Goal: Task Accomplishment & Management: Use online tool/utility

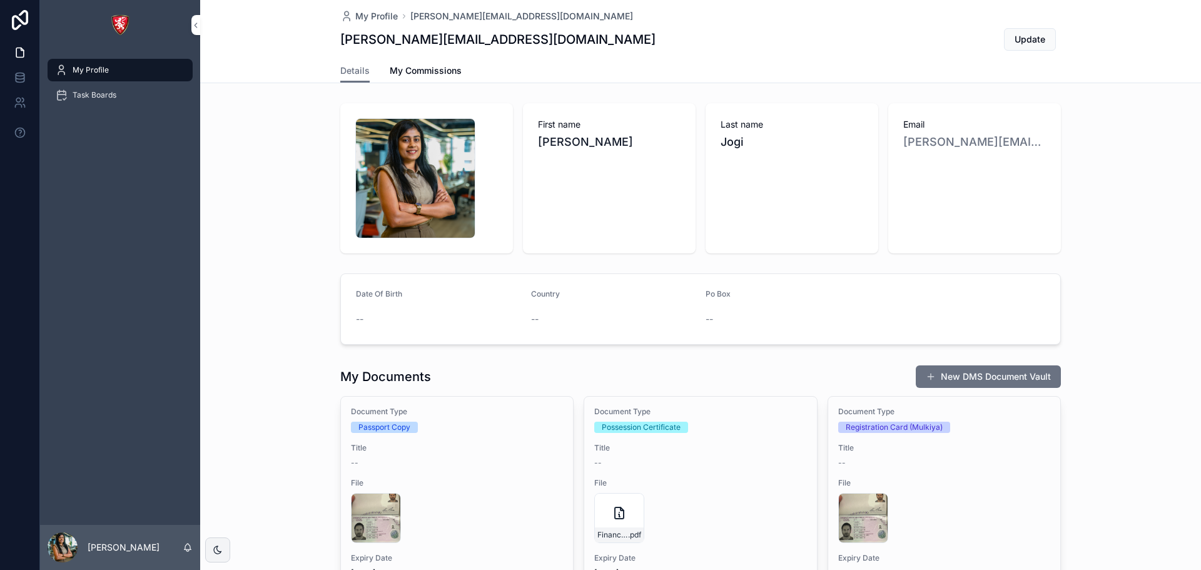
click at [76, 89] on div "Task Boards" at bounding box center [120, 95] width 130 height 20
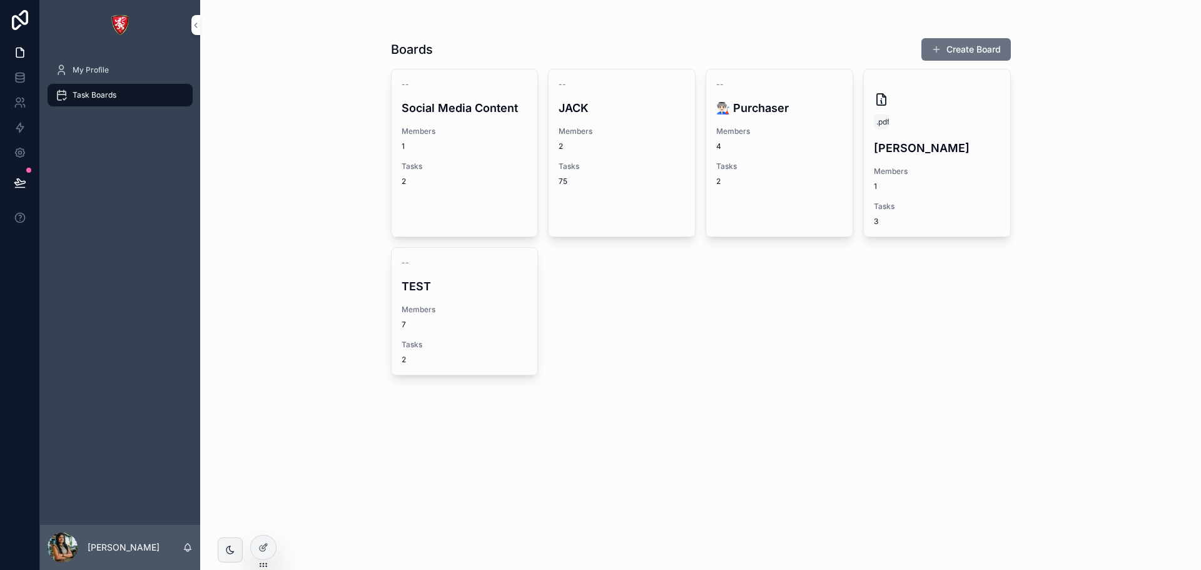
click at [125, 20] on img "scrollable content" at bounding box center [120, 25] width 20 height 20
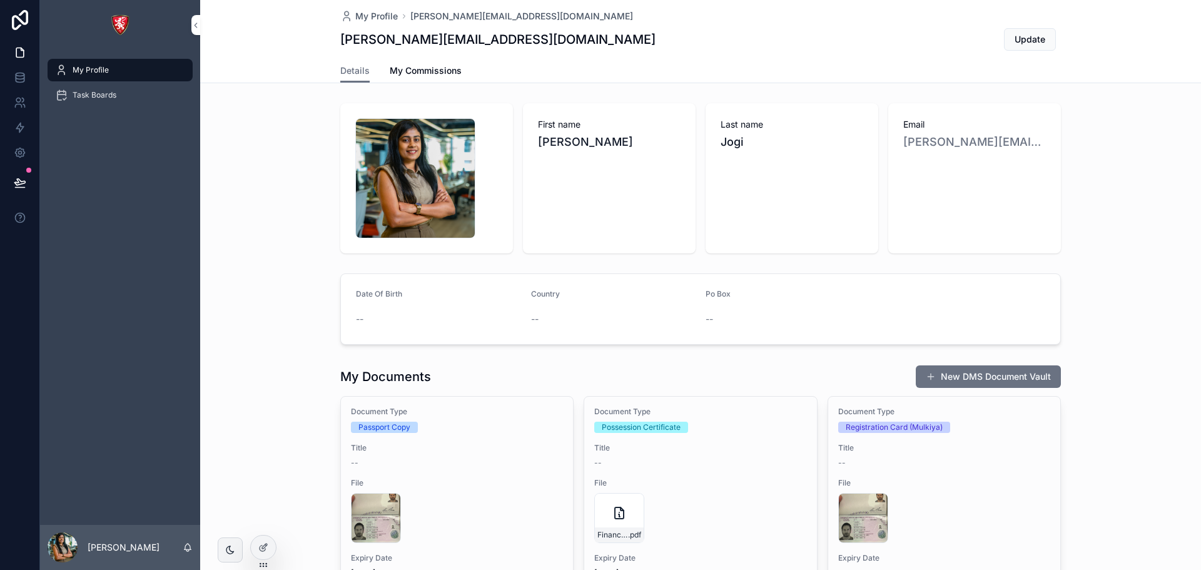
click at [64, 101] on span "scrollable content" at bounding box center [61, 95] width 13 height 13
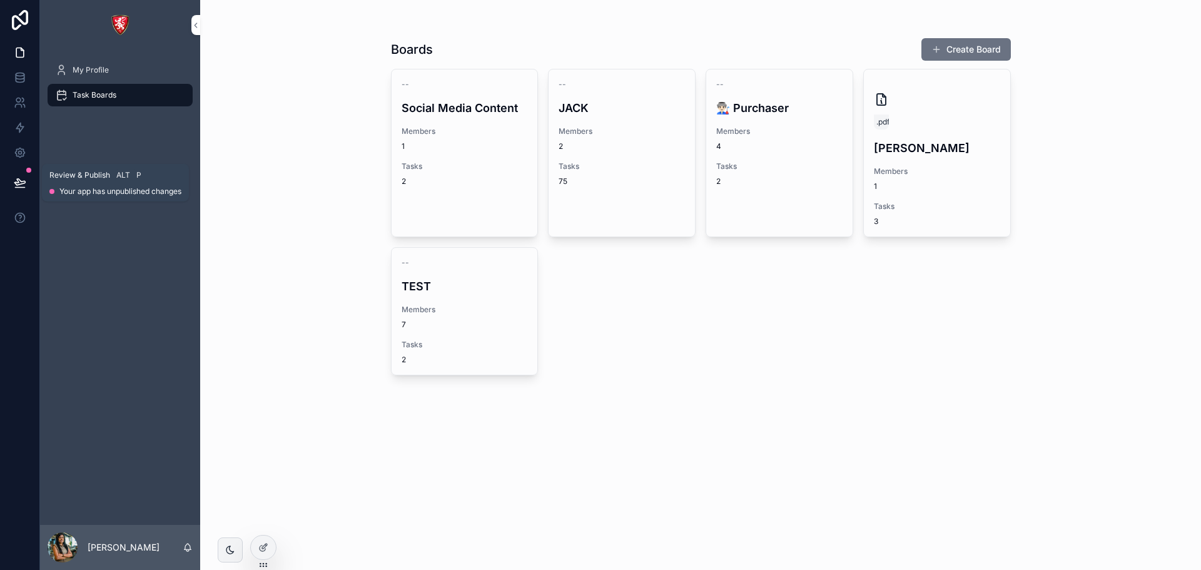
click at [24, 181] on icon at bounding box center [19, 182] width 11 height 6
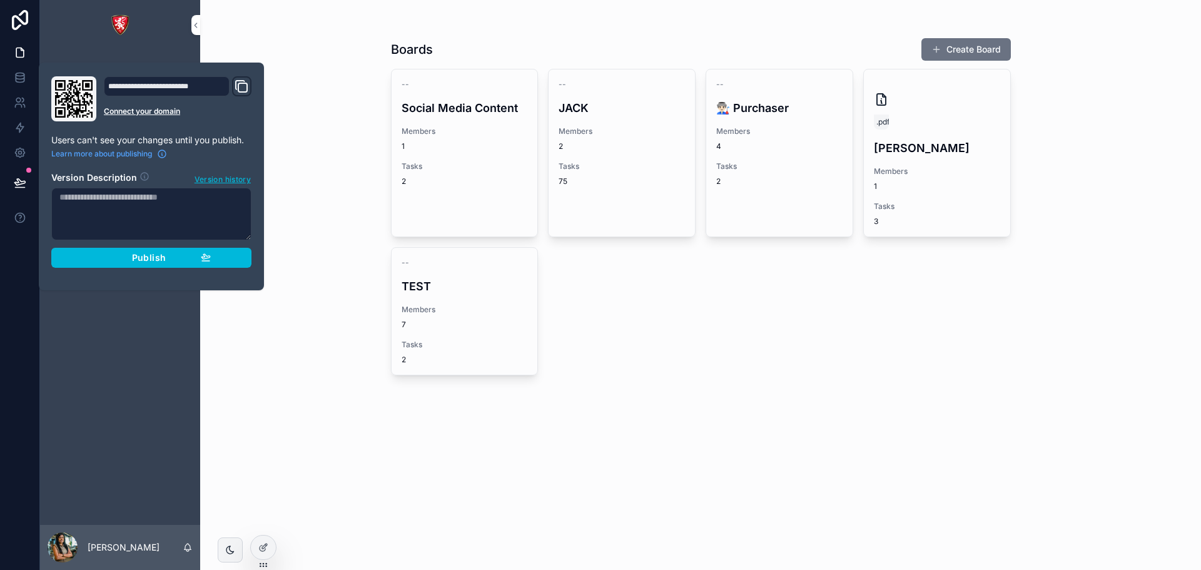
click at [138, 260] on span "Publish" at bounding box center [149, 257] width 34 height 11
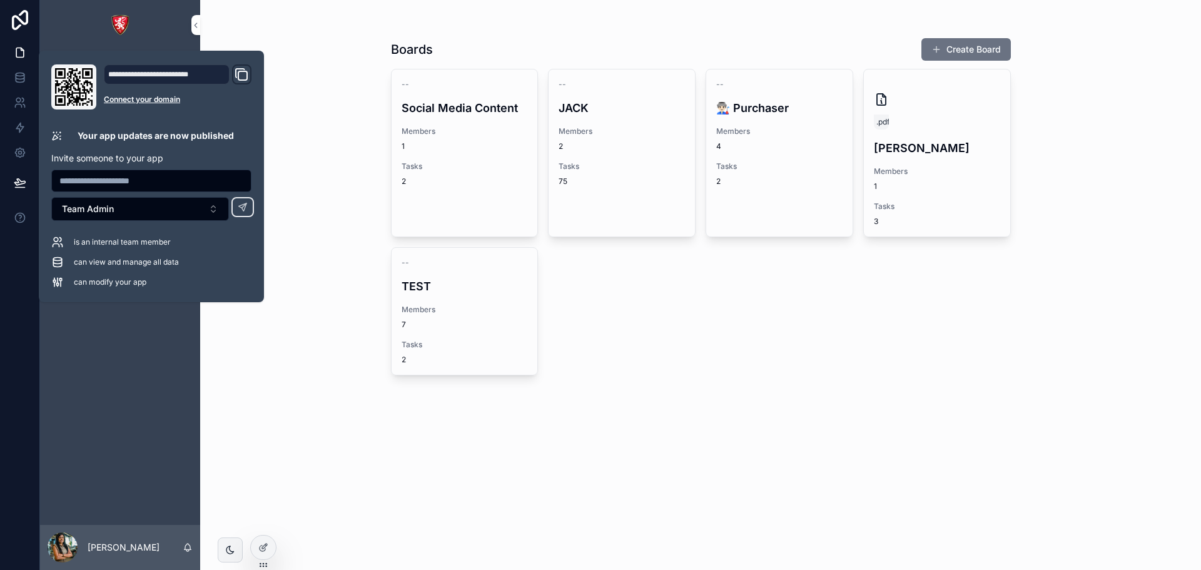
click at [120, 212] on button "Team Admin" at bounding box center [140, 209] width 178 height 24
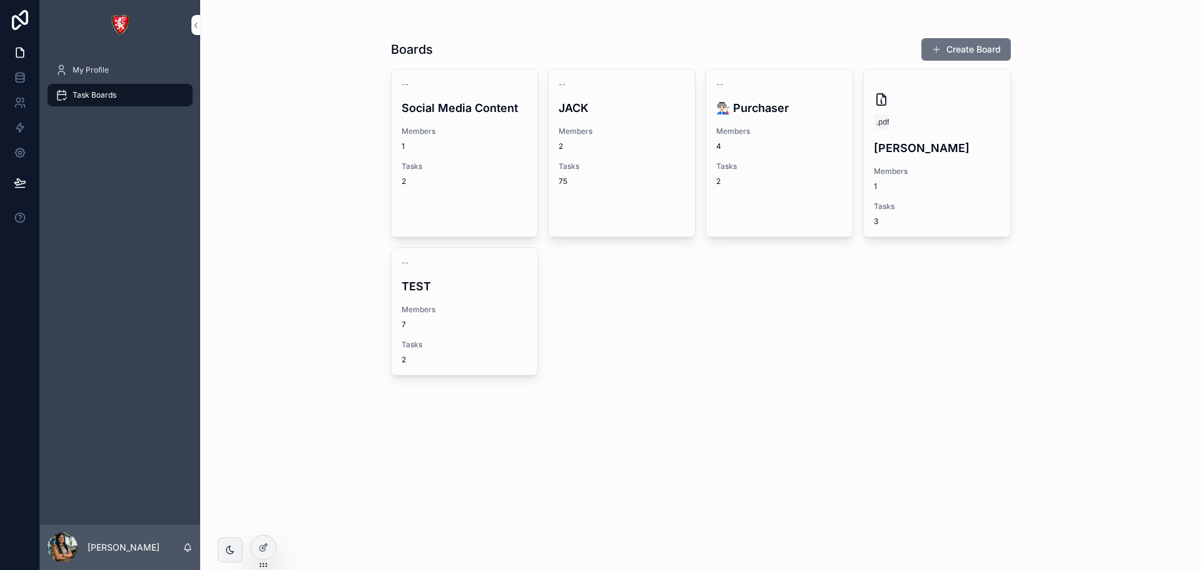
click at [154, 373] on div "My Profile Task Boards" at bounding box center [120, 287] width 160 height 475
click at [486, 200] on link "-- Social Media Content Members 1 Tasks 2" at bounding box center [465, 153] width 148 height 168
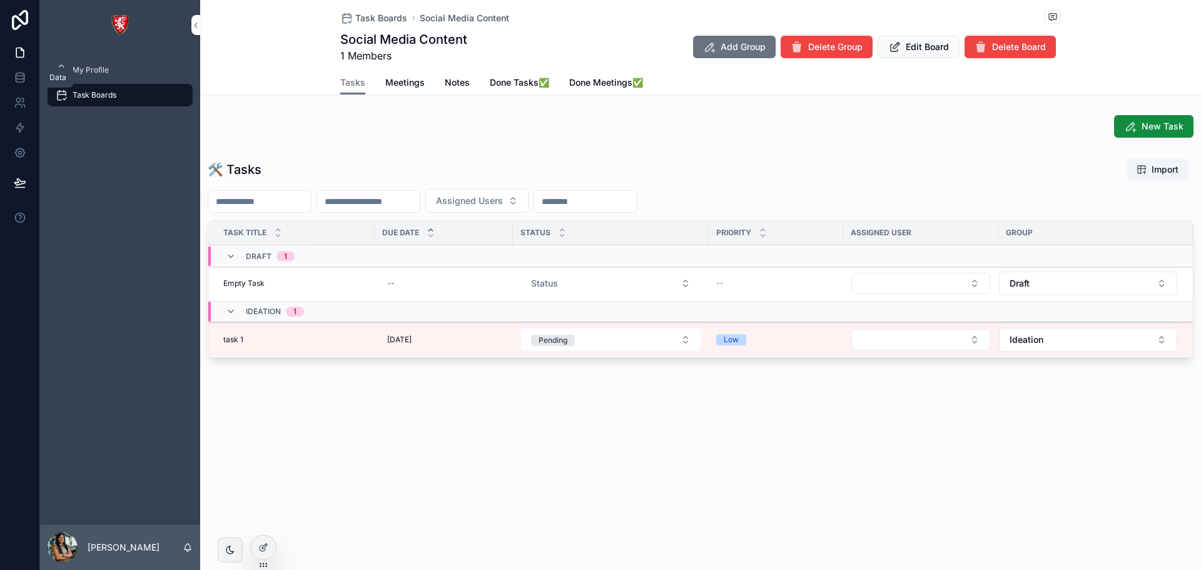
click at [21, 83] on icon at bounding box center [20, 80] width 8 height 5
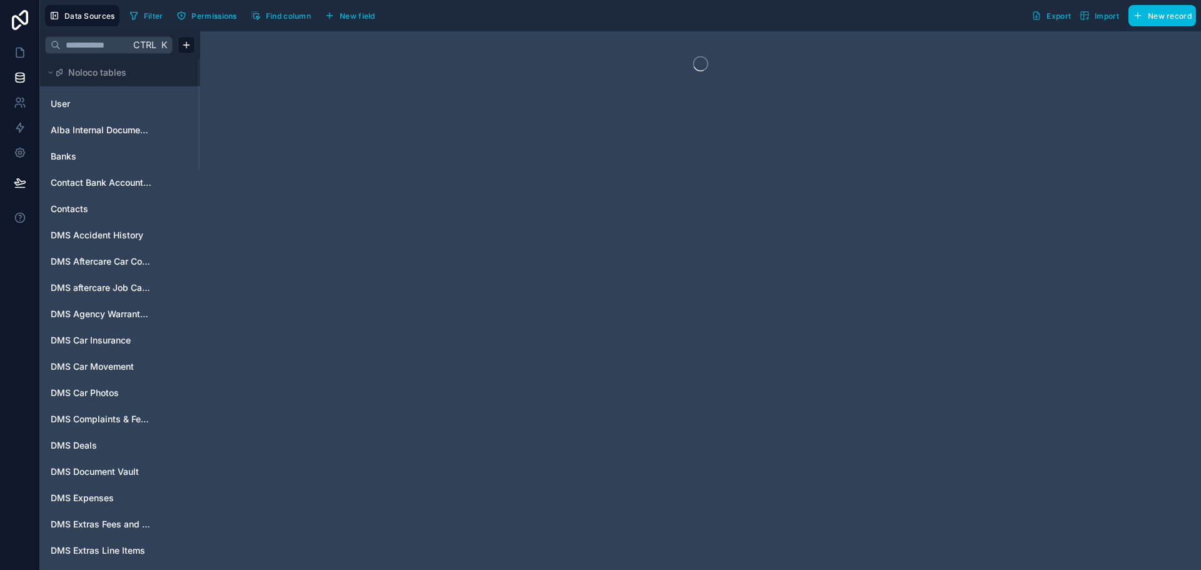
click at [78, 44] on input "text" at bounding box center [95, 45] width 69 height 23
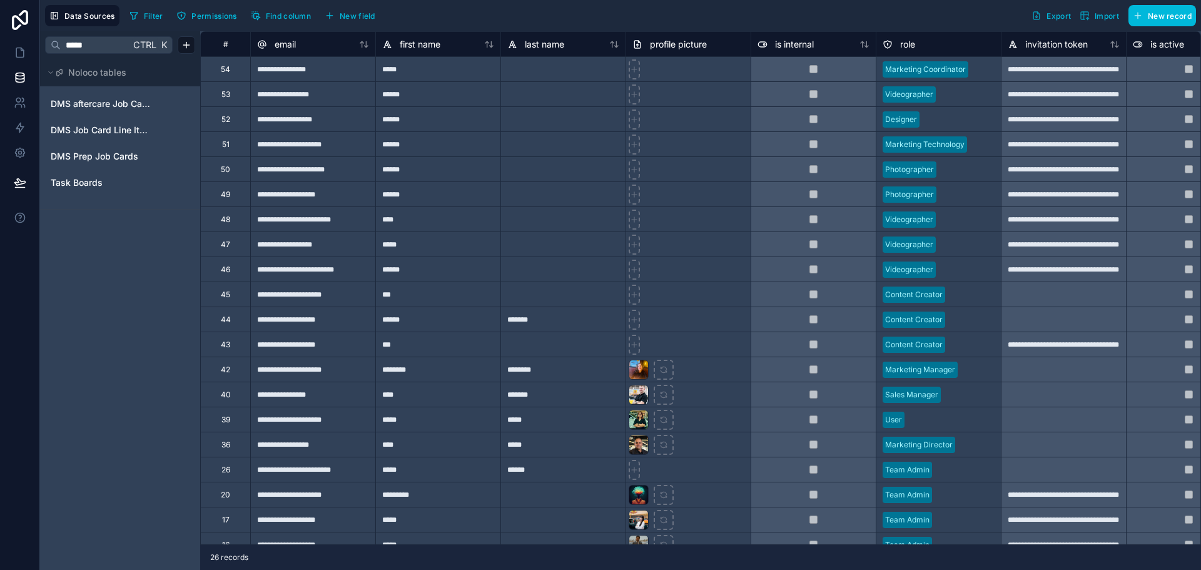
type input "*****"
click at [84, 173] on div "Task Boards" at bounding box center [120, 183] width 150 height 20
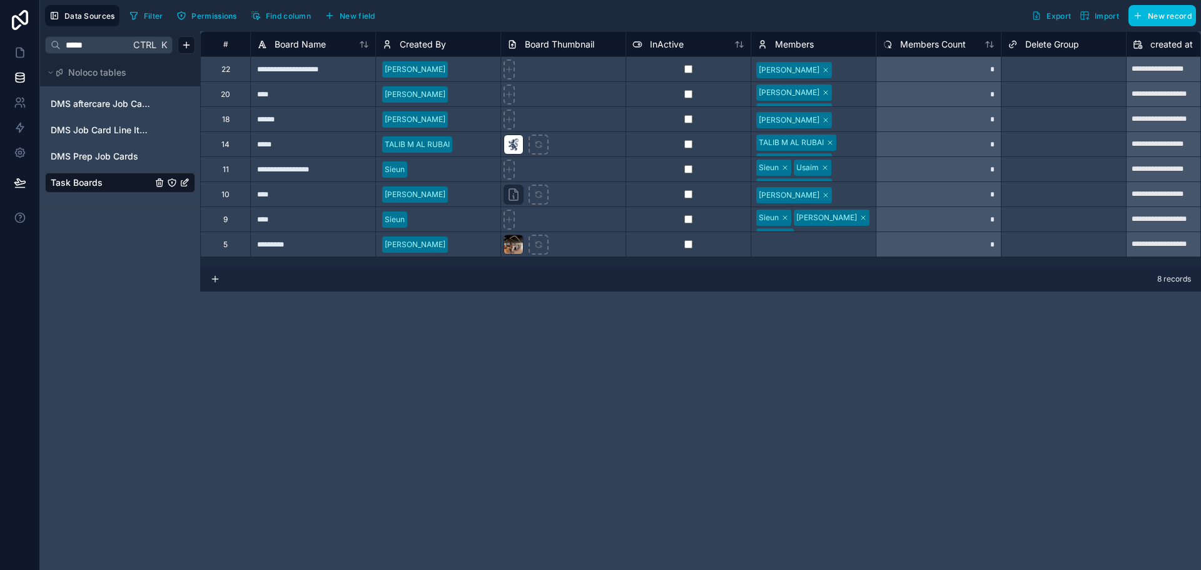
click at [226, 171] on div "11" at bounding box center [226, 169] width 6 height 10
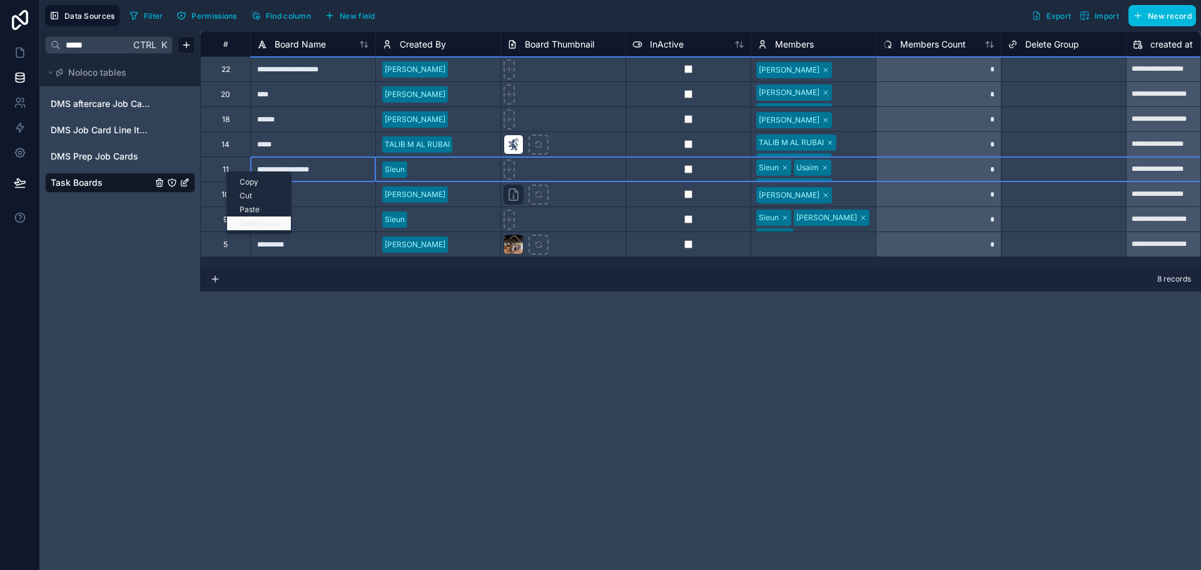
click at [243, 225] on div "Delete row" at bounding box center [259, 223] width 64 height 14
type input "**********"
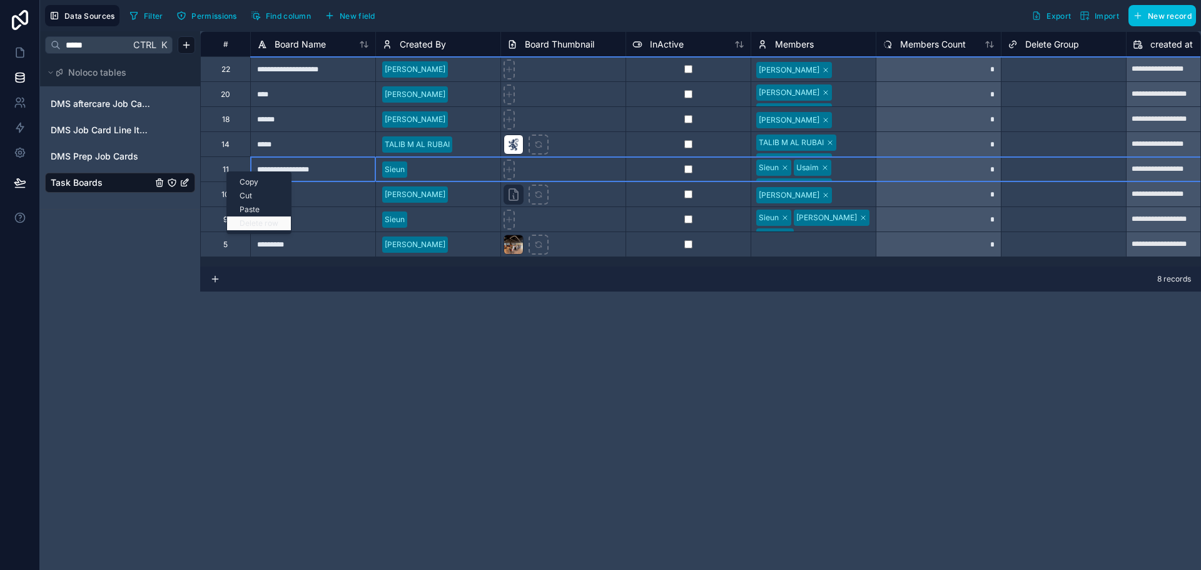
type input "**********"
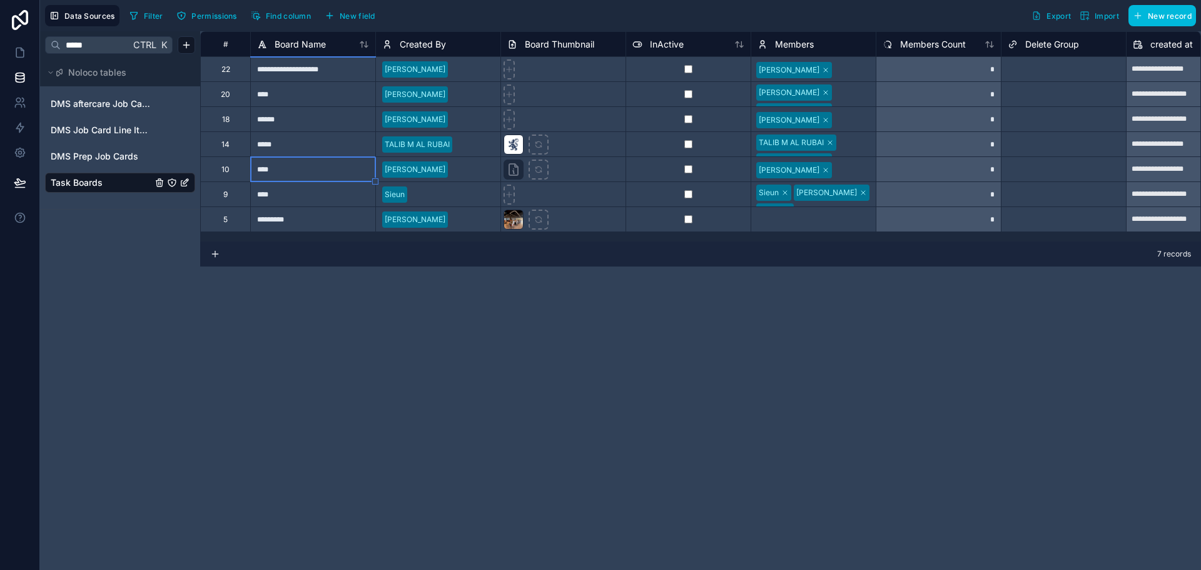
click at [226, 196] on div "9" at bounding box center [225, 195] width 4 height 10
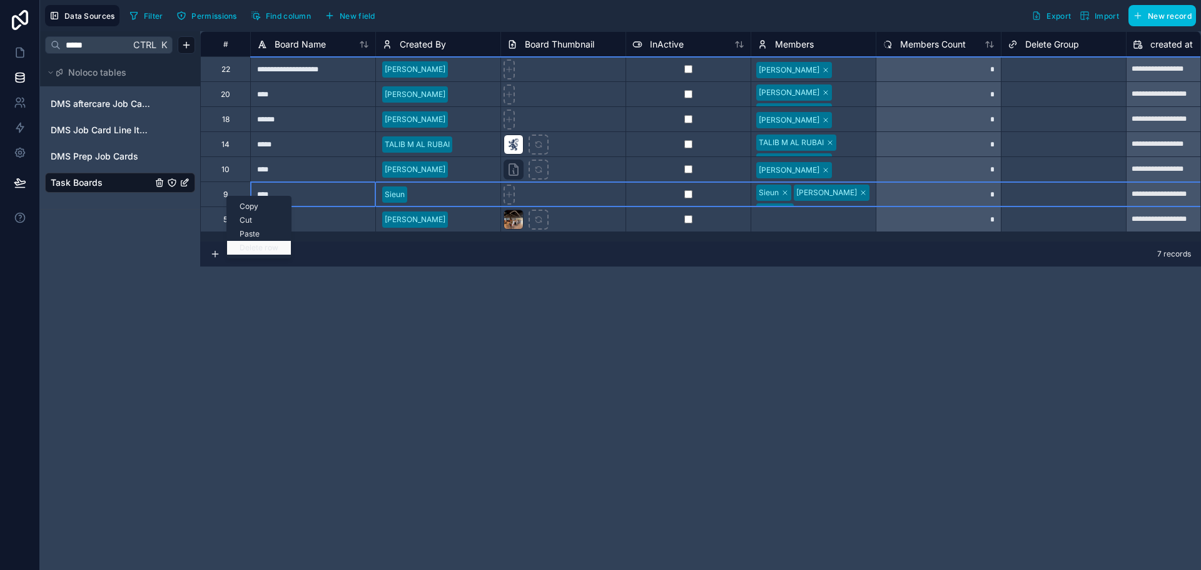
click at [244, 250] on div "Delete row" at bounding box center [259, 248] width 64 height 14
type input "**********"
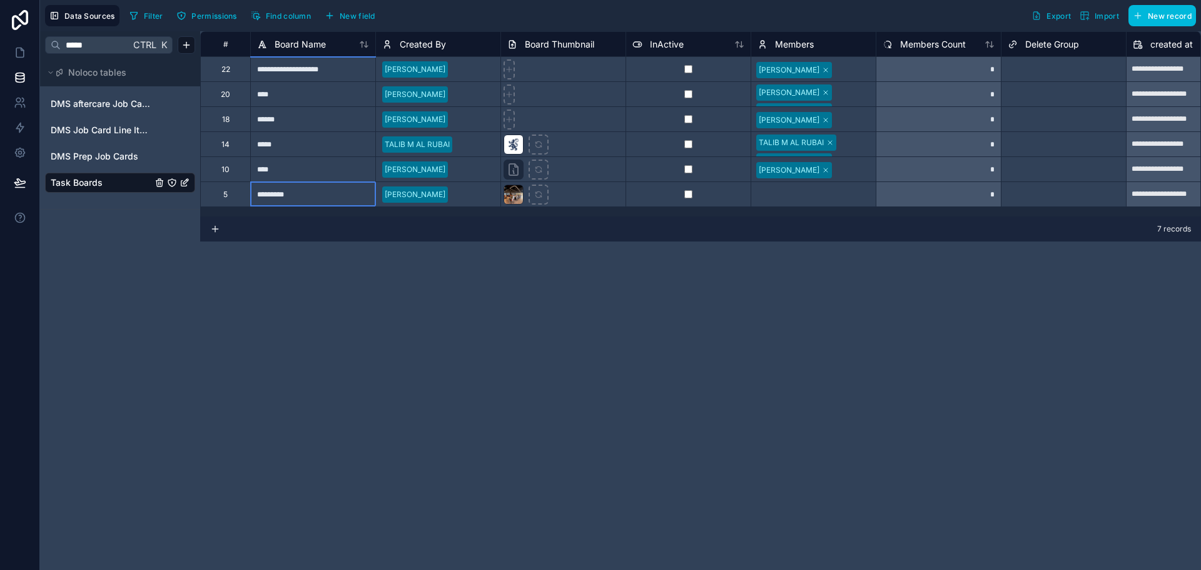
click at [230, 171] on div "10" at bounding box center [225, 168] width 50 height 25
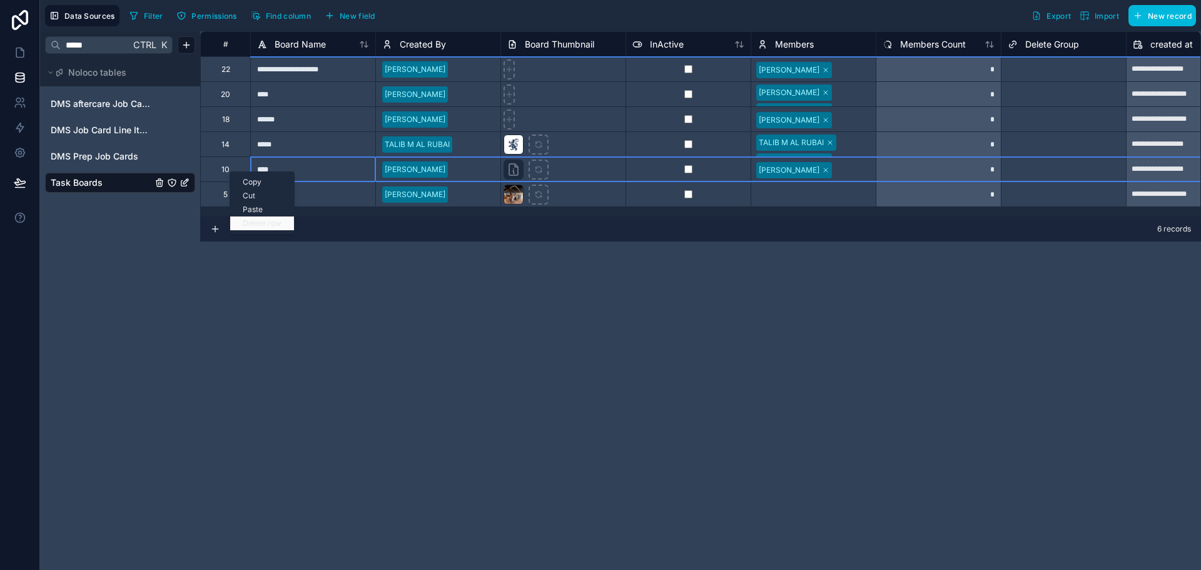
click at [241, 224] on div "Delete row" at bounding box center [262, 223] width 64 height 14
type input "**********"
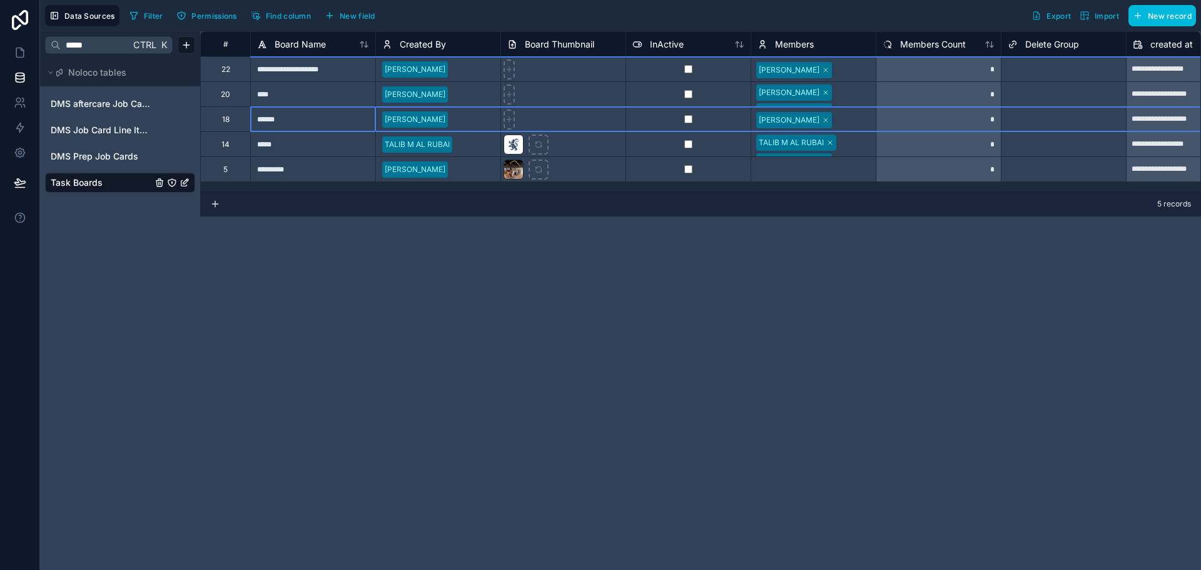
click at [222, 119] on div "18" at bounding box center [226, 119] width 8 height 10
click at [248, 172] on div "Delete row" at bounding box center [255, 171] width 64 height 14
type input "**********"
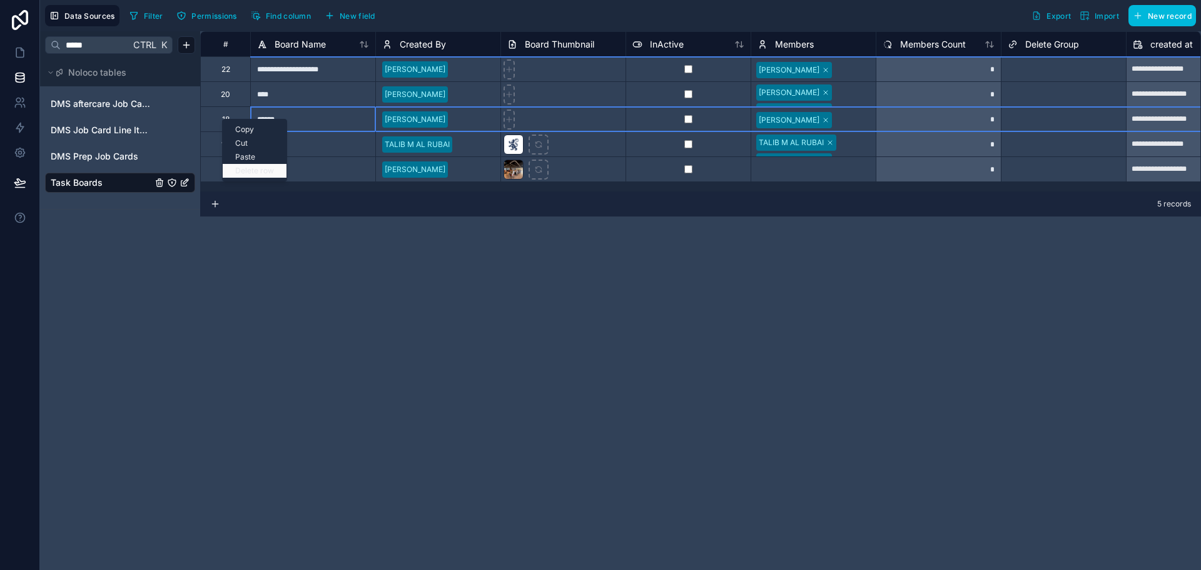
type input "**********"
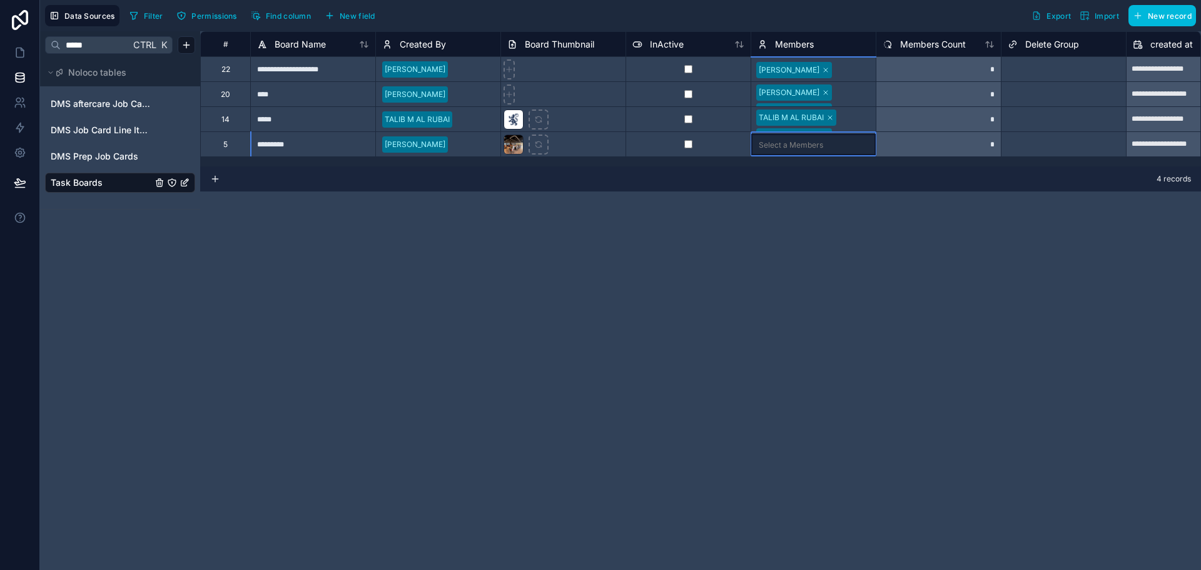
click at [794, 150] on div "Select a Members" at bounding box center [813, 144] width 124 height 21
click at [792, 148] on div "Select a Members" at bounding box center [791, 145] width 64 height 10
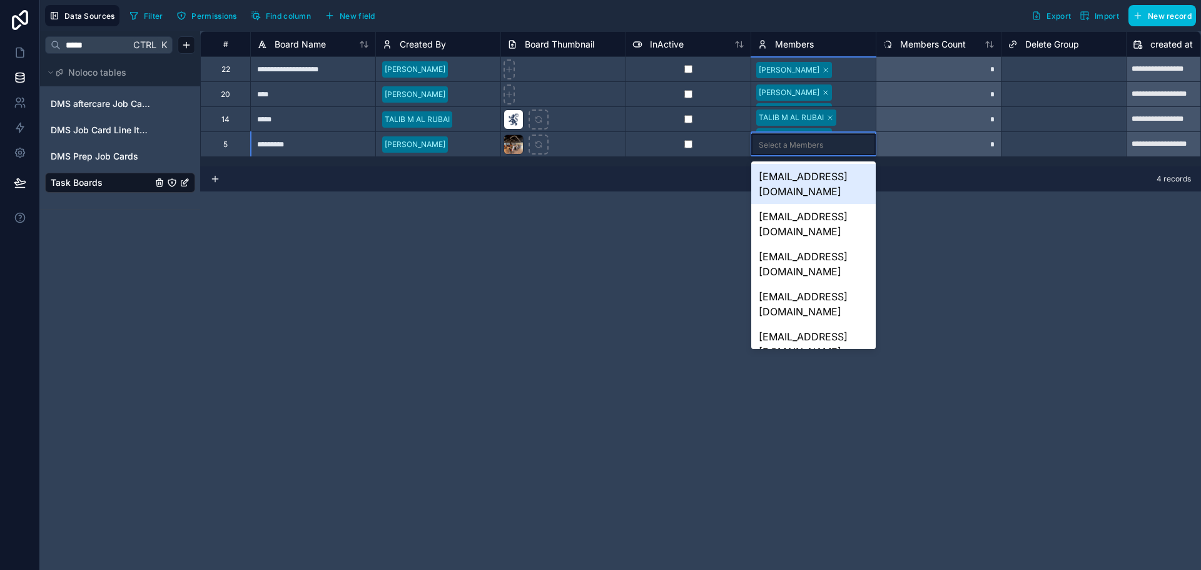
click at [787, 141] on div "Select a Members" at bounding box center [791, 145] width 64 height 10
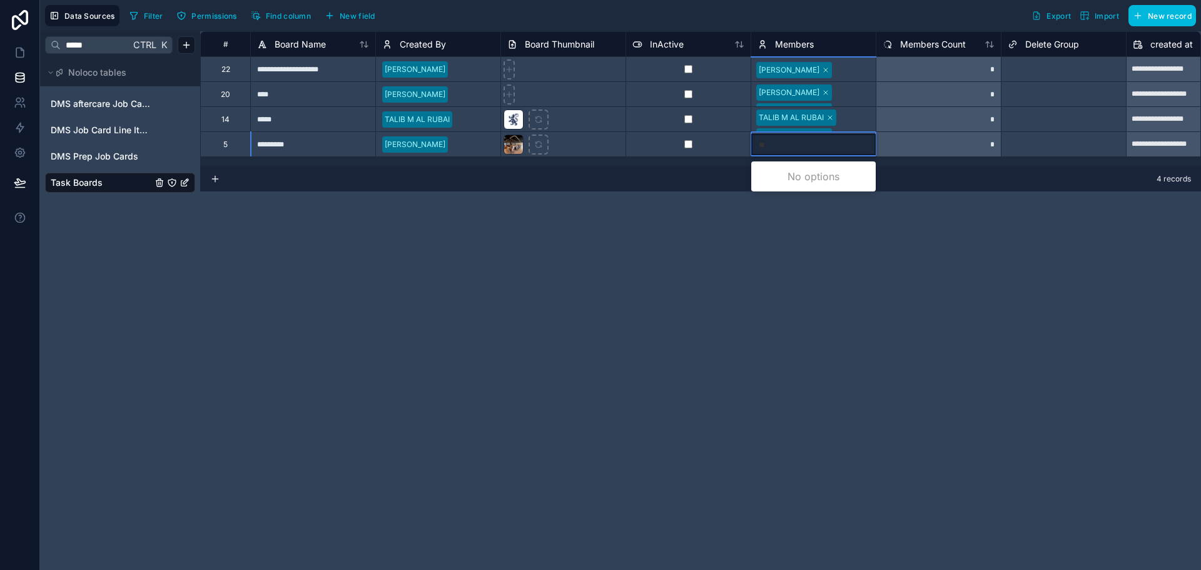
type input "***"
click at [766, 179] on div "luis@albacorp.net" at bounding box center [813, 191] width 124 height 55
click at [837, 143] on div at bounding box center [852, 145] width 31 height 13
type input "***"
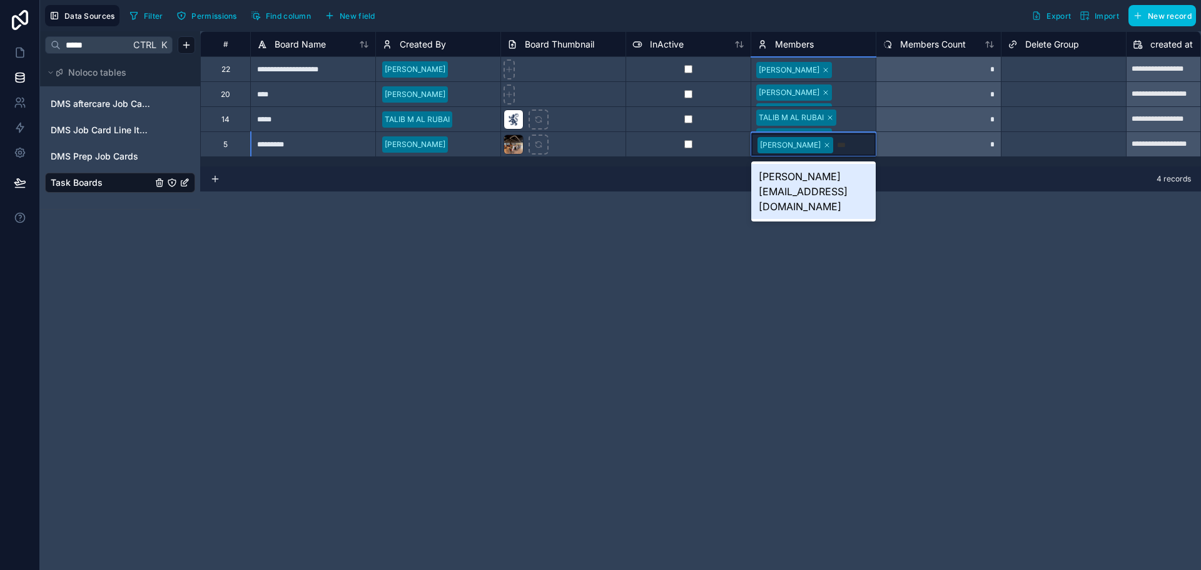
click at [831, 176] on div "[PERSON_NAME][EMAIL_ADDRESS][DOMAIN_NAME]" at bounding box center [813, 191] width 124 height 55
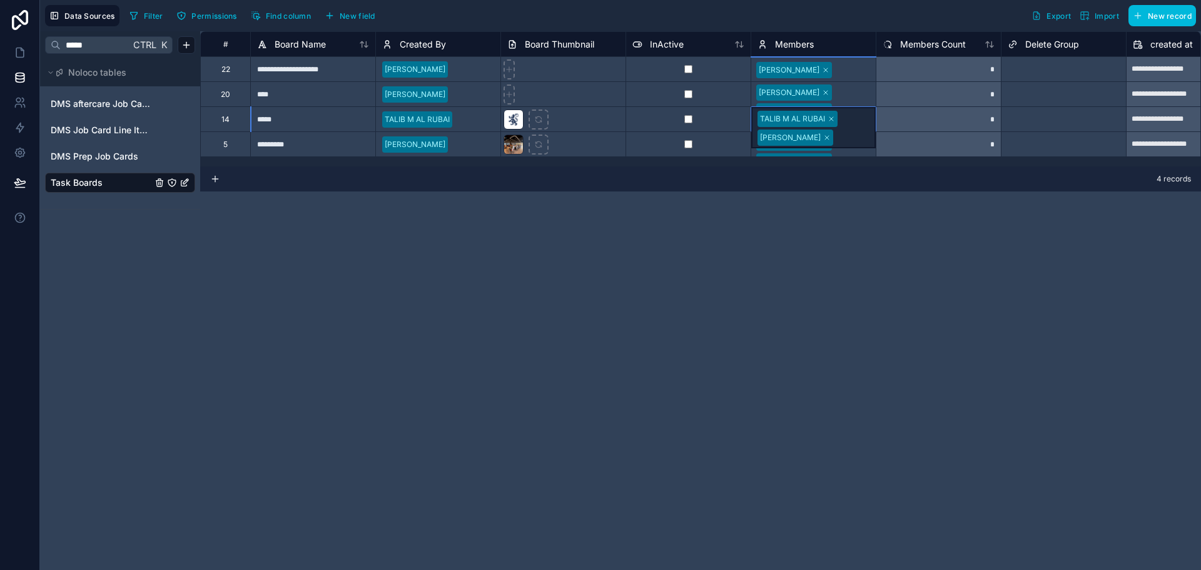
click at [850, 113] on div "TALIB M AL RUBAI Jhazz Kenan" at bounding box center [813, 127] width 124 height 41
click at [836, 69] on div at bounding box center [853, 70] width 34 height 13
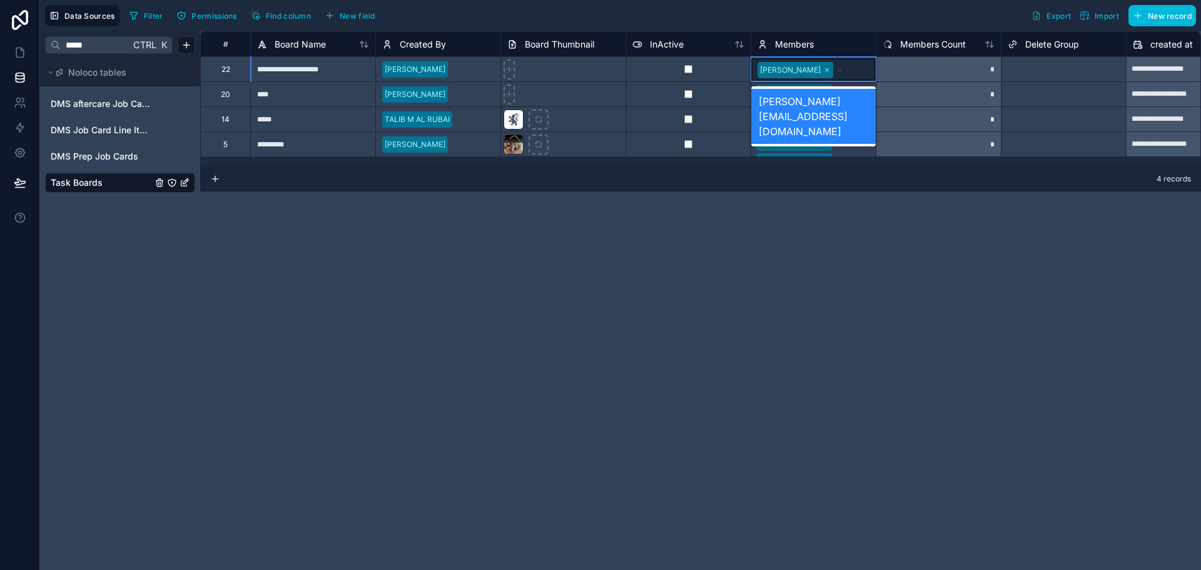
click at [225, 71] on div "22" at bounding box center [225, 69] width 9 height 10
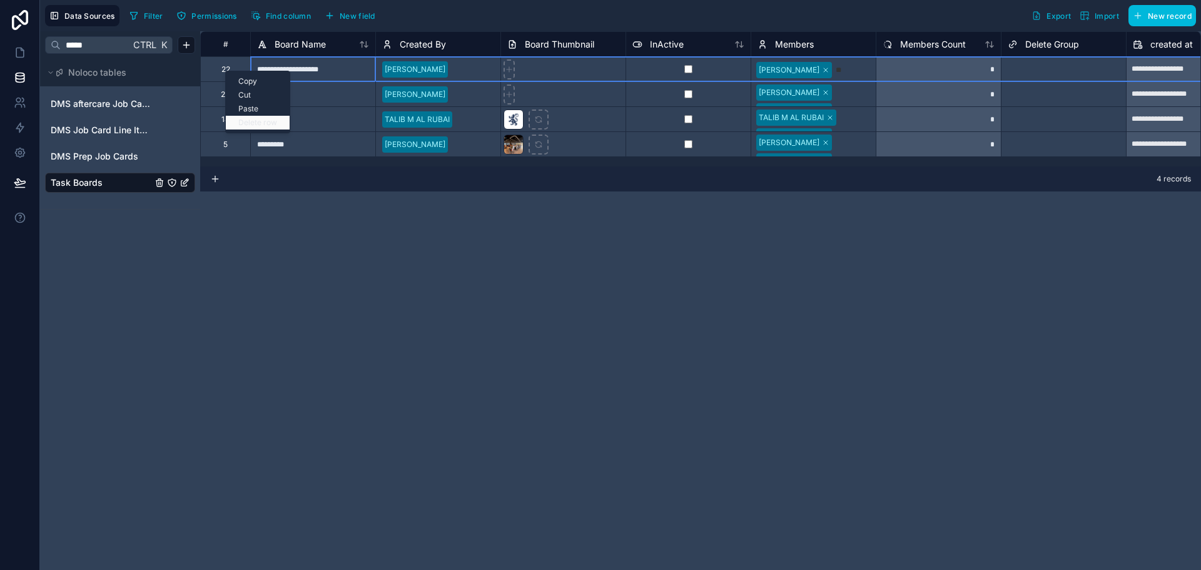
type input "**"
click at [256, 119] on div "Delete row" at bounding box center [258, 123] width 64 height 14
type input "**********"
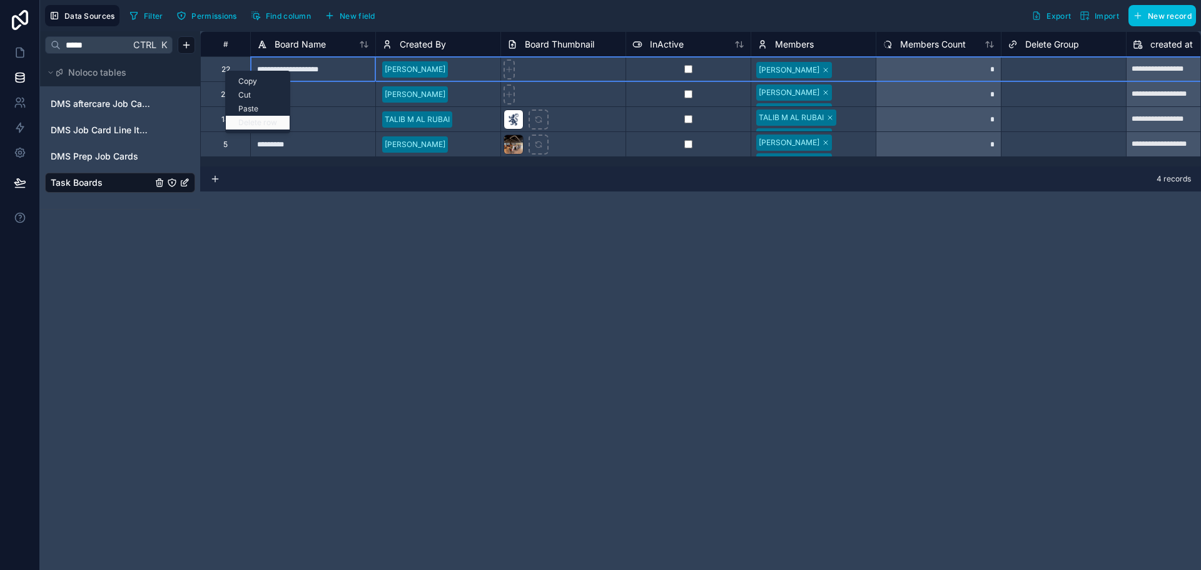
type input "**********"
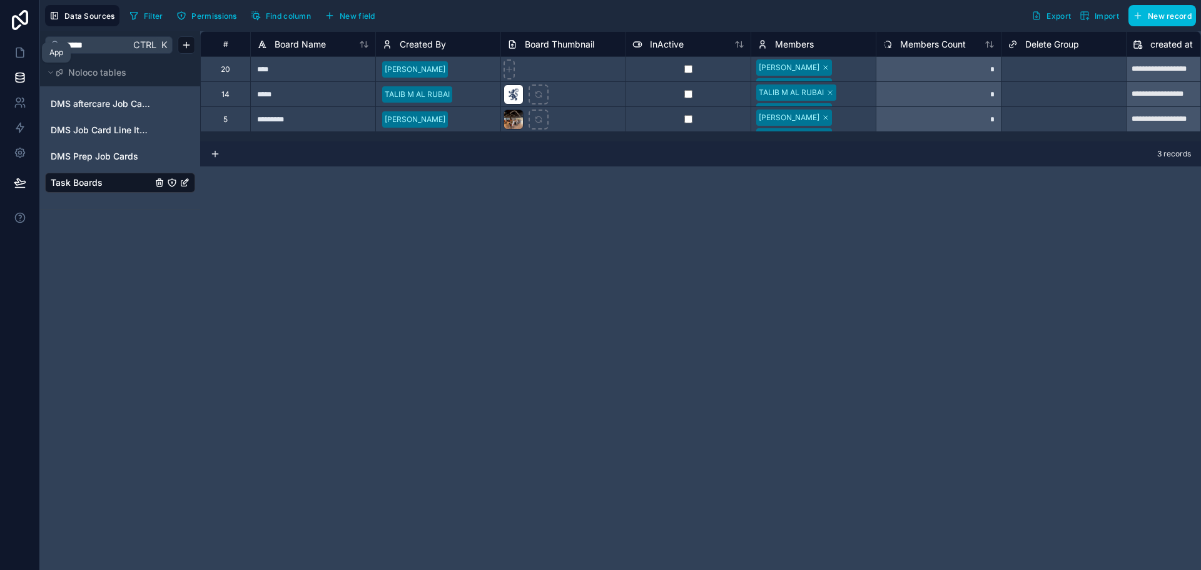
click at [14, 54] on icon at bounding box center [20, 52] width 13 height 13
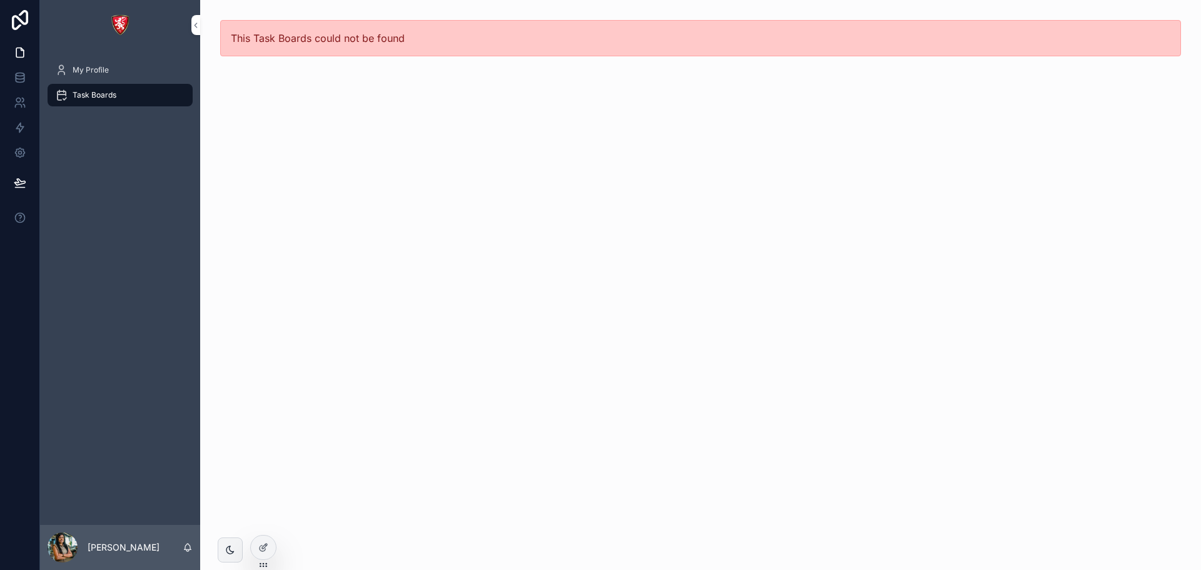
click at [131, 74] on div "My Profile" at bounding box center [120, 70] width 130 height 20
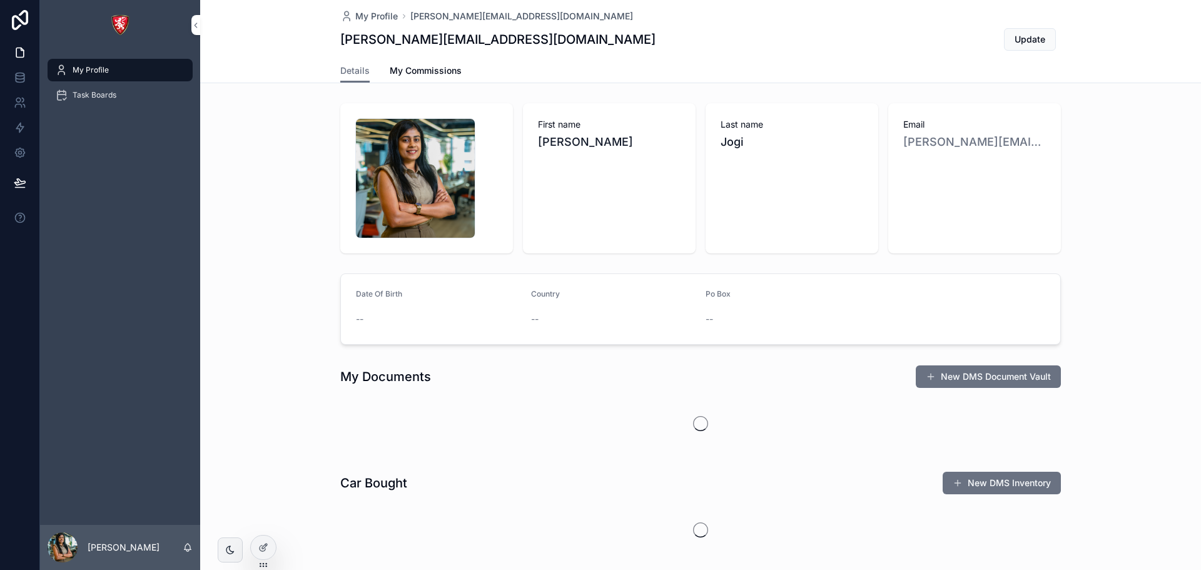
click at [129, 96] on div "Task Boards" at bounding box center [120, 95] width 130 height 20
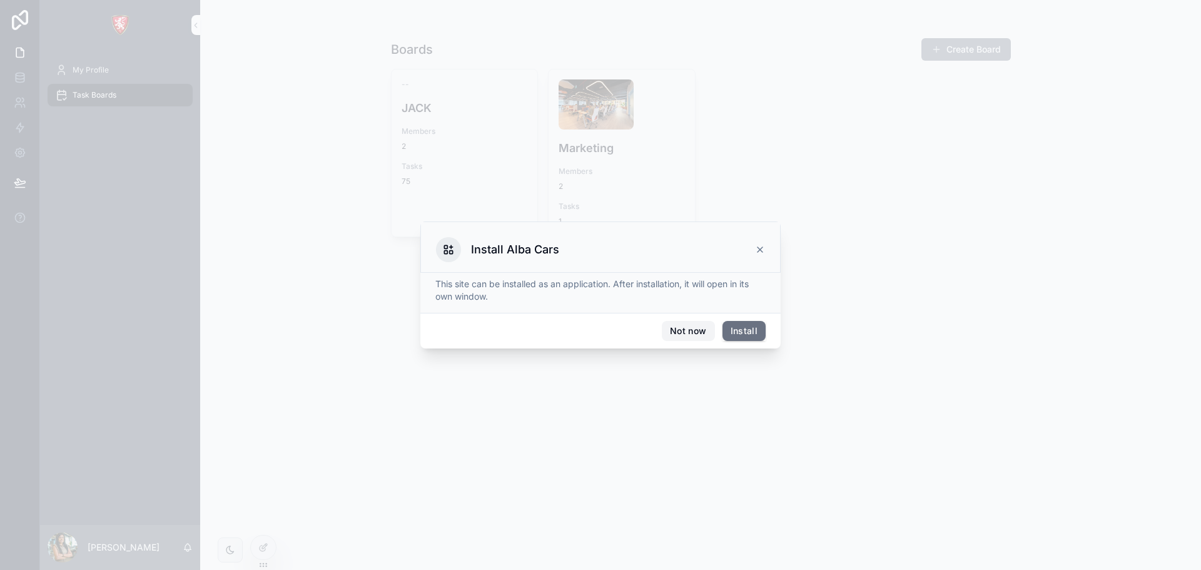
click at [700, 327] on button "Not now" at bounding box center [688, 331] width 53 height 20
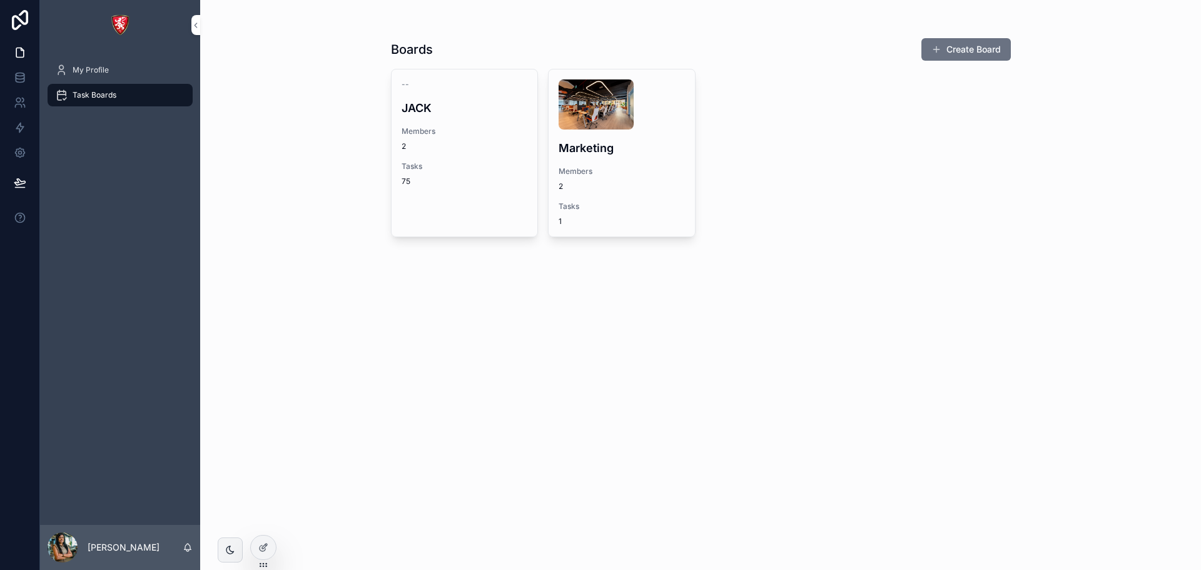
click at [623, 150] on h4 "Marketing" at bounding box center [622, 147] width 126 height 17
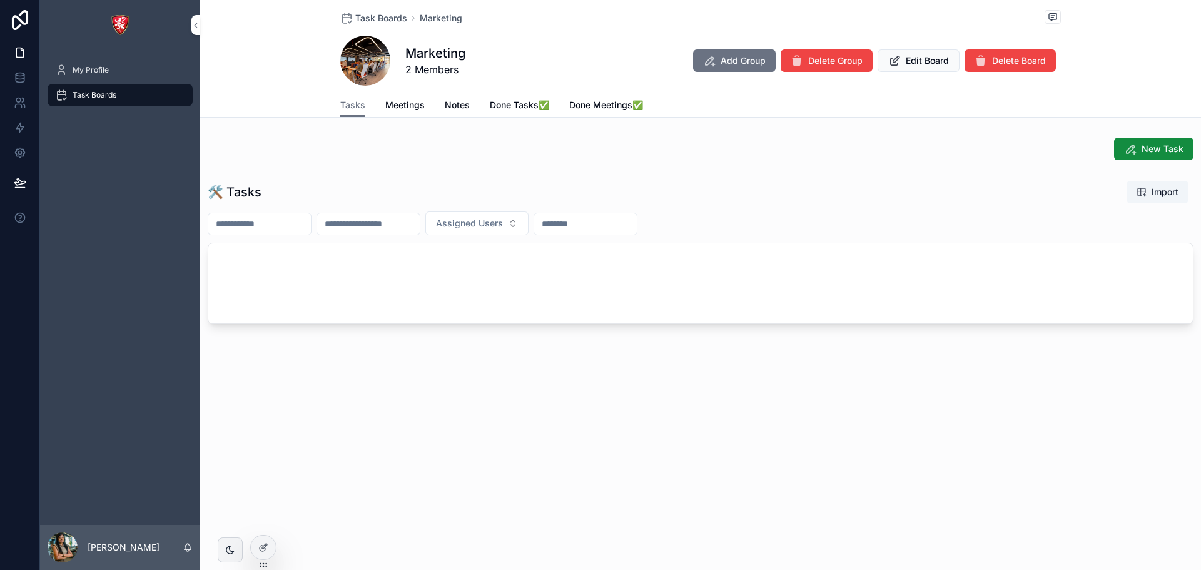
click at [375, 19] on span "Task Boards" at bounding box center [381, 18] width 52 height 13
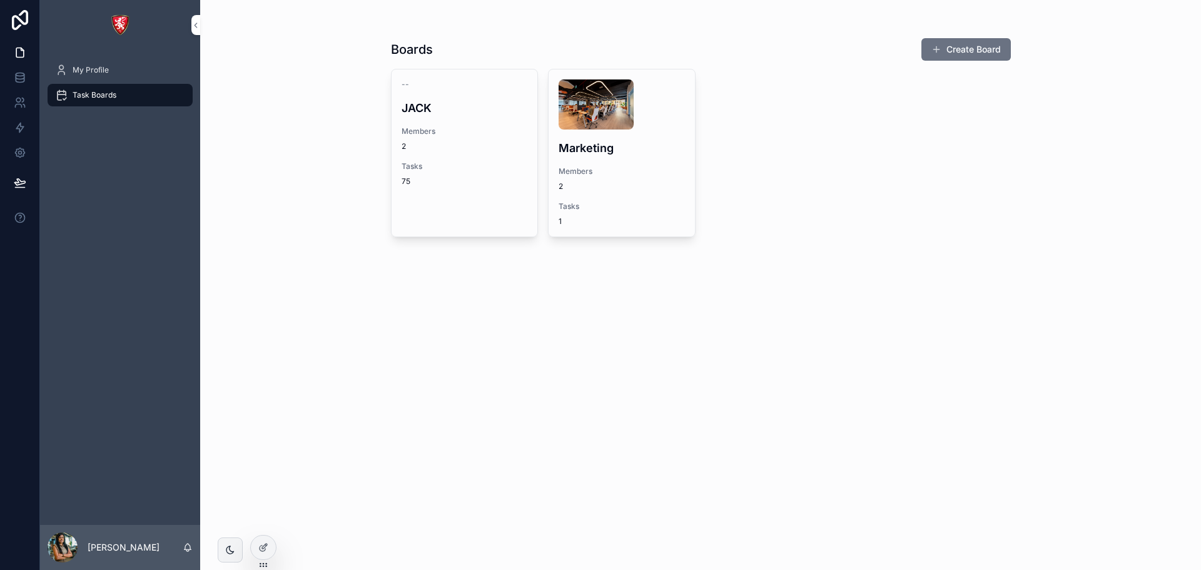
click at [447, 164] on span "Tasks" at bounding box center [465, 166] width 126 height 10
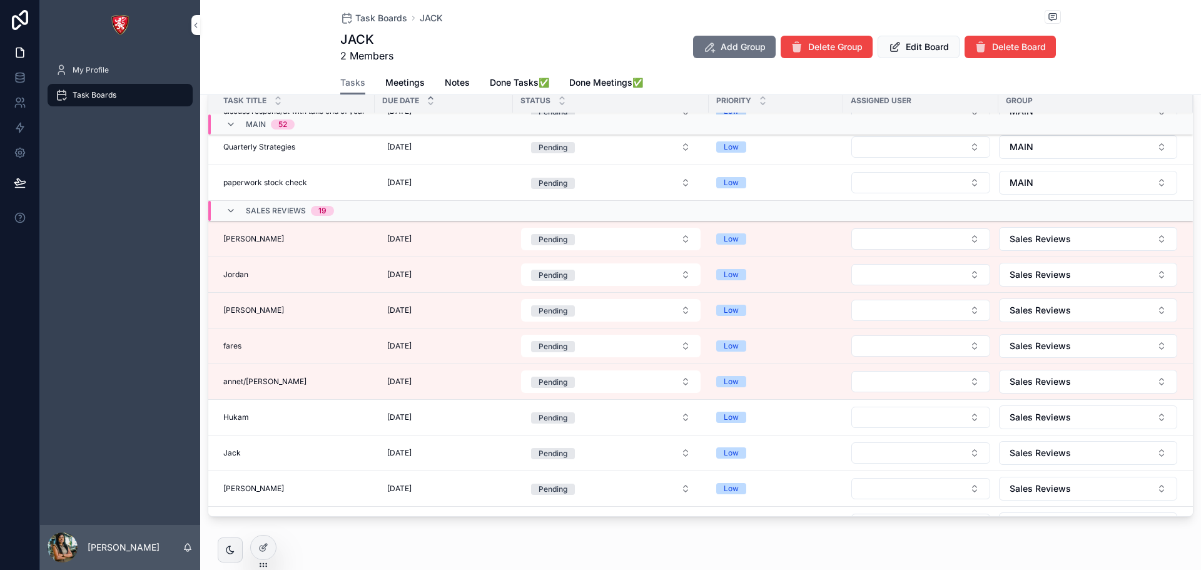
scroll to position [119, 0]
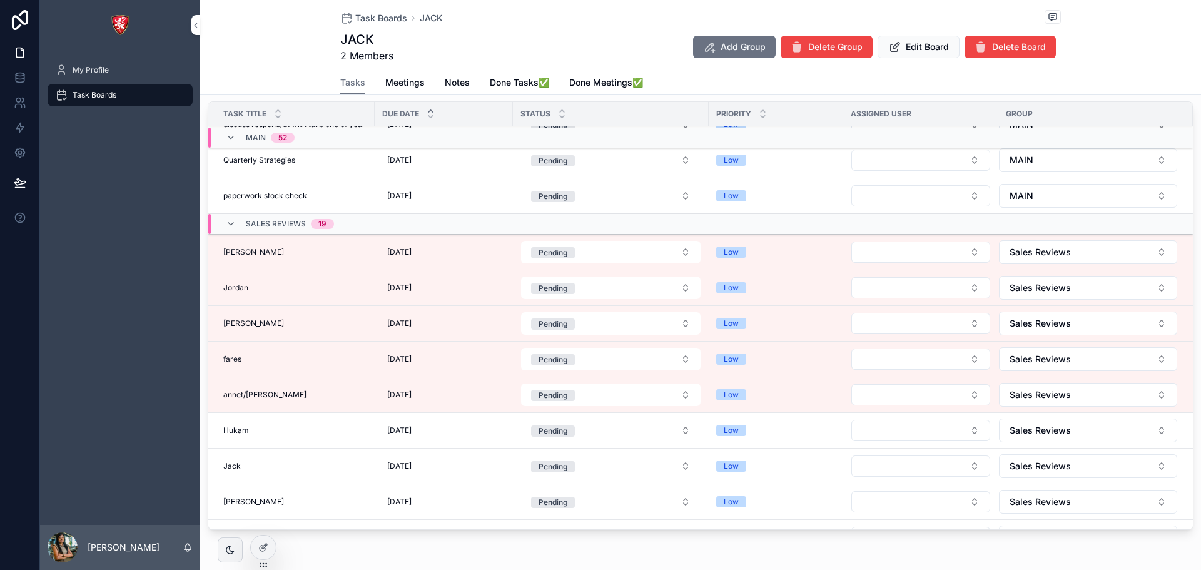
click at [225, 256] on span "Marty" at bounding box center [253, 252] width 61 height 10
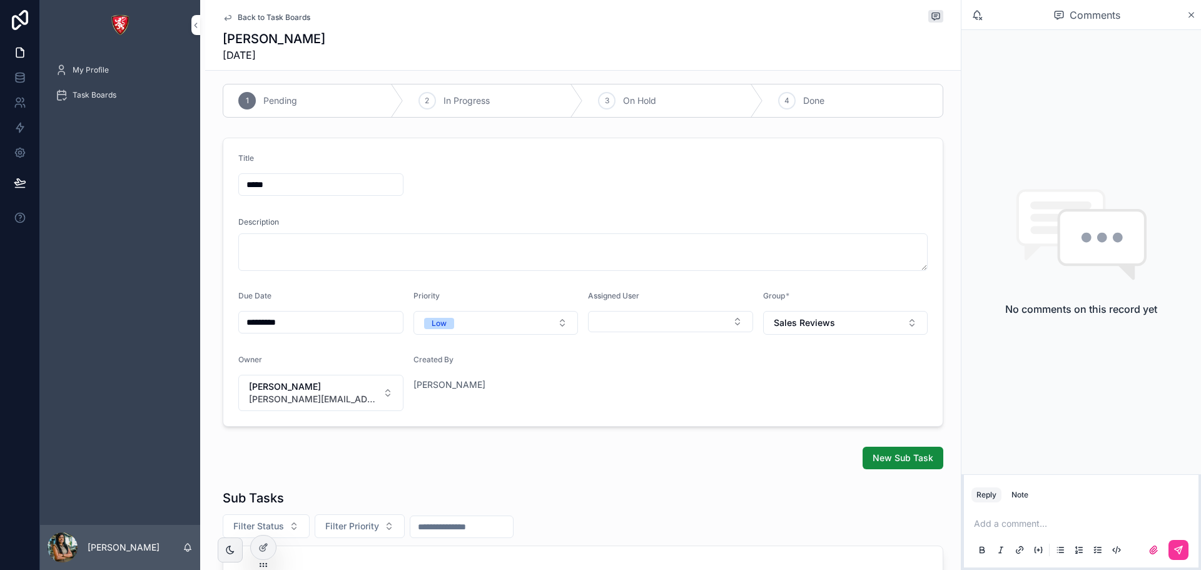
scroll to position [3, 0]
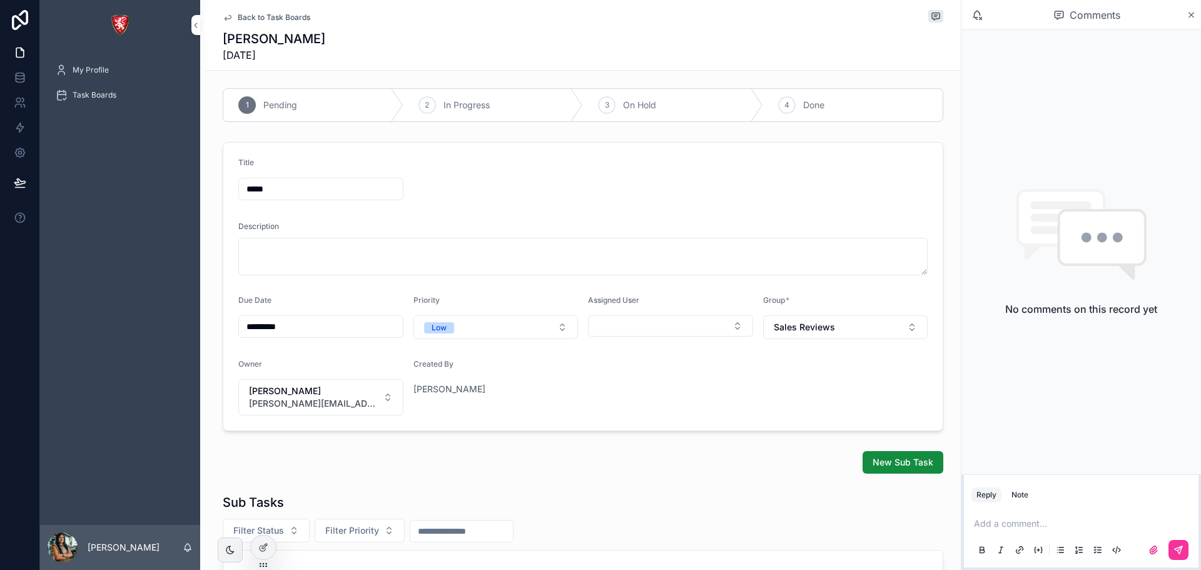
click at [266, 15] on span "Back to Task Boards" at bounding box center [274, 18] width 73 height 10
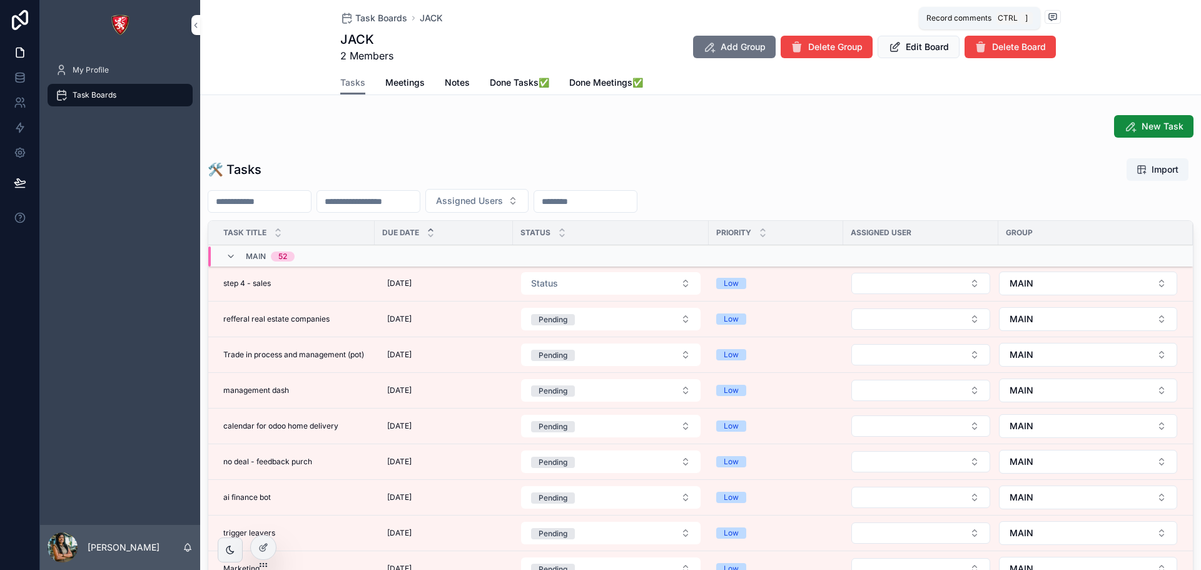
click at [1049, 14] on icon "scrollable content" at bounding box center [1053, 17] width 10 height 10
click at [1200, 14] on div "scrollable content" at bounding box center [1201, 285] width 0 height 570
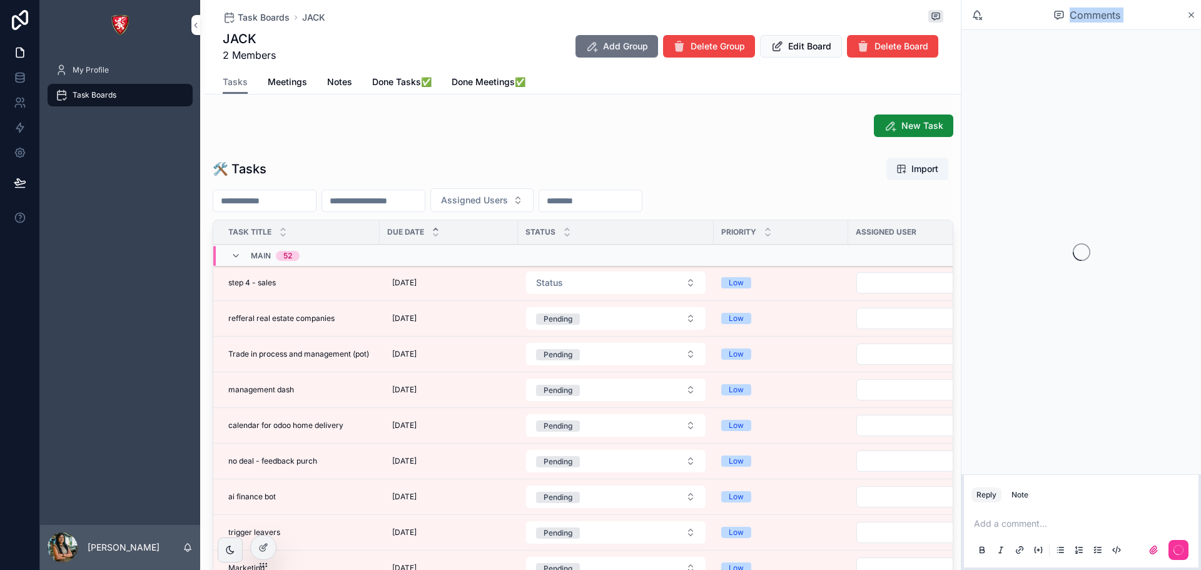
click at [1049, 14] on div "Comments Reply Note Add a comment..." at bounding box center [1081, 285] width 240 height 570
click at [1194, 14] on icon "scrollable content" at bounding box center [1190, 15] width 9 height 10
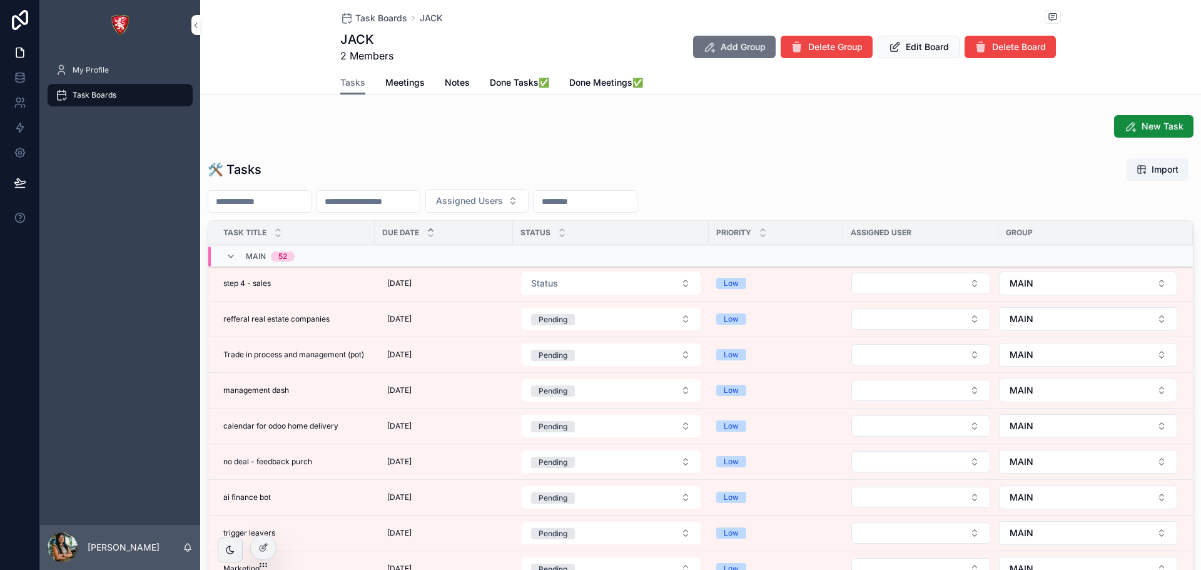
click at [929, 48] on span "Edit Board" at bounding box center [927, 47] width 43 height 13
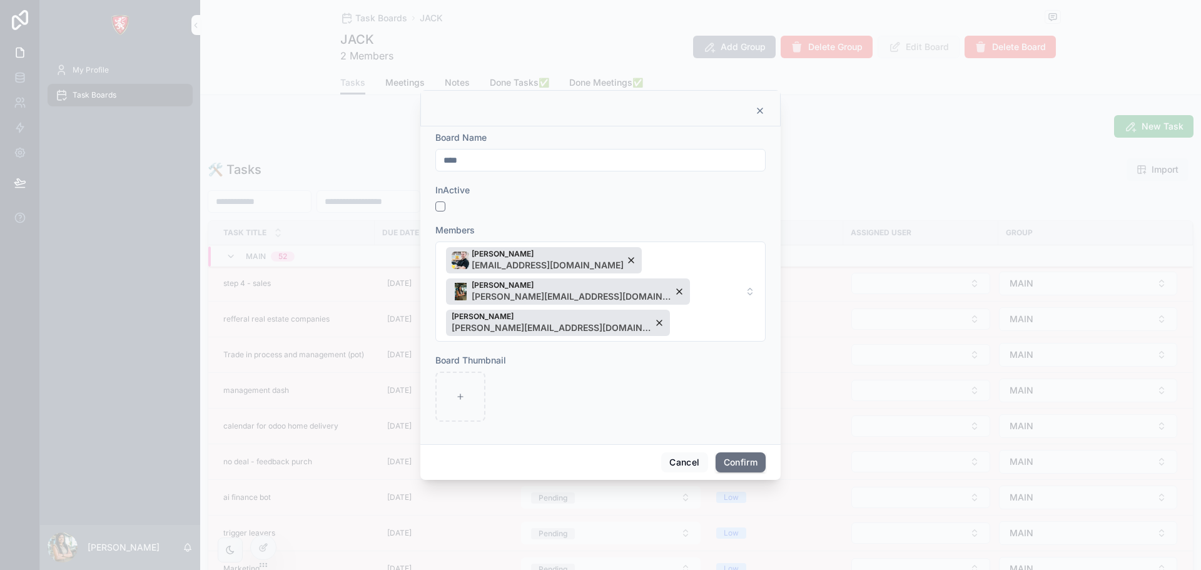
click at [756, 116] on icon at bounding box center [760, 111] width 10 height 10
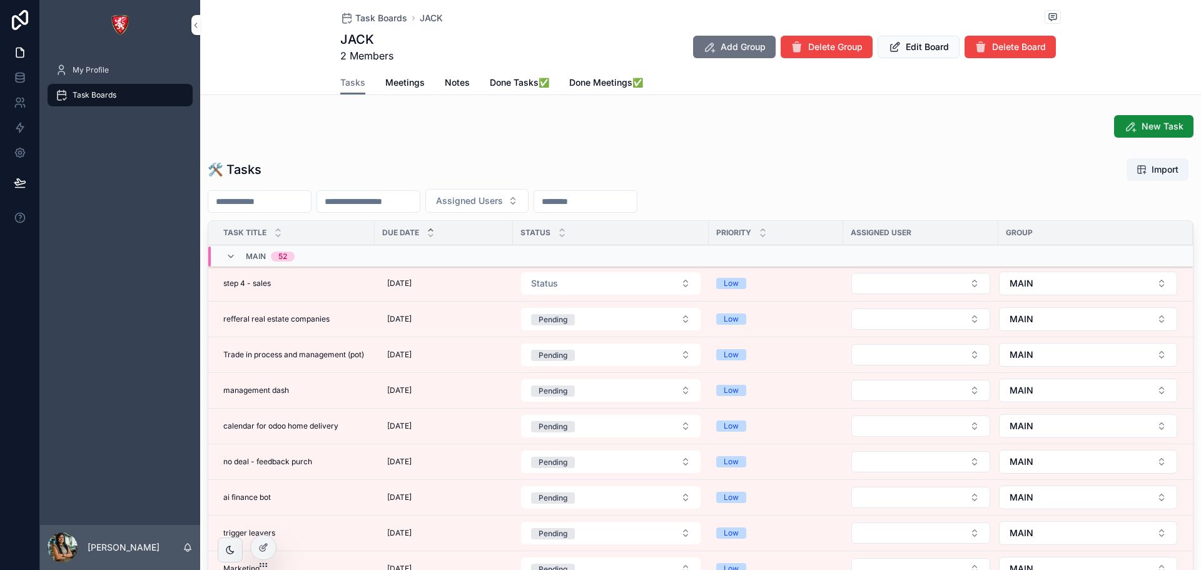
click at [894, 48] on icon "scrollable content" at bounding box center [894, 47] width 13 height 13
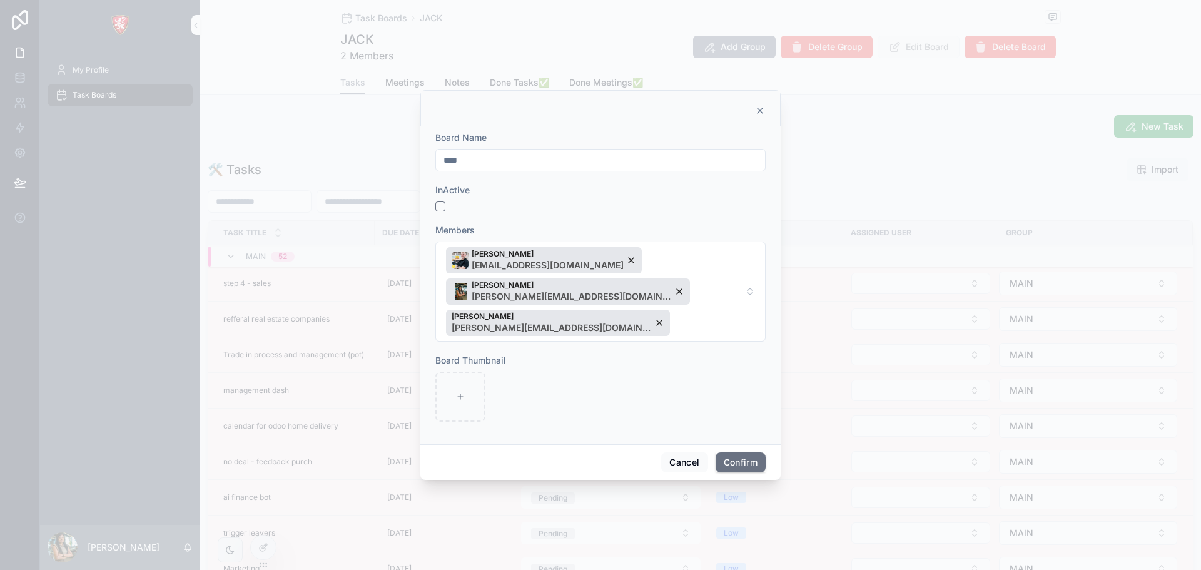
click at [634, 310] on span "Jack Keeling jack@albacars.ae Juby Jogi juby@albacars.ae Maria Fernandes maria.…" at bounding box center [593, 291] width 294 height 89
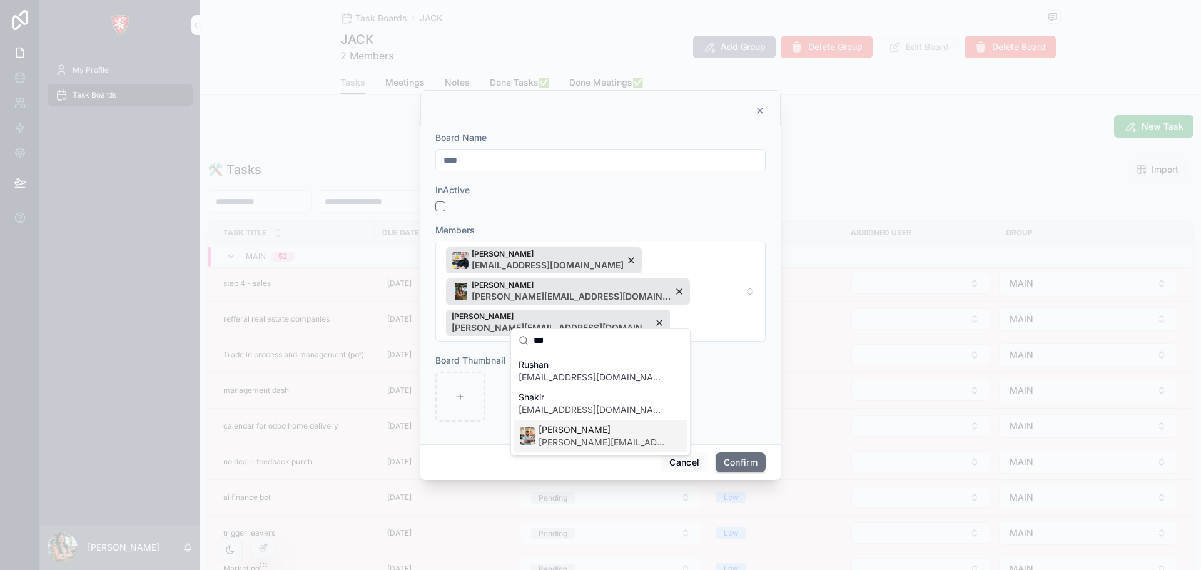
type input "***"
click at [612, 435] on span "Shadab Shakeel" at bounding box center [602, 429] width 129 height 13
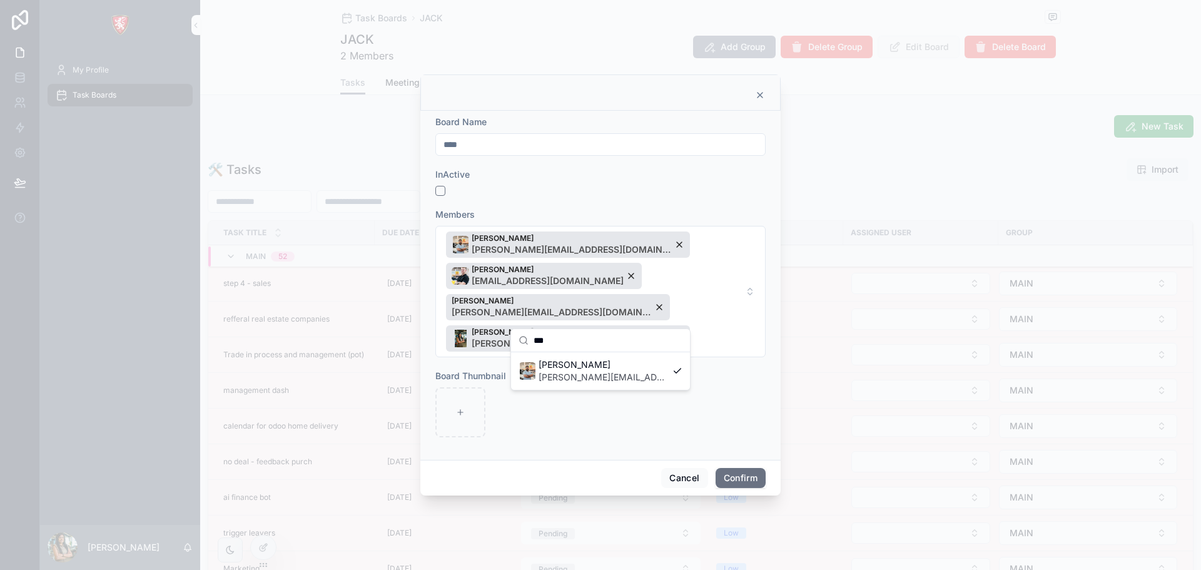
click at [737, 468] on button "Confirm" at bounding box center [740, 478] width 50 height 20
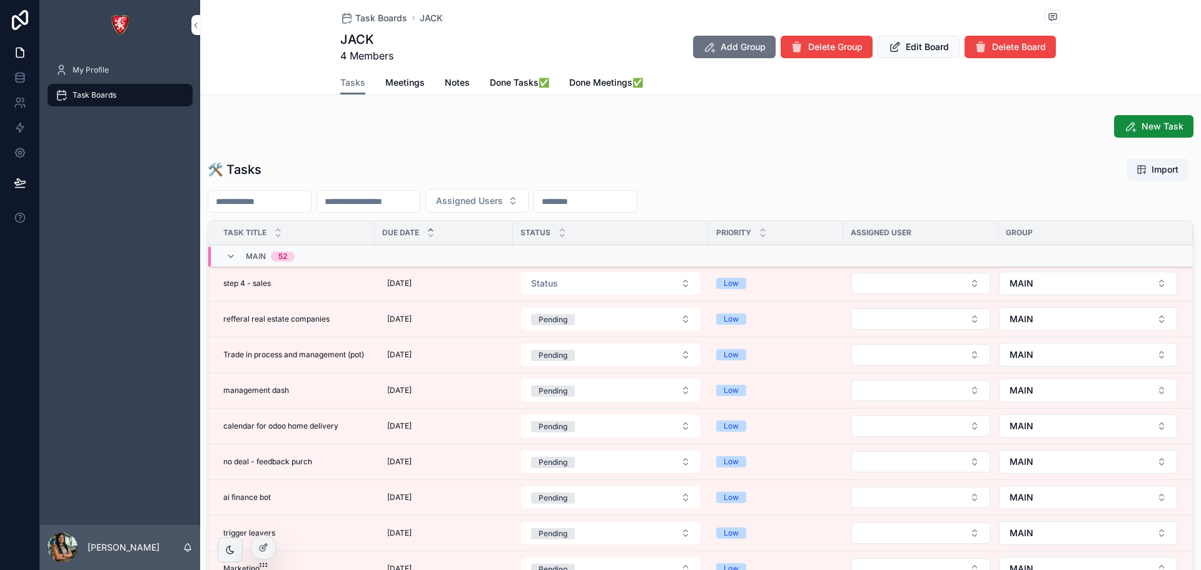
click at [906, 41] on span "Edit Board" at bounding box center [927, 47] width 43 height 13
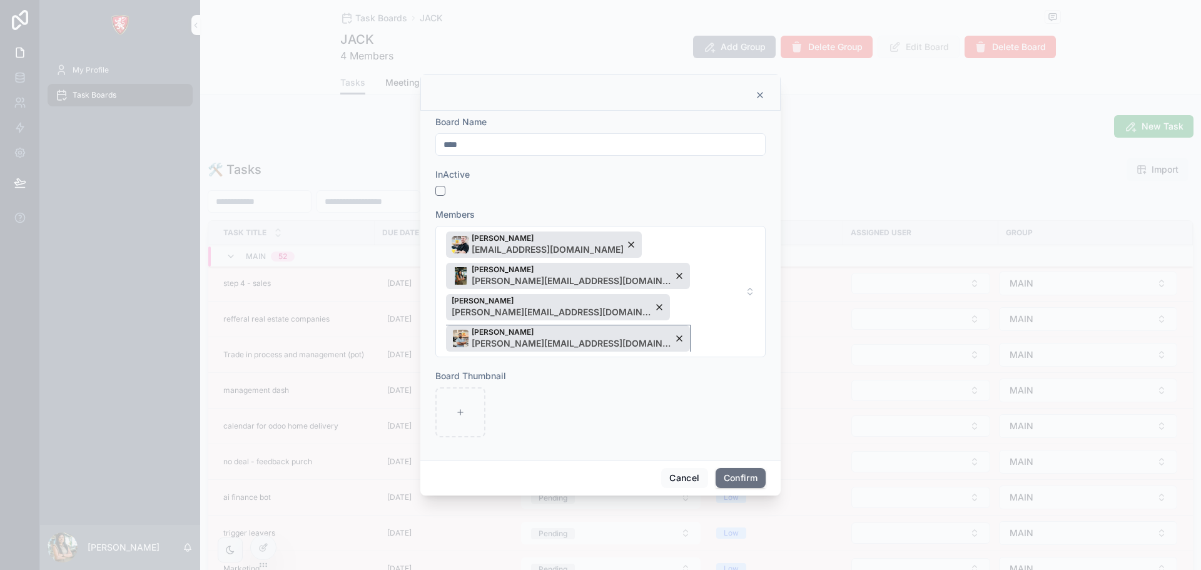
click at [682, 325] on div "Shadab Shakeel shadab@albacars.ae" at bounding box center [568, 338] width 244 height 26
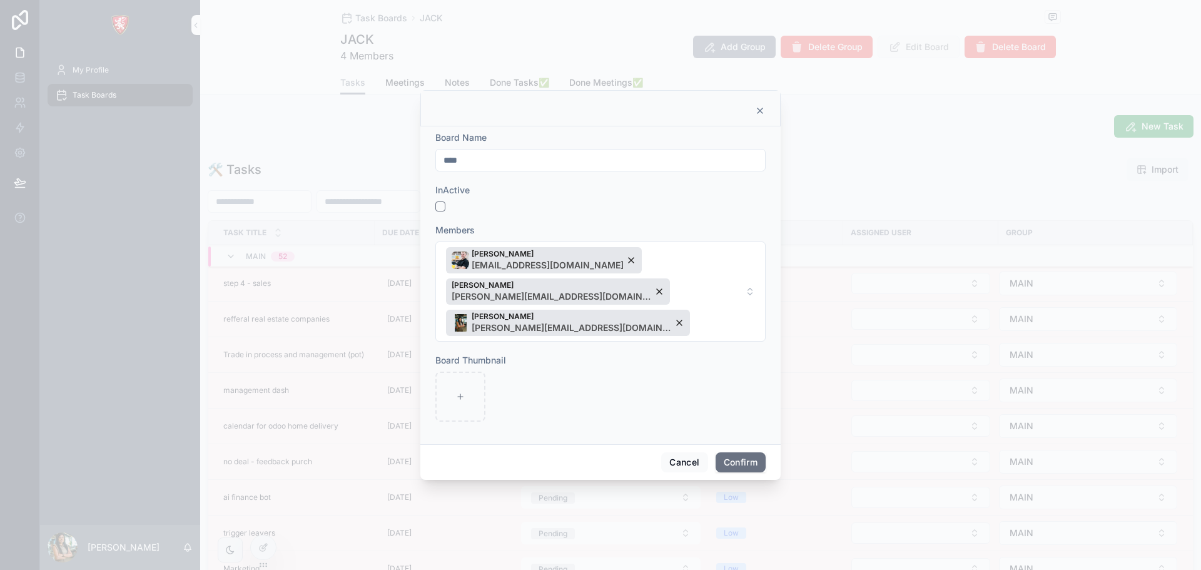
click at [756, 452] on button "Confirm" at bounding box center [740, 462] width 50 height 20
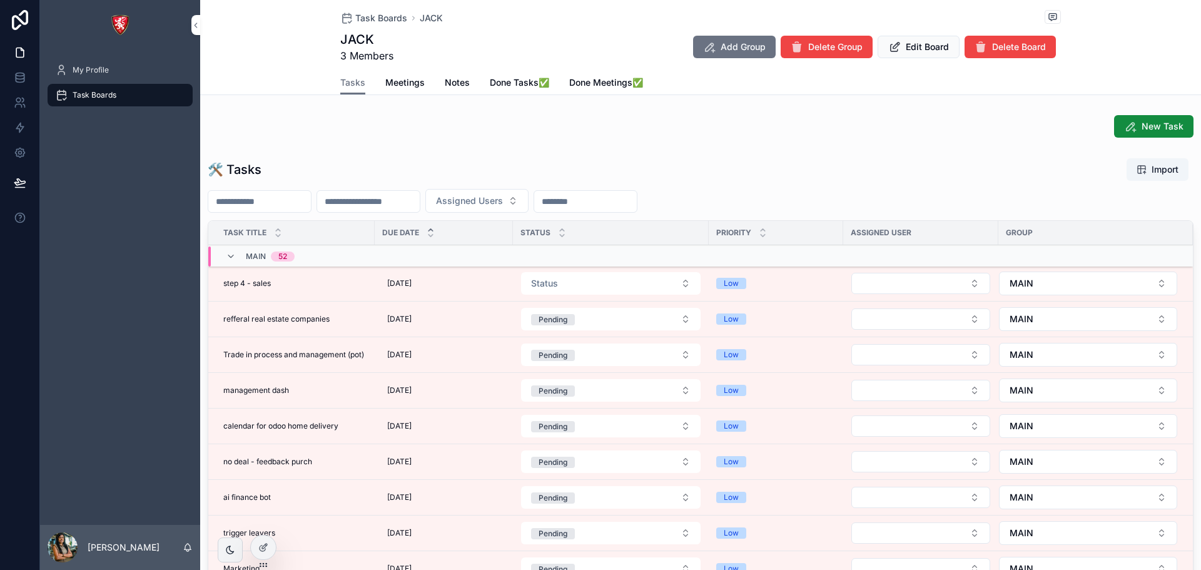
click at [86, 71] on span "My Profile" at bounding box center [91, 70] width 36 height 10
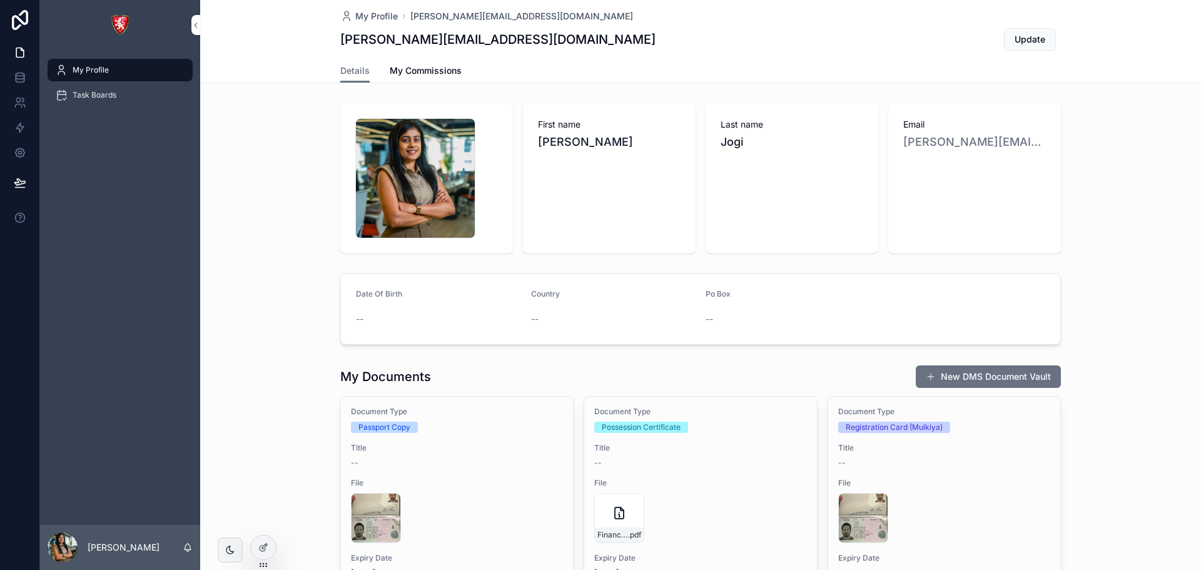
click at [78, 94] on span "Task Boards" at bounding box center [95, 95] width 44 height 10
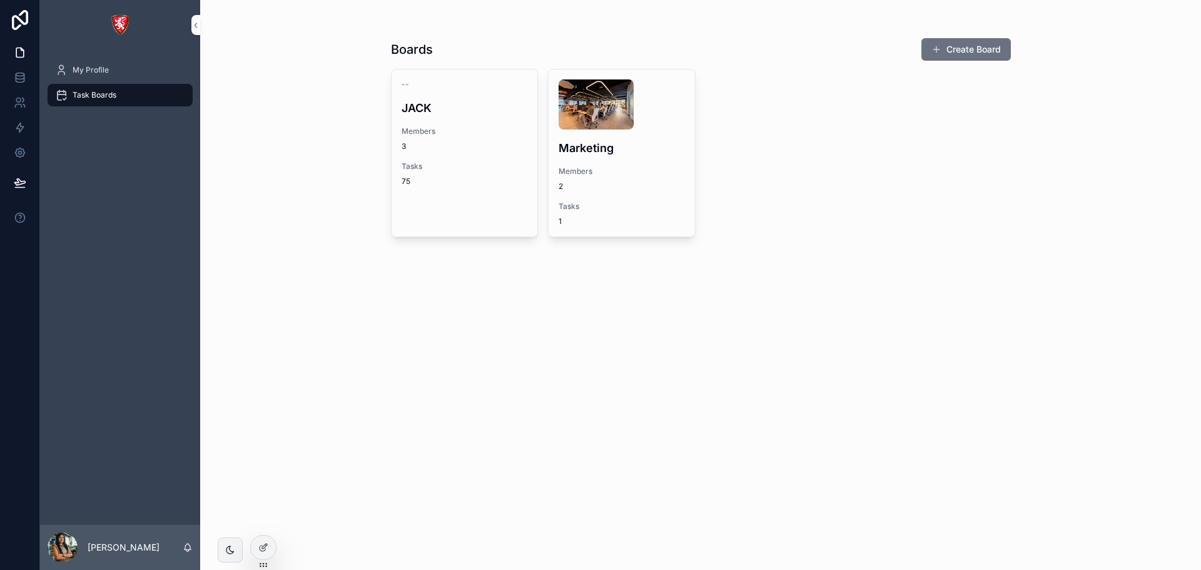
click at [989, 54] on button "Create Board" at bounding box center [965, 49] width 89 height 23
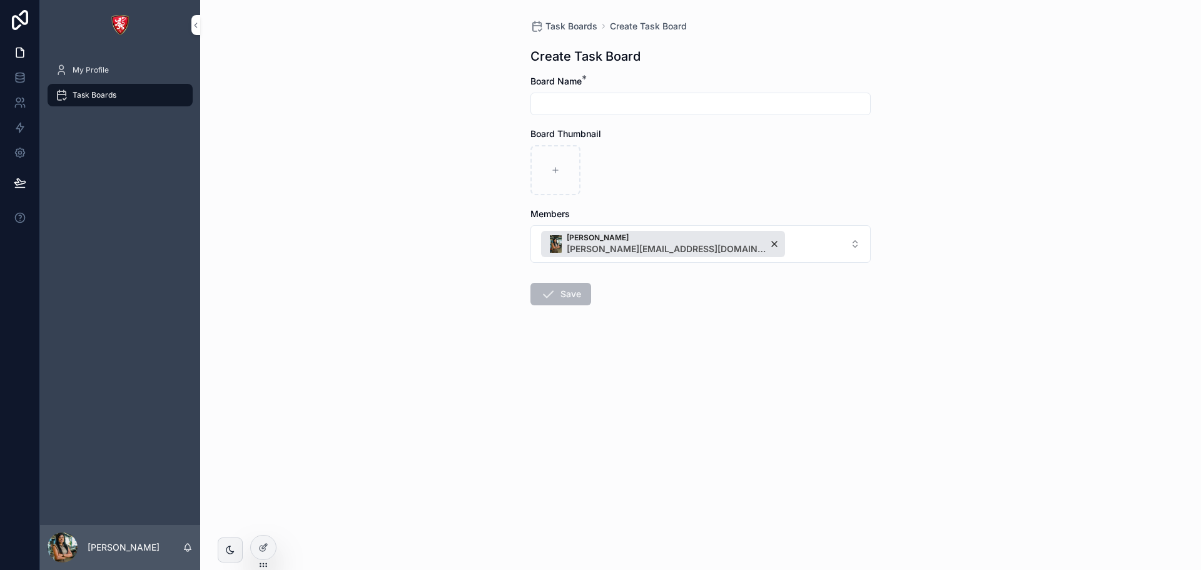
click at [565, 113] on div "scrollable content" at bounding box center [700, 104] width 340 height 23
click at [562, 99] on input "scrollable content" at bounding box center [700, 104] width 339 height 18
type input "*"
type input "**********"
click at [554, 164] on div "scrollable content" at bounding box center [555, 170] width 50 height 50
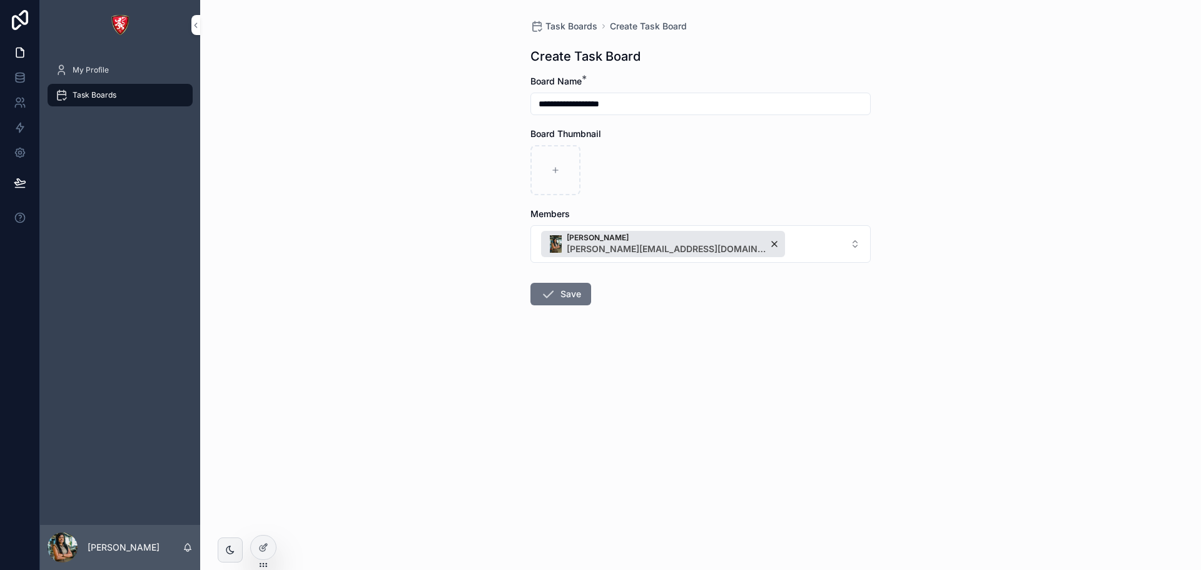
click at [575, 295] on button "Save" at bounding box center [560, 294] width 61 height 23
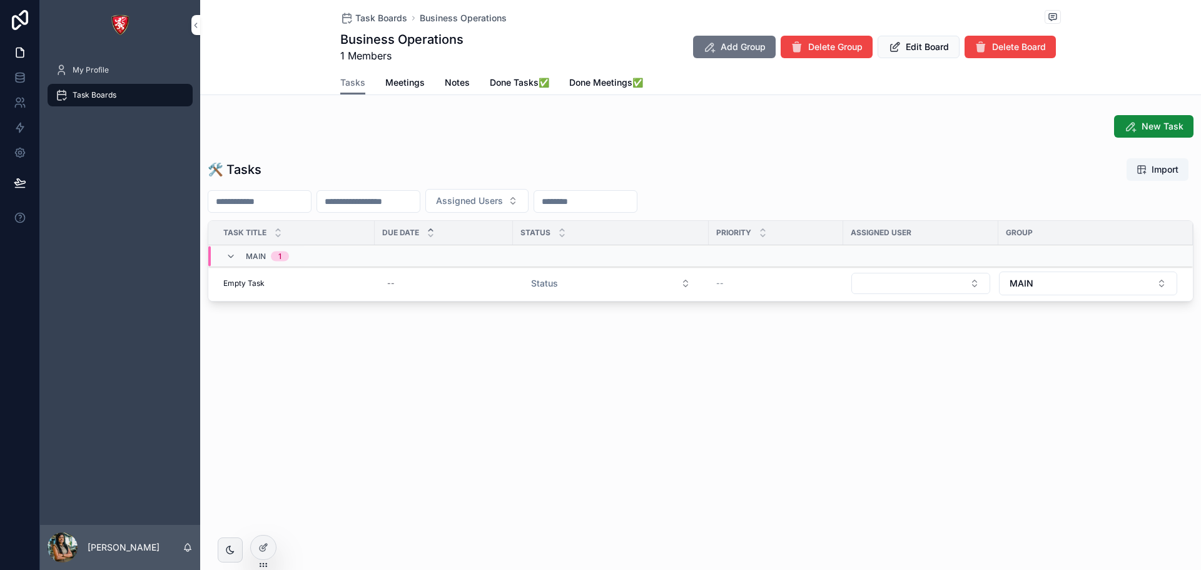
click at [734, 43] on span "Add Group" at bounding box center [742, 47] width 45 height 13
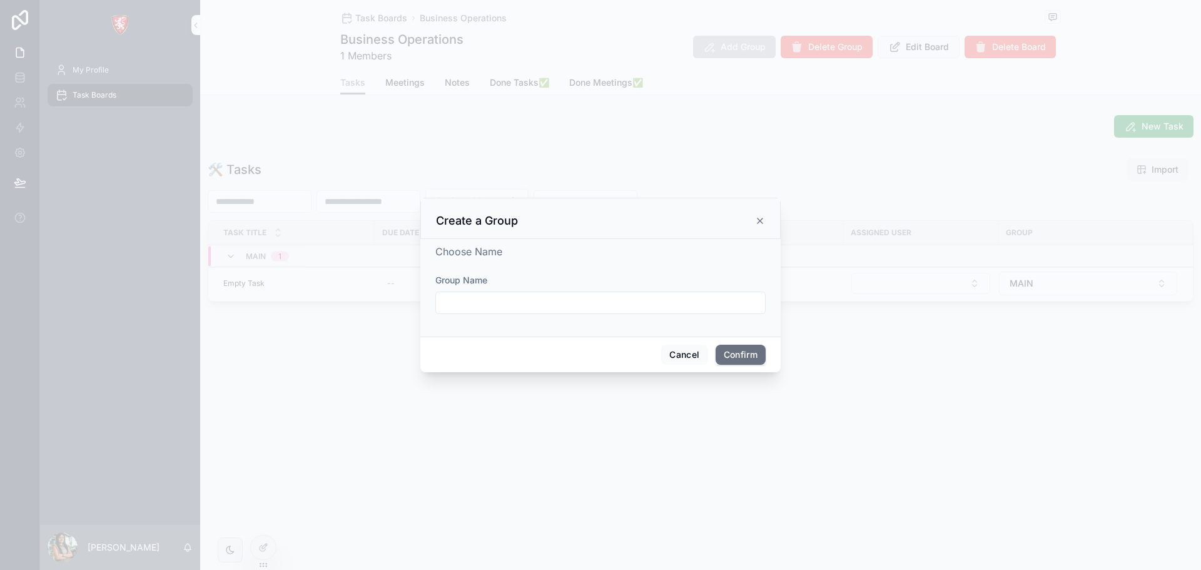
click at [493, 307] on input "text" at bounding box center [600, 303] width 329 height 18
type input "****"
click at [749, 354] on button "Confirm" at bounding box center [740, 355] width 50 height 20
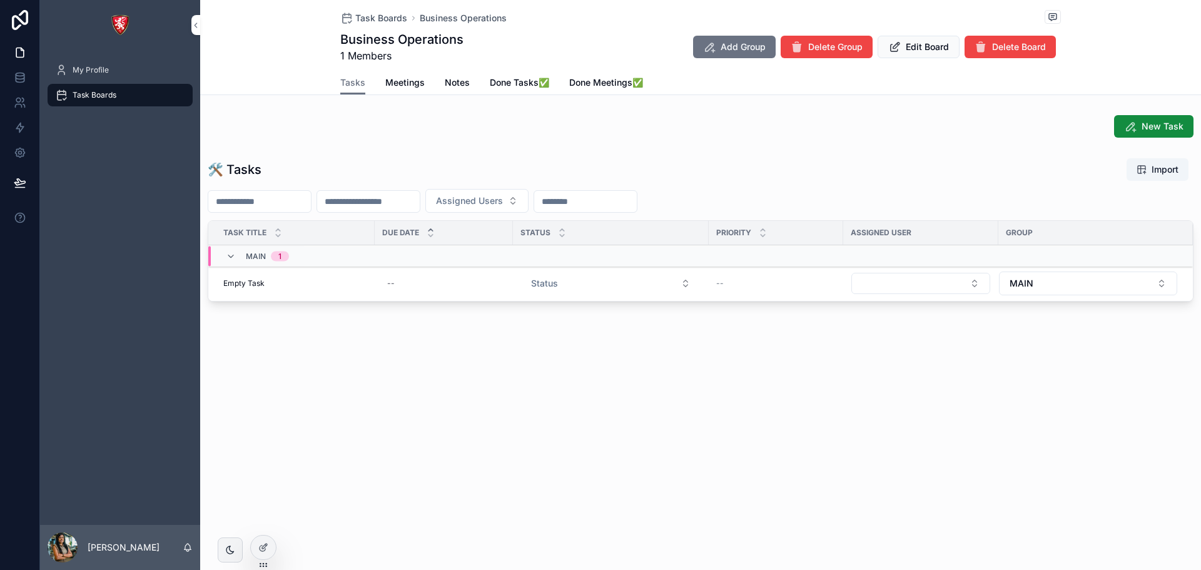
click at [414, 88] on span "Meetings" at bounding box center [404, 82] width 39 height 13
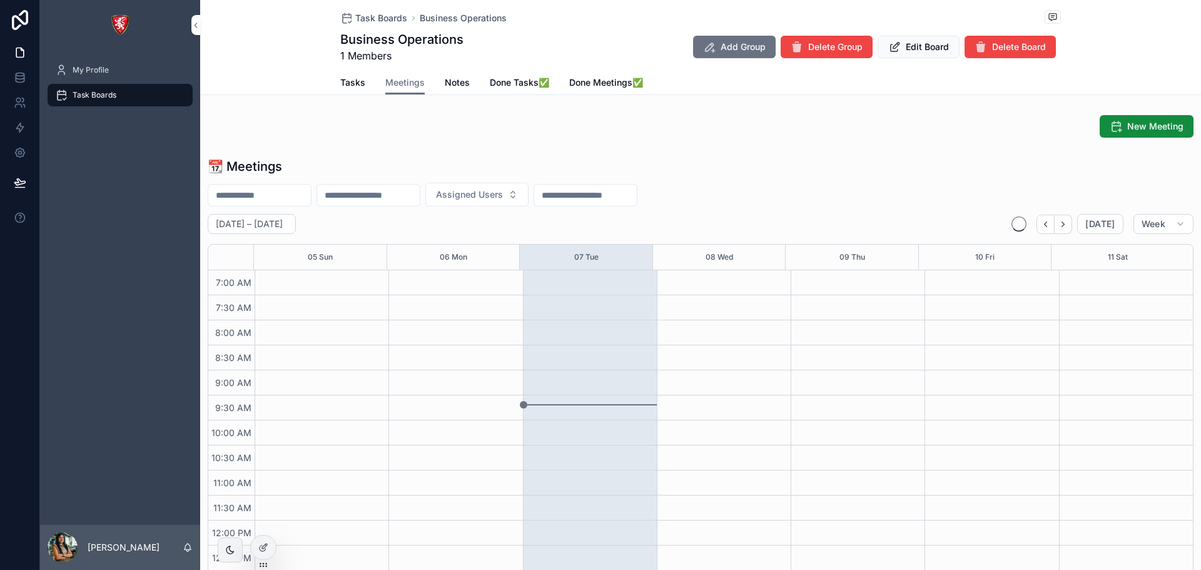
scroll to position [350, 0]
click at [340, 78] on span "Tasks" at bounding box center [352, 82] width 25 height 13
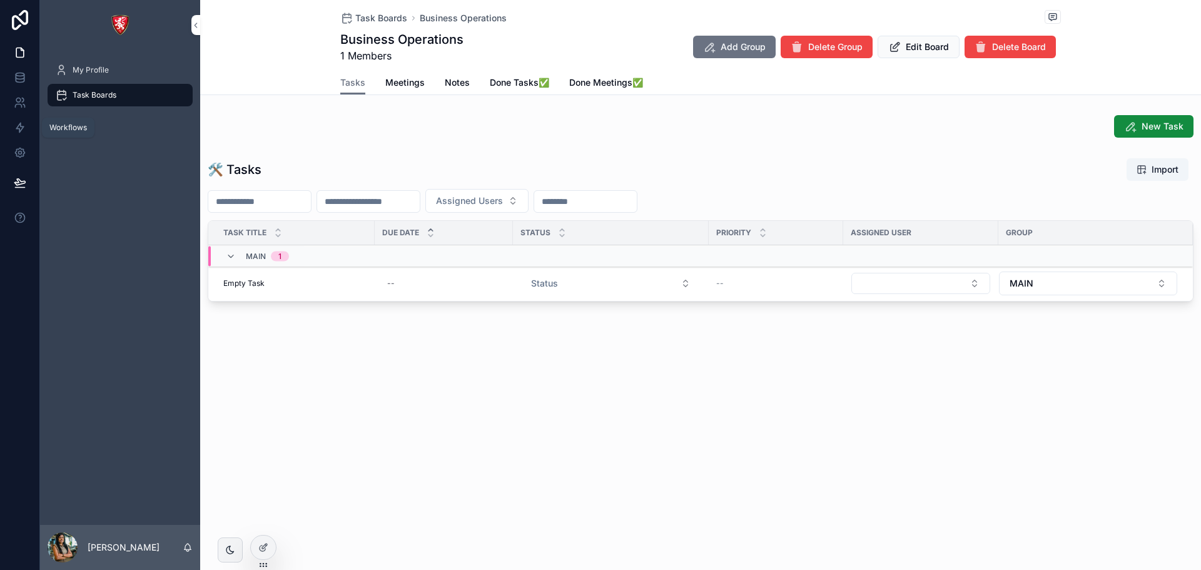
click at [23, 121] on link at bounding box center [19, 127] width 39 height 25
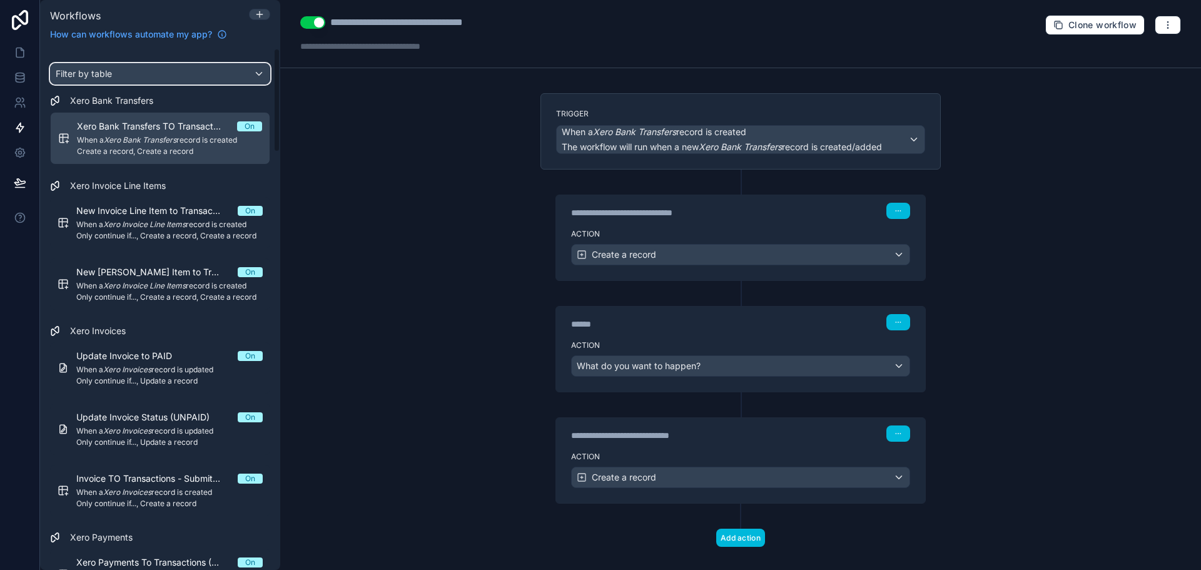
click at [121, 78] on div "Filter by table" at bounding box center [160, 74] width 219 height 20
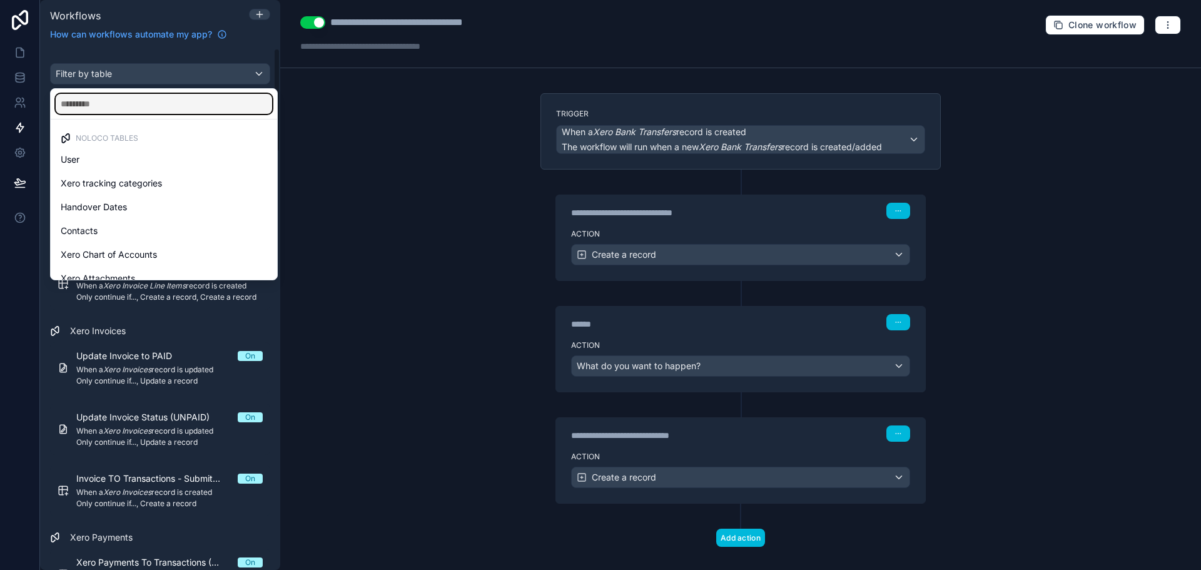
click at [131, 106] on input "text" at bounding box center [164, 104] width 216 height 20
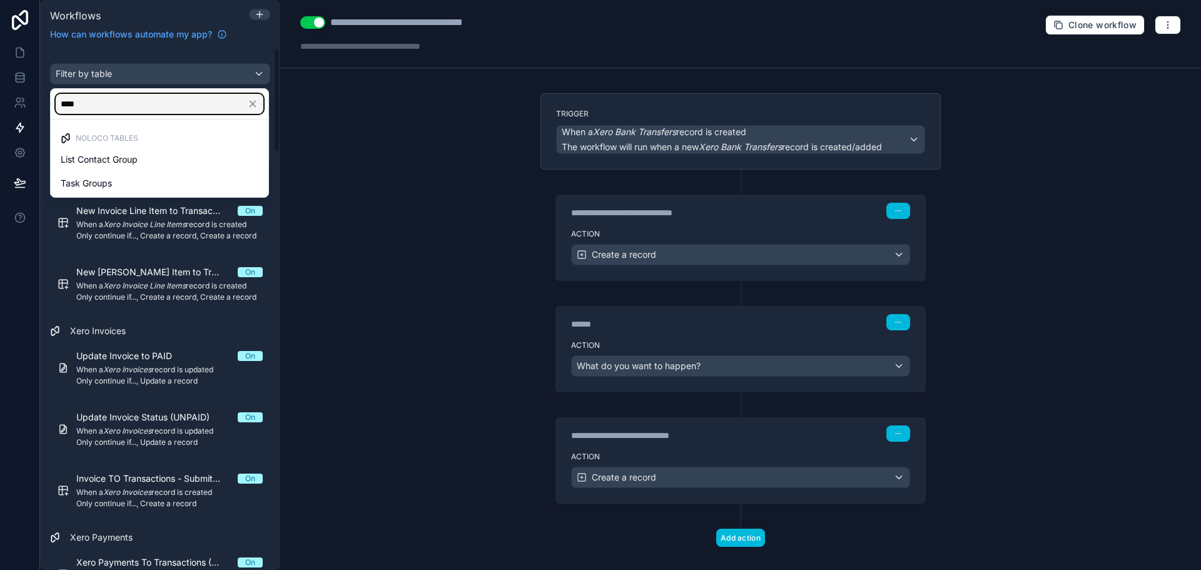
type input "****"
click at [134, 188] on div "Task Groups" at bounding box center [160, 183] width 198 height 15
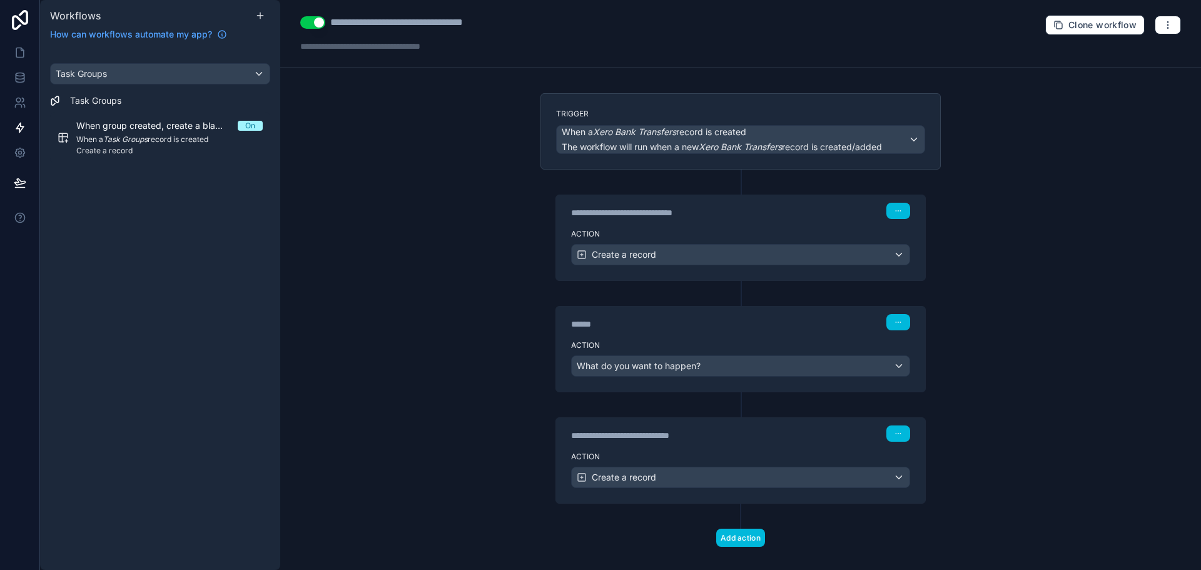
click at [144, 134] on em "Task Groups" at bounding box center [125, 138] width 44 height 9
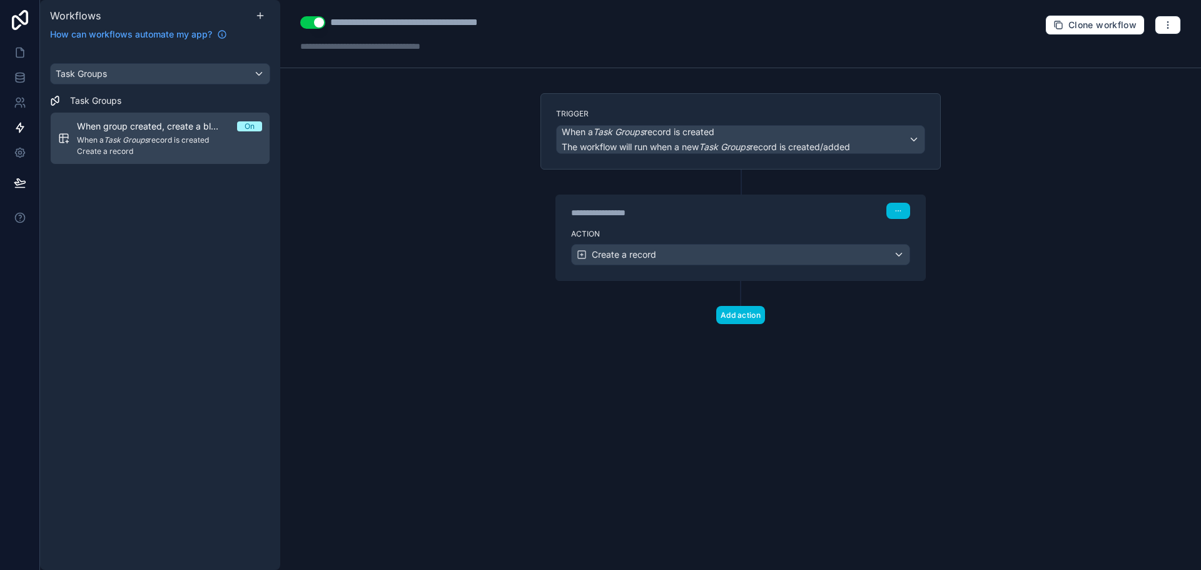
click at [662, 224] on div "Action Create a record" at bounding box center [740, 252] width 369 height 56
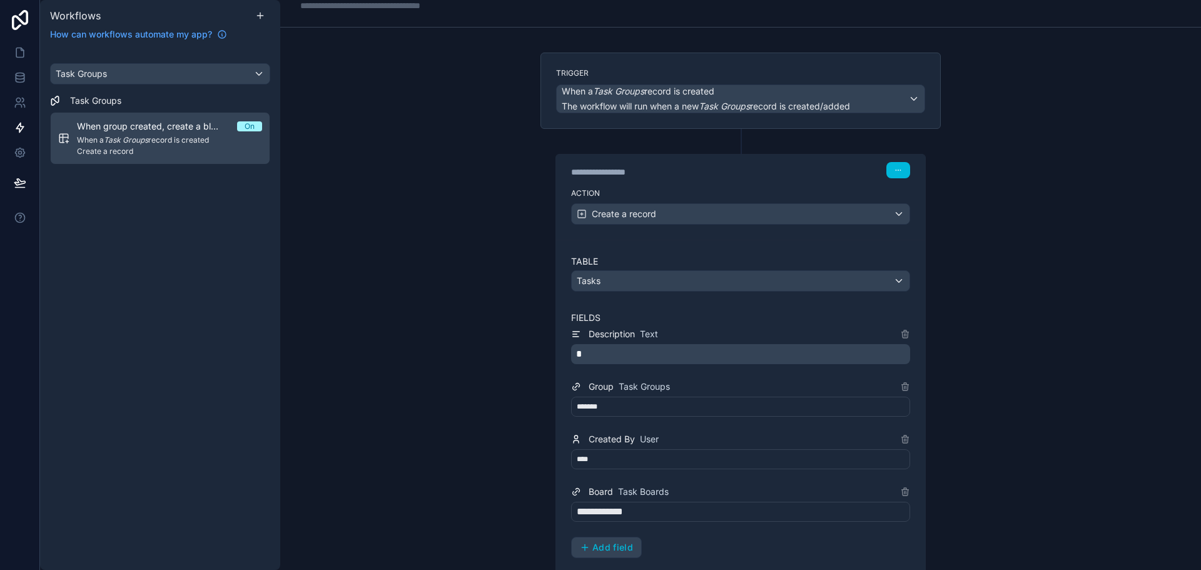
scroll to position [63, 0]
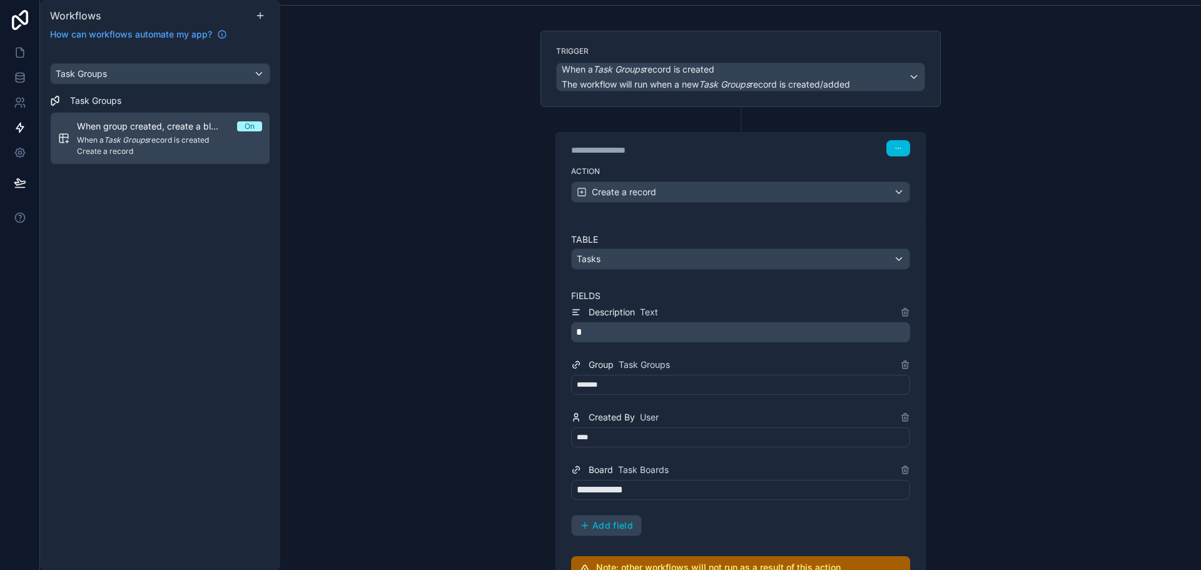
click at [623, 485] on span "**********" at bounding box center [604, 489] width 54 height 15
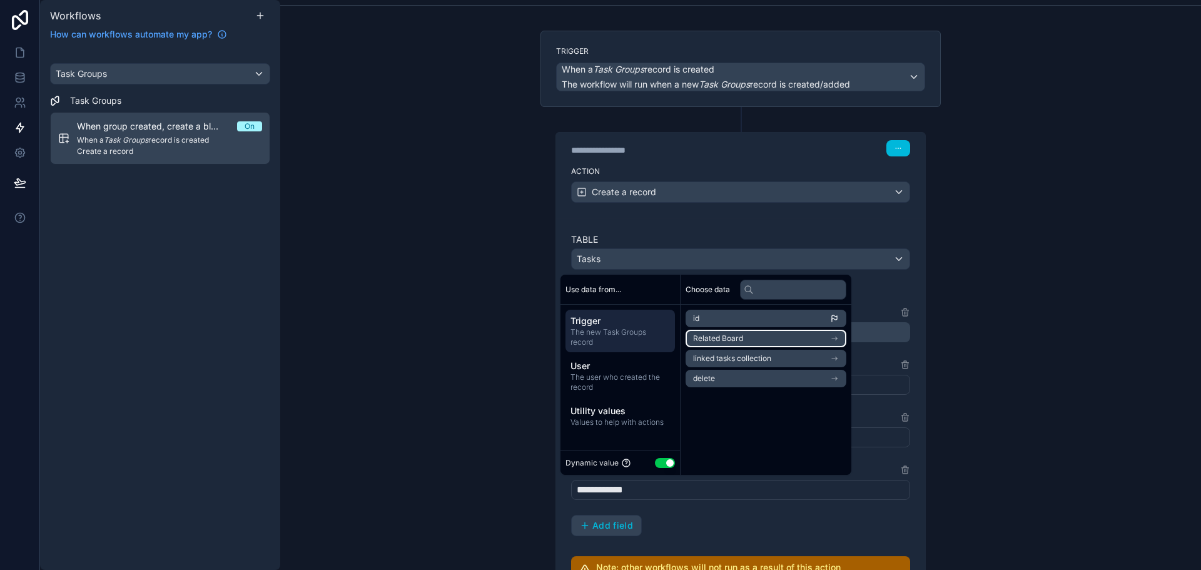
click at [758, 337] on li "Related Board" at bounding box center [765, 339] width 161 height 18
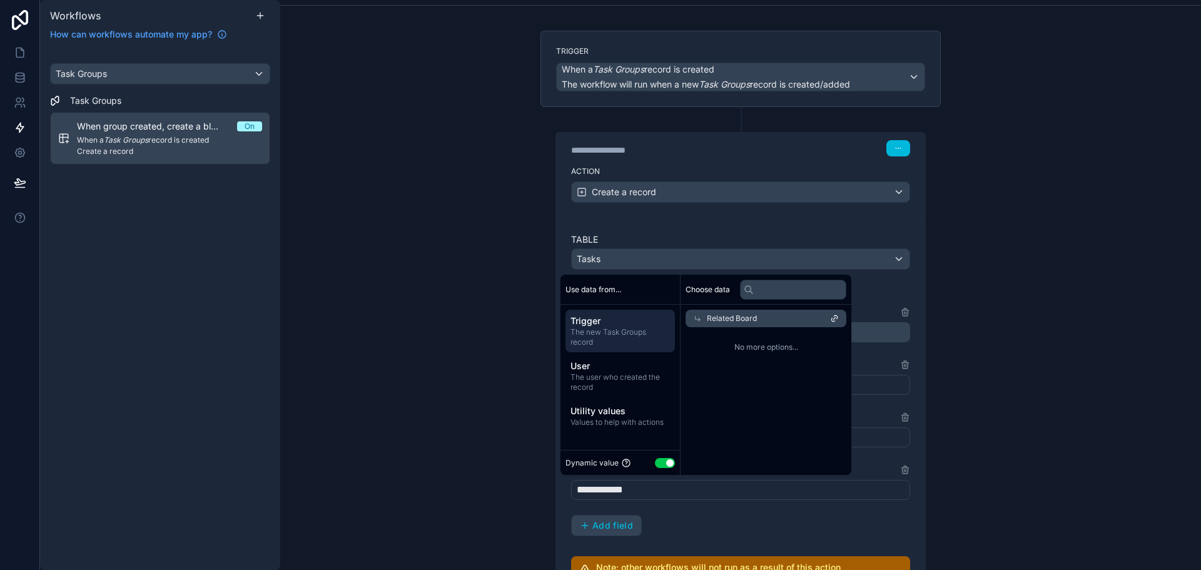
click at [834, 313] on div "Related Board" at bounding box center [765, 319] width 161 height 18
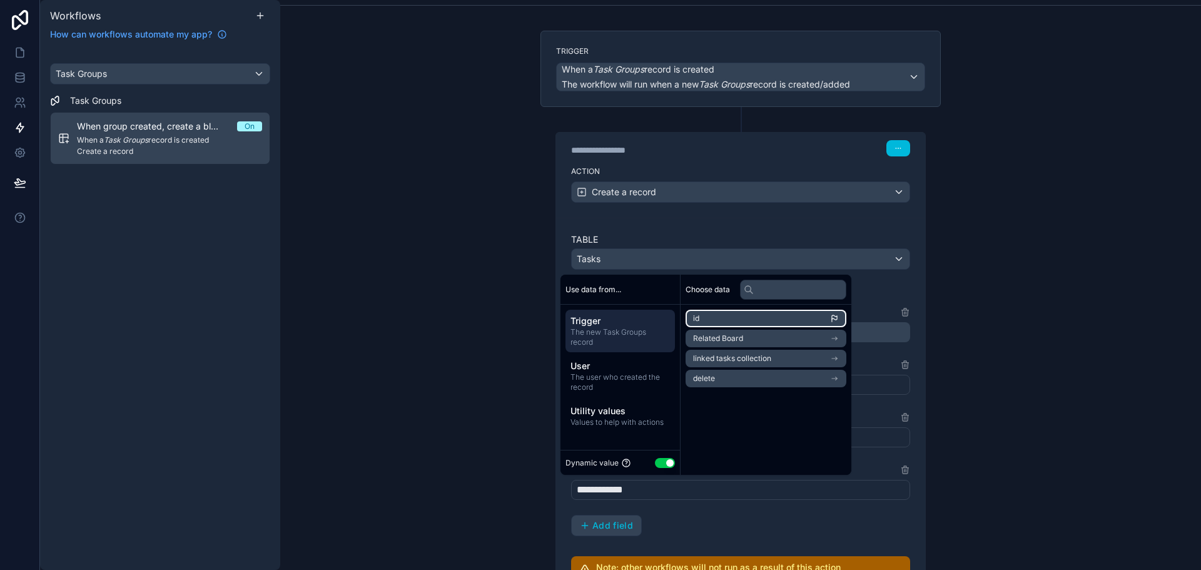
click at [786, 320] on li "id" at bounding box center [765, 319] width 161 height 18
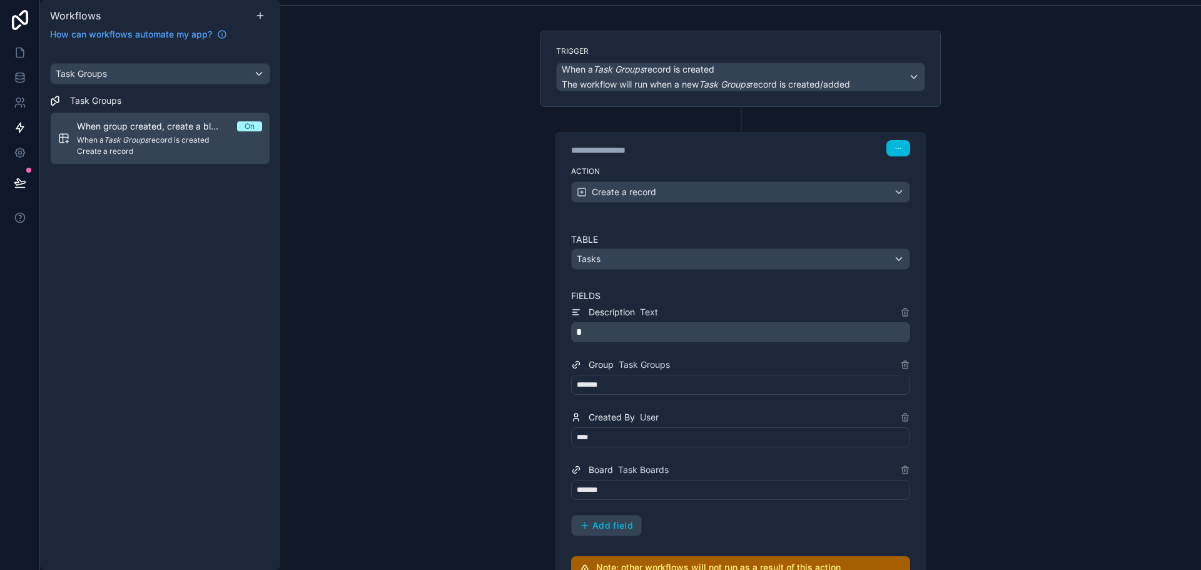
click at [1110, 305] on div "**********" at bounding box center [740, 285] width 921 height 570
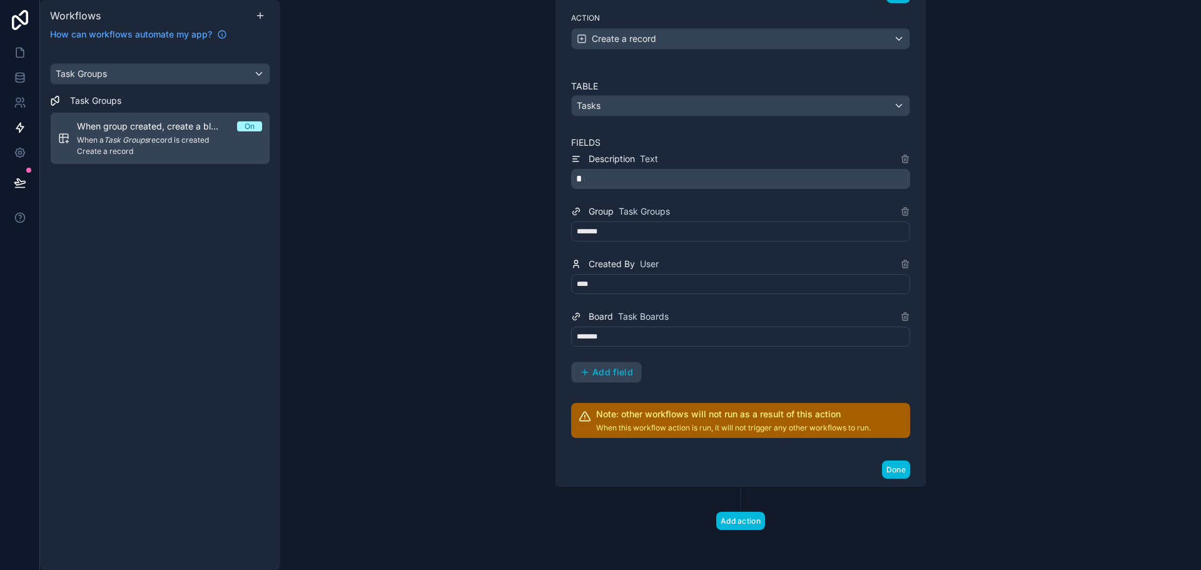
scroll to position [0, 0]
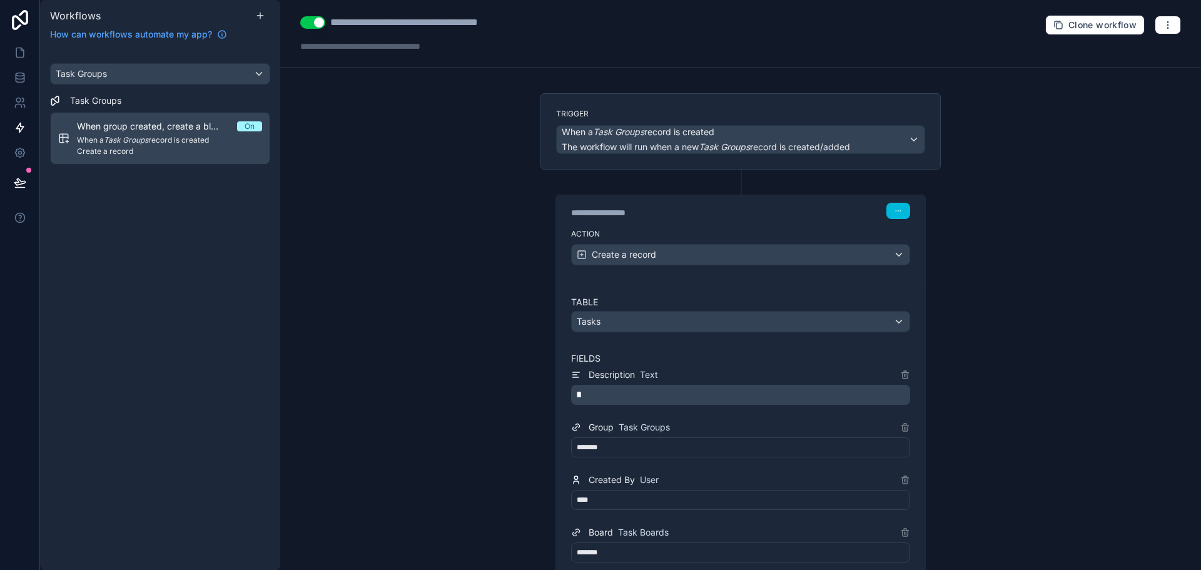
click at [597, 390] on p "*" at bounding box center [741, 394] width 331 height 15
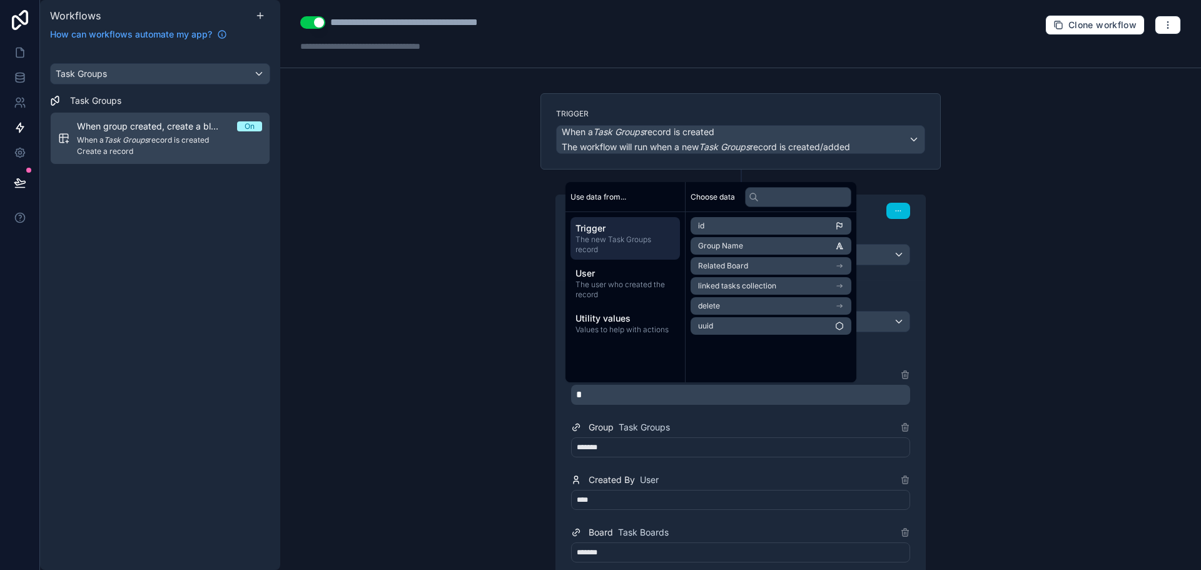
click at [596, 420] on div "Group Task Groups" at bounding box center [620, 427] width 99 height 15
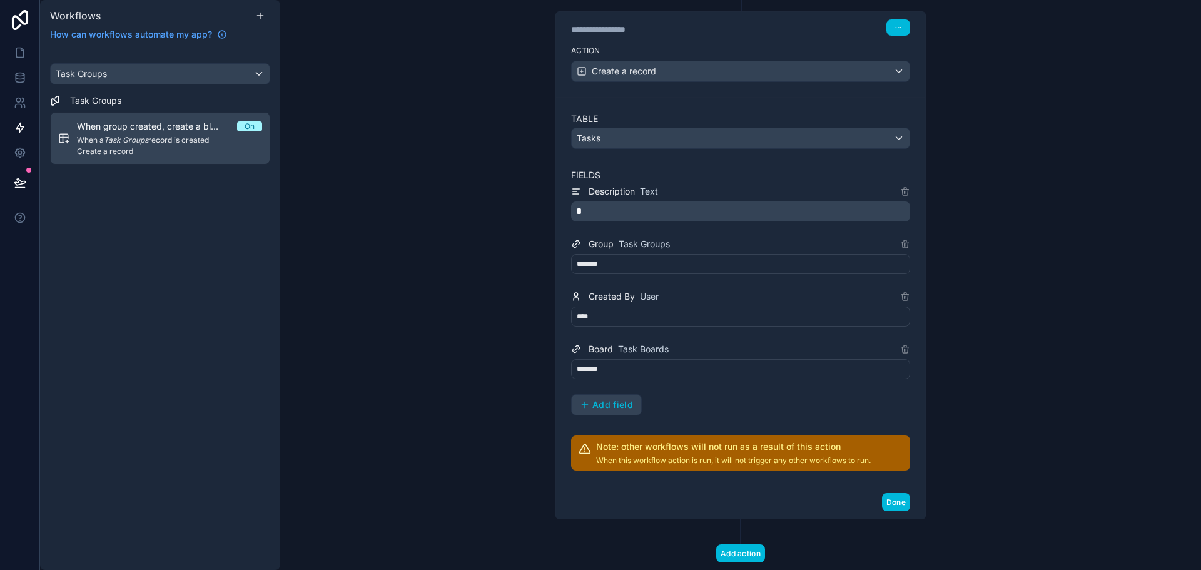
scroll to position [188, 0]
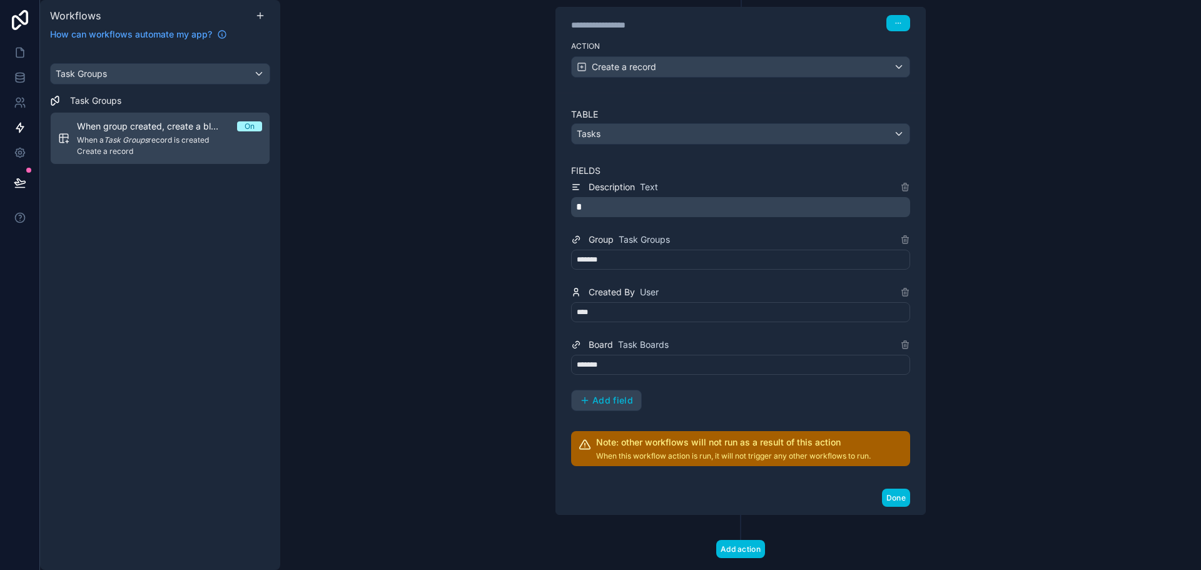
click at [608, 397] on span "Add field" at bounding box center [612, 400] width 41 height 11
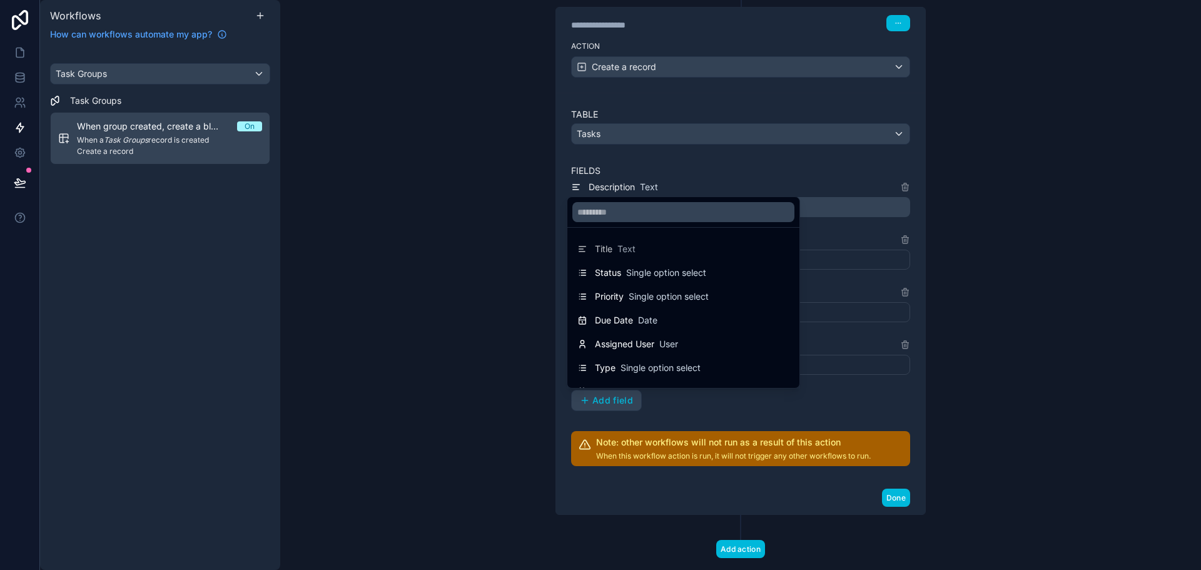
click at [651, 256] on div "Title Text" at bounding box center [683, 249] width 227 height 23
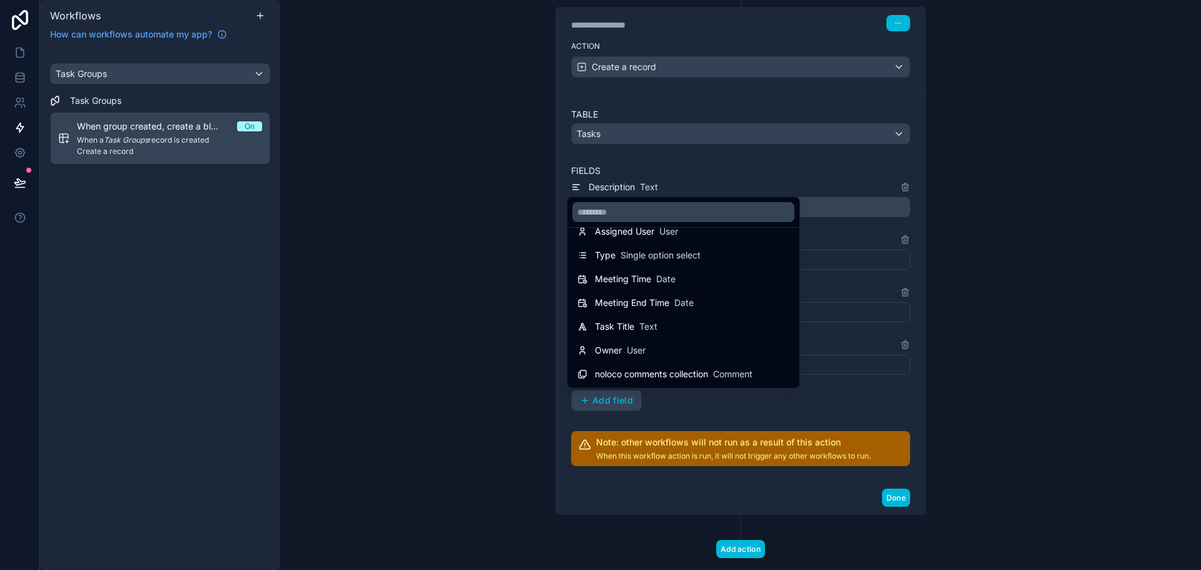
scroll to position [125, 0]
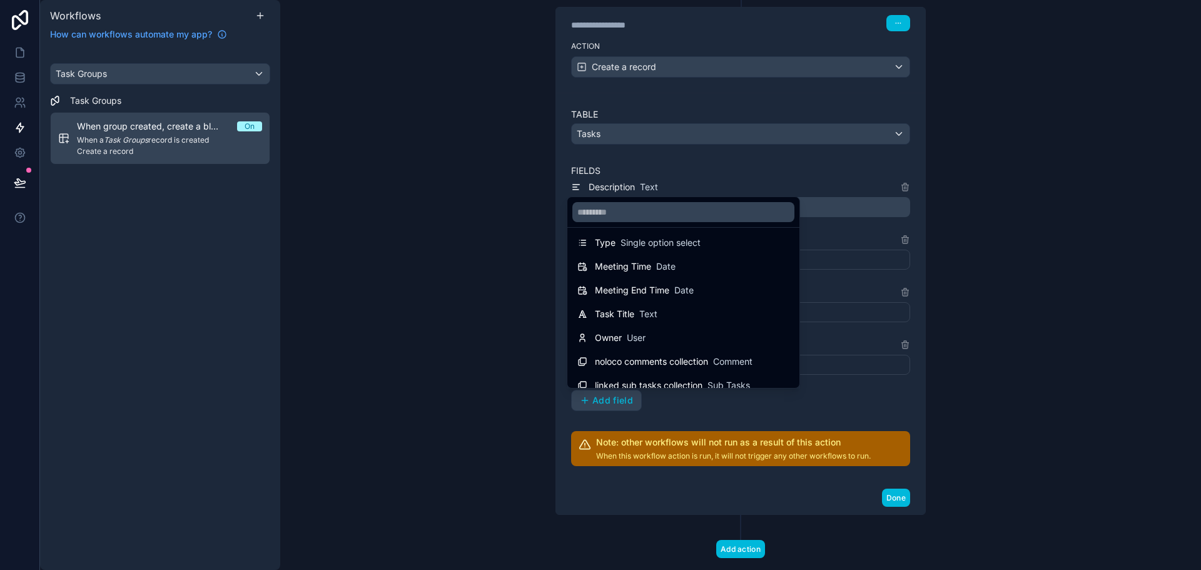
click at [639, 319] on div "Task Title Text" at bounding box center [626, 314] width 63 height 13
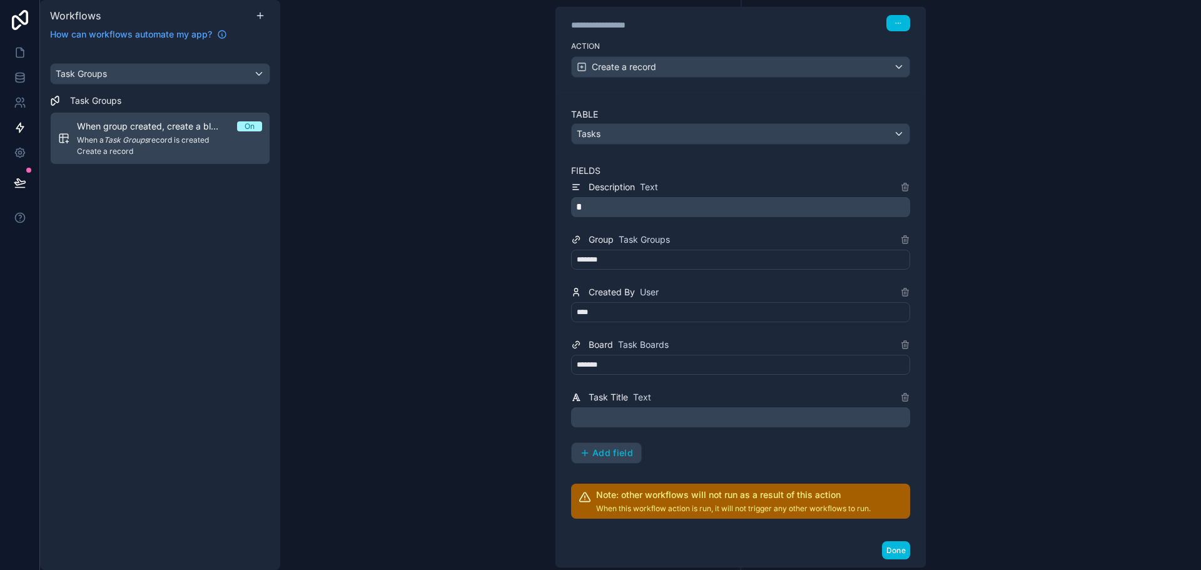
click at [674, 203] on p "*" at bounding box center [741, 207] width 331 height 15
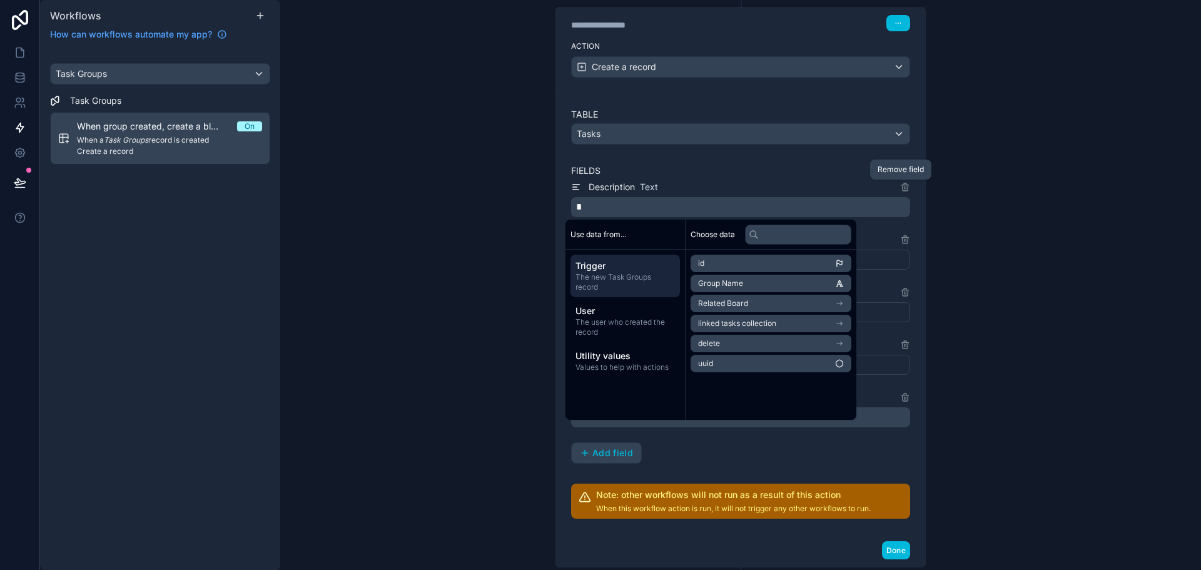
click at [900, 183] on icon at bounding box center [905, 187] width 10 height 10
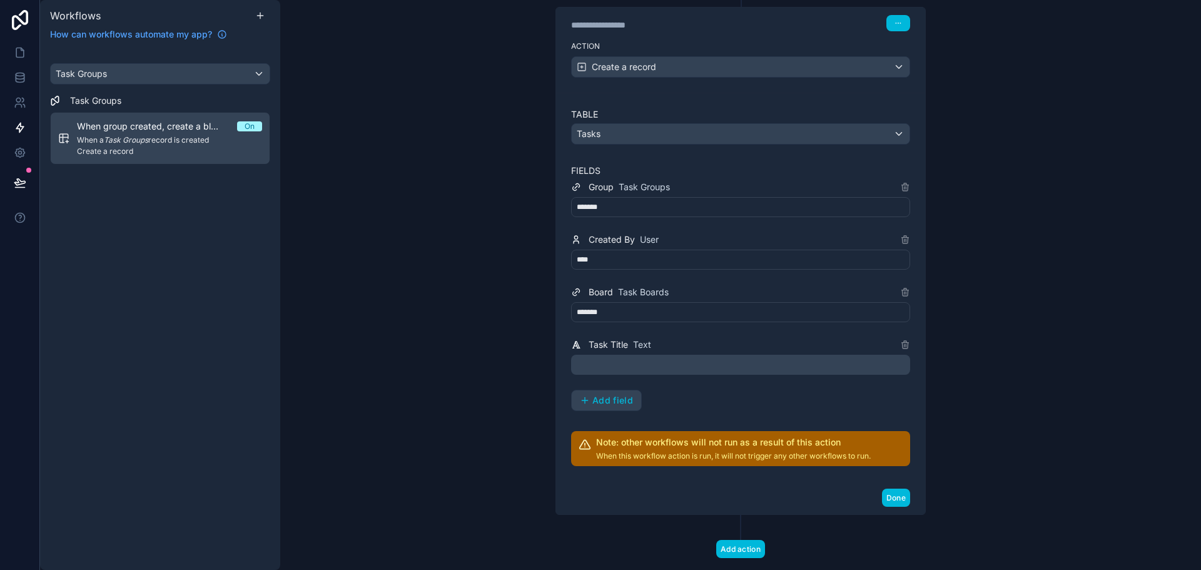
click at [634, 364] on p "﻿" at bounding box center [741, 364] width 331 height 15
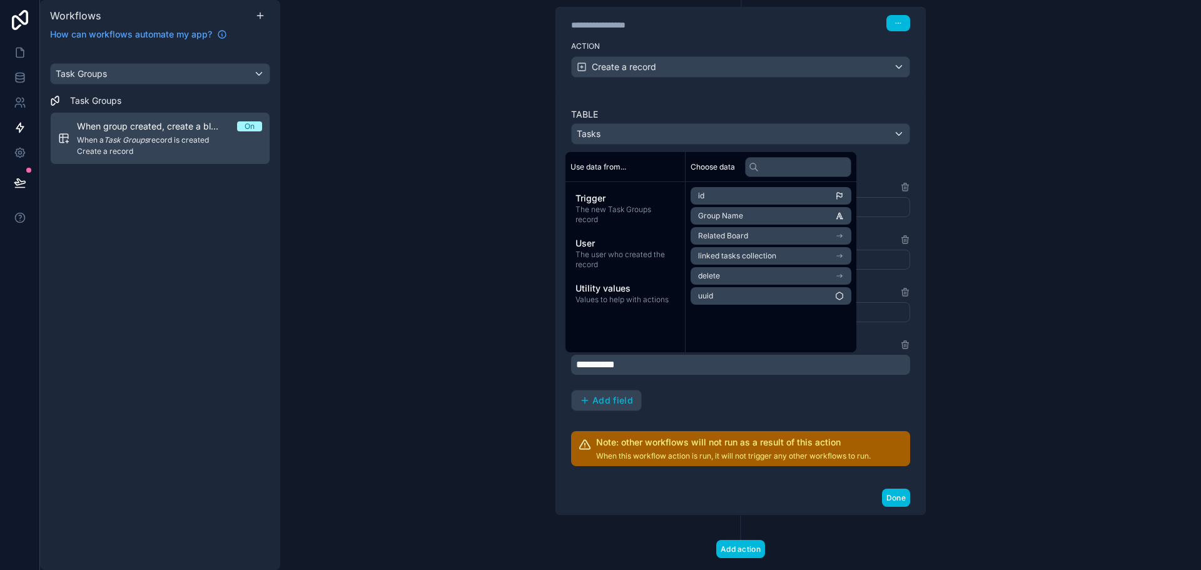
click at [741, 407] on div "**********" at bounding box center [740, 294] width 339 height 231
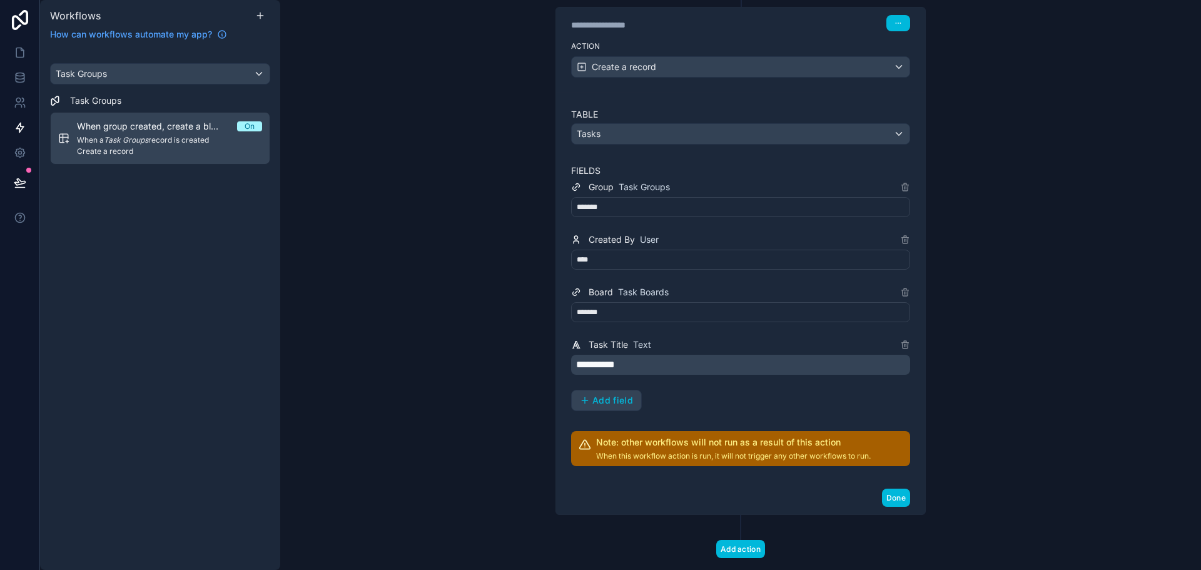
click at [891, 498] on button "Done" at bounding box center [896, 497] width 28 height 18
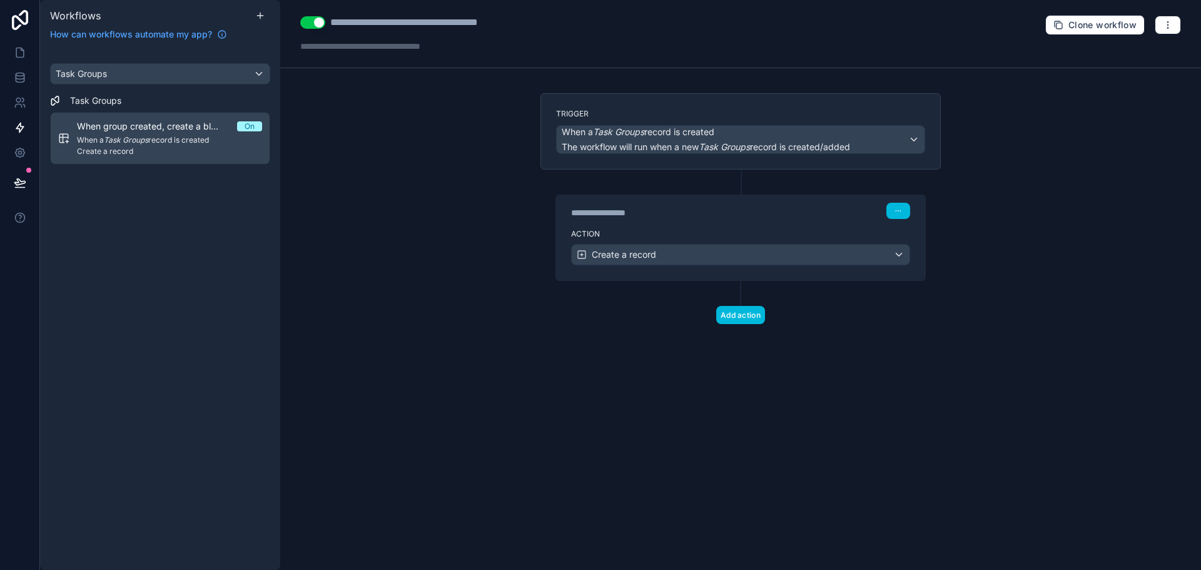
click at [321, 22] on button "Use setting" at bounding box center [312, 22] width 25 height 13
click at [313, 19] on button "Use setting" at bounding box center [312, 22] width 25 height 13
click at [101, 66] on div "Task Groups" at bounding box center [160, 74] width 219 height 20
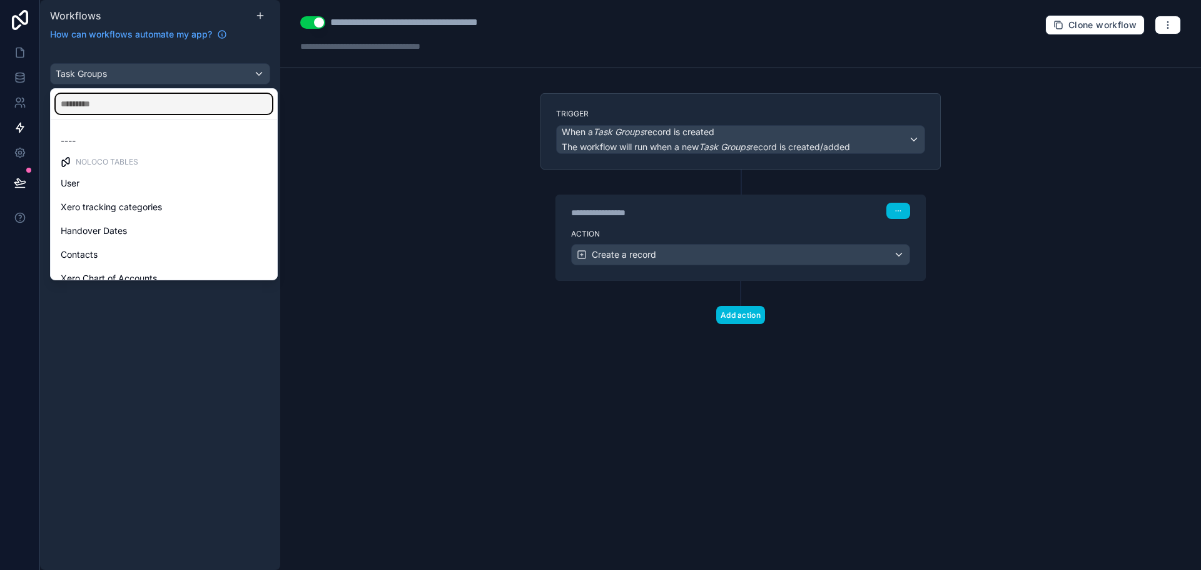
click at [111, 107] on input "text" at bounding box center [164, 104] width 216 height 20
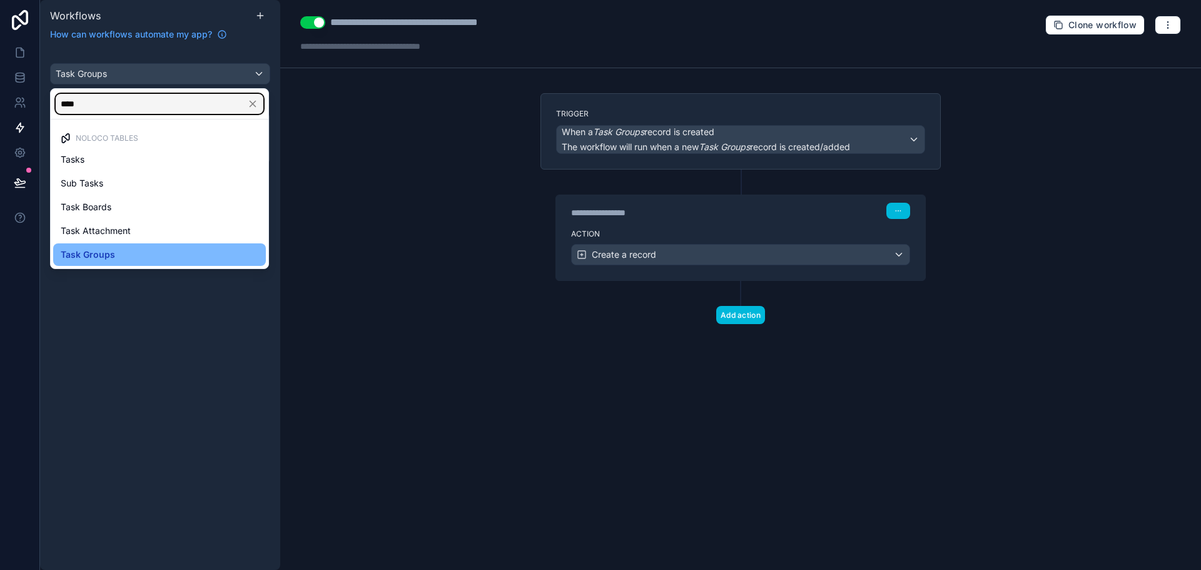
type input "****"
click at [121, 156] on div "Tasks" at bounding box center [160, 159] width 198 height 15
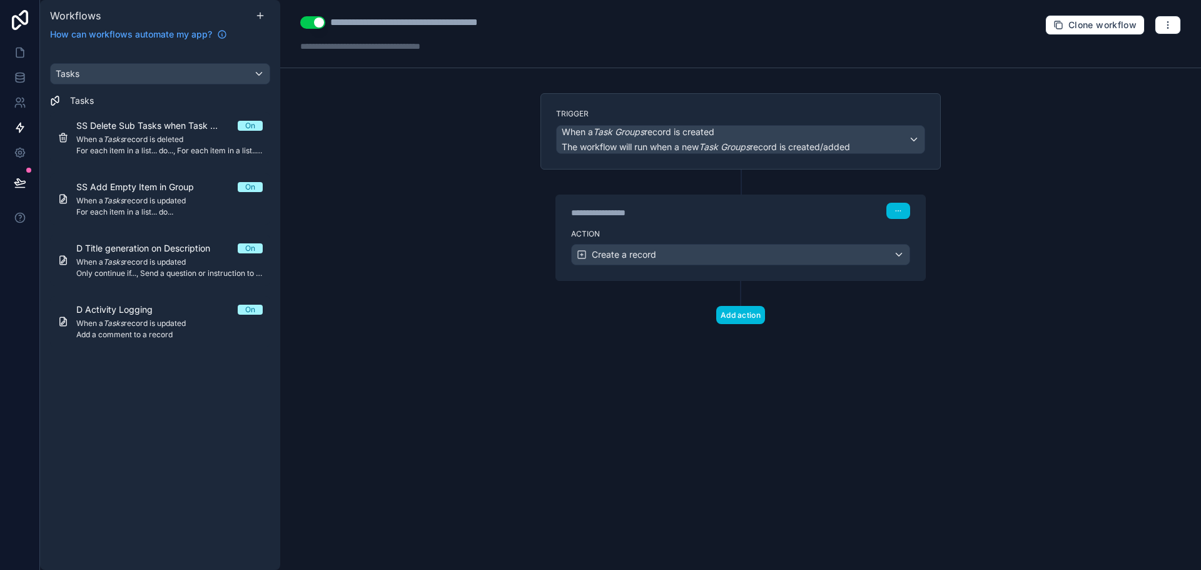
click at [121, 156] on link "SS Delete Sub Tasks when Task deleted On When a Tasks record is deleted For eac…" at bounding box center [160, 137] width 220 height 51
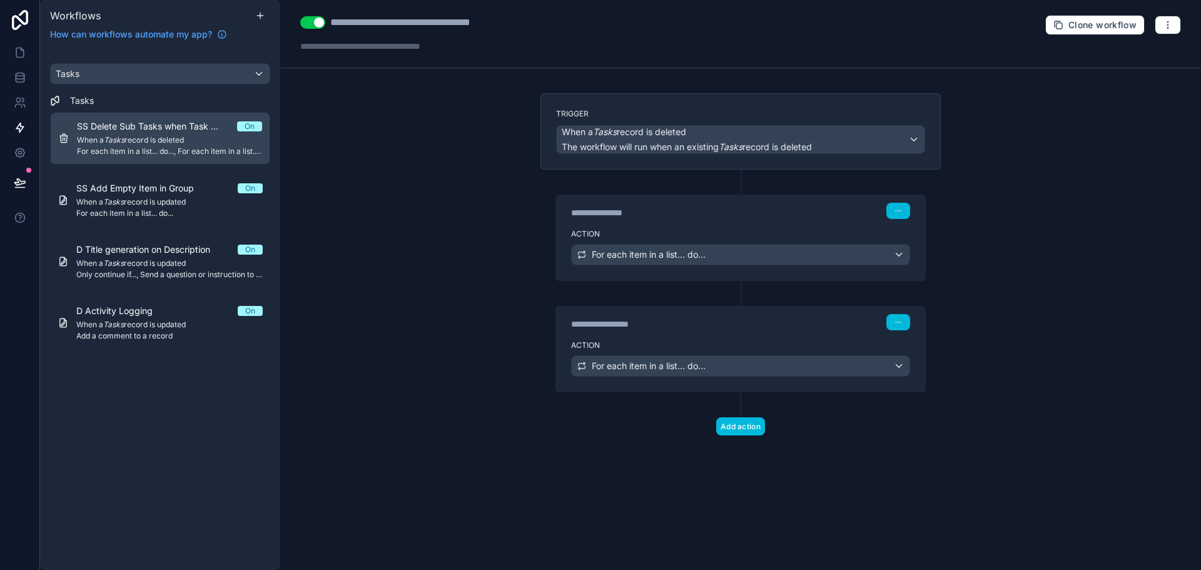
click at [129, 183] on span "SS Add Empty Item in Group" at bounding box center [142, 188] width 133 height 13
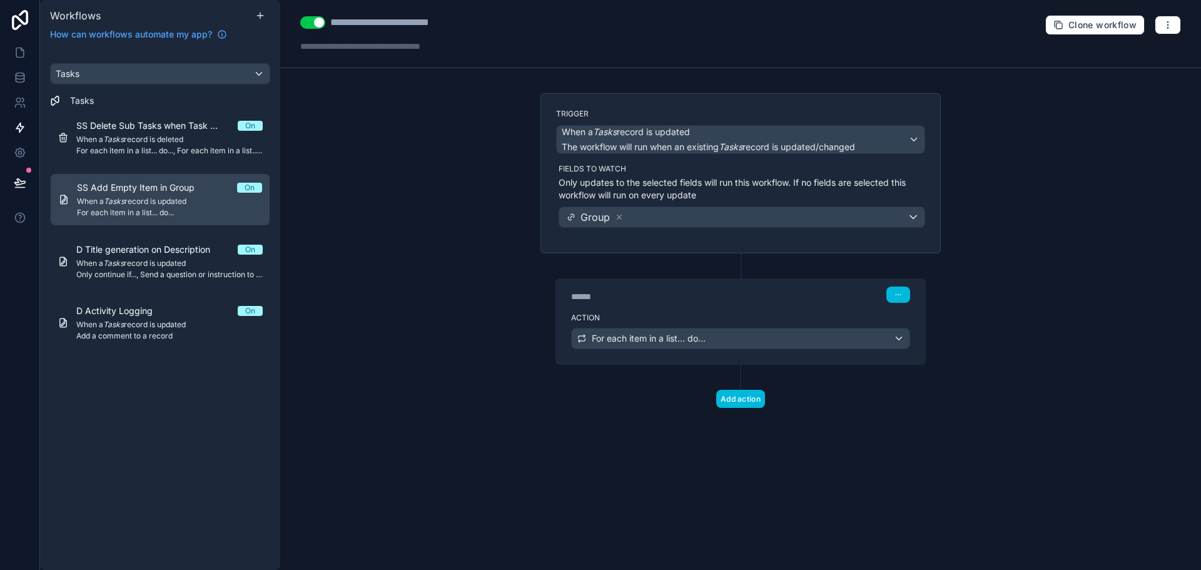
click at [739, 280] on div "****** Step 1" at bounding box center [740, 293] width 369 height 29
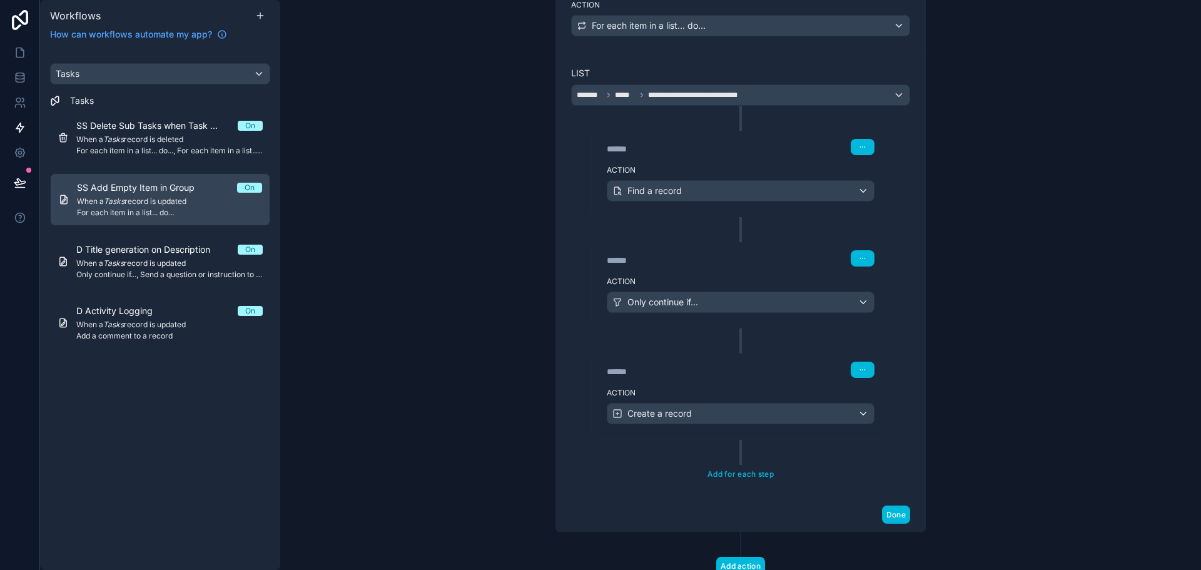
scroll to position [358, 0]
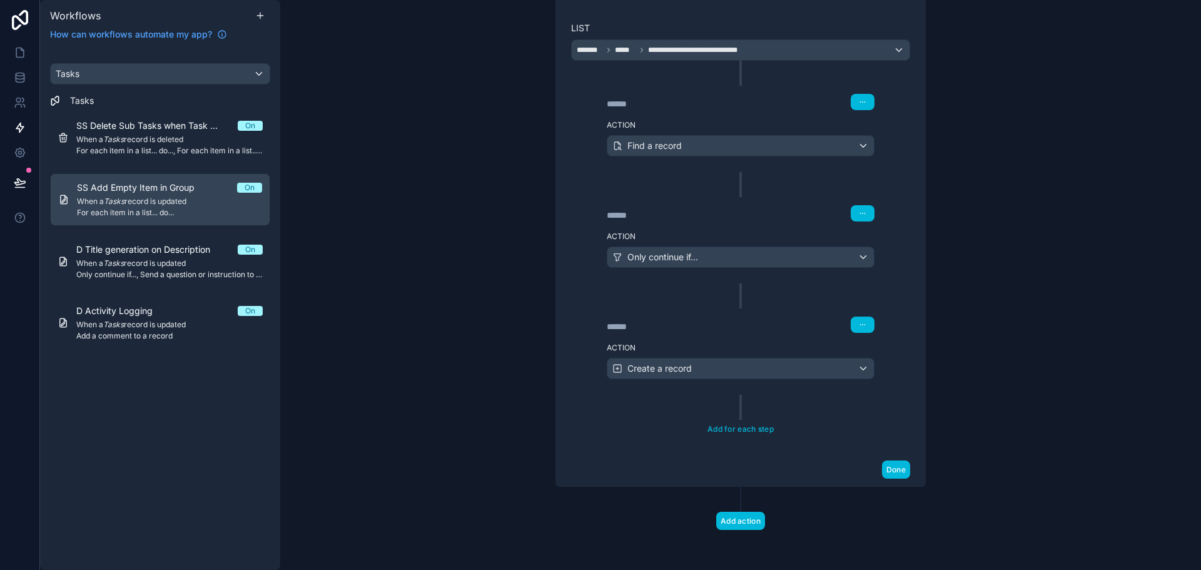
click at [741, 338] on div "Action Create a record" at bounding box center [741, 366] width 298 height 56
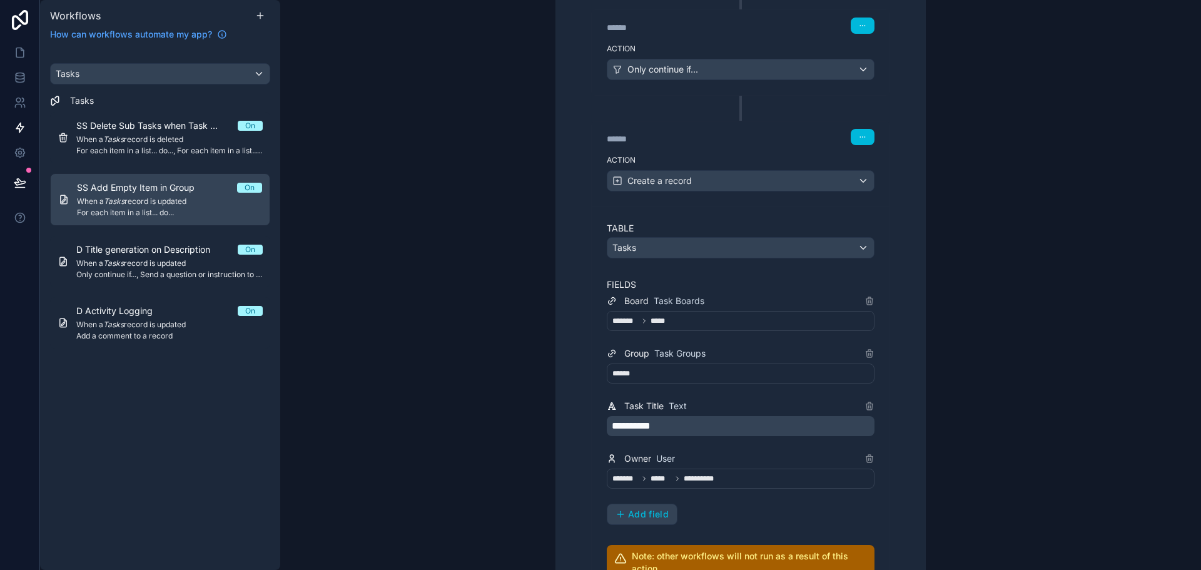
scroll to position [608, 0]
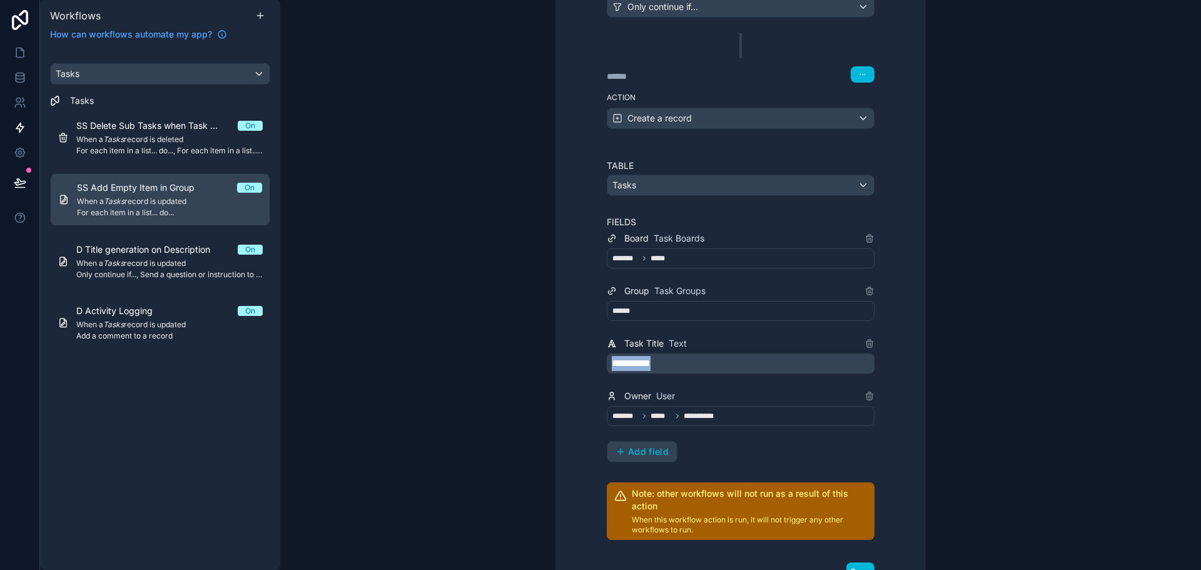
drag, startPoint x: 665, startPoint y: 363, endPoint x: 549, endPoint y: 363, distance: 116.3
click at [549, 363] on div "**********" at bounding box center [740, 162] width 400 height 1035
click at [585, 373] on div "**********" at bounding box center [740, 199] width 339 height 778
click at [126, 71] on div "Tasks" at bounding box center [160, 74] width 219 height 20
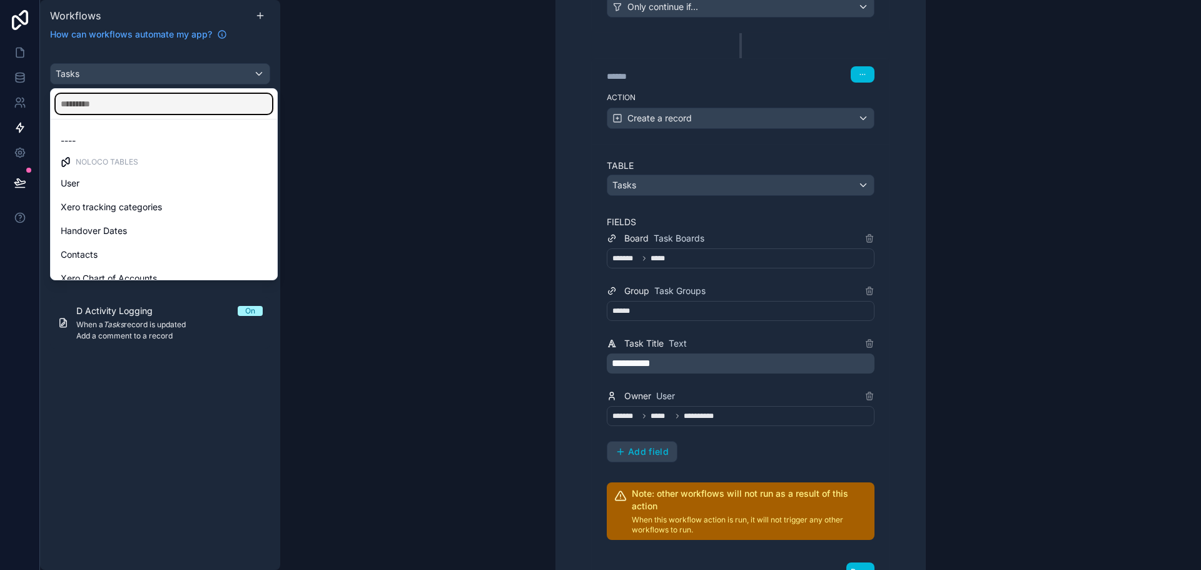
click at [140, 106] on input "text" at bounding box center [164, 104] width 216 height 20
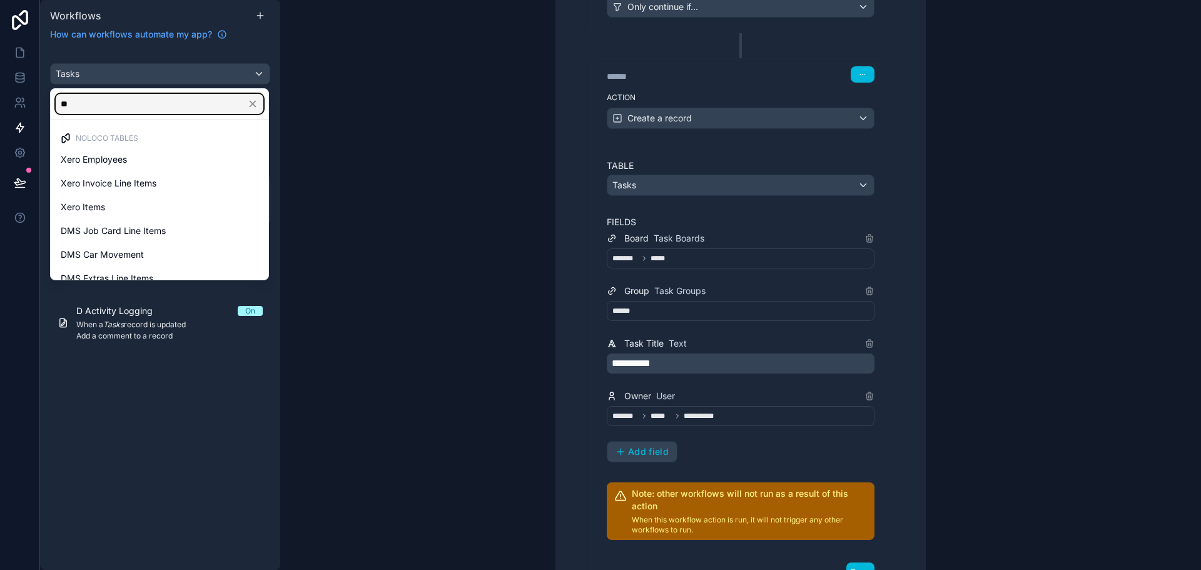
type input "*"
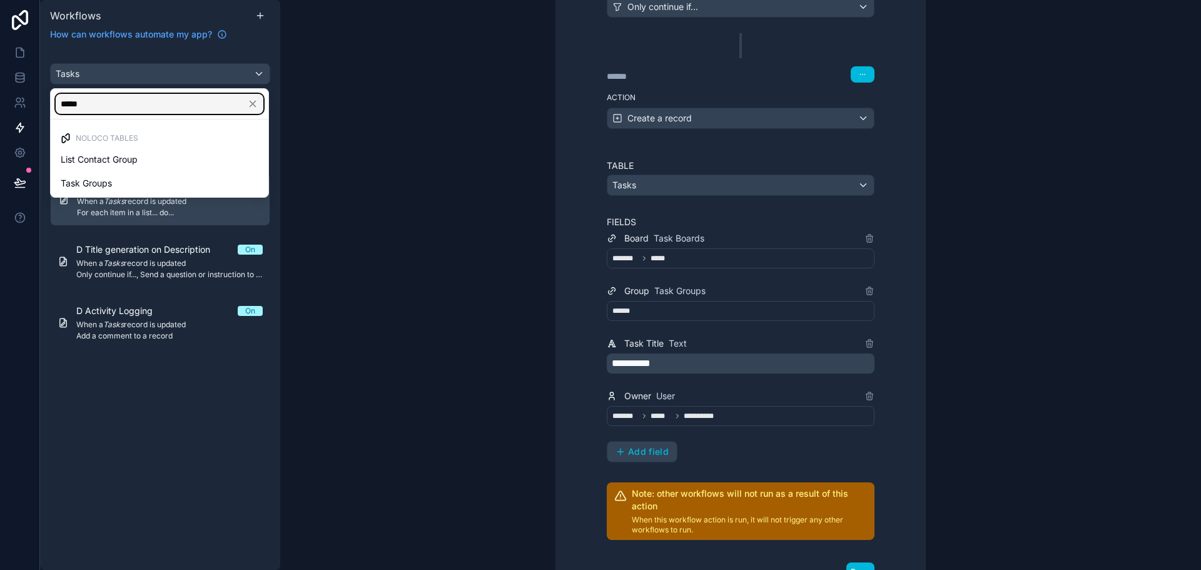
type input "*****"
click at [83, 183] on span "Task Groups" at bounding box center [86, 183] width 51 height 15
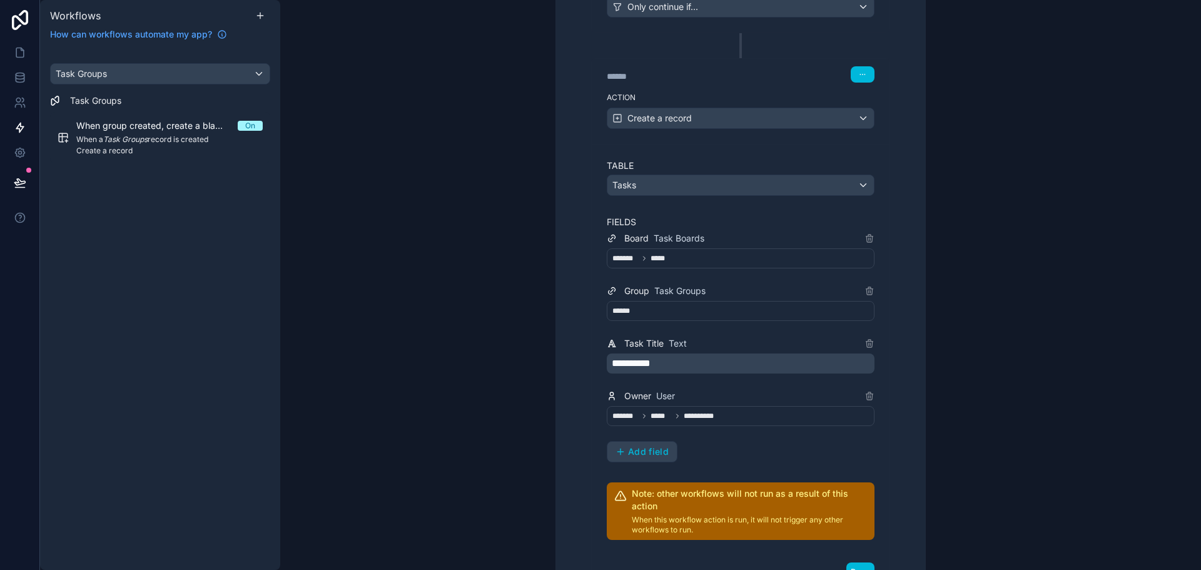
click at [112, 134] on em "Task Groups" at bounding box center [125, 138] width 44 height 9
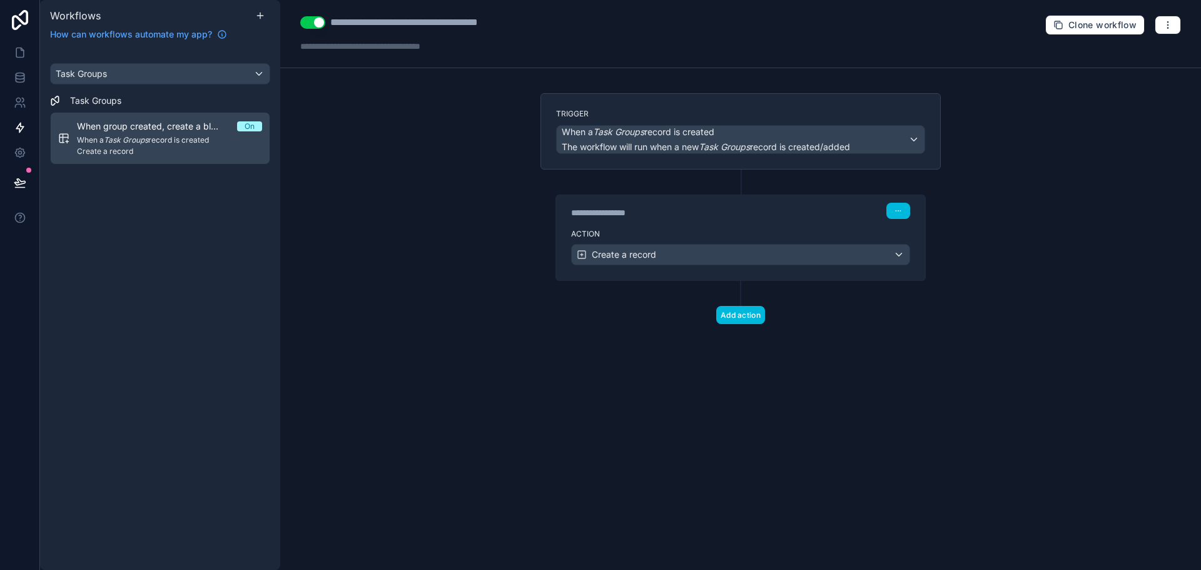
click at [705, 241] on div "Action Create a record" at bounding box center [740, 252] width 369 height 56
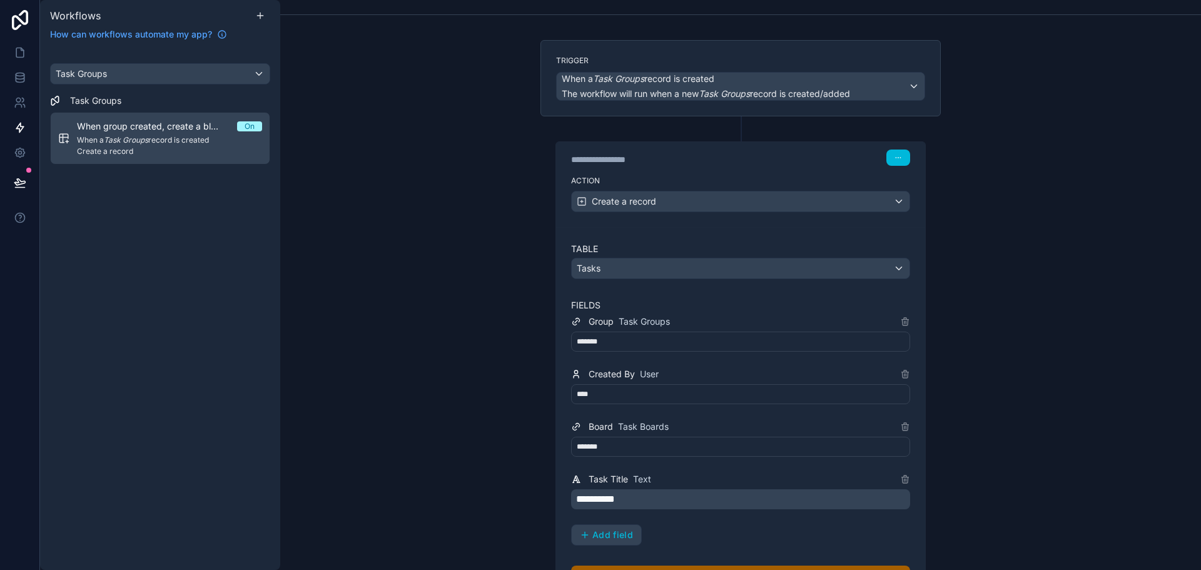
scroll to position [125, 0]
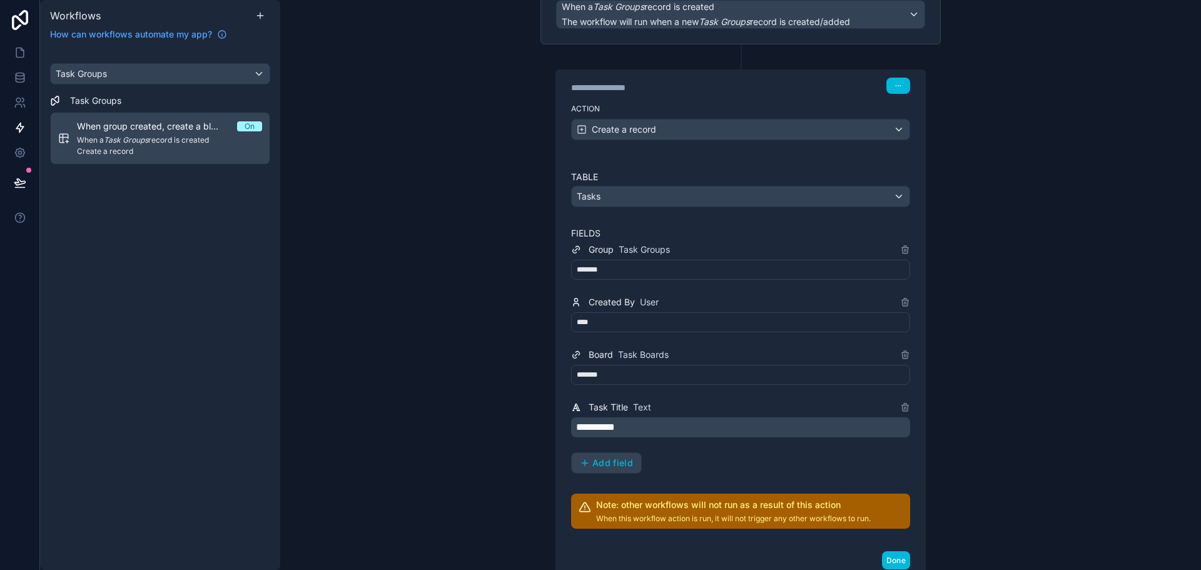
click at [598, 455] on button "Add field" at bounding box center [606, 463] width 69 height 20
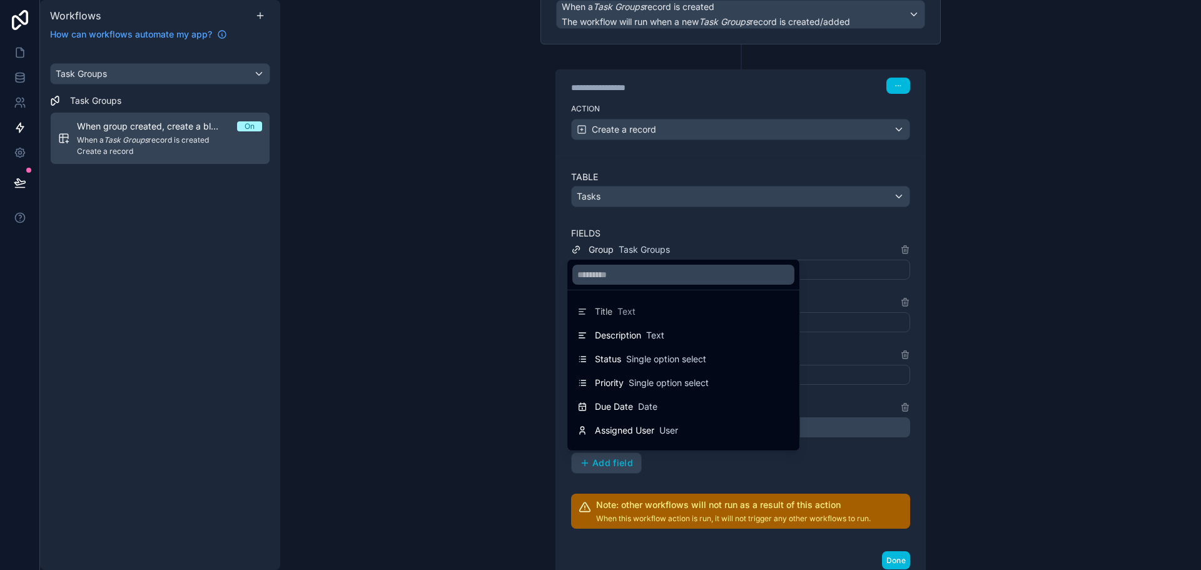
click at [984, 323] on div at bounding box center [600, 285] width 1201 height 570
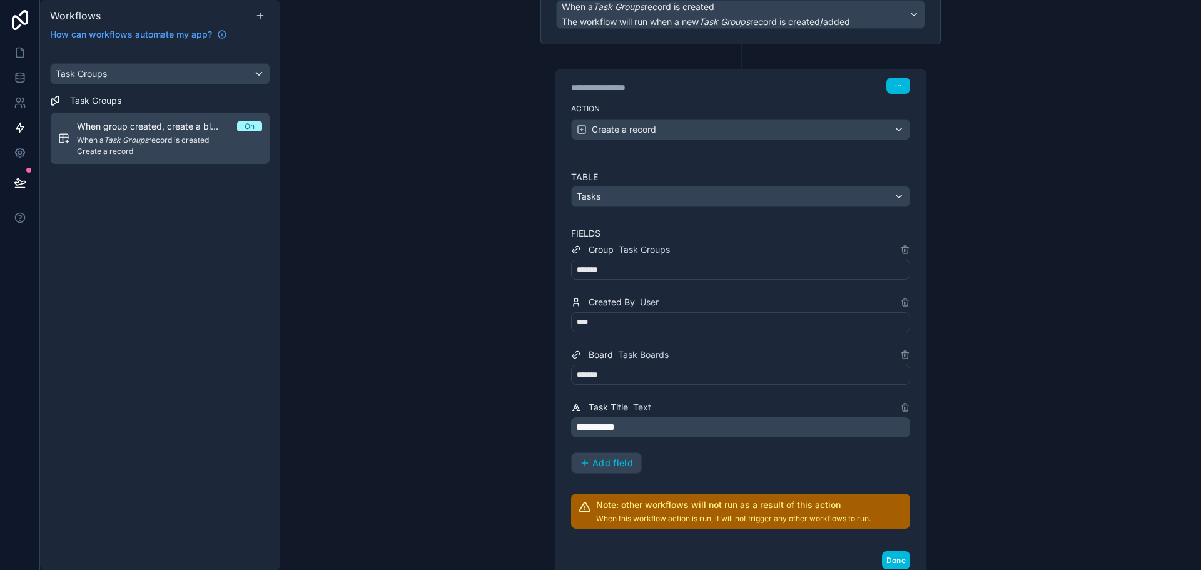
click at [778, 318] on div "****" at bounding box center [740, 322] width 339 height 20
click at [594, 341] on div "**********" at bounding box center [740, 357] width 339 height 231
click at [605, 320] on div "****" at bounding box center [740, 322] width 339 height 20
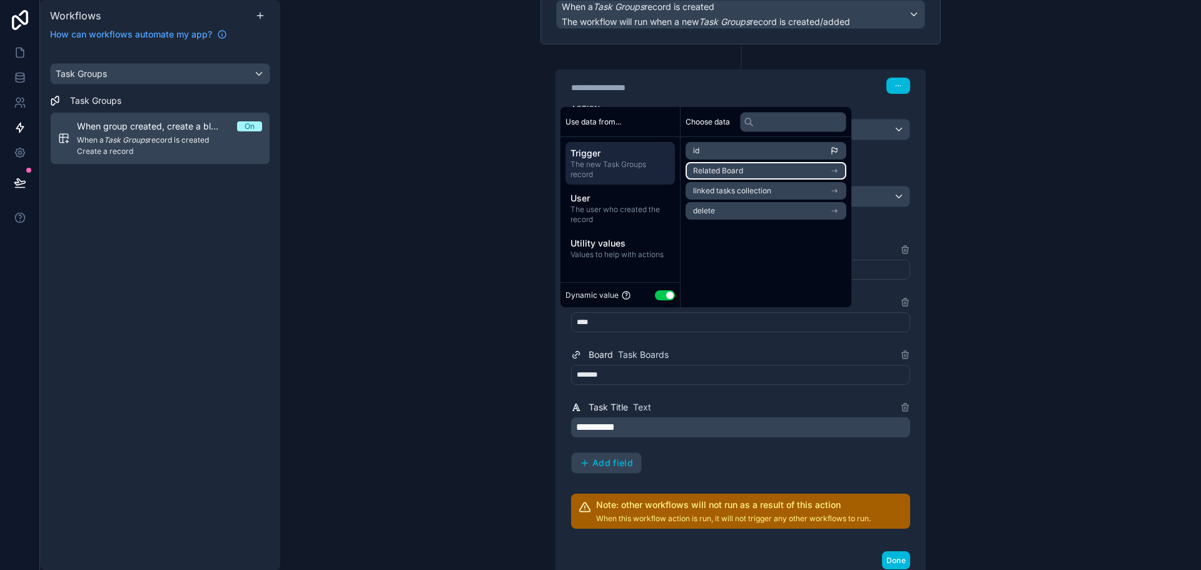
click at [784, 164] on li "Related Board" at bounding box center [765, 171] width 161 height 18
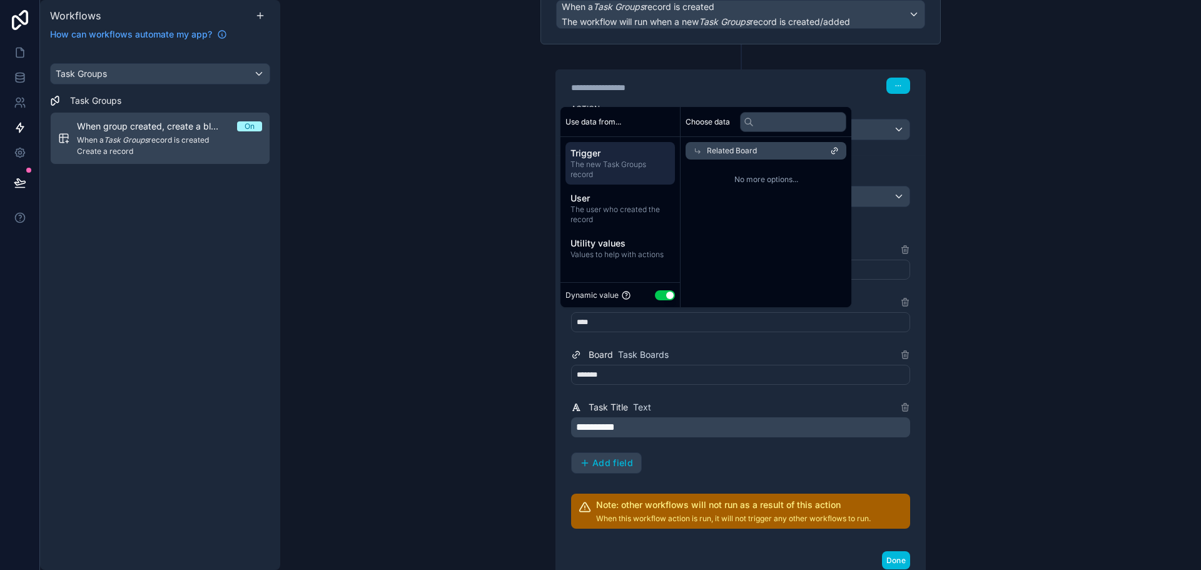
click at [772, 149] on div "Related Board" at bounding box center [765, 151] width 161 height 18
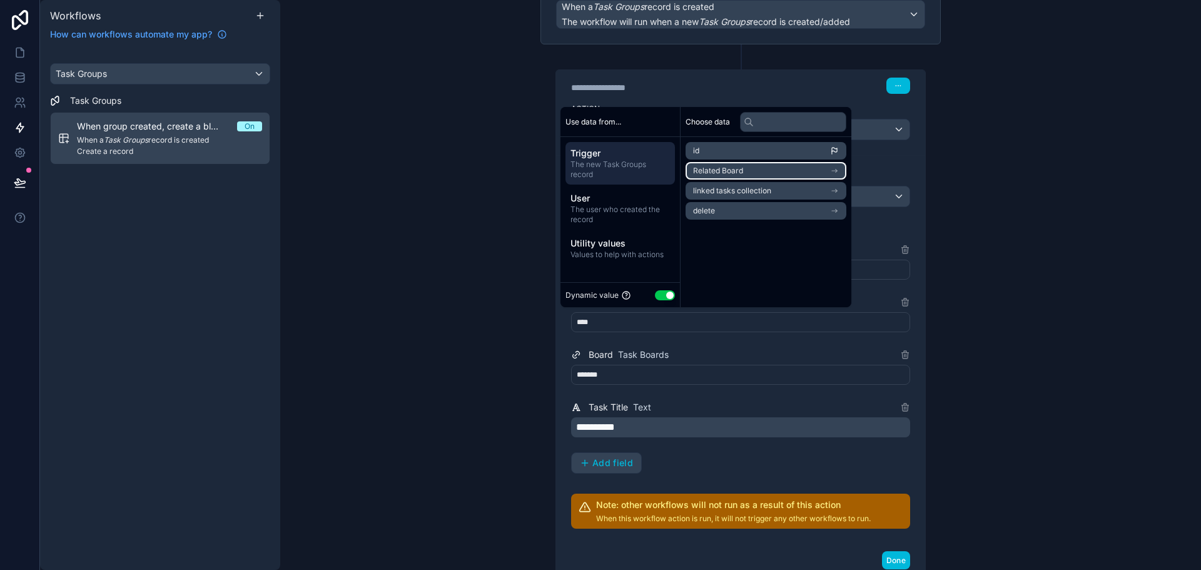
click at [784, 166] on li "Related Board" at bounding box center [765, 171] width 161 height 18
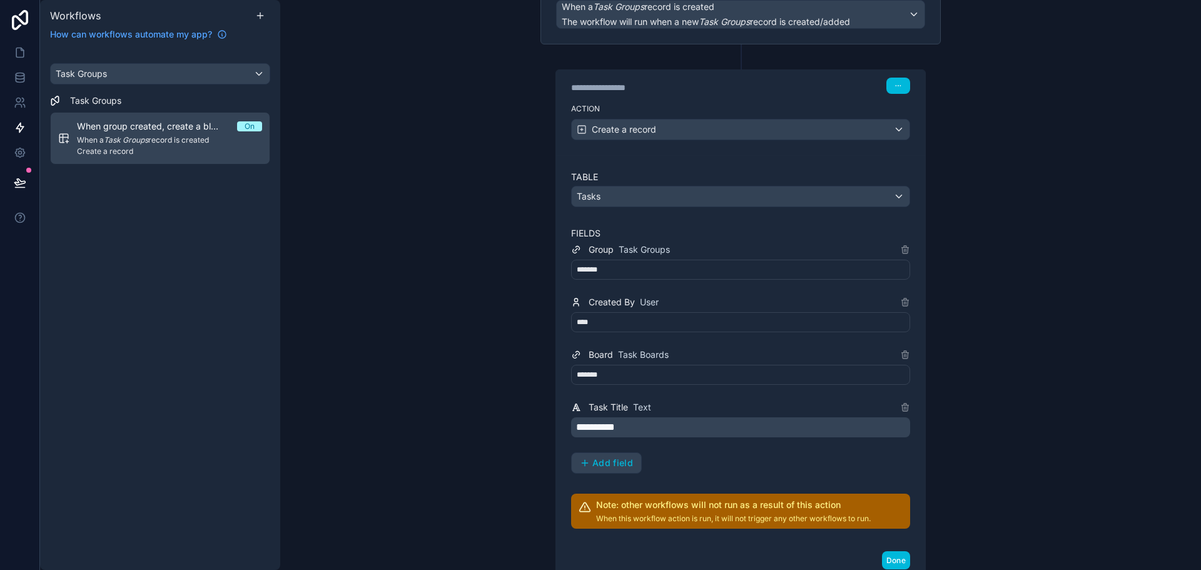
click at [455, 256] on div "**********" at bounding box center [740, 285] width 921 height 570
click at [618, 317] on div "****" at bounding box center [740, 322] width 339 height 20
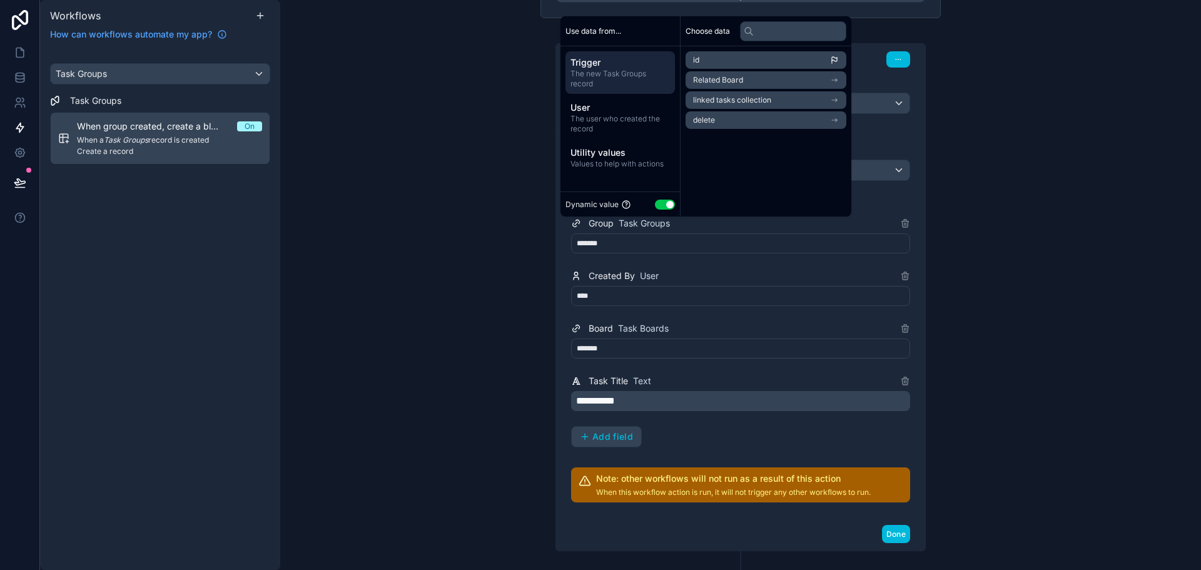
scroll to position [91, 0]
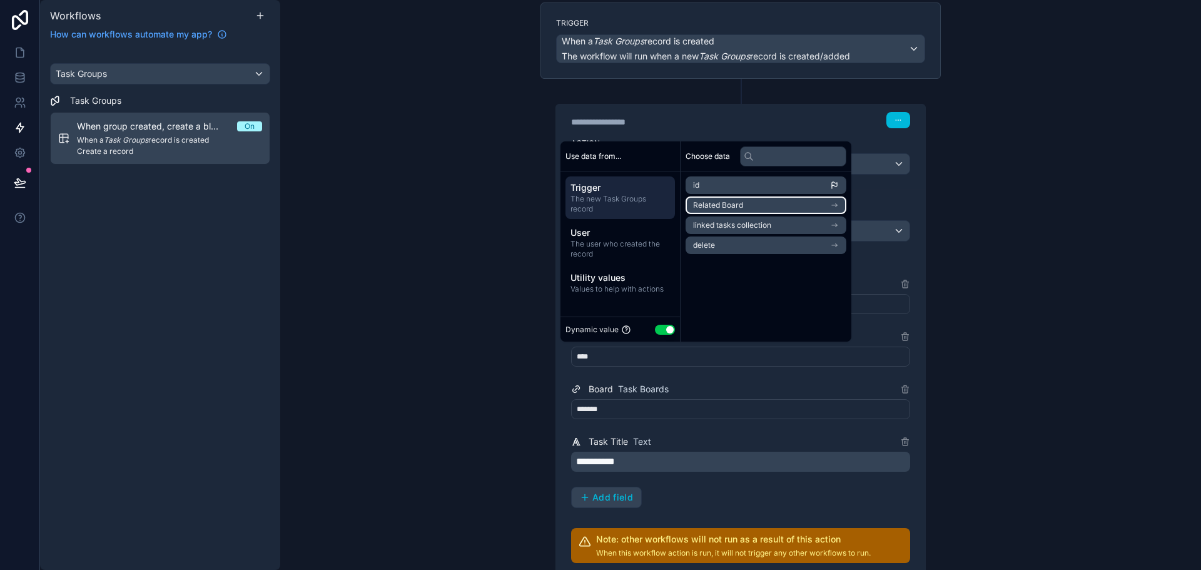
click at [759, 206] on li "Related Board" at bounding box center [765, 205] width 161 height 18
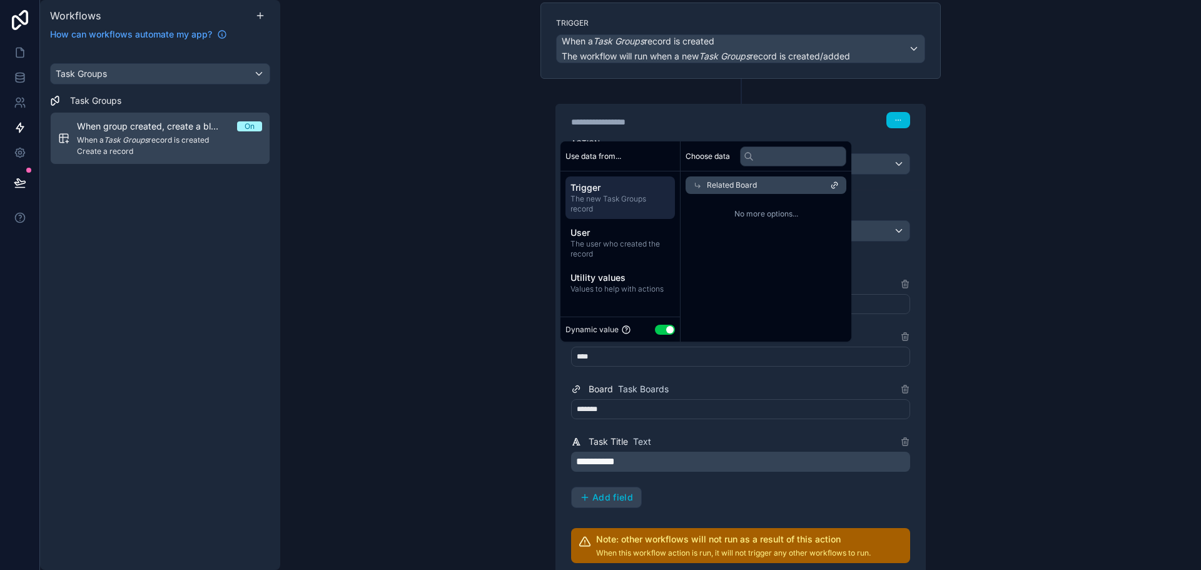
click at [754, 185] on span "Related Board" at bounding box center [732, 185] width 50 height 10
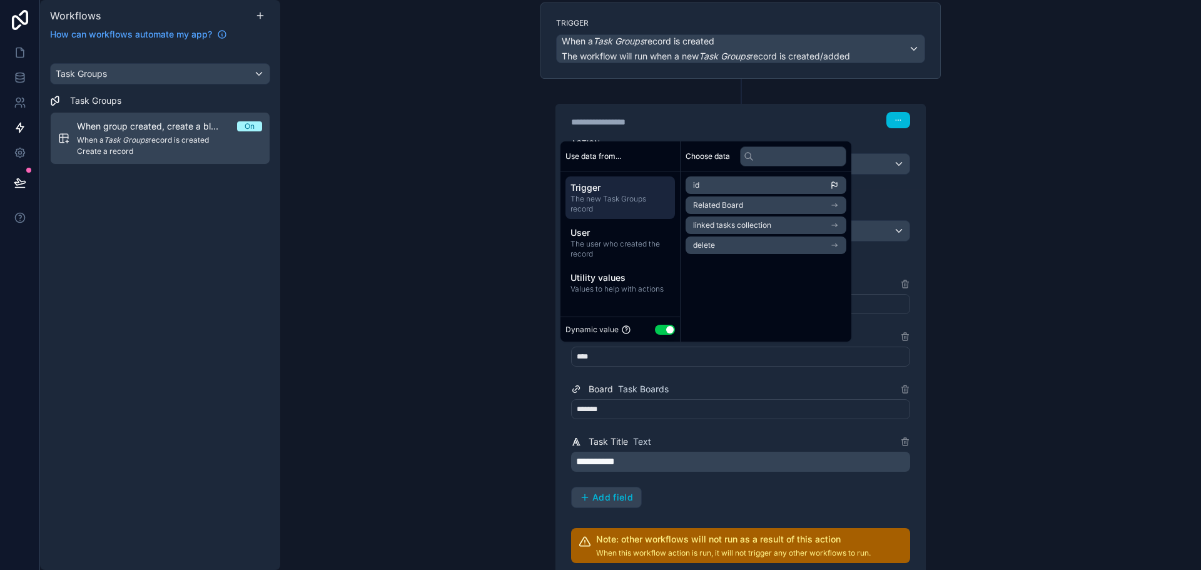
click at [622, 288] on span "Values to help with actions" at bounding box center [619, 289] width 99 height 10
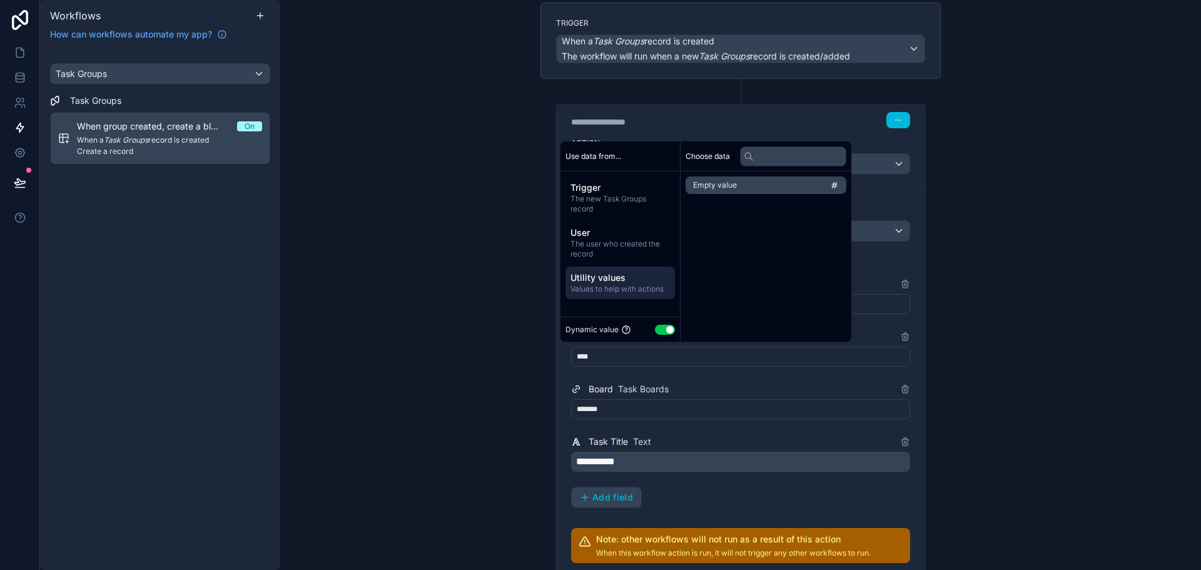
click at [599, 186] on span "Trigger" at bounding box center [619, 187] width 99 height 13
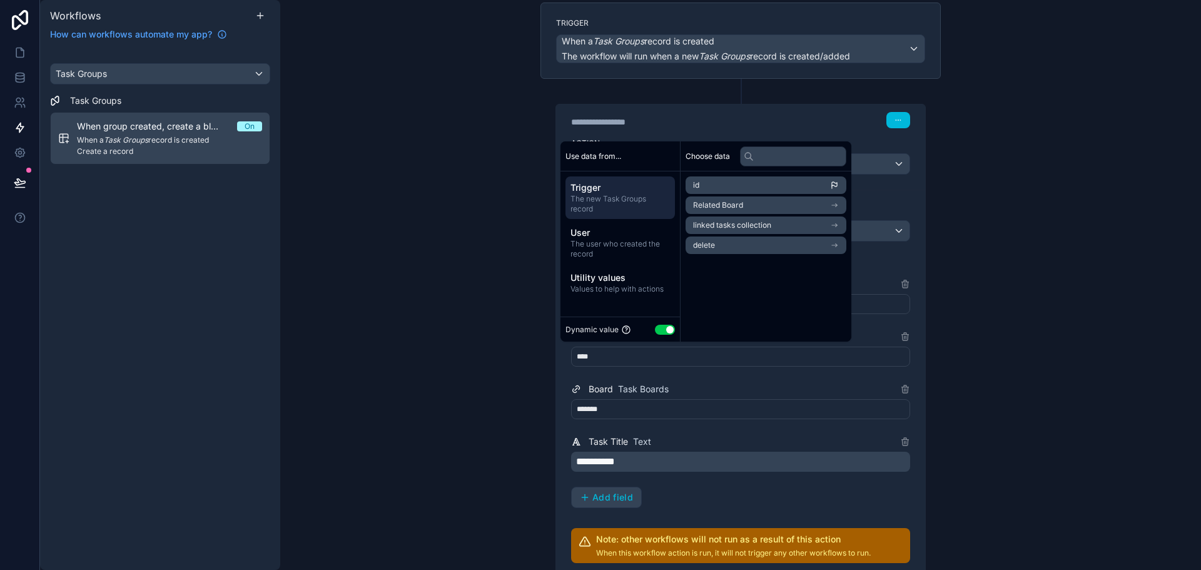
click at [618, 238] on span "User" at bounding box center [619, 232] width 99 height 13
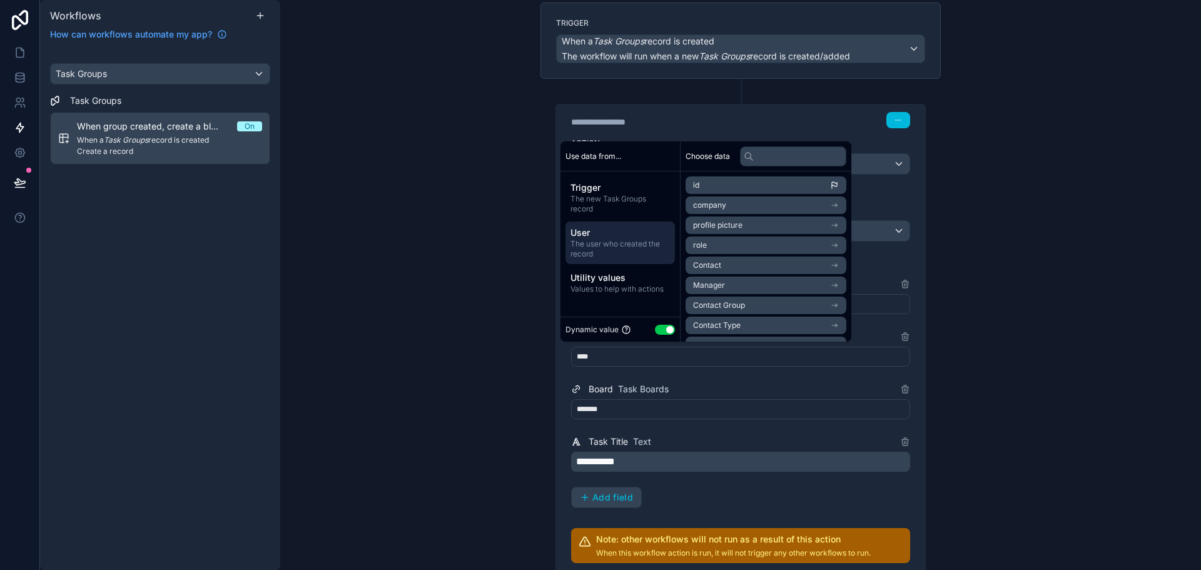
click at [630, 204] on span "The new Task Groups record" at bounding box center [619, 204] width 99 height 20
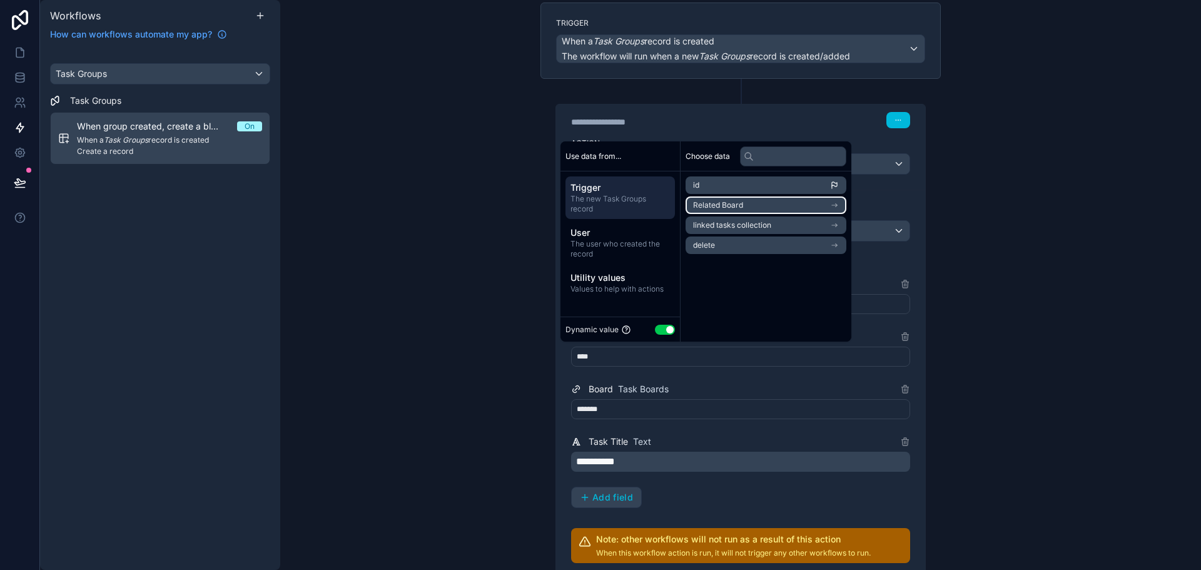
click at [779, 203] on li "Related Board" at bounding box center [765, 205] width 161 height 18
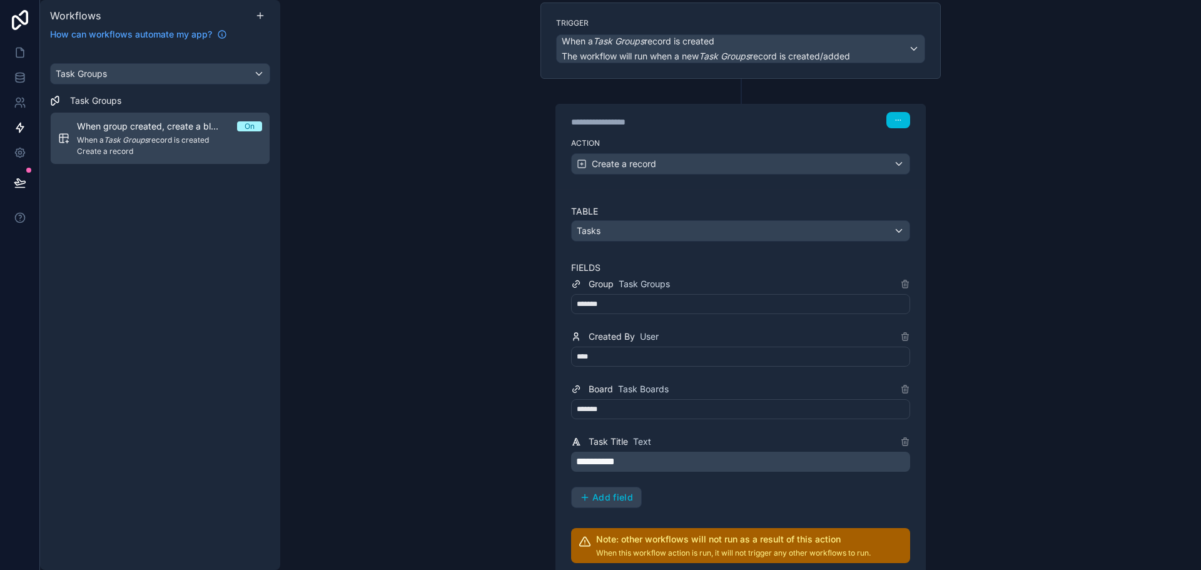
click at [895, 262] on label "Fields" at bounding box center [740, 267] width 339 height 13
click at [617, 349] on div "****" at bounding box center [740, 356] width 339 height 20
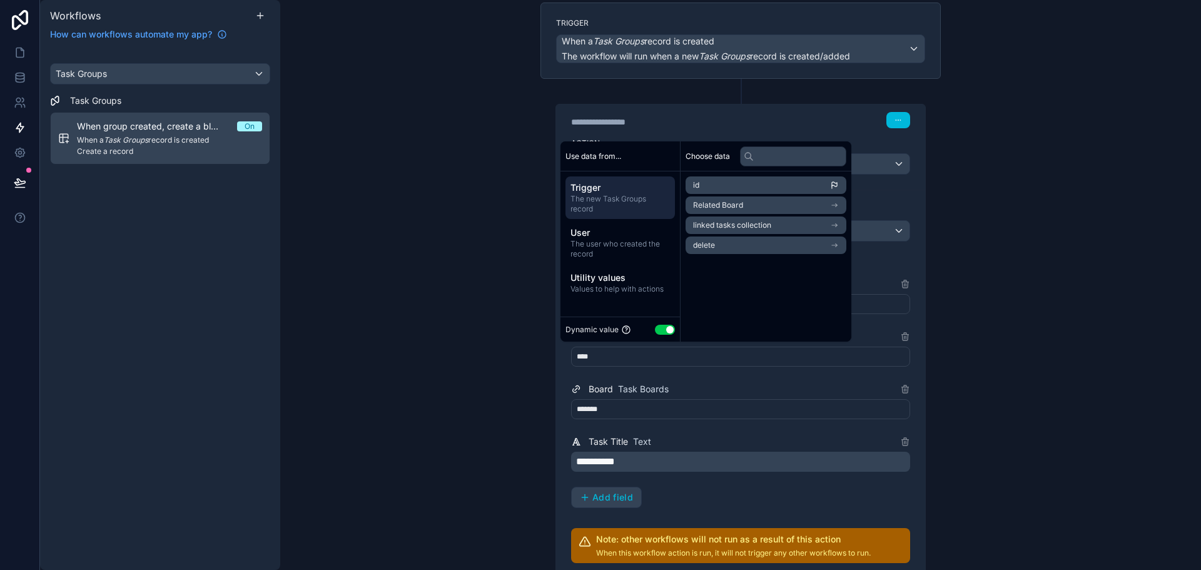
click at [636, 353] on div "****" at bounding box center [740, 356] width 339 height 20
click at [900, 333] on icon at bounding box center [905, 336] width 10 height 10
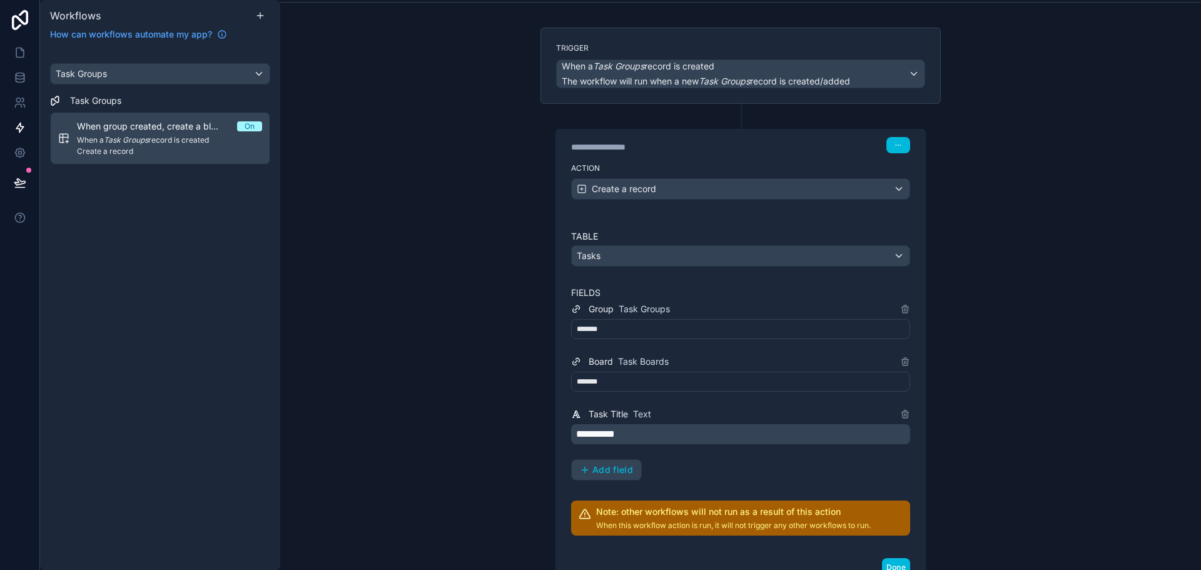
scroll to position [163, 0]
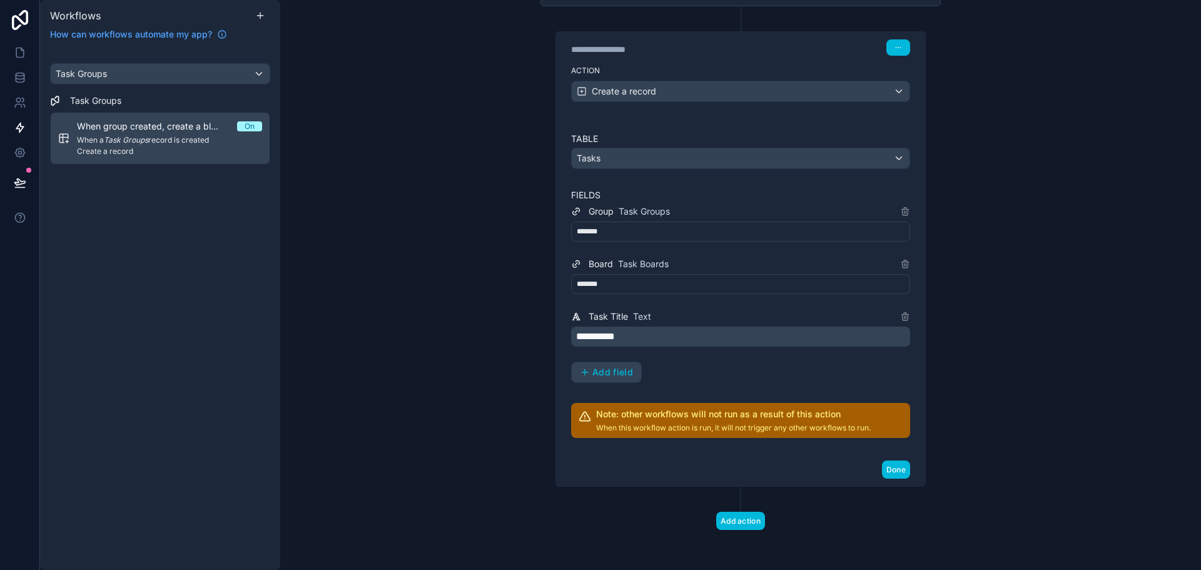
click at [599, 377] on span "Add field" at bounding box center [612, 372] width 41 height 11
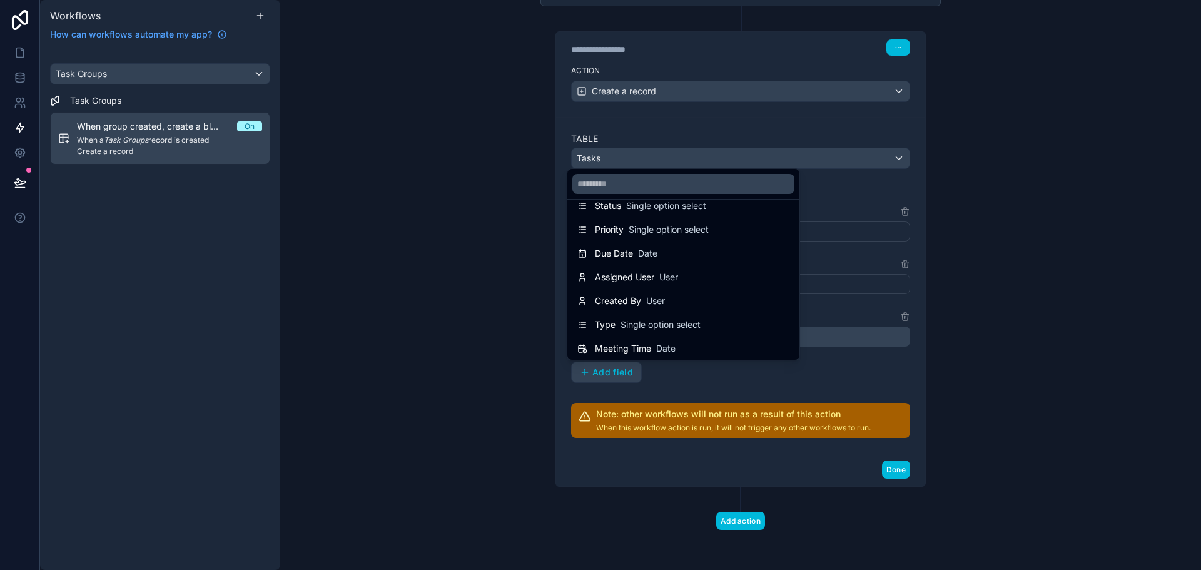
scroll to position [184, 0]
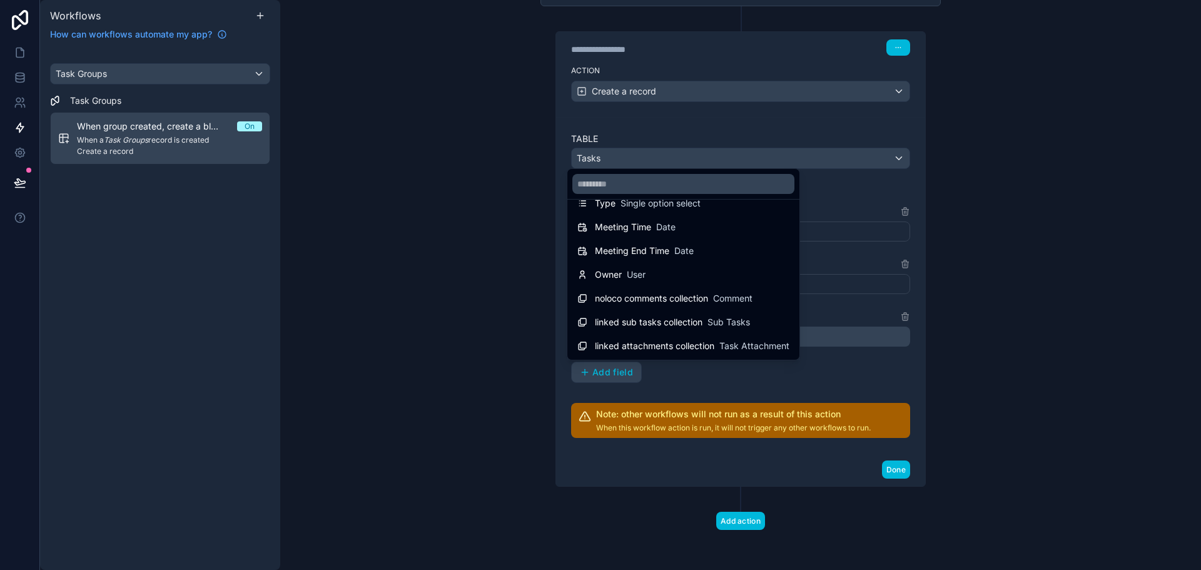
click at [645, 285] on div "Owner User" at bounding box center [683, 274] width 227 height 23
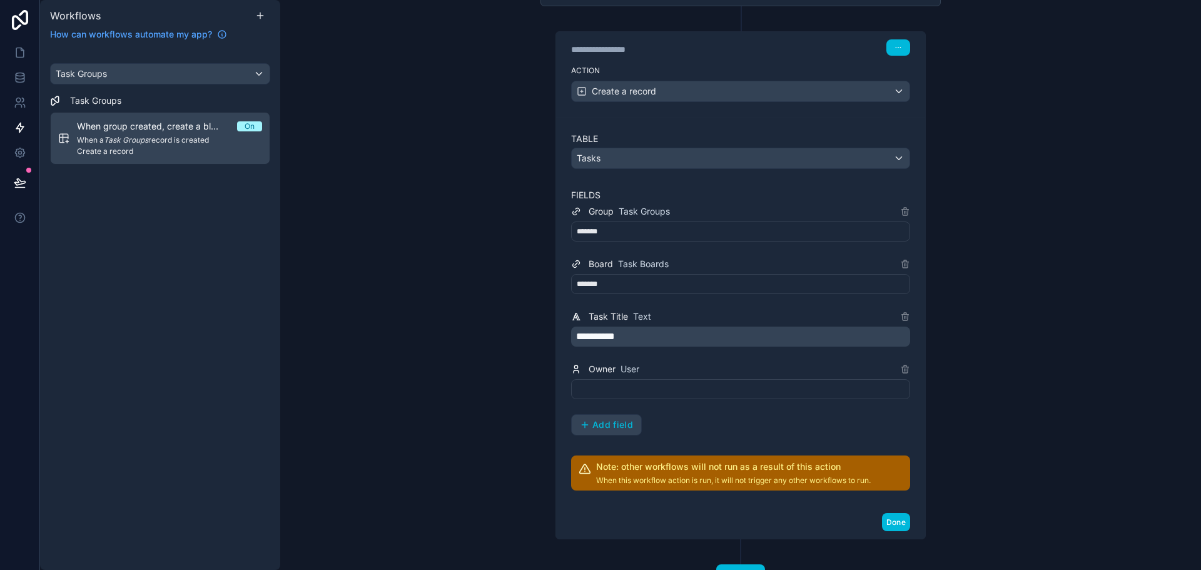
click at [635, 397] on div at bounding box center [740, 389] width 339 height 20
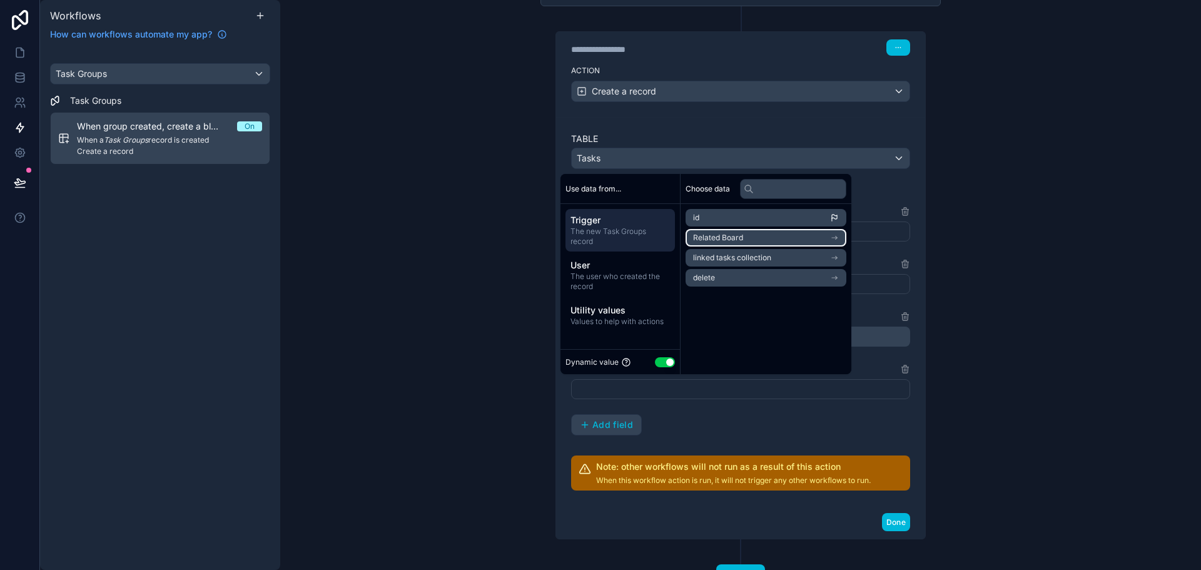
click at [754, 235] on li "Related Board" at bounding box center [765, 238] width 161 height 18
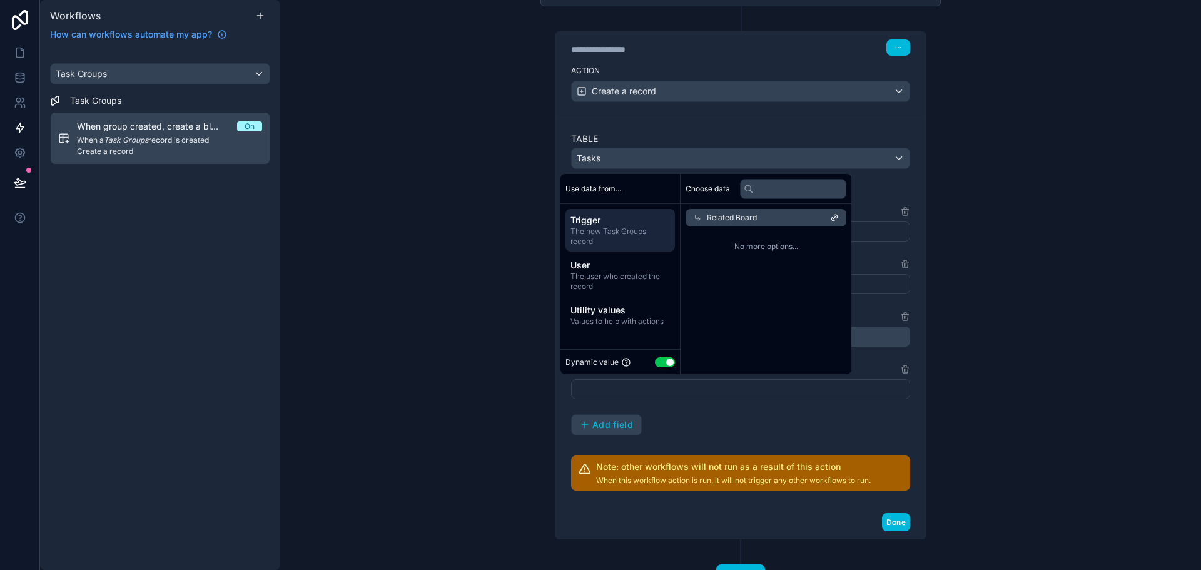
click at [763, 224] on div "Related Board" at bounding box center [765, 218] width 161 height 18
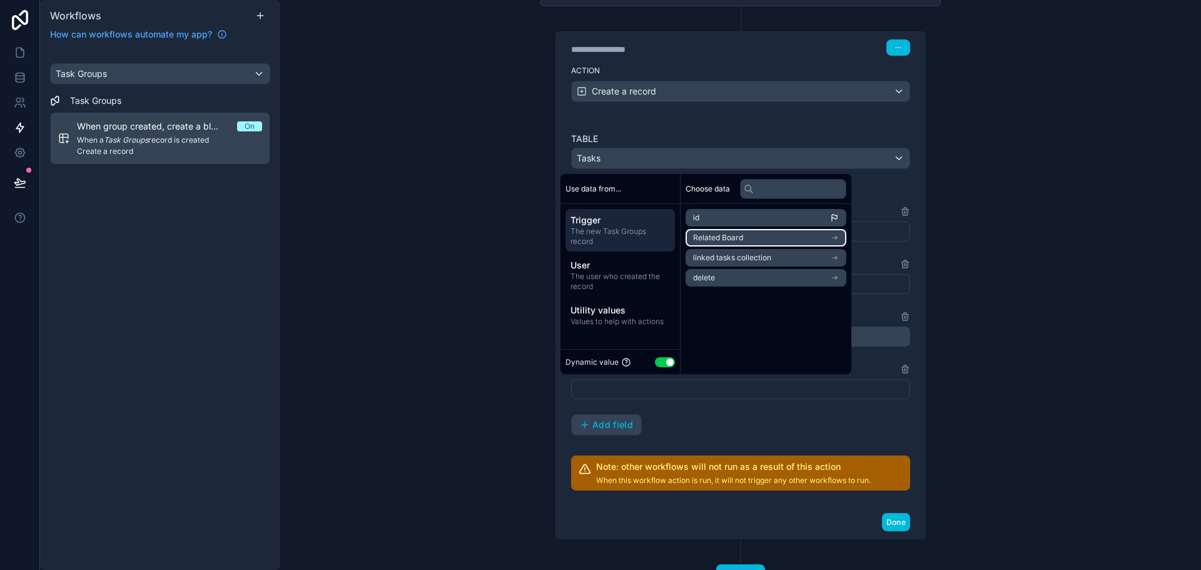
click at [764, 237] on li "Related Board" at bounding box center [765, 238] width 161 height 18
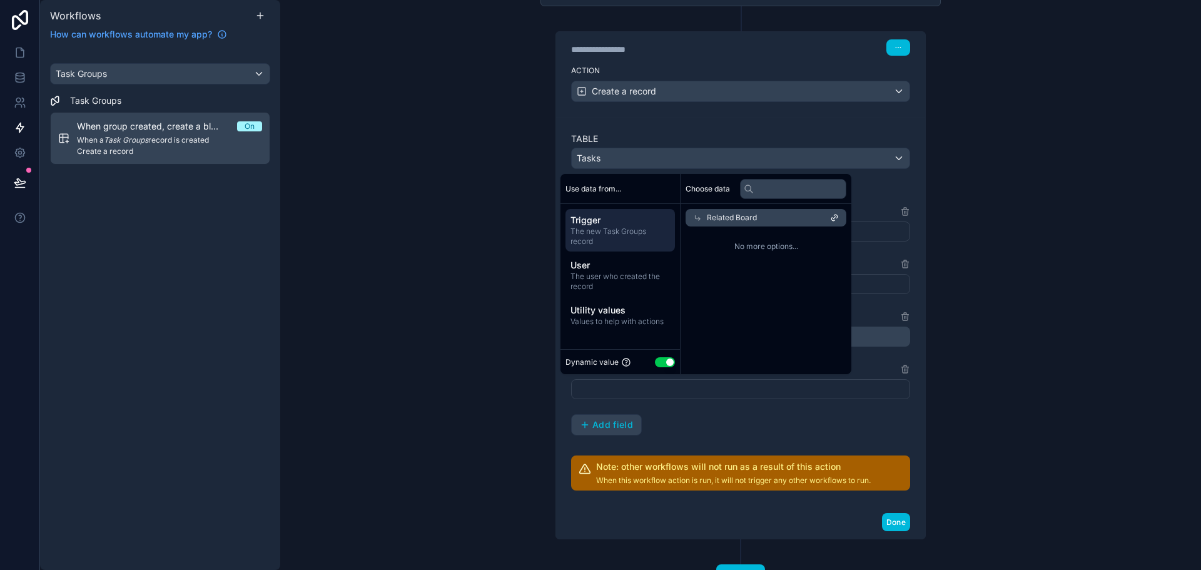
click at [770, 218] on div "Related Board" at bounding box center [765, 218] width 161 height 18
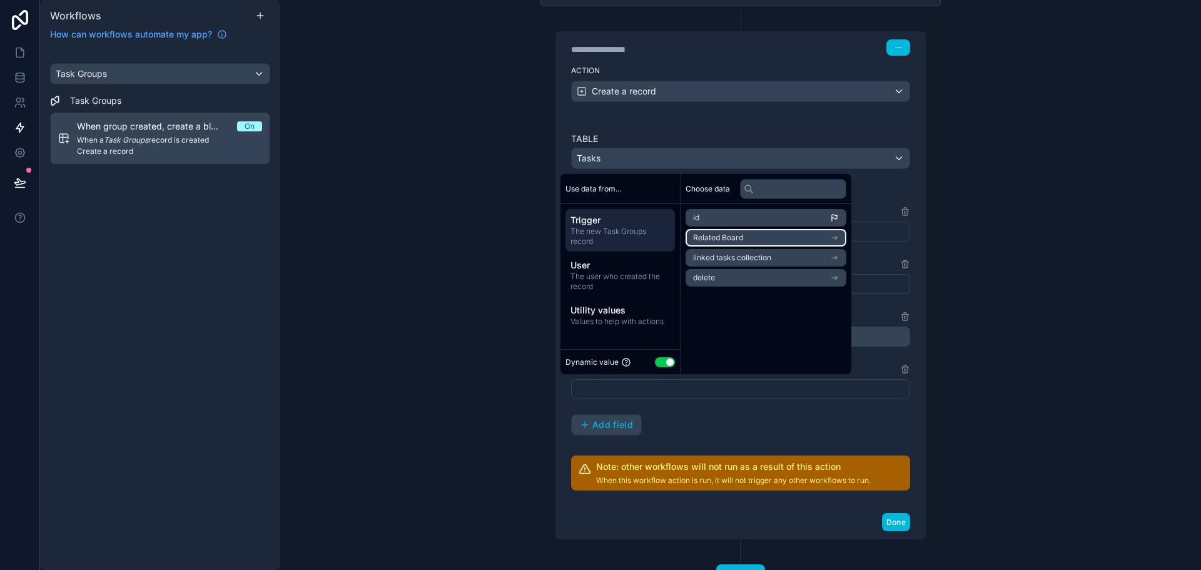
click at [764, 235] on li "Related Board" at bounding box center [765, 238] width 161 height 18
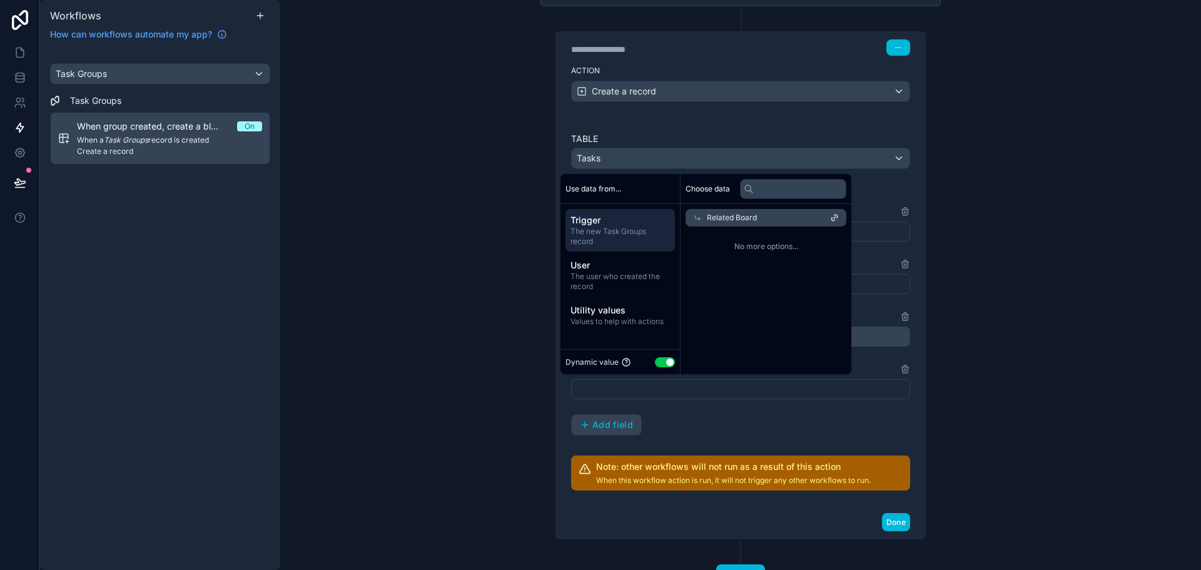
click at [764, 214] on div "Related Board" at bounding box center [765, 218] width 161 height 18
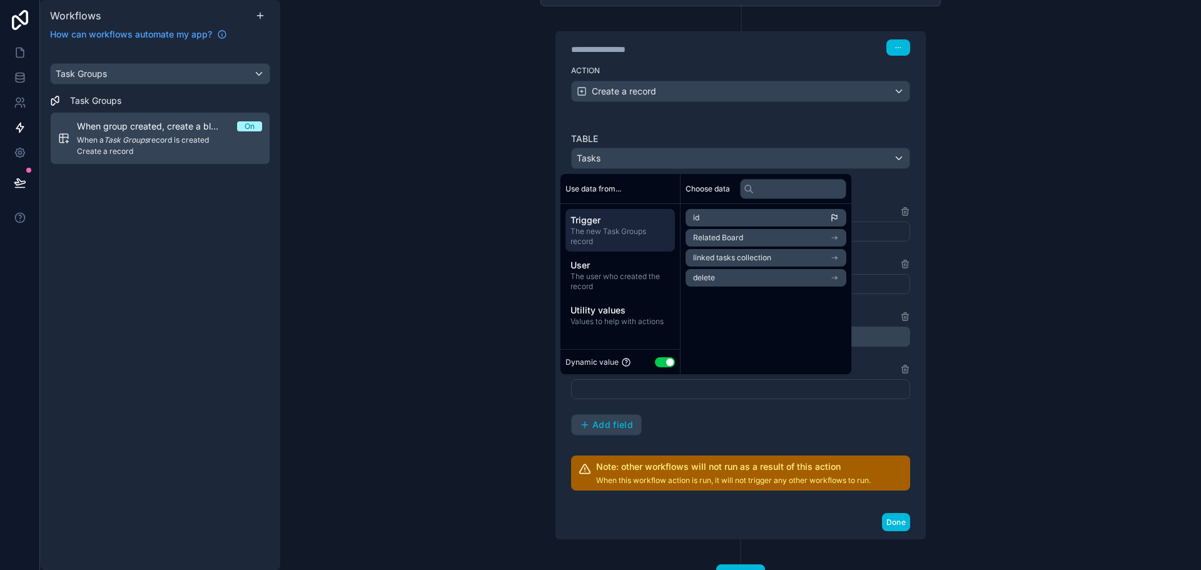
click at [630, 231] on span "The new Task Groups record" at bounding box center [619, 236] width 99 height 20
click at [679, 393] on div at bounding box center [740, 389] width 339 height 20
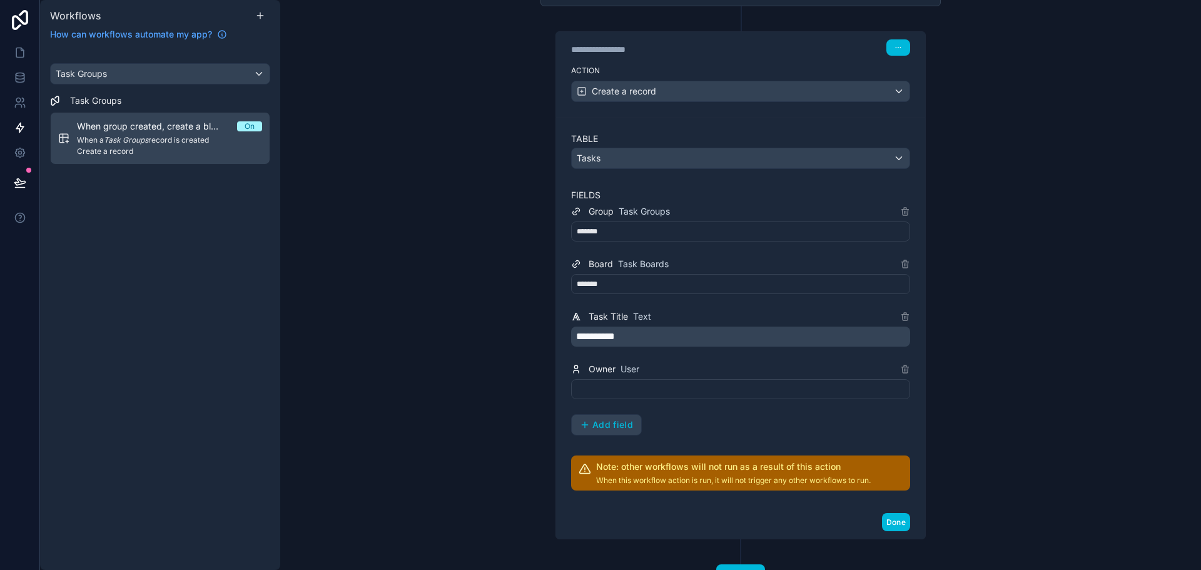
click at [667, 384] on div at bounding box center [740, 389] width 339 height 20
click at [669, 420] on div "**********" at bounding box center [740, 319] width 339 height 231
click at [680, 380] on div at bounding box center [740, 389] width 339 height 20
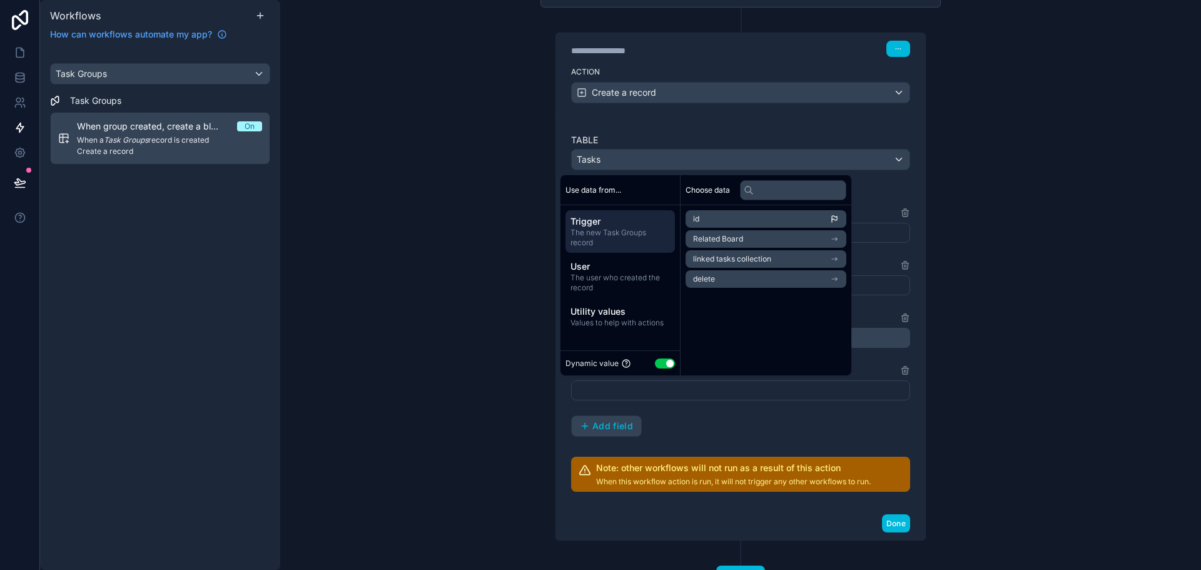
scroll to position [163, 0]
click at [631, 285] on span "The user who created the record" at bounding box center [619, 281] width 99 height 20
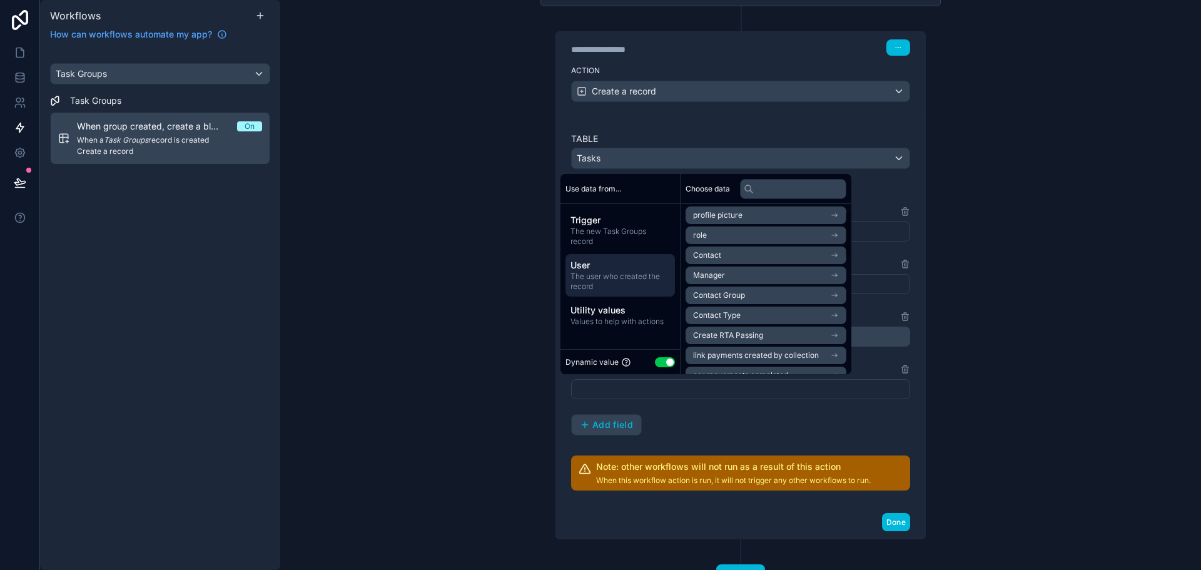
scroll to position [0, 0]
click at [736, 210] on li "id" at bounding box center [765, 218] width 161 height 18
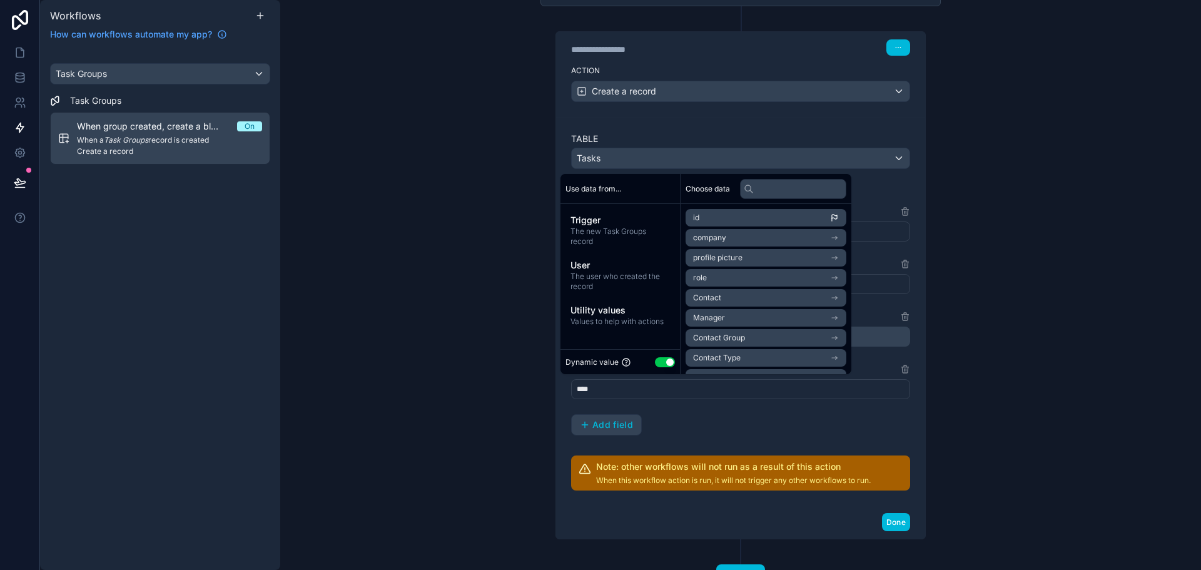
click at [870, 181] on div "**********" at bounding box center [740, 312] width 339 height 358
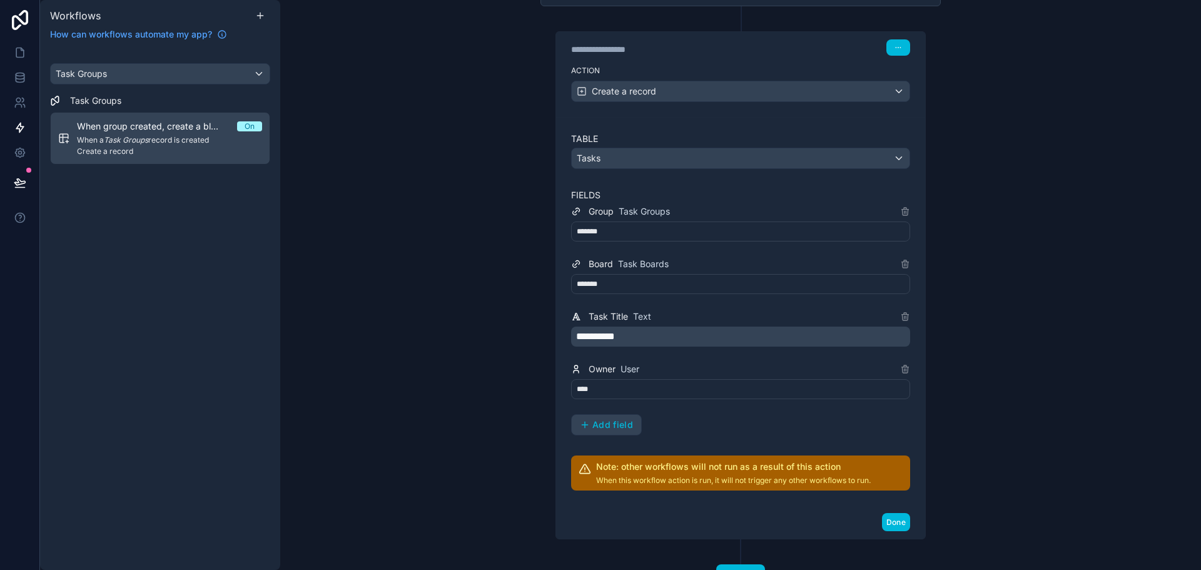
click at [613, 429] on span "Add field" at bounding box center [612, 424] width 41 height 11
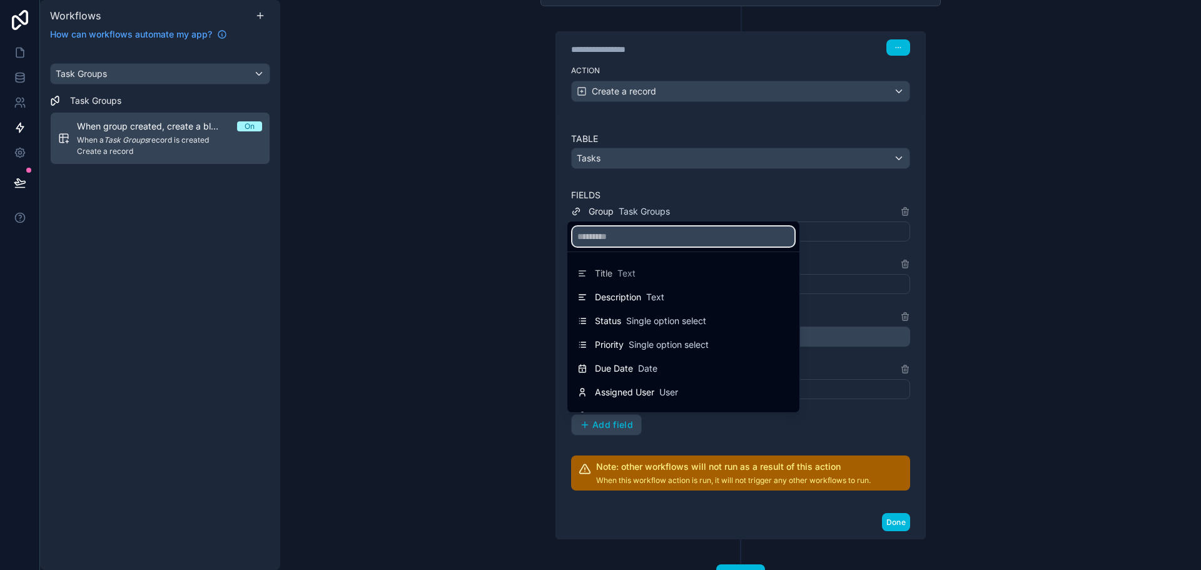
click at [637, 238] on input "text" at bounding box center [683, 236] width 222 height 20
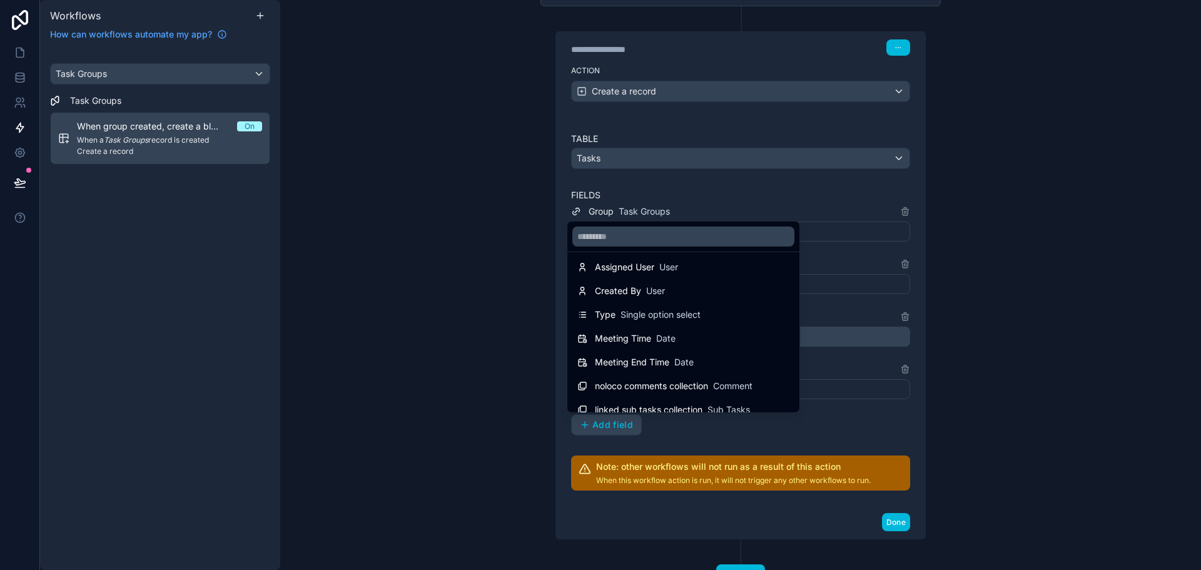
click at [635, 295] on span "Created By" at bounding box center [618, 291] width 46 height 13
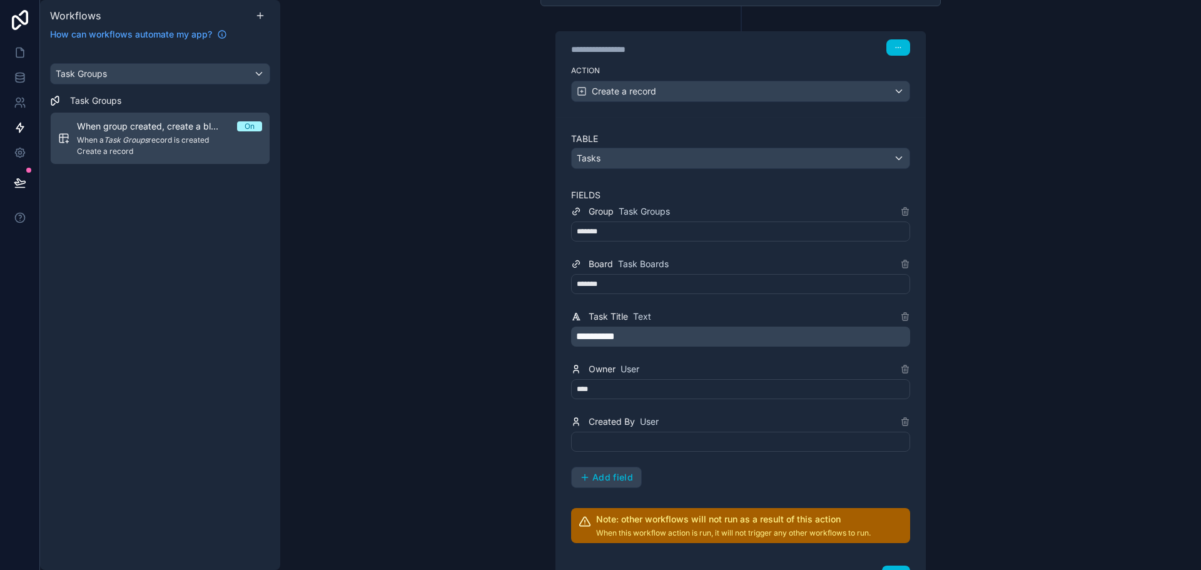
click at [637, 433] on div at bounding box center [740, 442] width 339 height 20
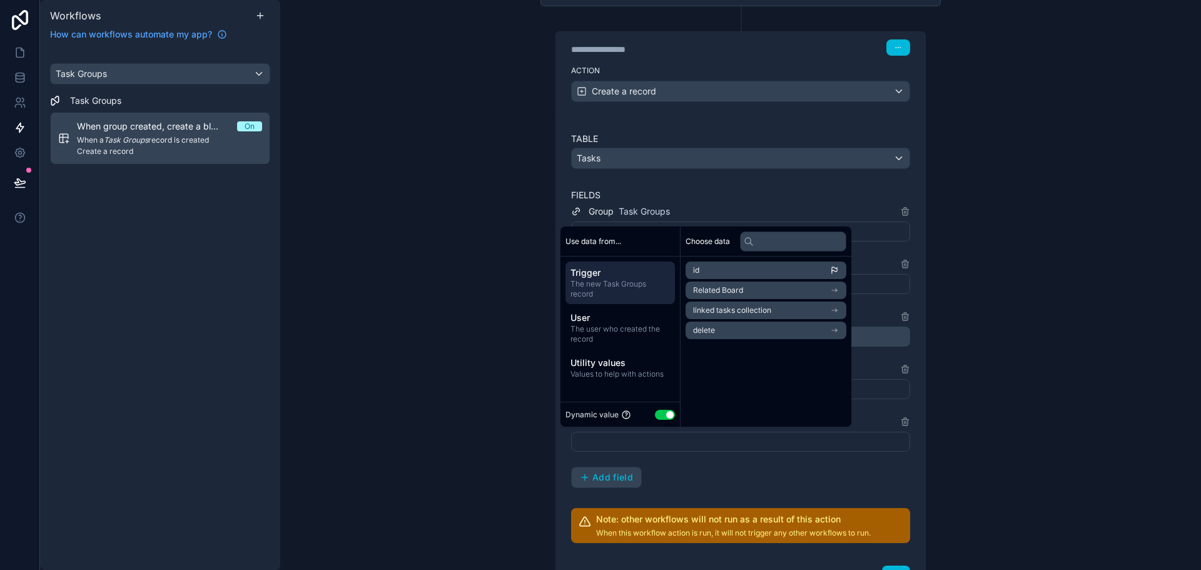
click at [639, 312] on span "User" at bounding box center [619, 317] width 99 height 13
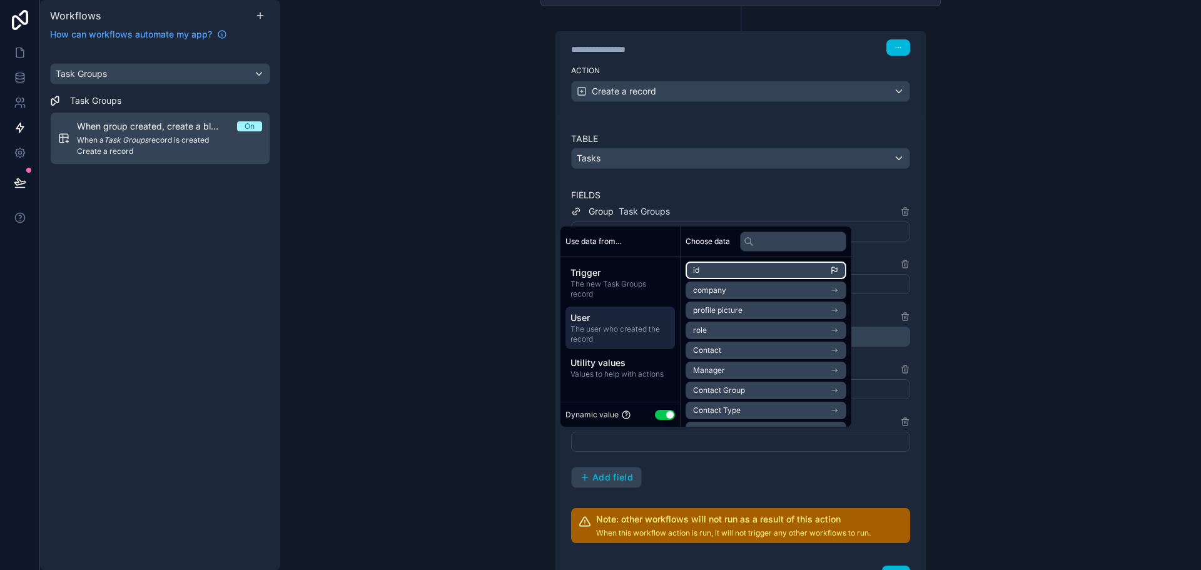
click at [754, 273] on li "id" at bounding box center [765, 270] width 161 height 18
click at [738, 478] on div "**********" at bounding box center [740, 346] width 339 height 284
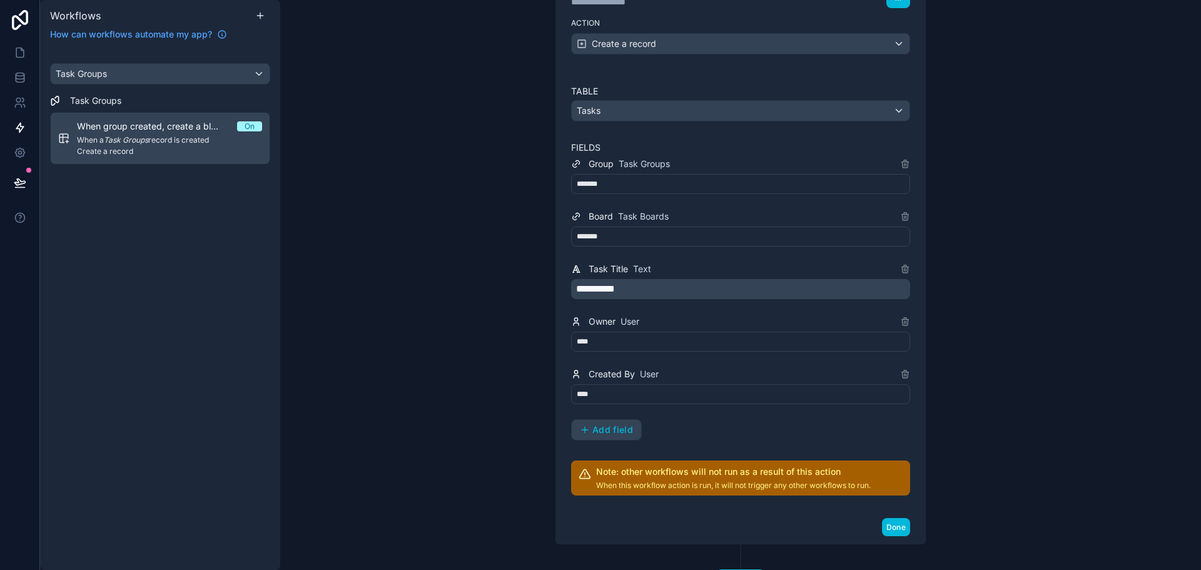
scroll to position [268, 0]
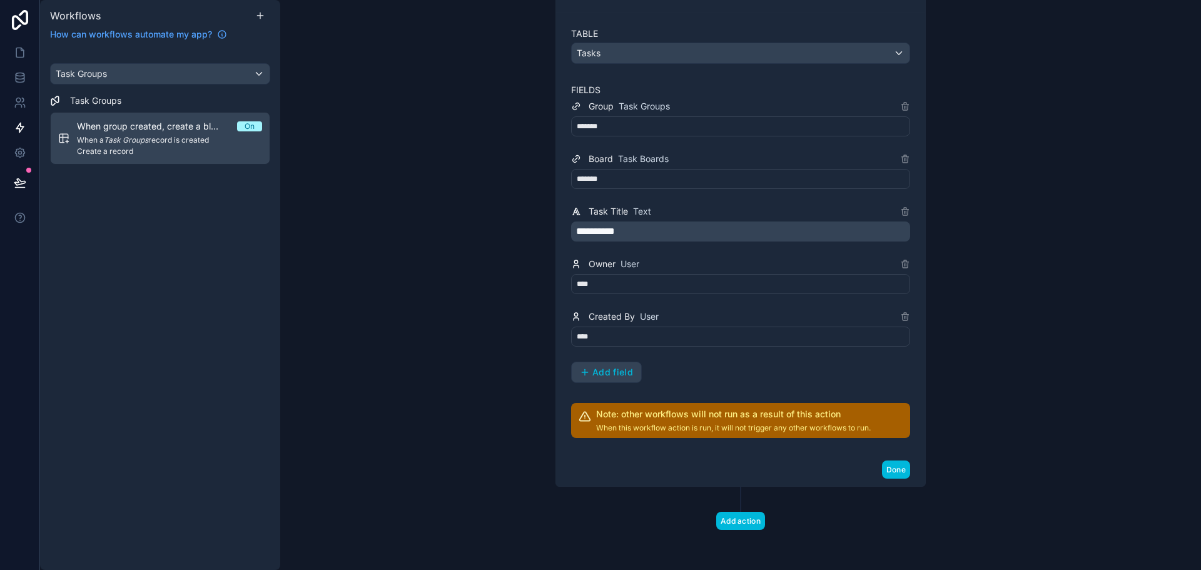
click at [876, 476] on div "Done" at bounding box center [740, 469] width 369 height 33
click at [882, 468] on button "Done" at bounding box center [896, 469] width 28 height 18
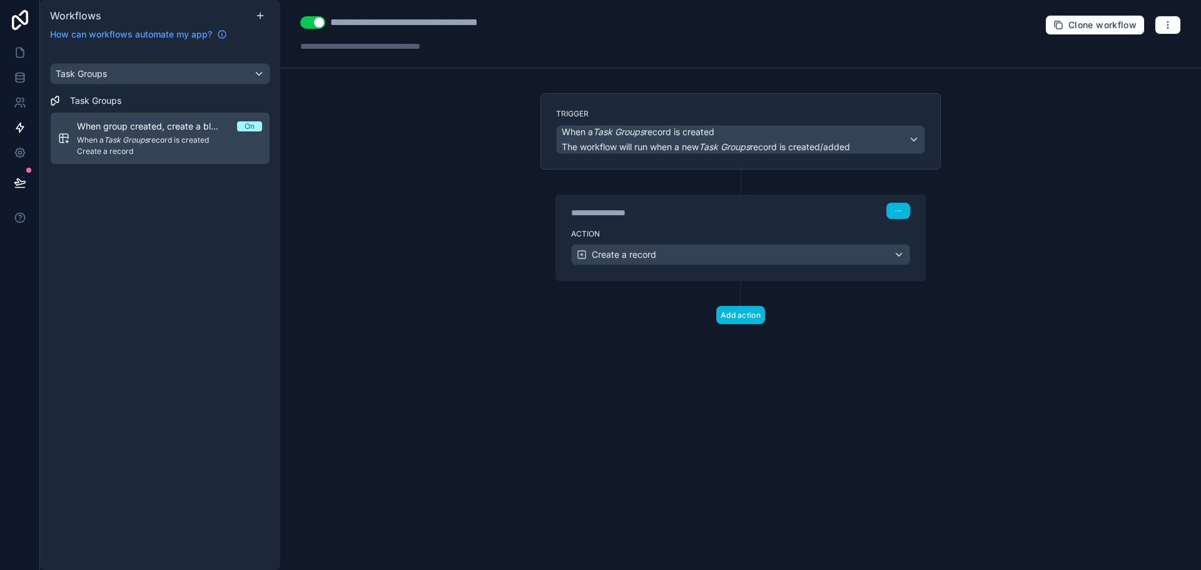
scroll to position [0, 0]
click at [14, 53] on icon at bounding box center [20, 52] width 13 height 13
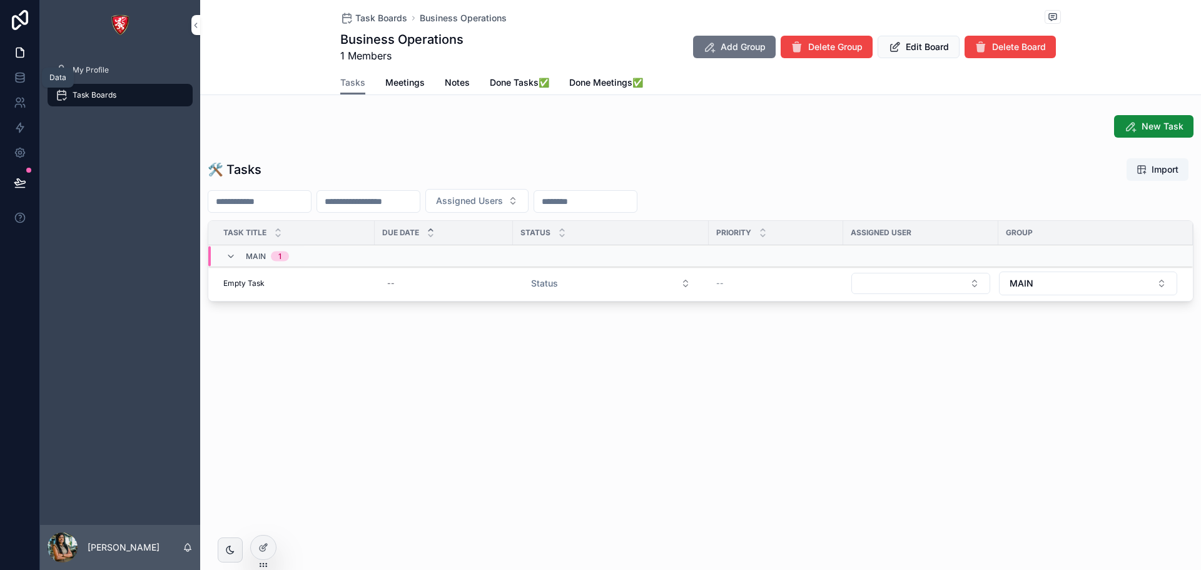
click at [22, 78] on icon at bounding box center [20, 77] width 13 height 13
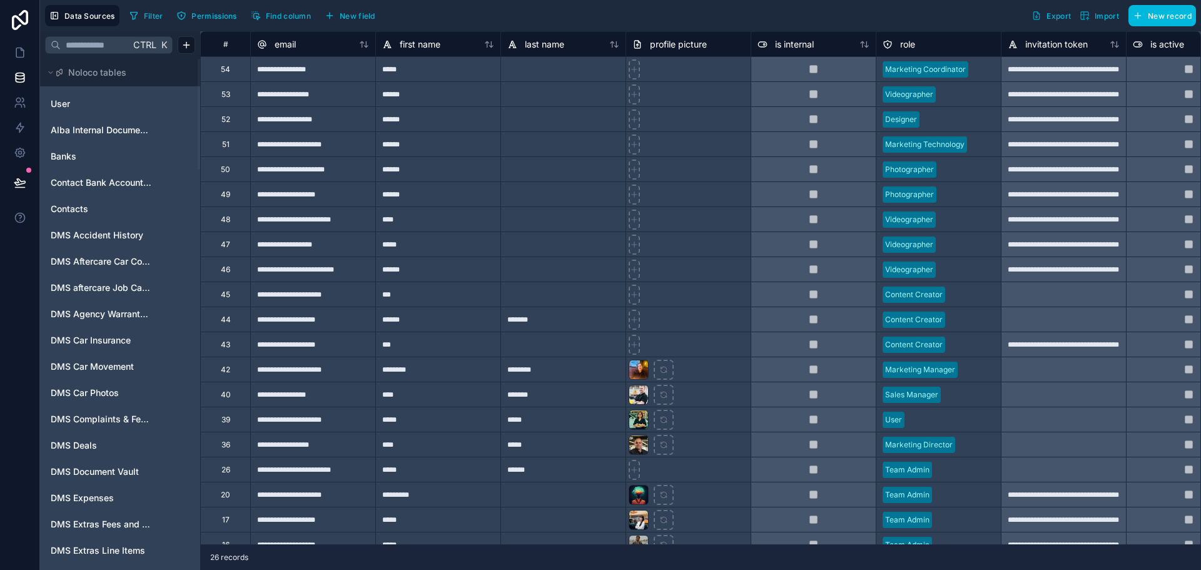
drag, startPoint x: 79, startPoint y: 61, endPoint x: 56, endPoint y: 80, distance: 30.2
click at [77, 63] on div "Noloco tables" at bounding box center [120, 73] width 160 height 28
click at [73, 49] on input "text" at bounding box center [95, 45] width 69 height 23
click at [79, 43] on input "text" at bounding box center [95, 45] width 69 height 23
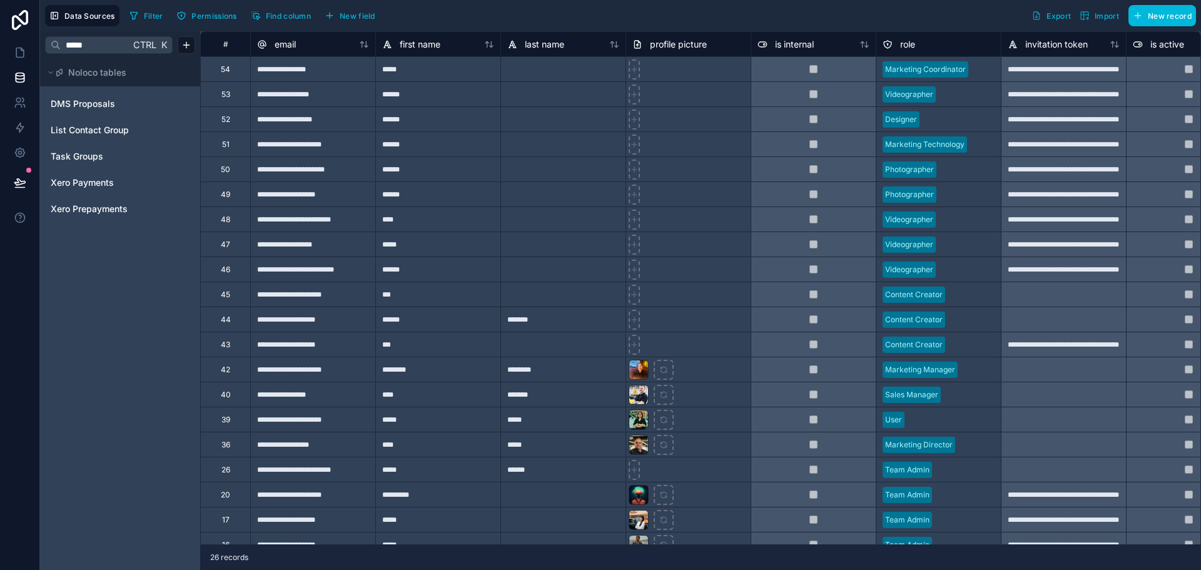
type input "*****"
click at [87, 154] on span "Task Groups" at bounding box center [77, 156] width 53 height 13
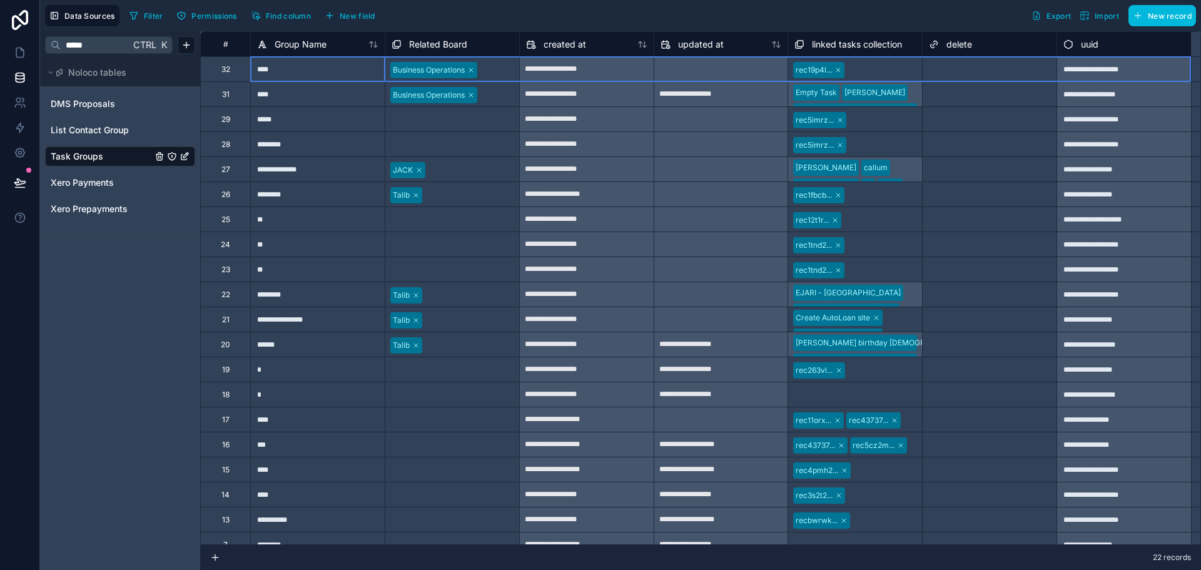
click at [236, 73] on div "32" at bounding box center [225, 68] width 50 height 25
click at [277, 123] on div "Delete row" at bounding box center [270, 122] width 64 height 14
type input "**********"
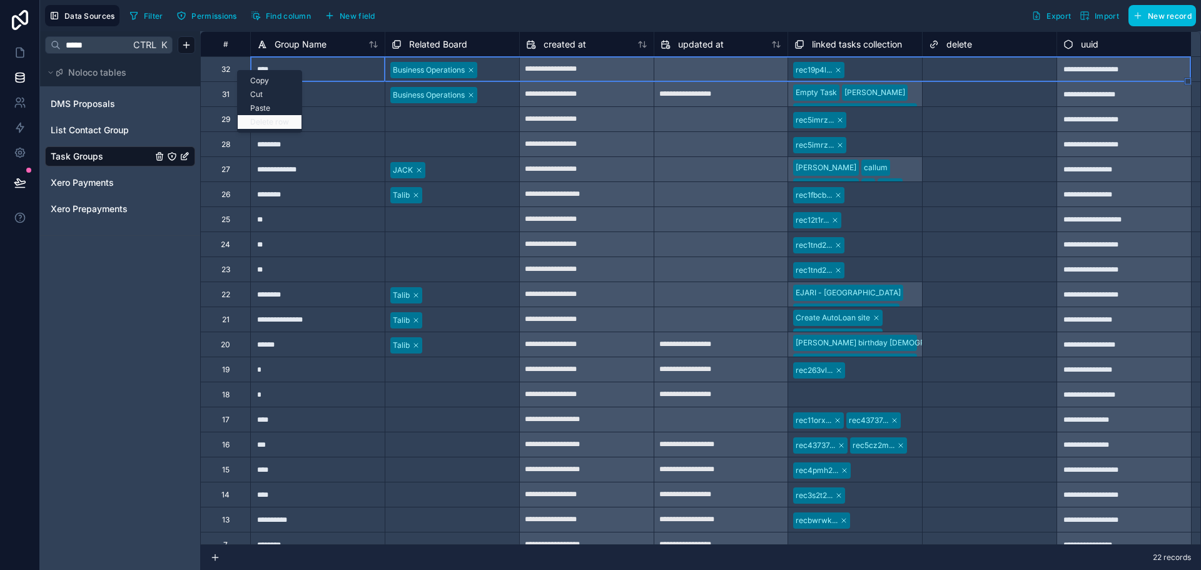
type input "**********"
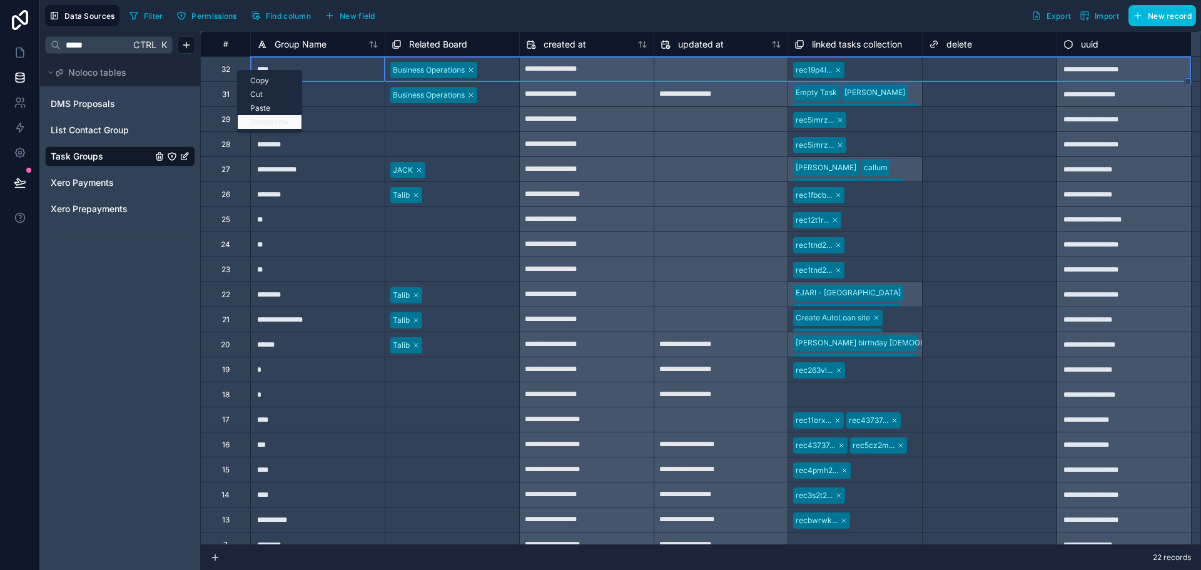
type input "**********"
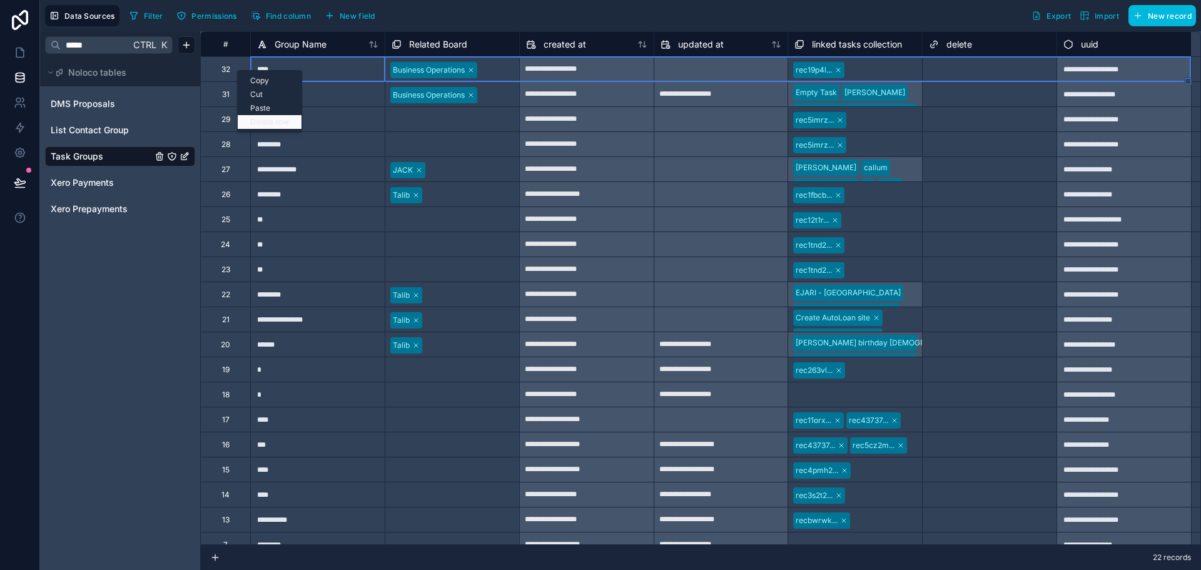
type input "**********"
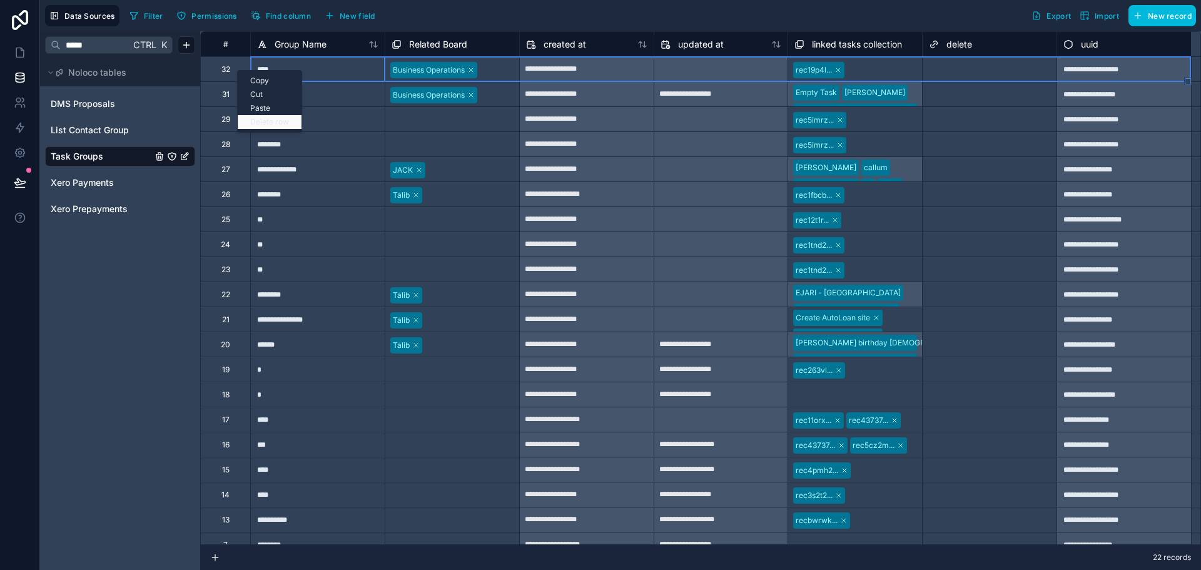
type input "**********"
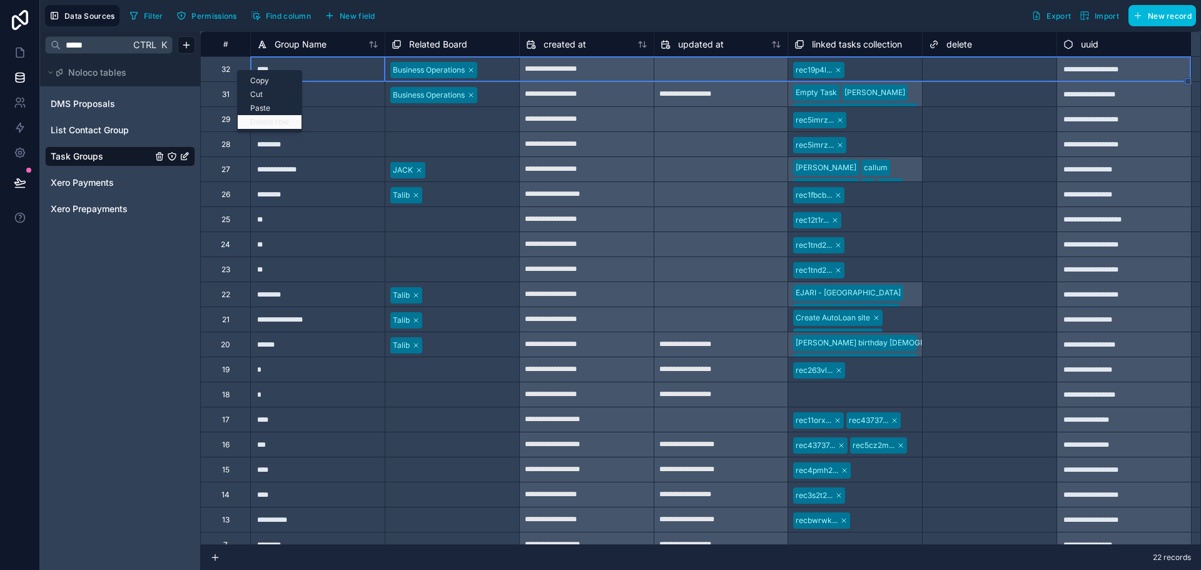
type input "**********"
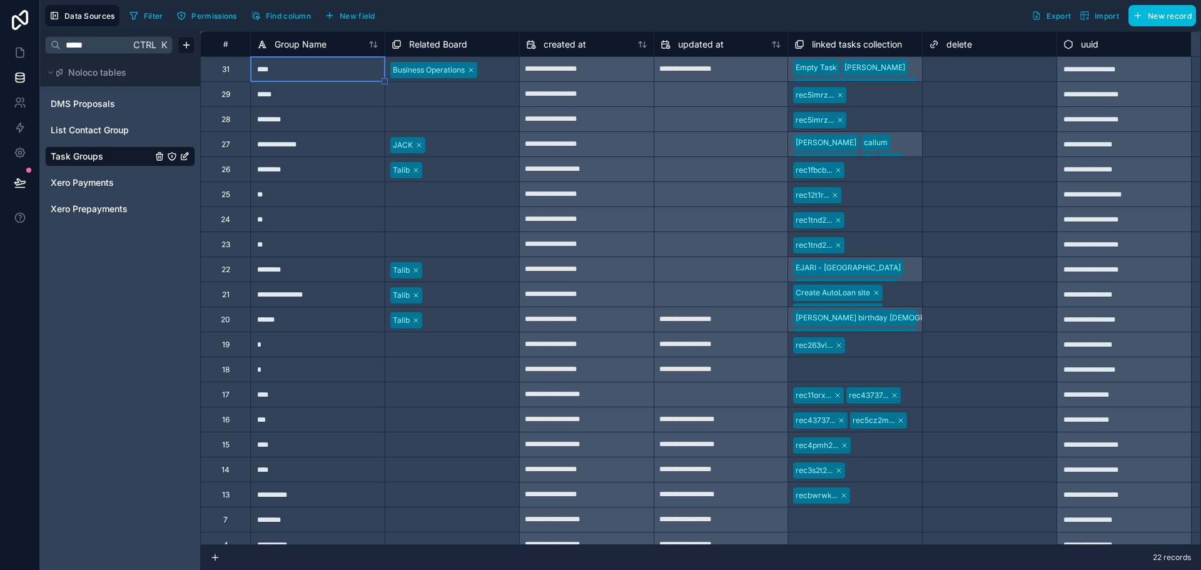
click at [28, 48] on link at bounding box center [19, 52] width 39 height 25
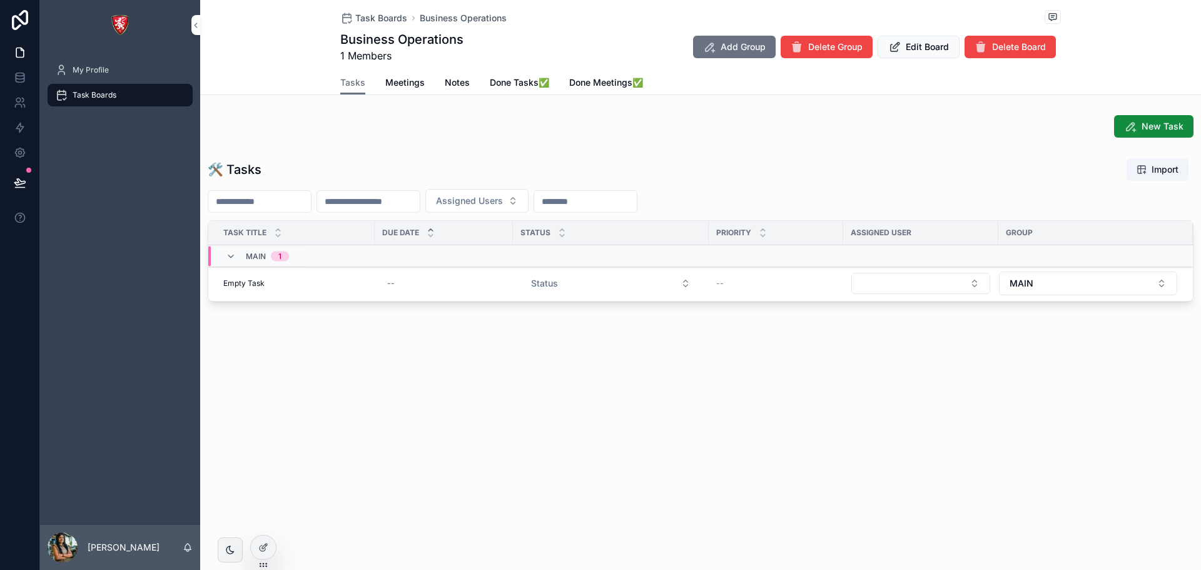
click at [341, 284] on div "Empty Task Empty Task" at bounding box center [295, 283] width 144 height 10
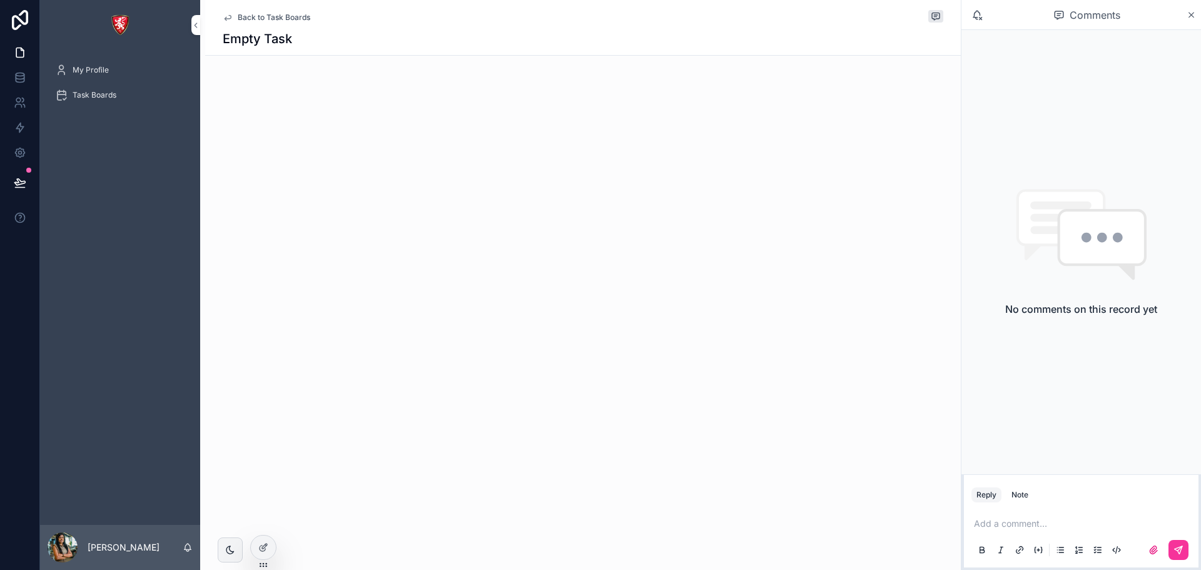
click at [249, 20] on span "Back to Task Boards" at bounding box center [274, 18] width 73 height 10
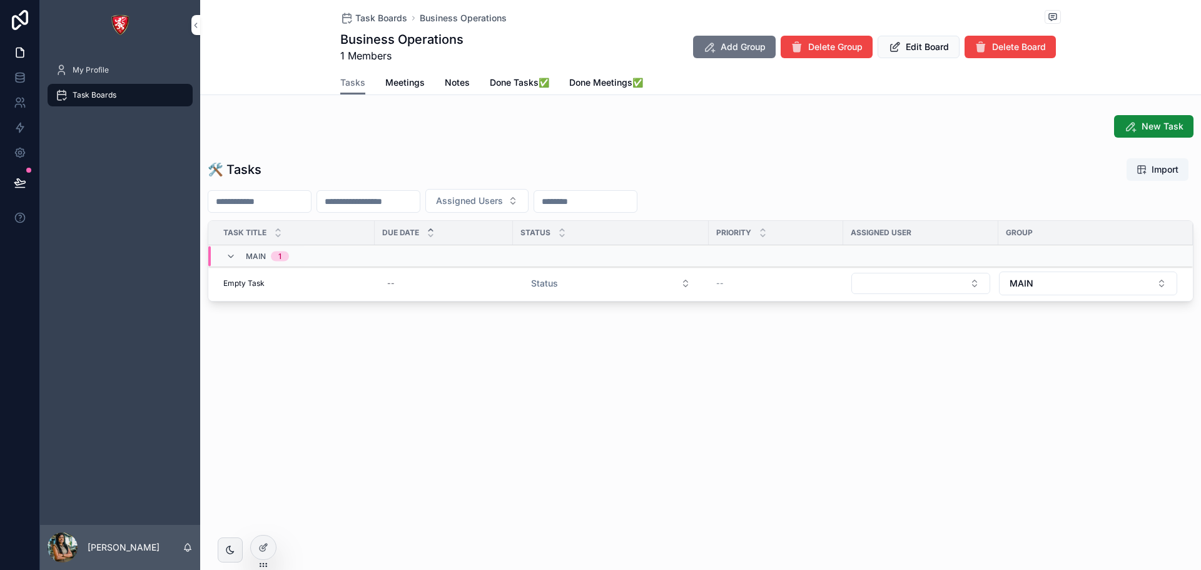
click at [255, 279] on span "Empty Task" at bounding box center [243, 283] width 41 height 10
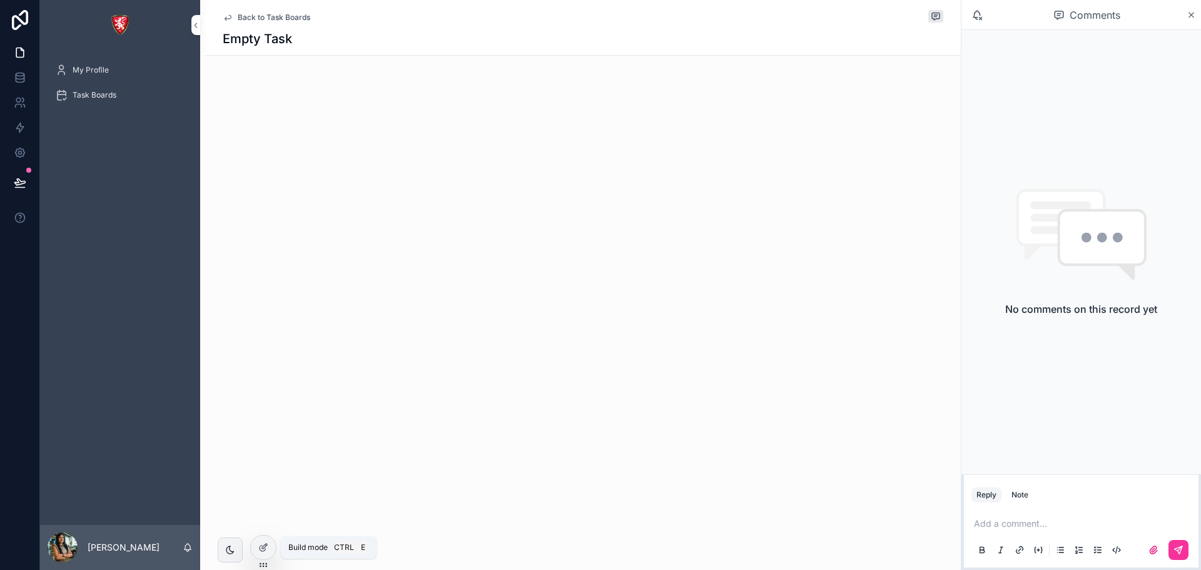
click at [260, 549] on icon at bounding box center [263, 547] width 10 height 10
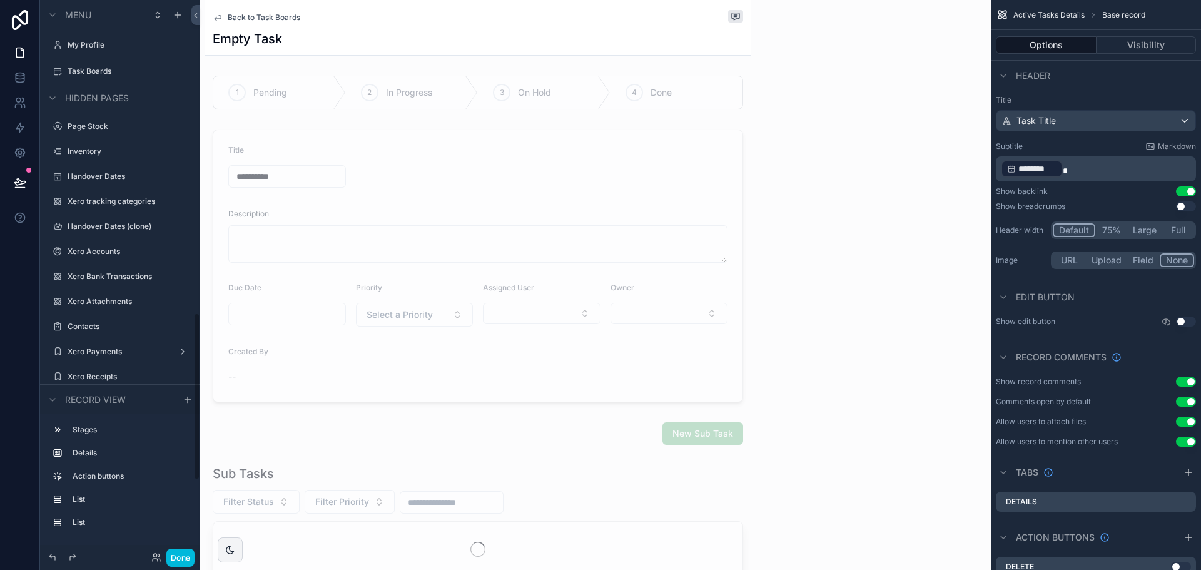
scroll to position [1038, 0]
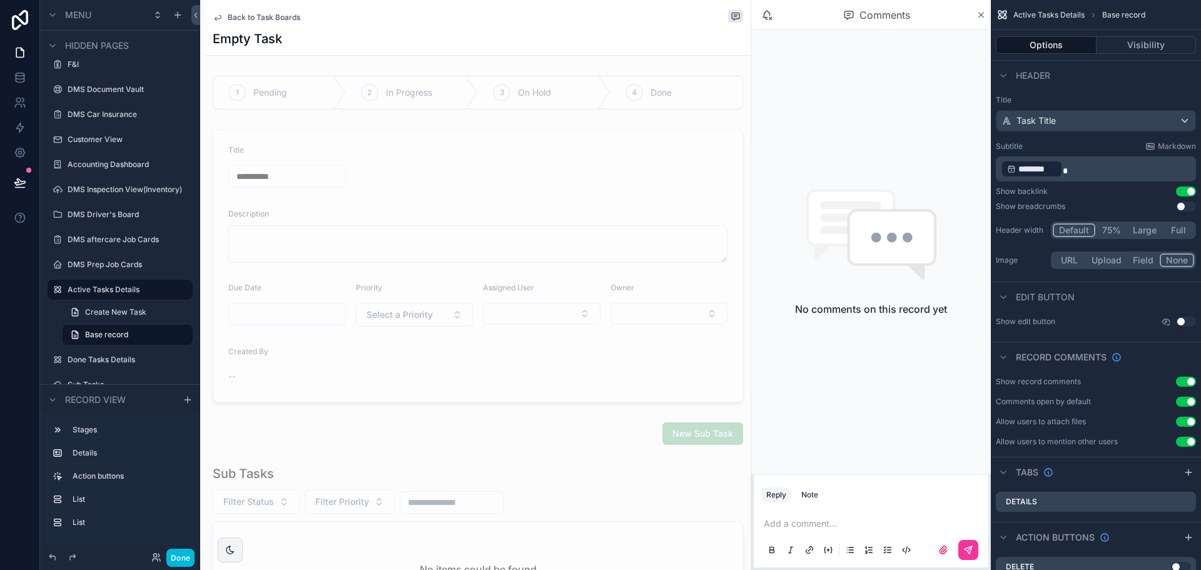
click at [483, 89] on div "scrollable content" at bounding box center [477, 93] width 545 height 44
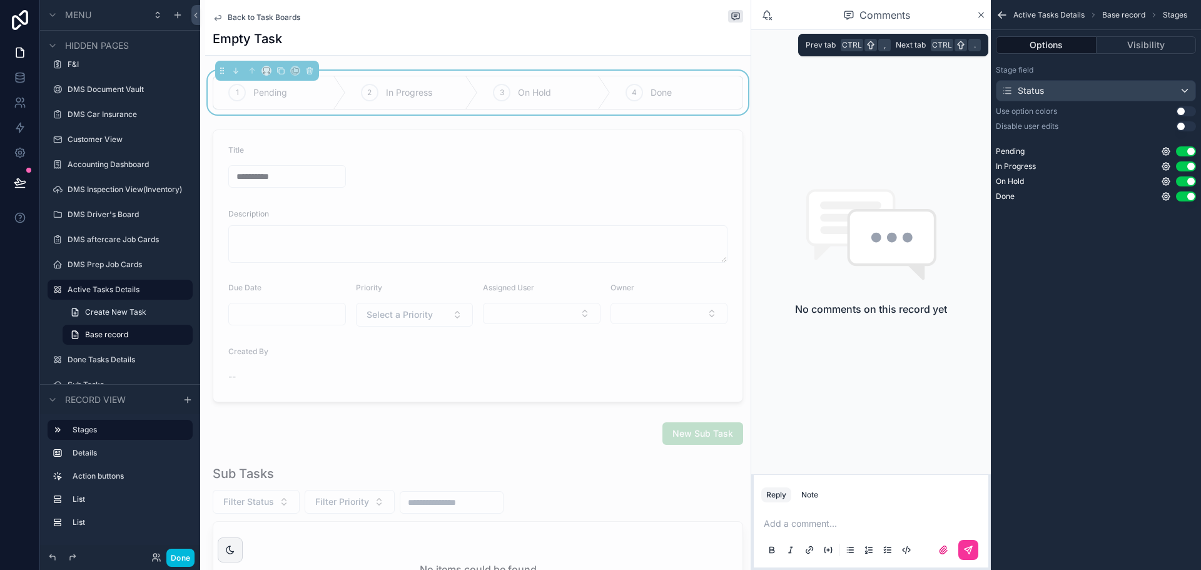
click at [1173, 36] on div "Options Visibility" at bounding box center [1096, 45] width 210 height 30
click at [1173, 41] on button "Visibility" at bounding box center [1146, 45] width 100 height 18
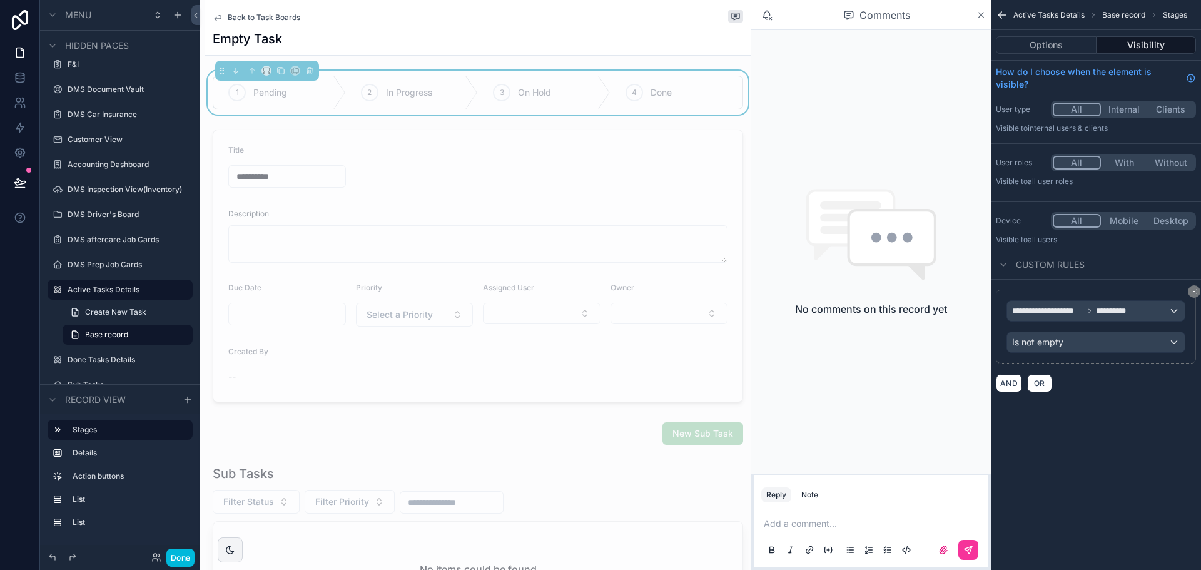
click at [1198, 292] on button "scrollable content" at bounding box center [1194, 291] width 13 height 13
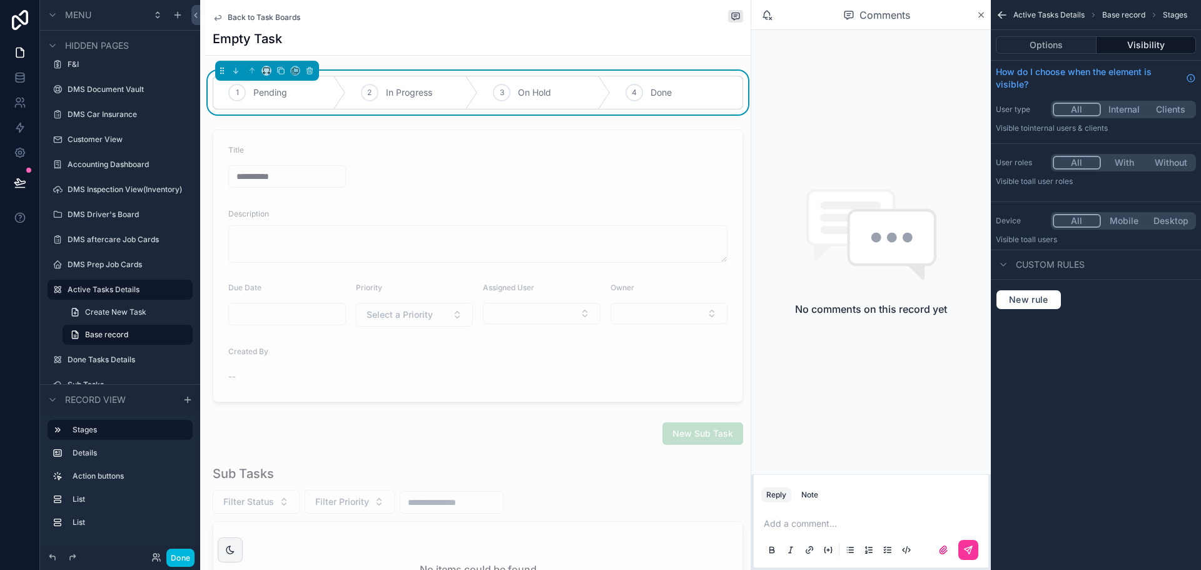
click at [442, 203] on div "scrollable content" at bounding box center [477, 265] width 545 height 283
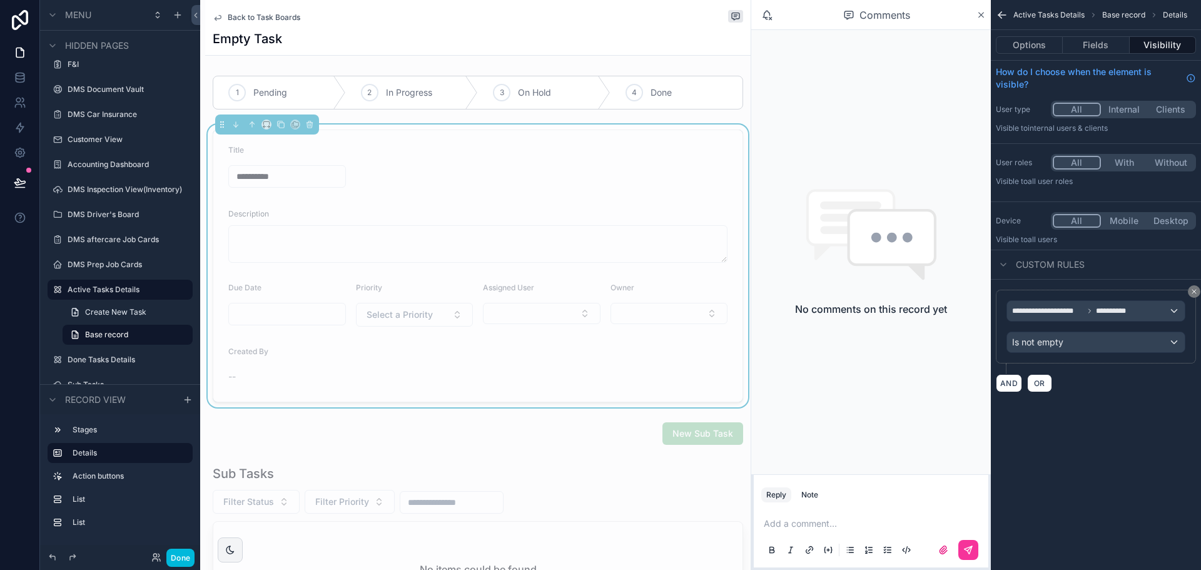
click at [1194, 291] on icon "scrollable content" at bounding box center [1194, 292] width 8 height 8
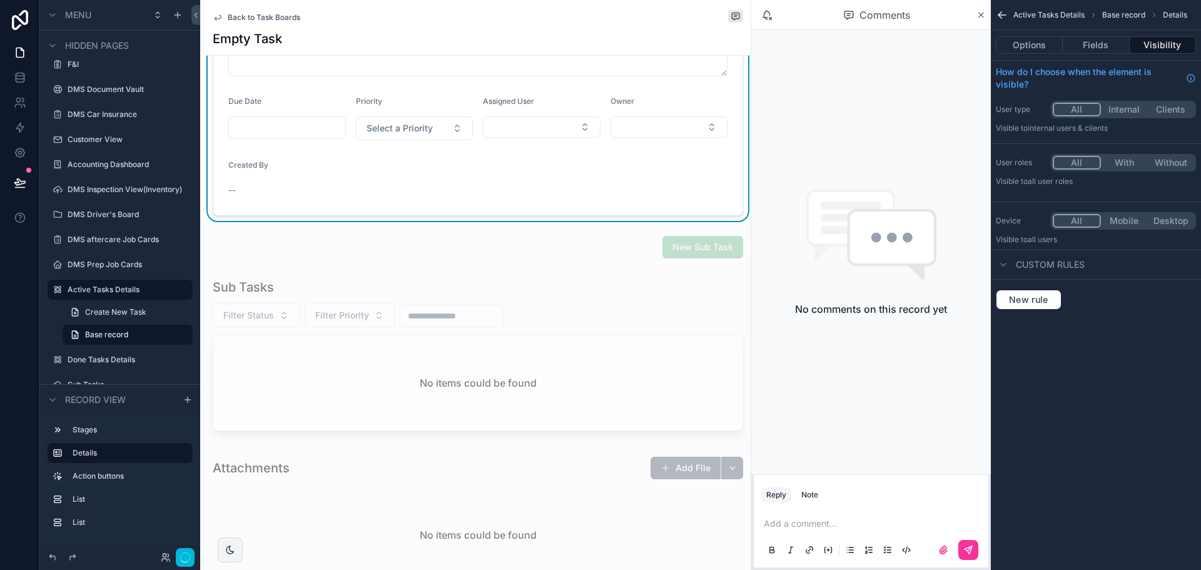
scroll to position [188, 0]
click at [328, 367] on div "scrollable content" at bounding box center [477, 356] width 545 height 168
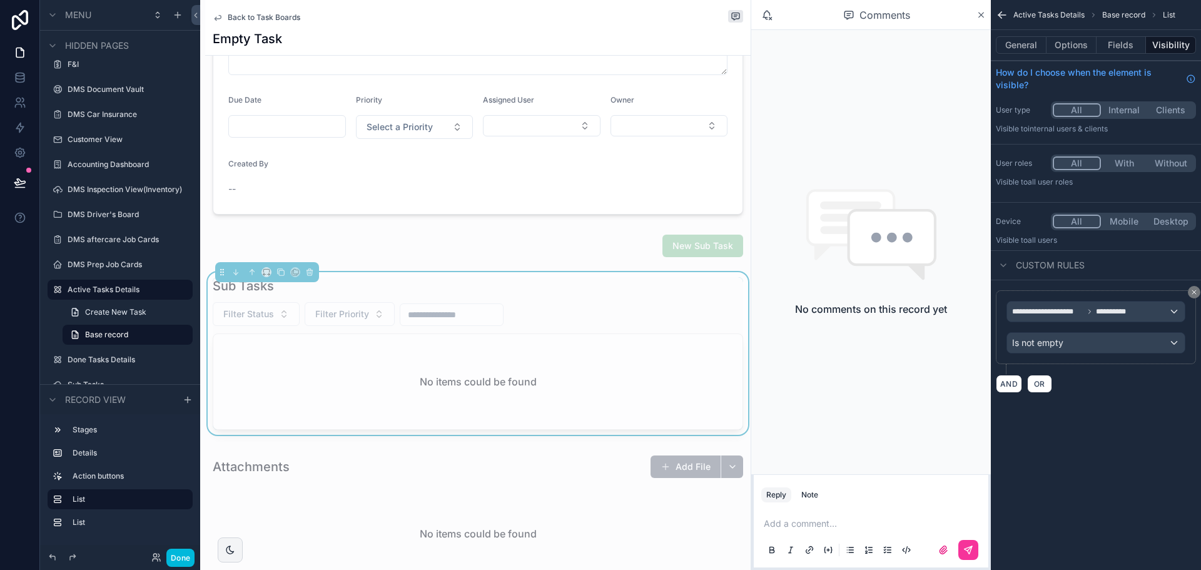
click at [1196, 294] on icon "scrollable content" at bounding box center [1194, 292] width 8 height 8
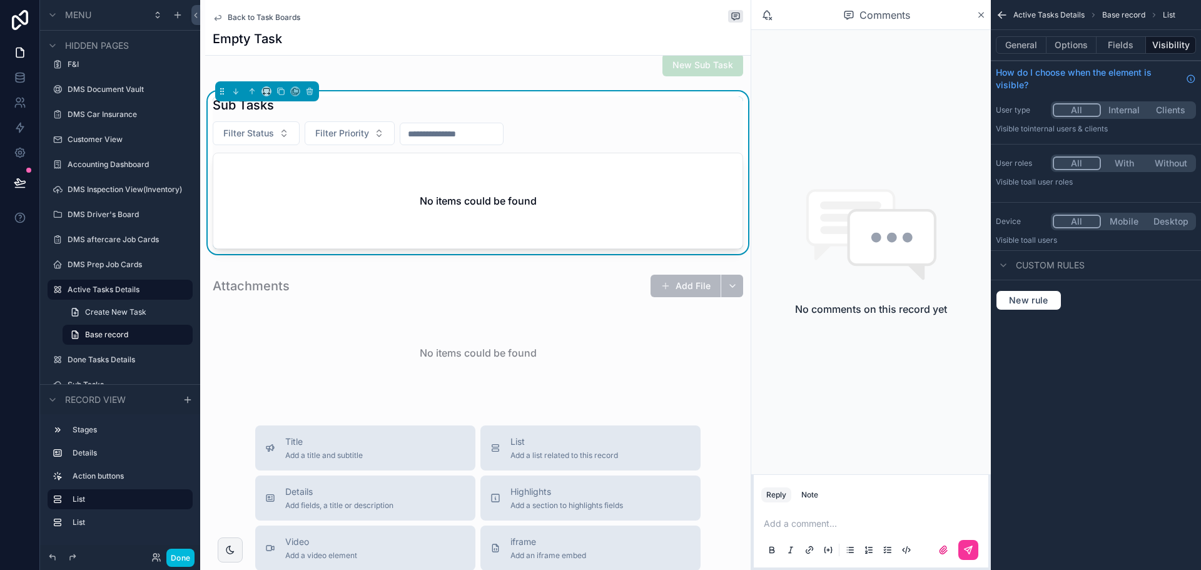
scroll to position [375, 0]
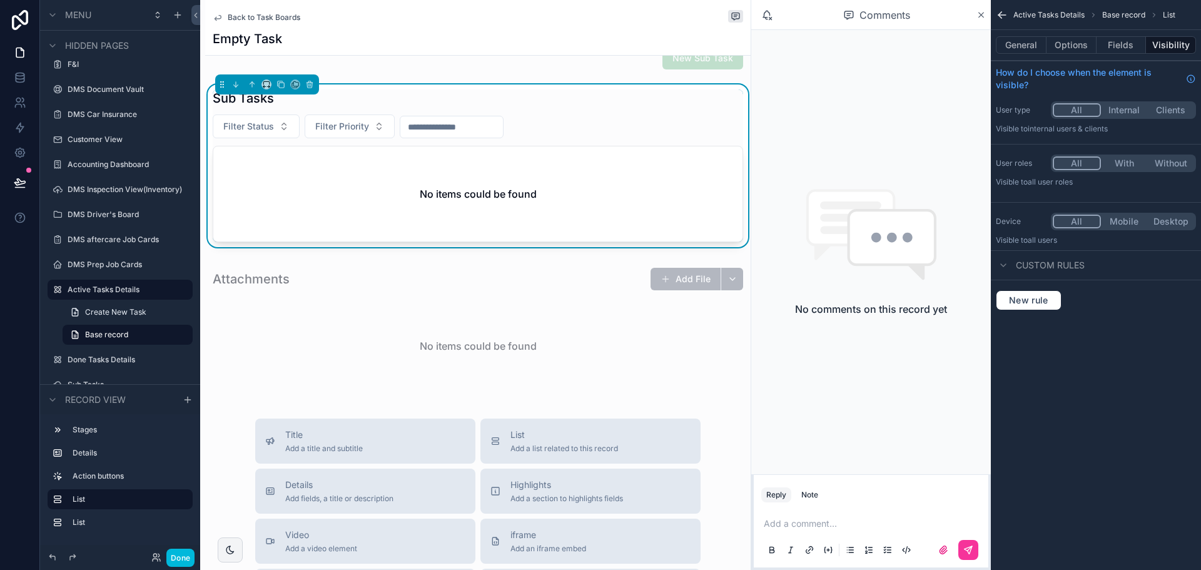
click at [494, 340] on div "scrollable content" at bounding box center [477, 330] width 545 height 136
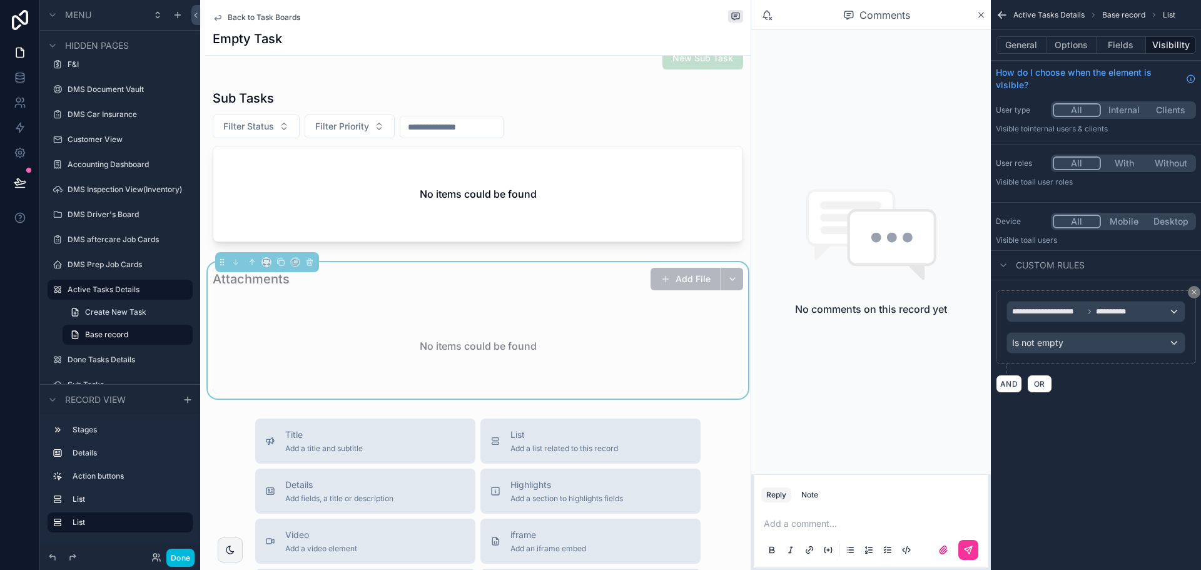
click at [1193, 295] on icon "scrollable content" at bounding box center [1194, 292] width 8 height 8
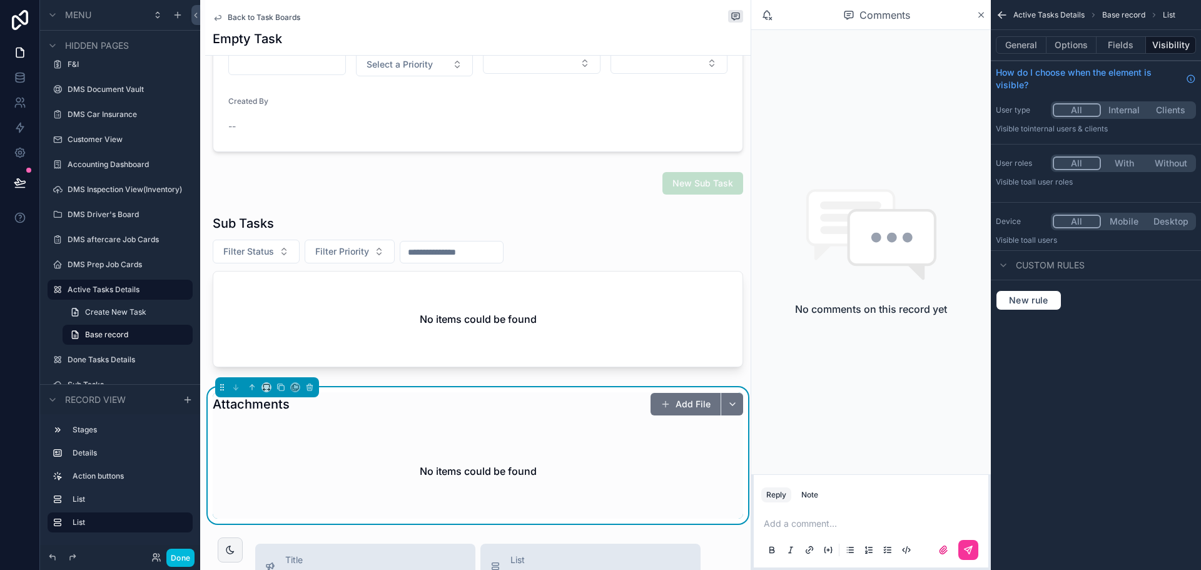
scroll to position [0, 0]
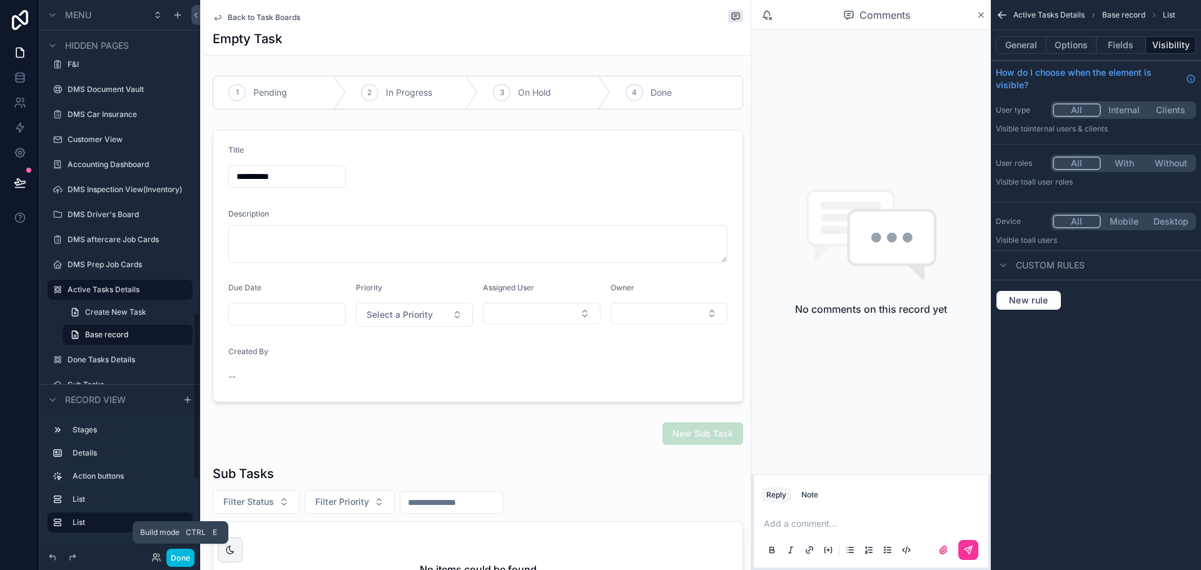
click at [176, 564] on button "Done" at bounding box center [180, 558] width 28 height 18
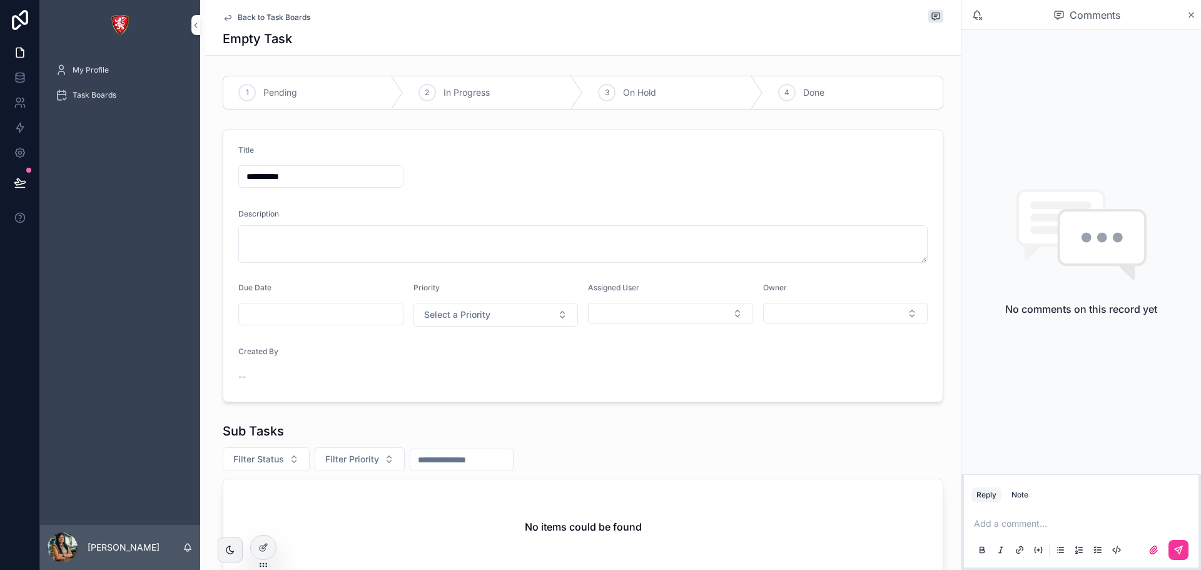
click at [264, 21] on span "Back to Task Boards" at bounding box center [274, 18] width 73 height 10
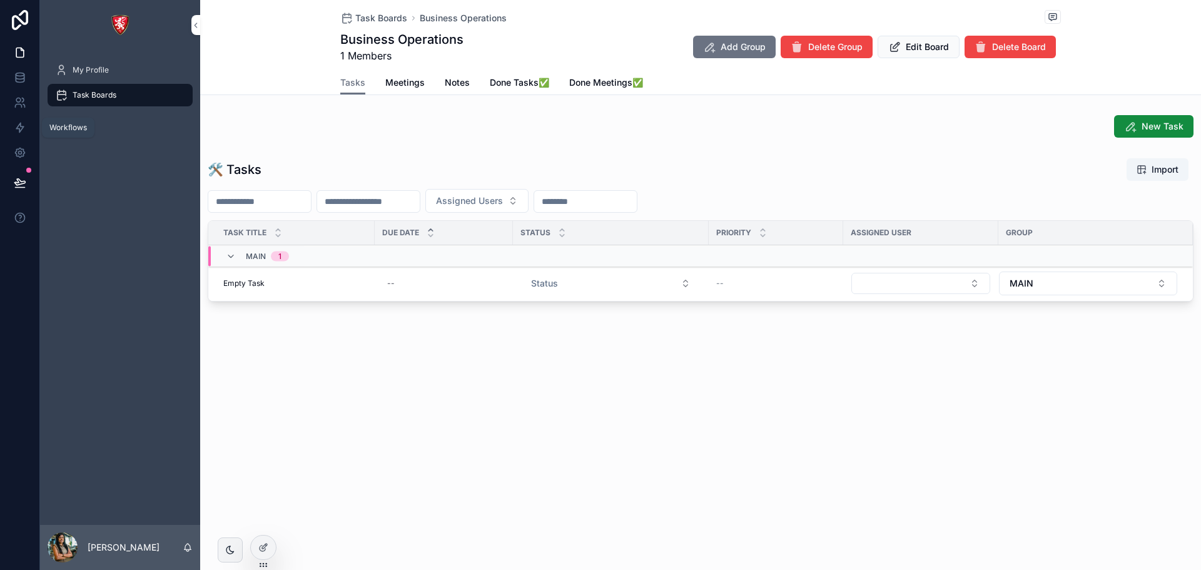
click at [14, 129] on icon at bounding box center [20, 127] width 13 height 13
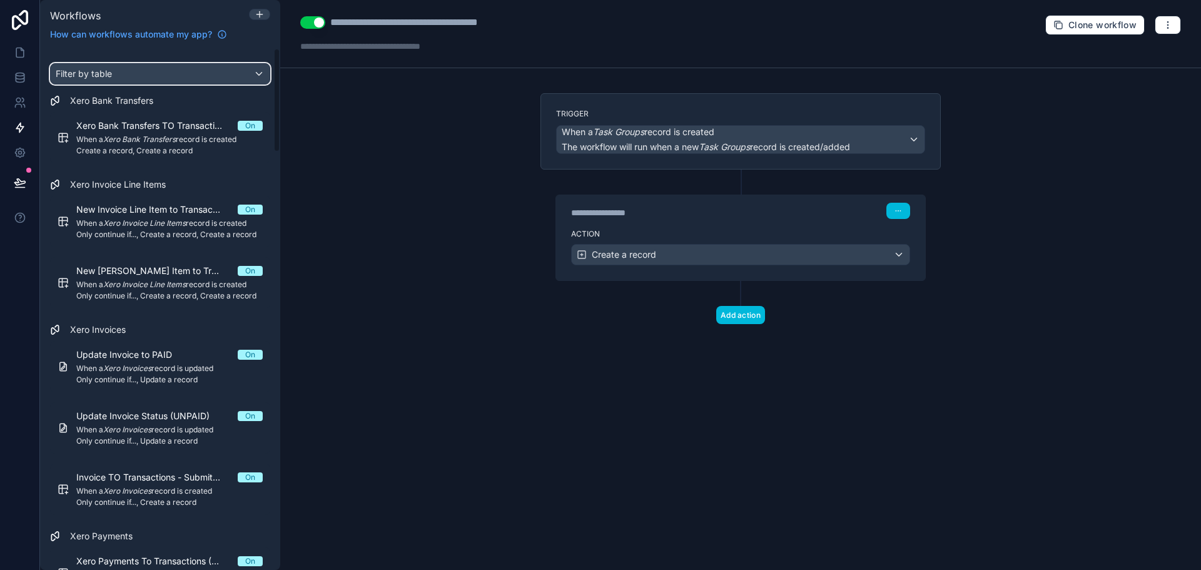
click at [148, 65] on div "Filter by table" at bounding box center [160, 74] width 219 height 20
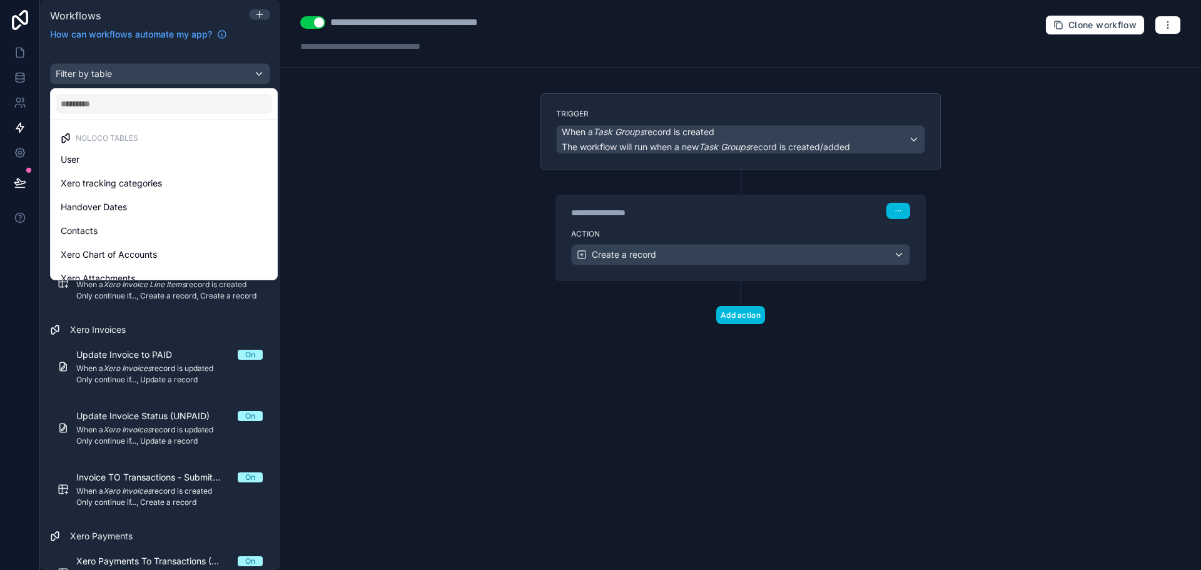
click at [168, 126] on ul "Noloco tables User Xero tracking categories Handover Dates Contacts Xero Chart …" at bounding box center [164, 199] width 226 height 160
click at [164, 105] on input "text" at bounding box center [164, 104] width 216 height 20
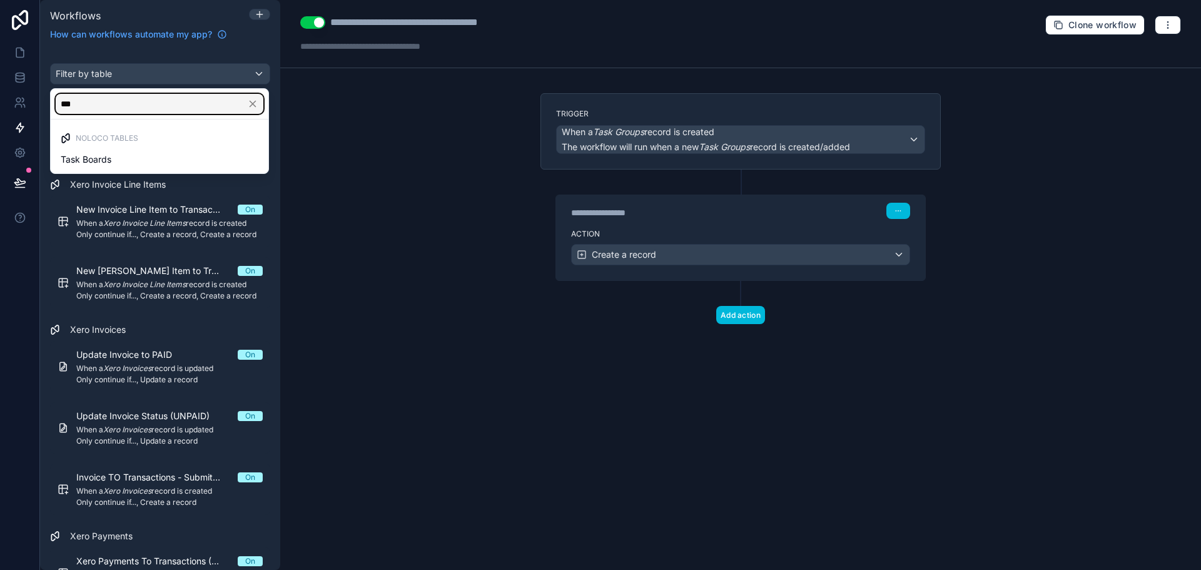
type input "***"
click at [138, 161] on div "Task Boards" at bounding box center [160, 159] width 198 height 15
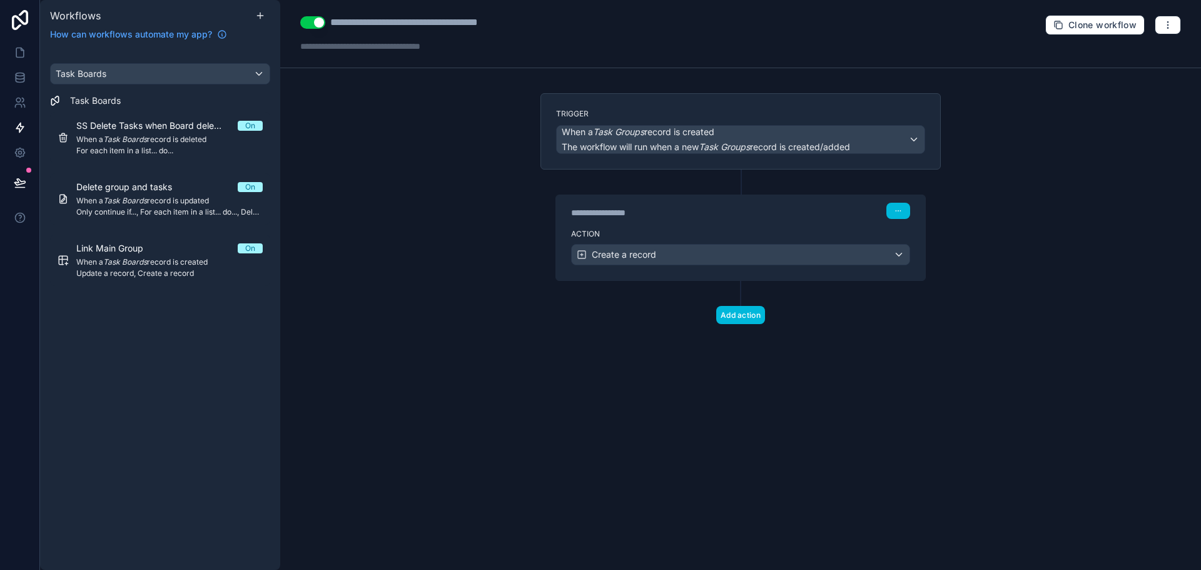
click at [138, 161] on link "SS Delete Tasks when Board deleted On When a Task Boards record is deleted For …" at bounding box center [160, 137] width 220 height 51
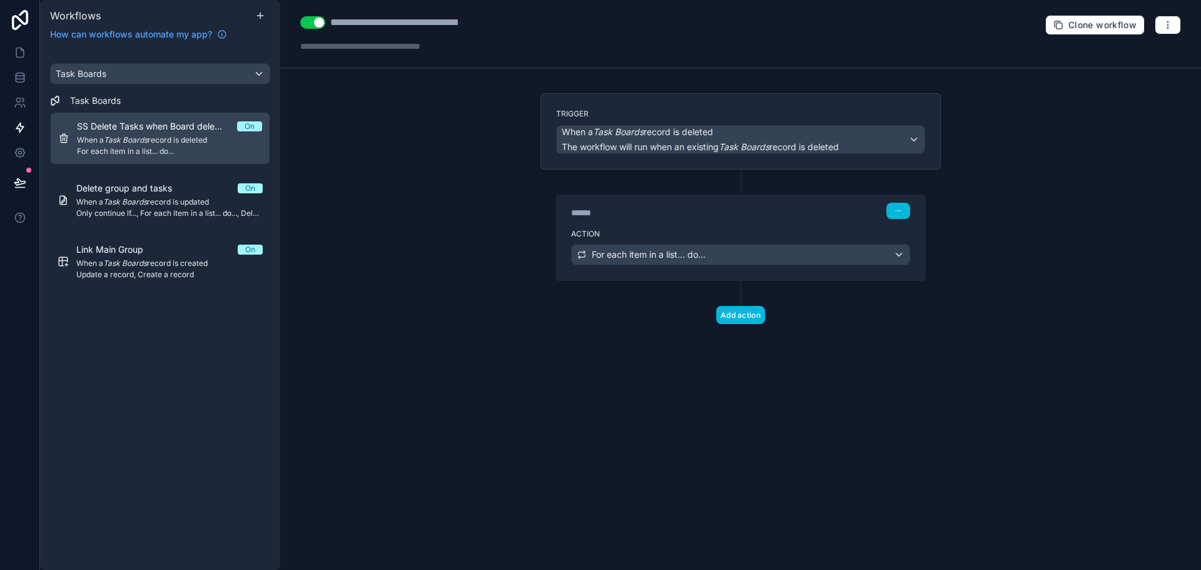
click at [154, 260] on span "When a Task Boards record is created" at bounding box center [169, 263] width 186 height 10
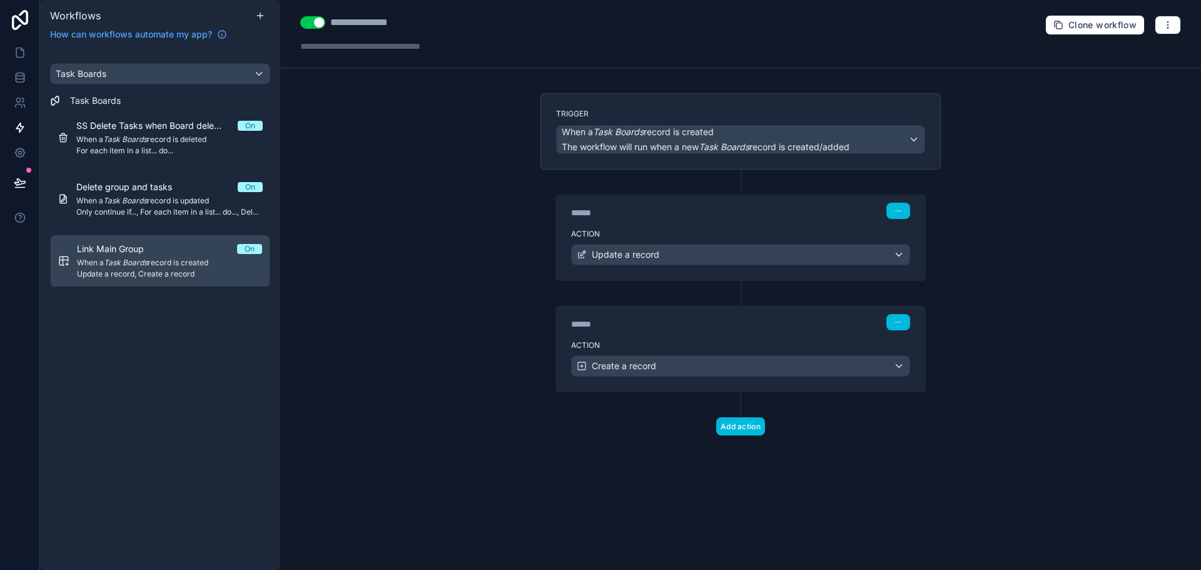
click at [733, 339] on div "Action Create a record" at bounding box center [740, 363] width 369 height 56
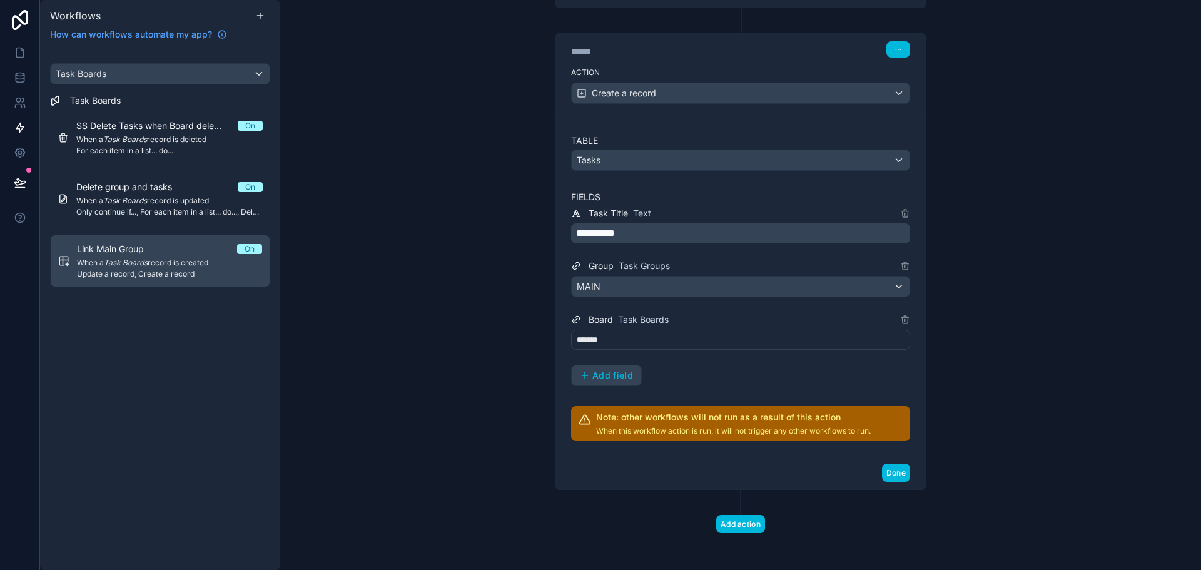
scroll to position [276, 0]
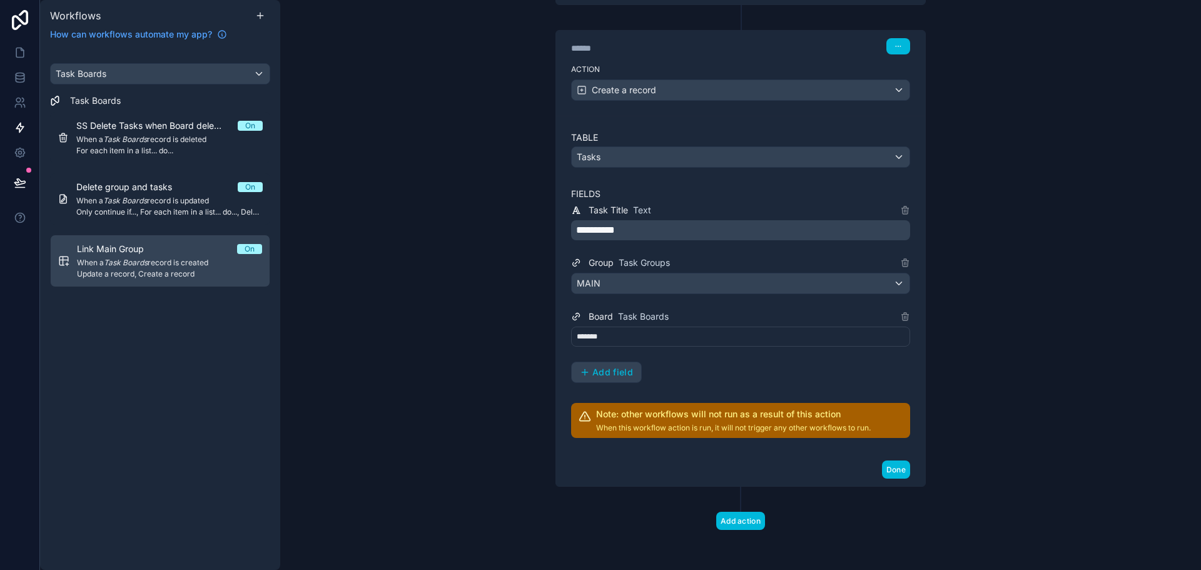
click at [614, 370] on span "Add field" at bounding box center [612, 372] width 41 height 11
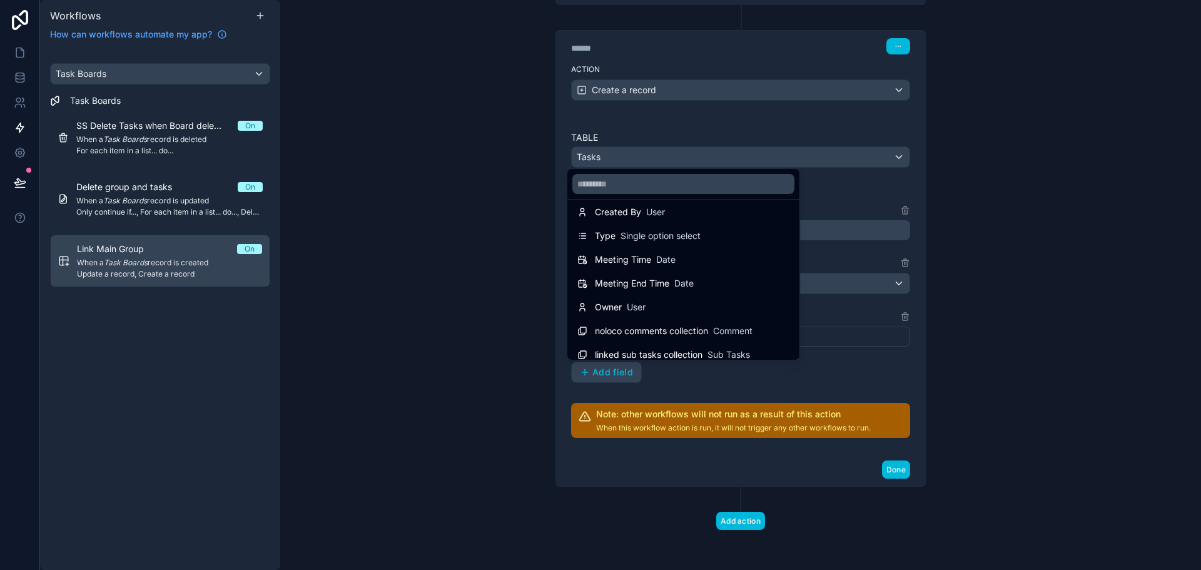
scroll to position [184, 0]
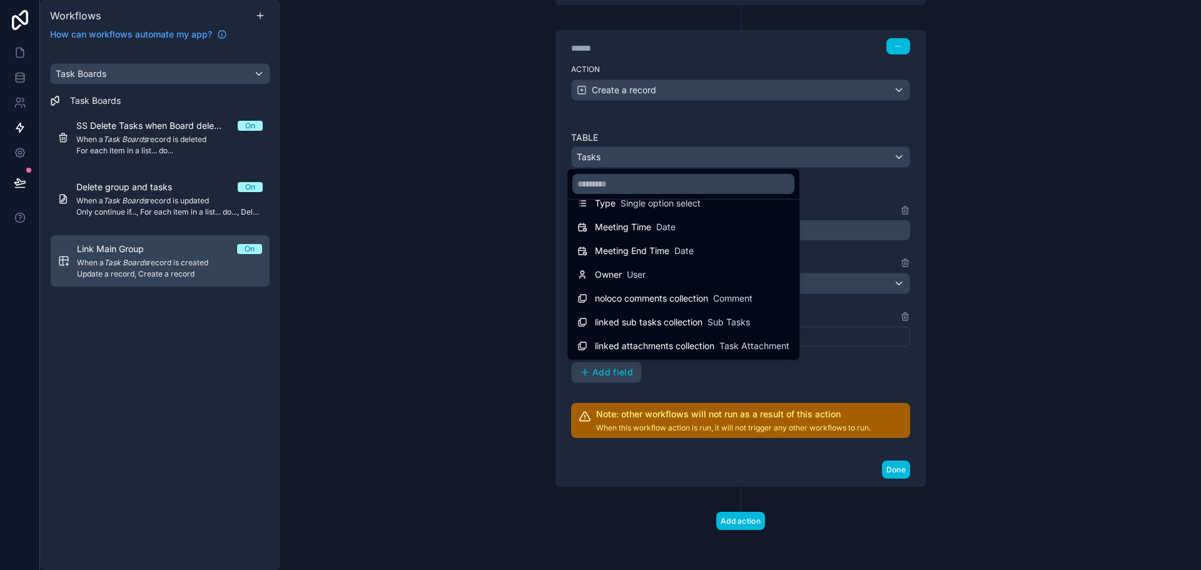
click at [622, 271] on div "Owner User" at bounding box center [620, 274] width 51 height 13
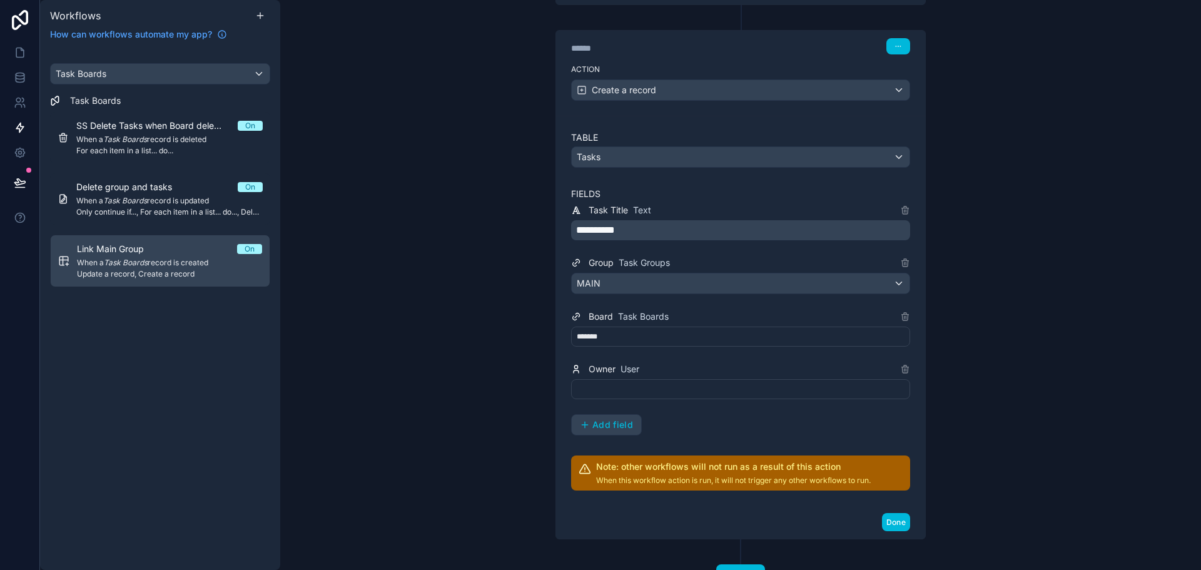
click at [611, 417] on button "Add field" at bounding box center [606, 425] width 69 height 20
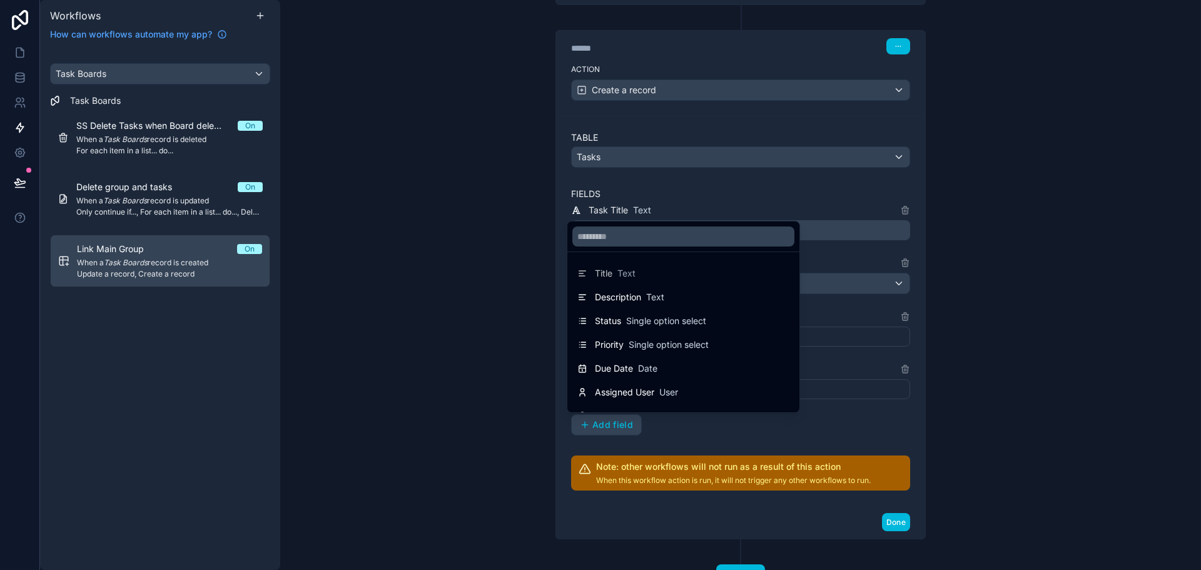
scroll to position [63, 0]
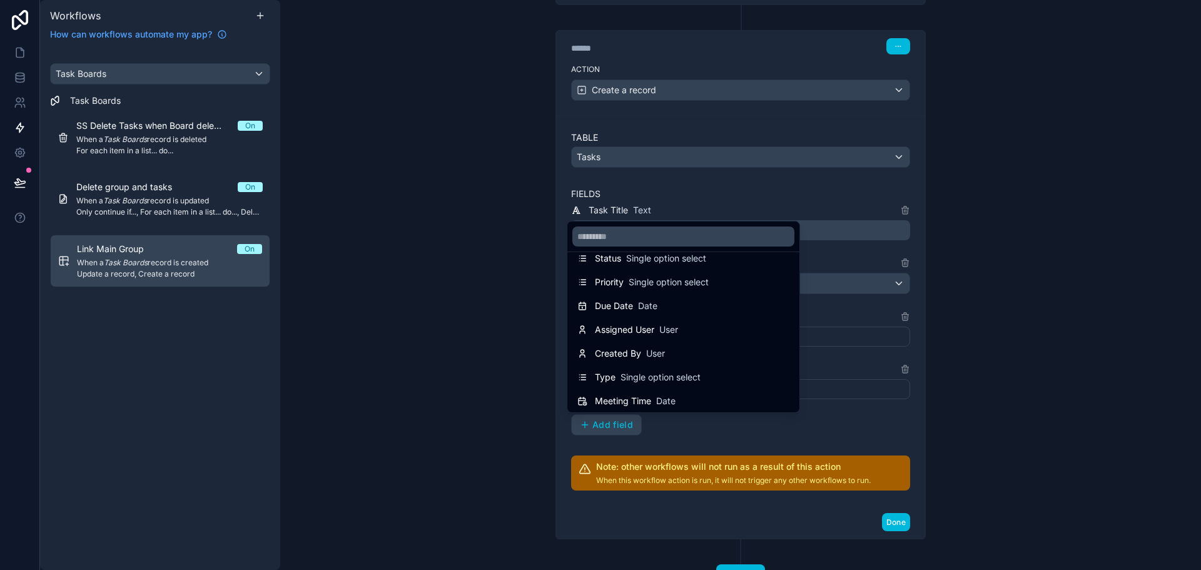
click at [628, 355] on span "Created By" at bounding box center [618, 353] width 46 height 13
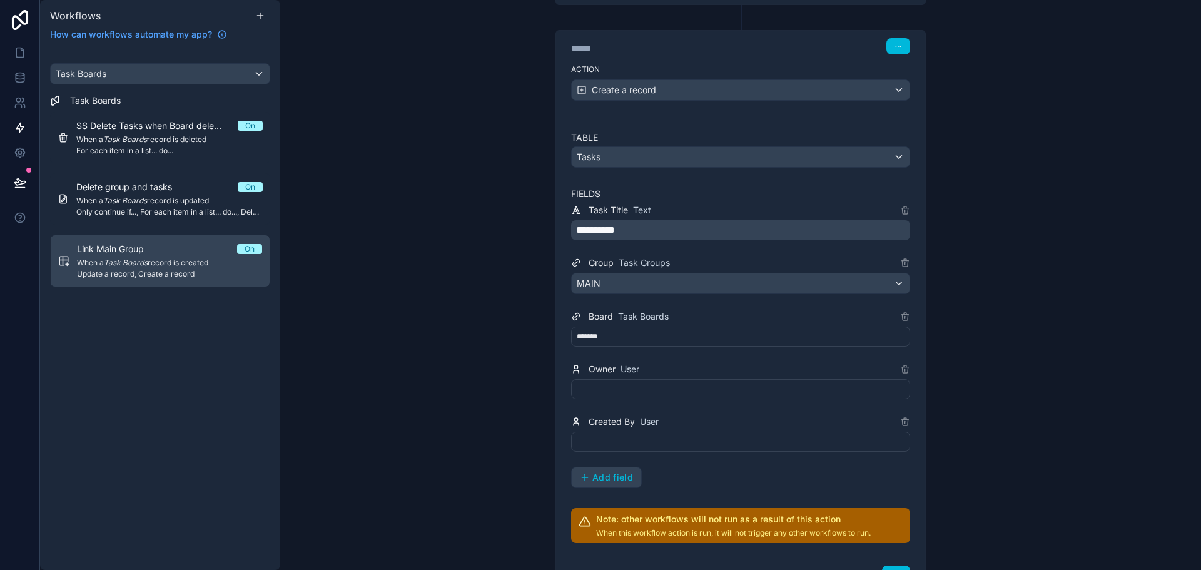
click at [615, 388] on div at bounding box center [740, 389] width 339 height 20
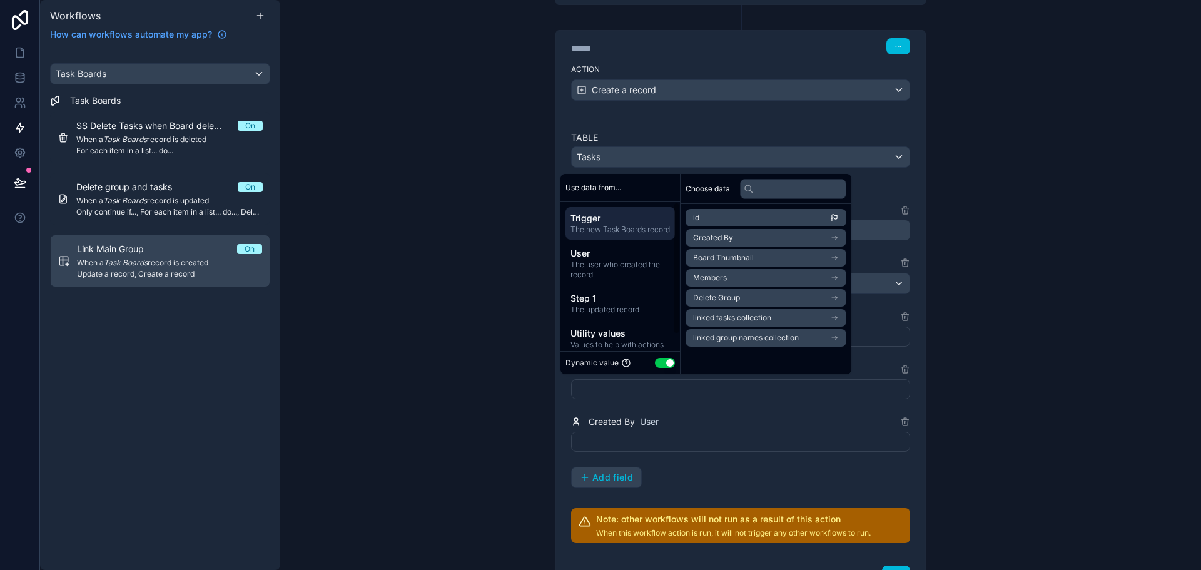
click at [629, 260] on span "User" at bounding box center [619, 253] width 99 height 13
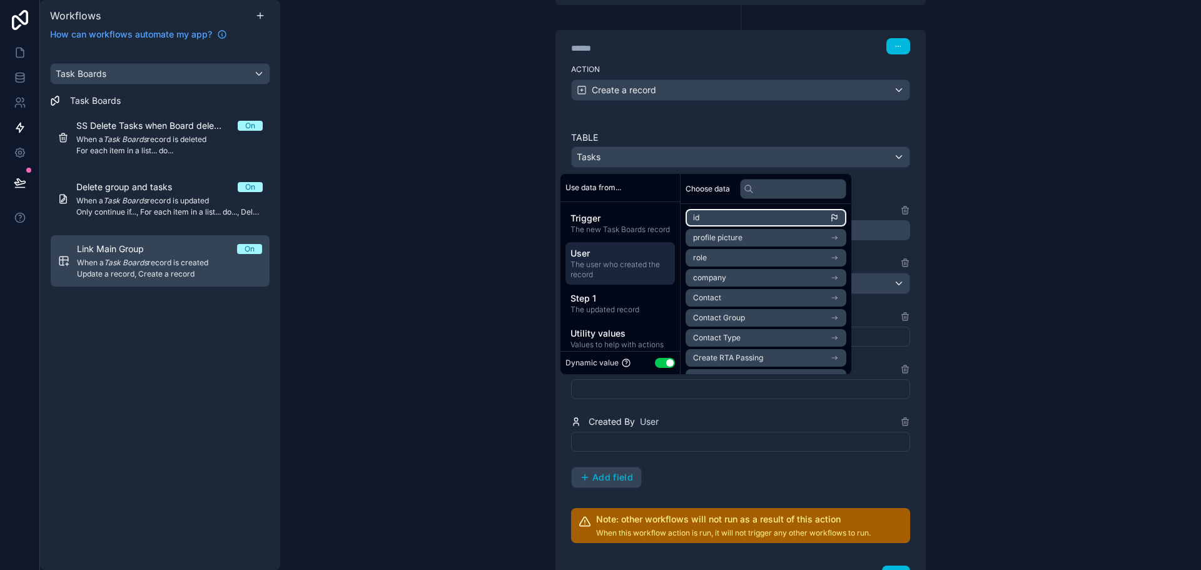
click at [732, 217] on li "id" at bounding box center [765, 218] width 161 height 18
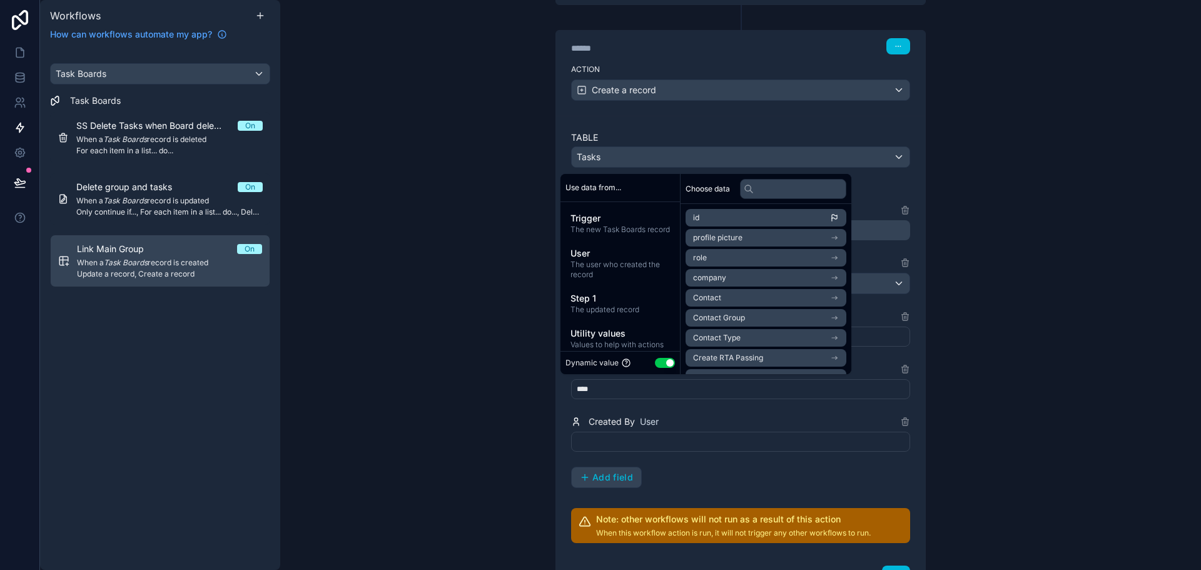
click at [656, 435] on div at bounding box center [740, 442] width 339 height 20
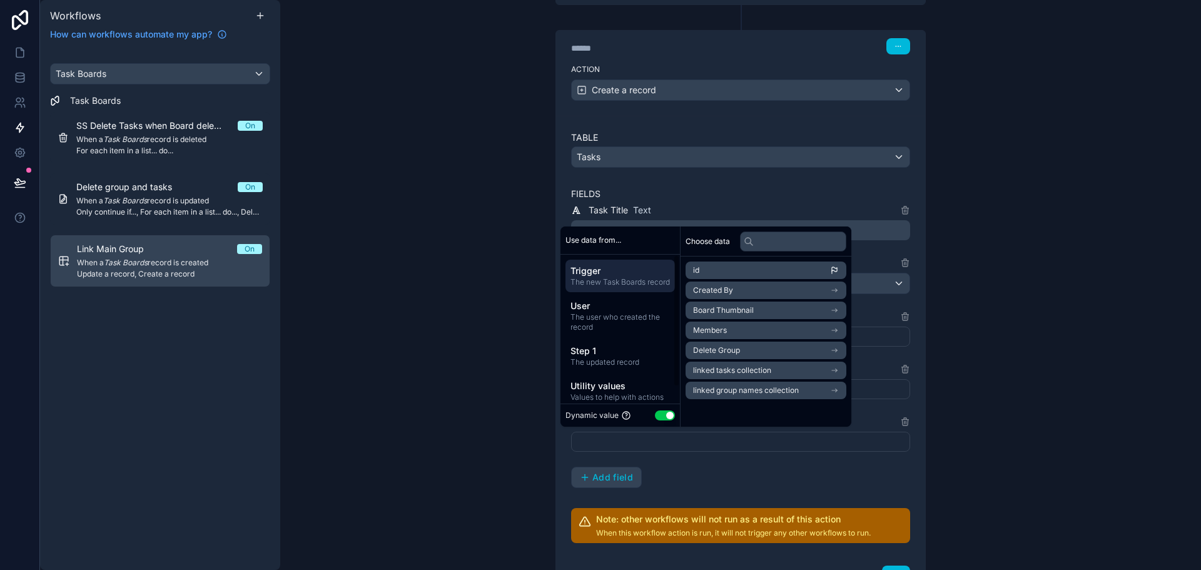
click at [632, 332] on span "The user who created the record" at bounding box center [619, 322] width 99 height 20
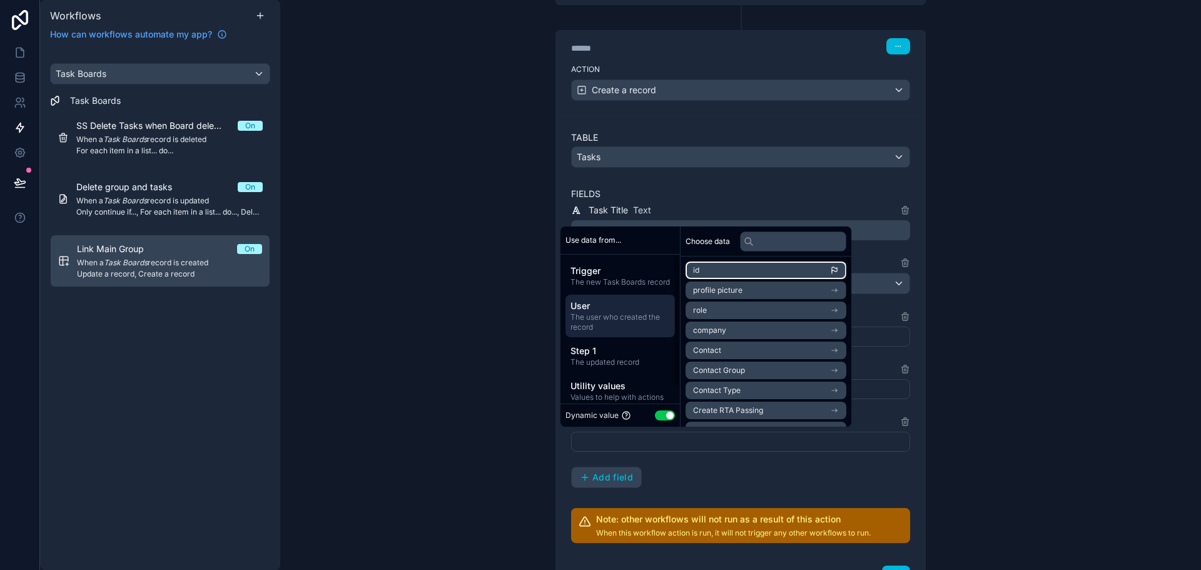
click at [705, 265] on li "id" at bounding box center [765, 270] width 161 height 18
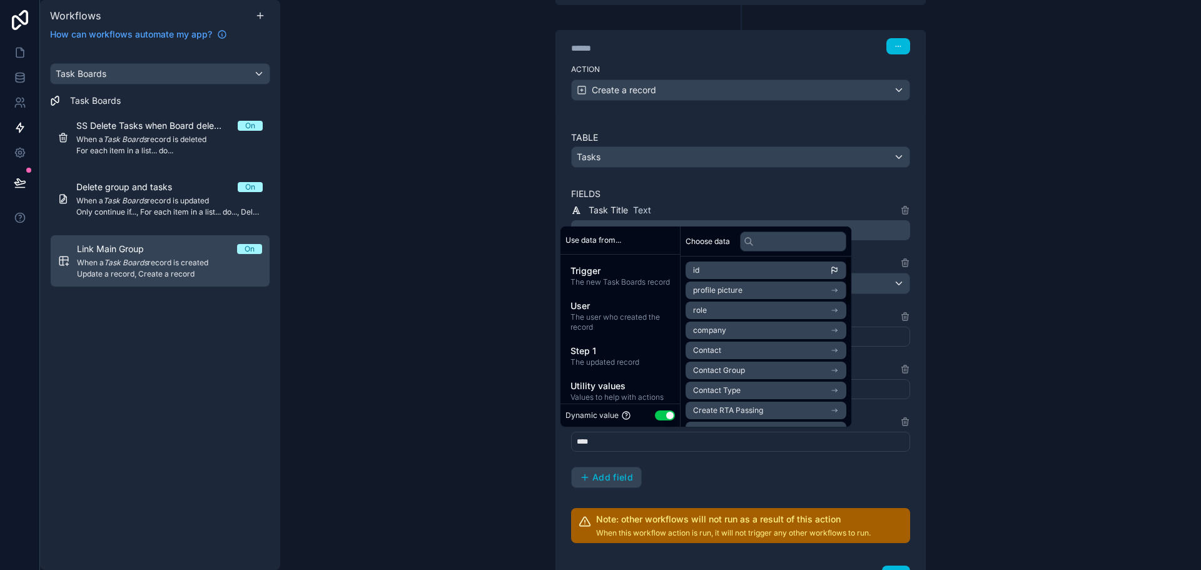
click at [731, 472] on div "**********" at bounding box center [740, 345] width 339 height 285
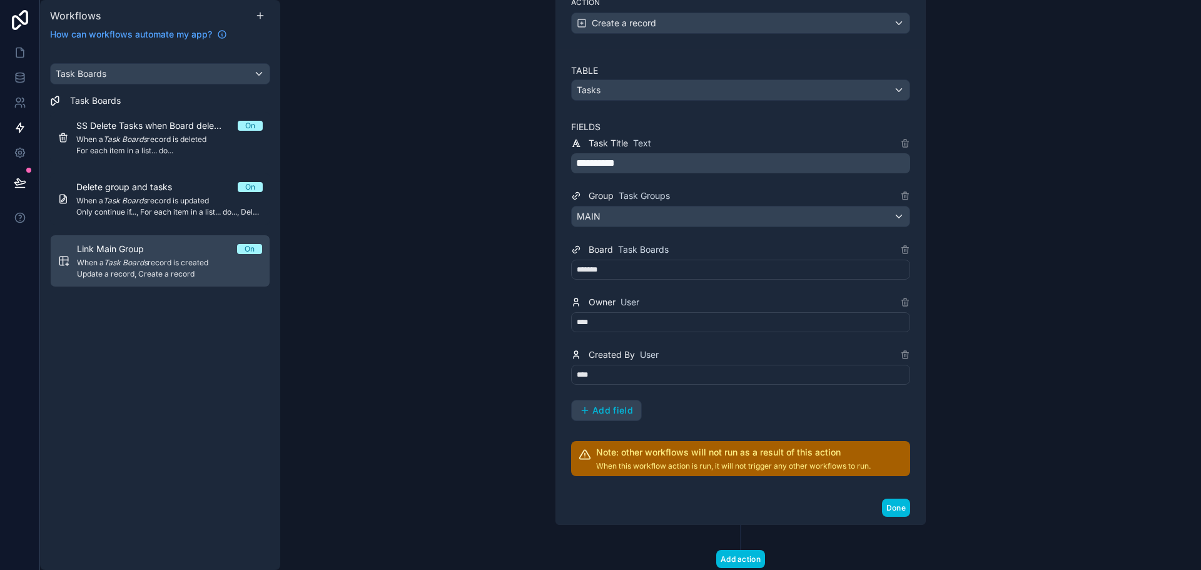
scroll to position [381, 0]
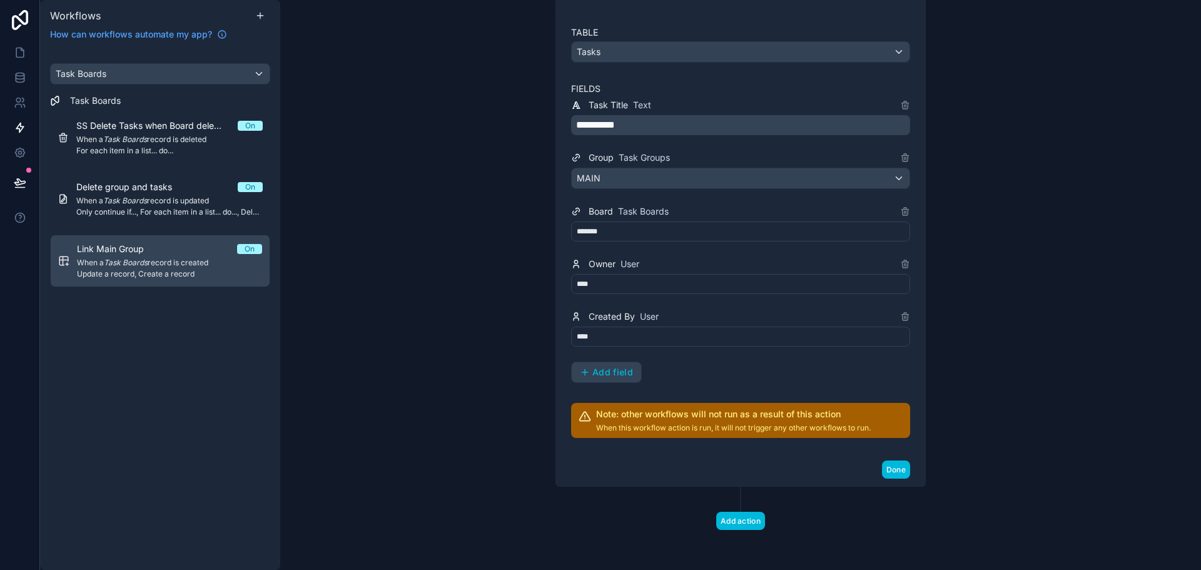
click at [891, 475] on button "Done" at bounding box center [896, 469] width 28 height 18
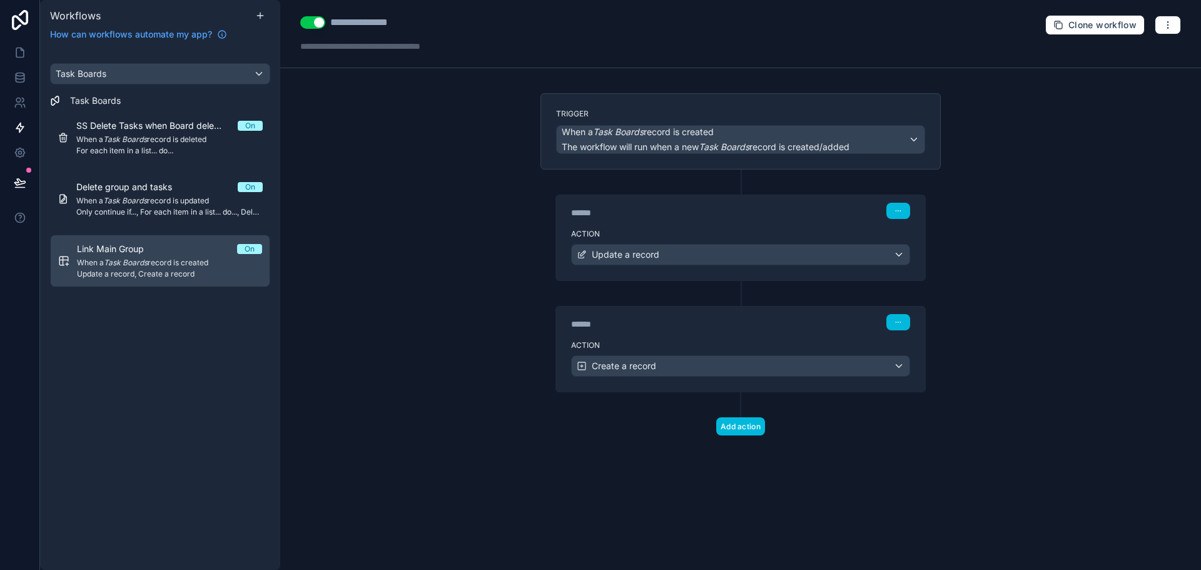
scroll to position [0, 0]
click at [12, 54] on link at bounding box center [19, 52] width 39 height 25
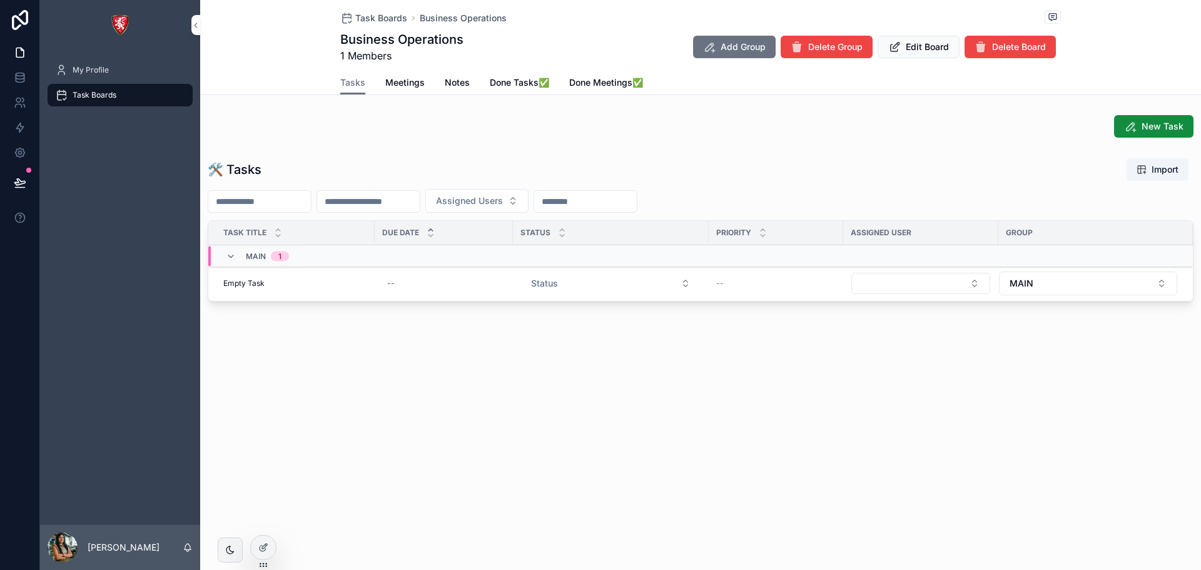
click at [993, 40] on button "Delete Board" at bounding box center [1009, 47] width 91 height 23
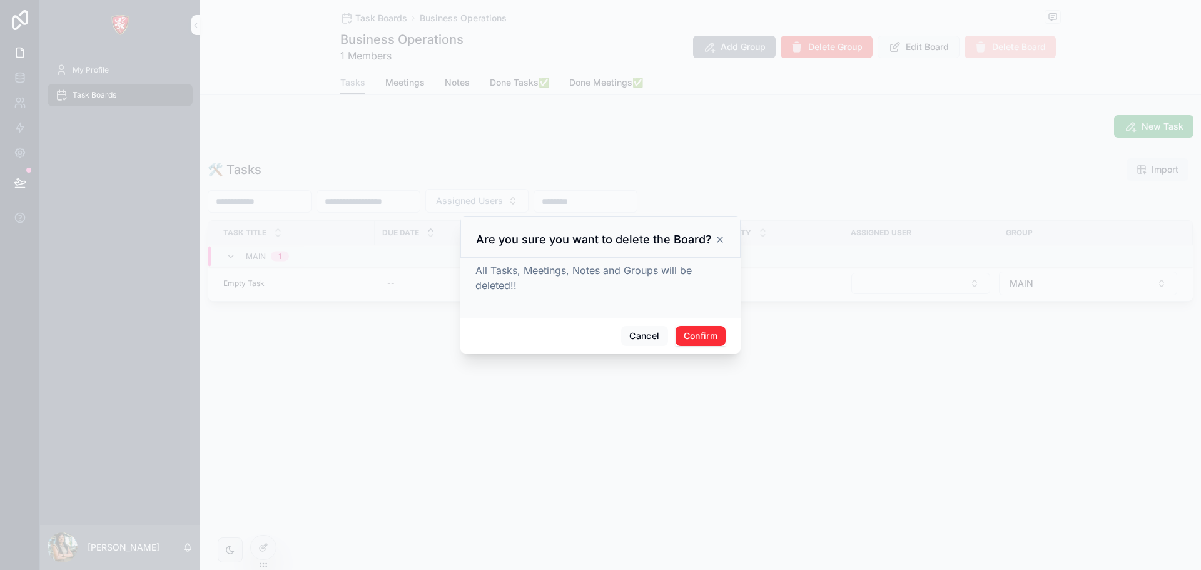
click at [694, 327] on button "Confirm" at bounding box center [700, 336] width 50 height 20
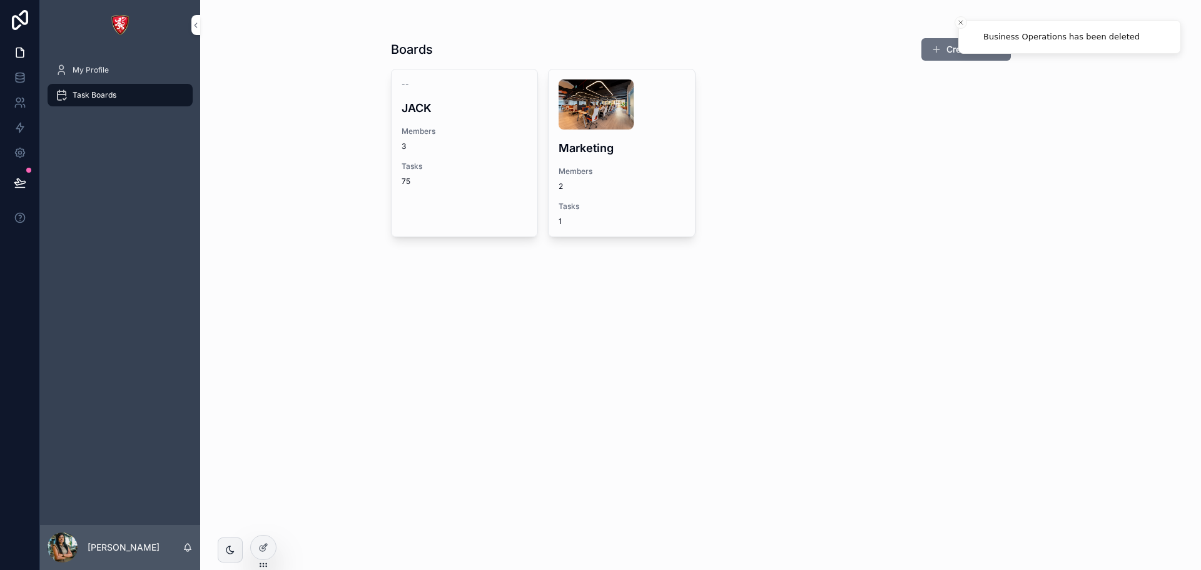
click at [935, 50] on span "scrollable content" at bounding box center [936, 49] width 10 height 10
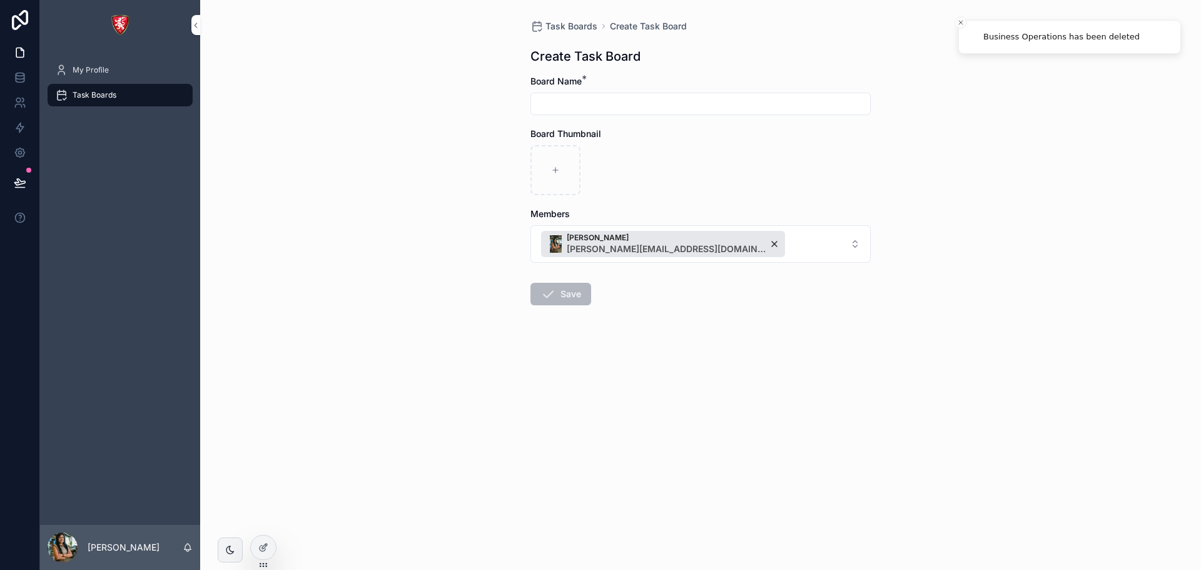
click at [719, 103] on input "scrollable content" at bounding box center [700, 104] width 339 height 18
type input "**********"
click at [563, 298] on button "Save" at bounding box center [560, 294] width 61 height 23
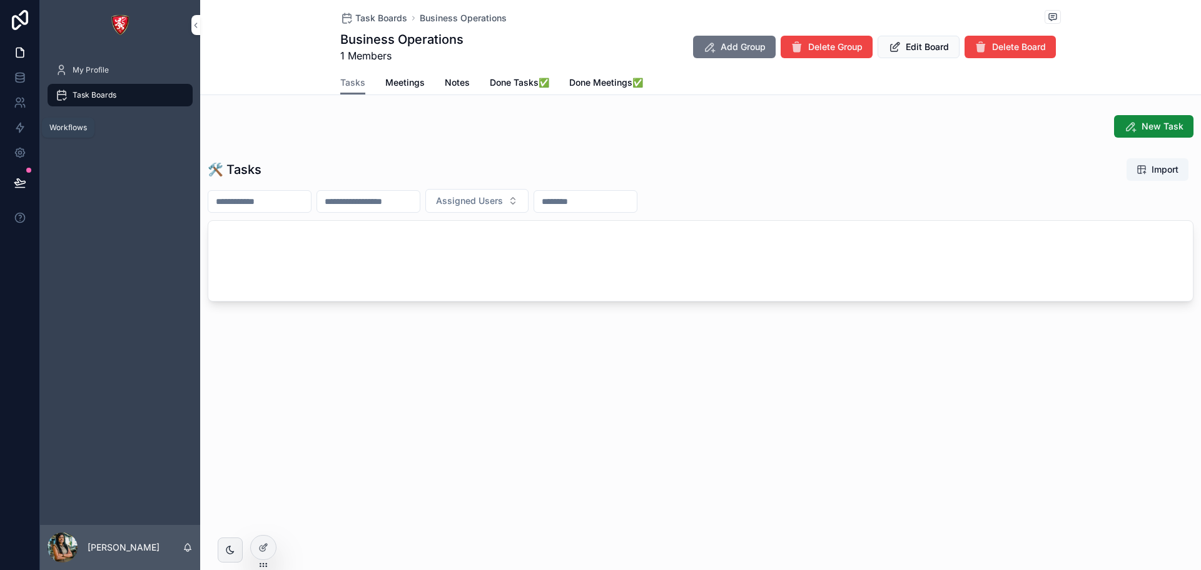
click at [18, 126] on icon at bounding box center [20, 127] width 8 height 9
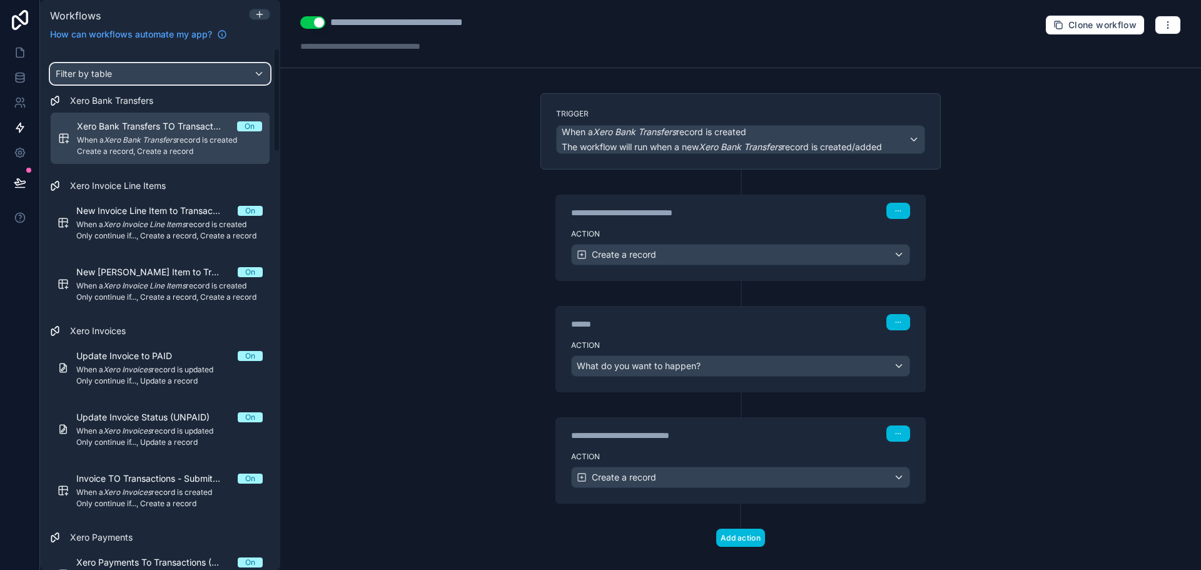
click at [168, 68] on div "Filter by table" at bounding box center [160, 74] width 219 height 20
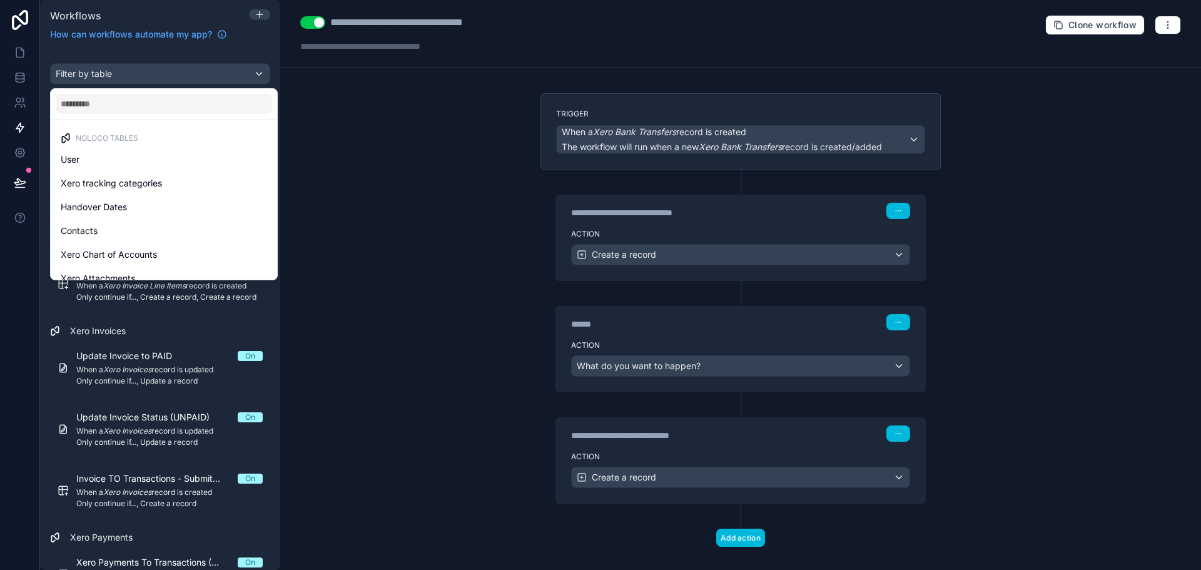
click at [138, 118] on div at bounding box center [164, 104] width 226 height 30
click at [139, 110] on input "text" at bounding box center [164, 104] width 216 height 20
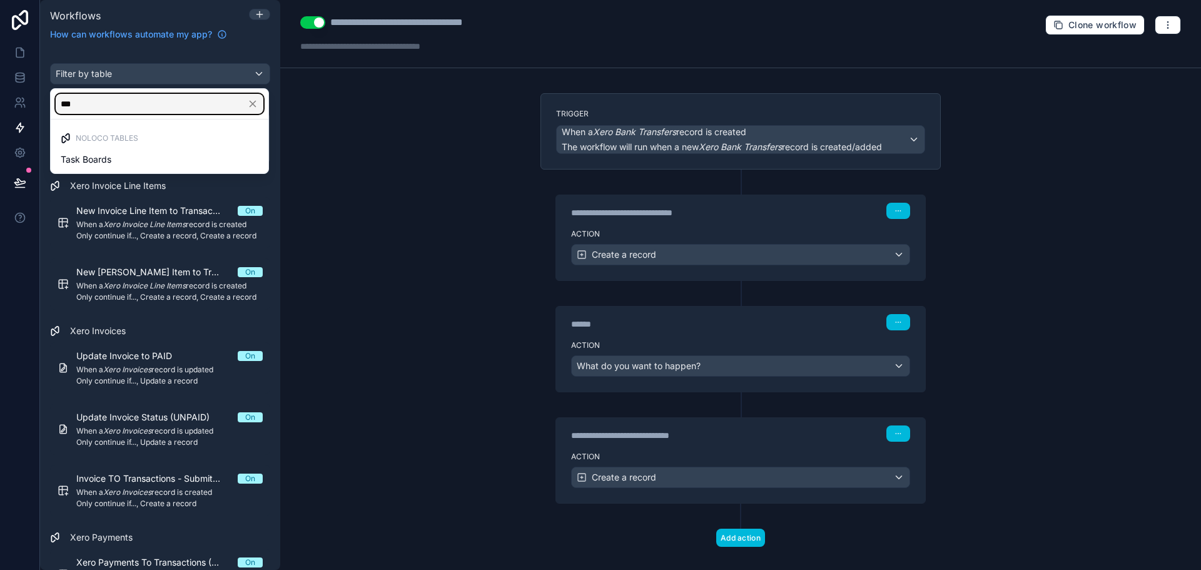
type input "***"
click at [118, 164] on div "Task Boards" at bounding box center [160, 159] width 198 height 15
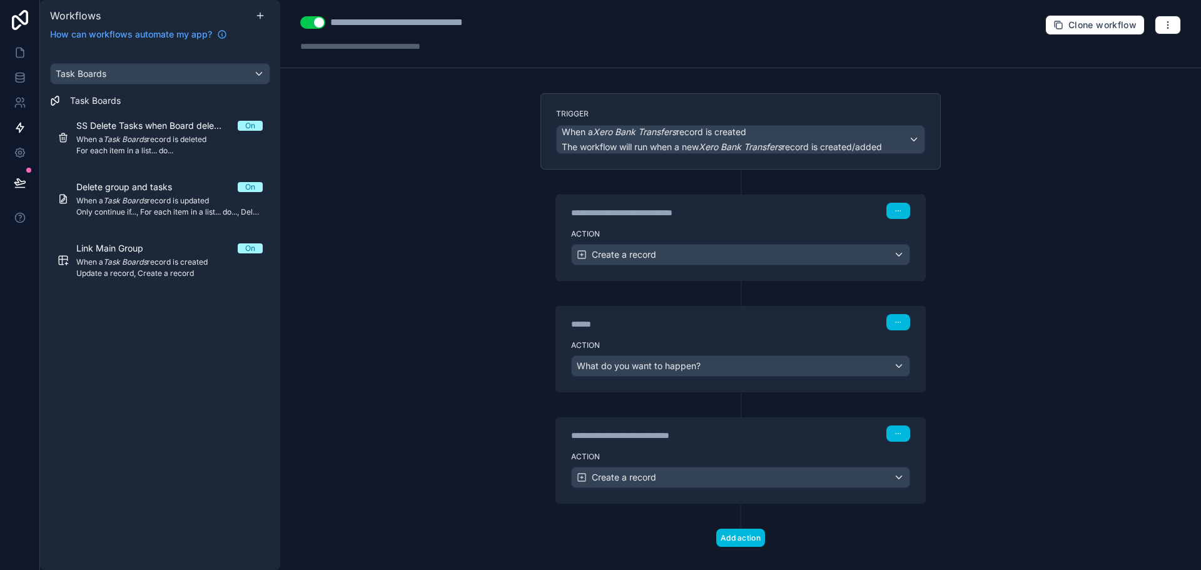
click at [147, 253] on span "Link Main Group" at bounding box center [117, 248] width 82 height 13
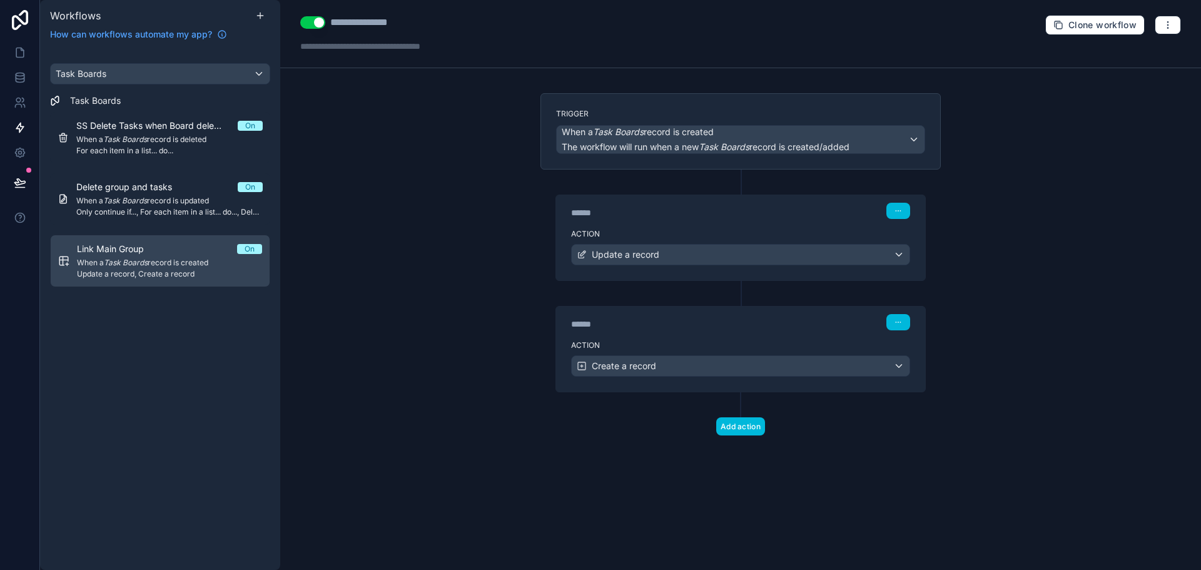
click at [650, 313] on div "****** Step 2" at bounding box center [740, 320] width 369 height 29
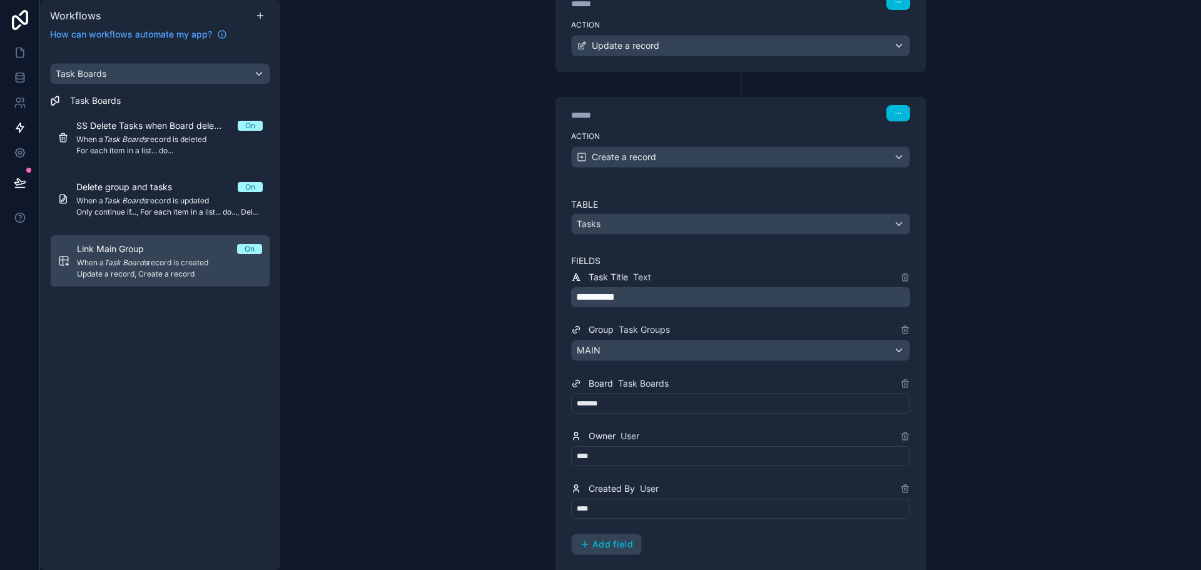
scroll to position [250, 0]
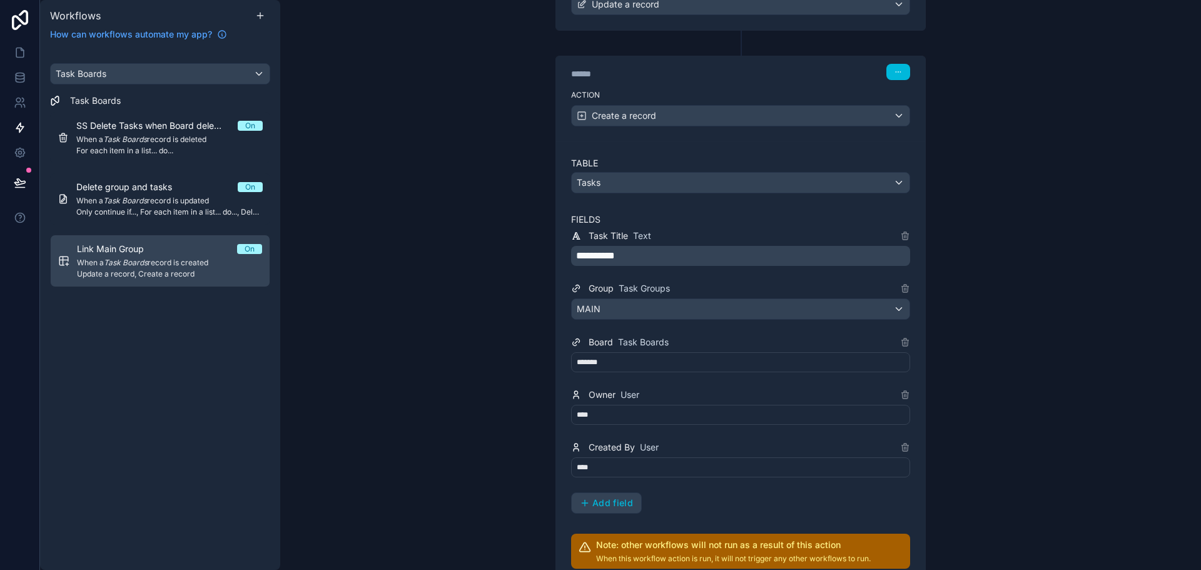
click at [591, 415] on div "****" at bounding box center [740, 415] width 339 height 20
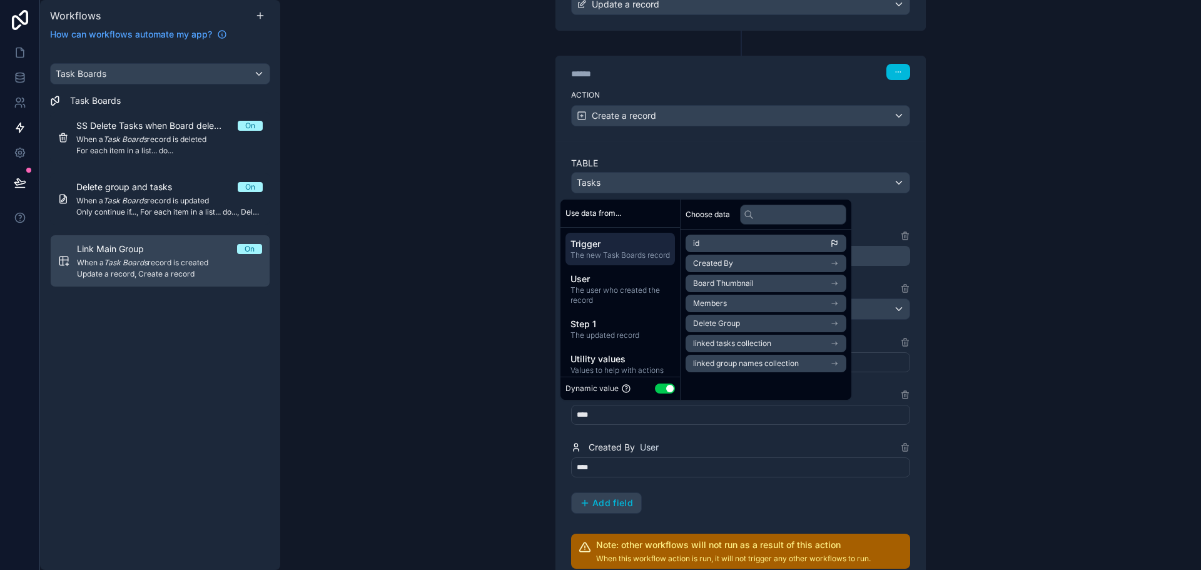
click at [605, 437] on div "**********" at bounding box center [740, 370] width 339 height 285
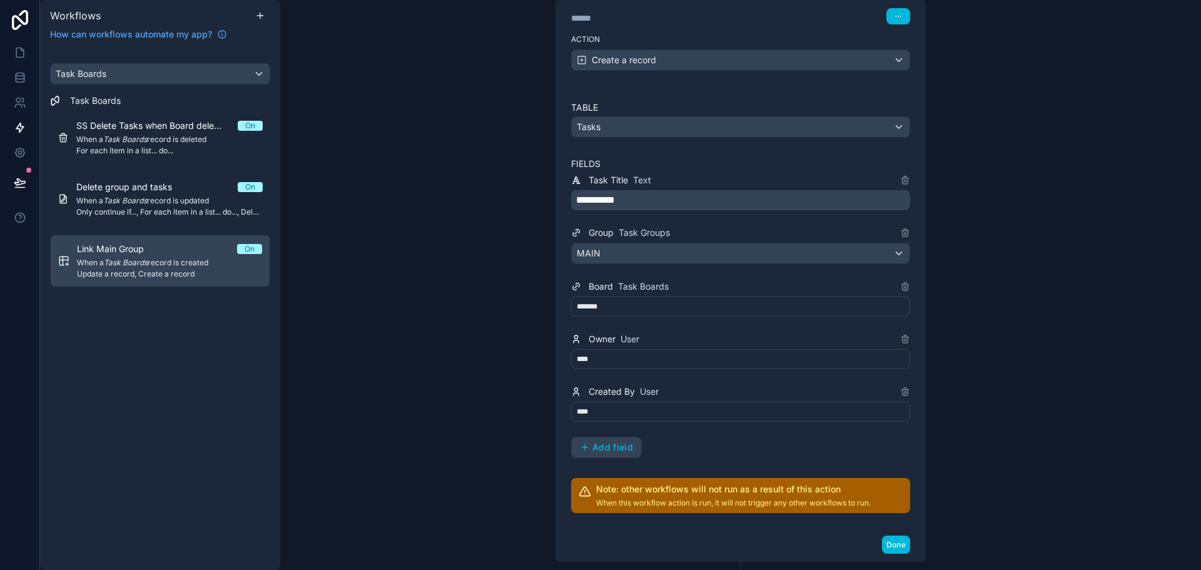
scroll to position [375, 0]
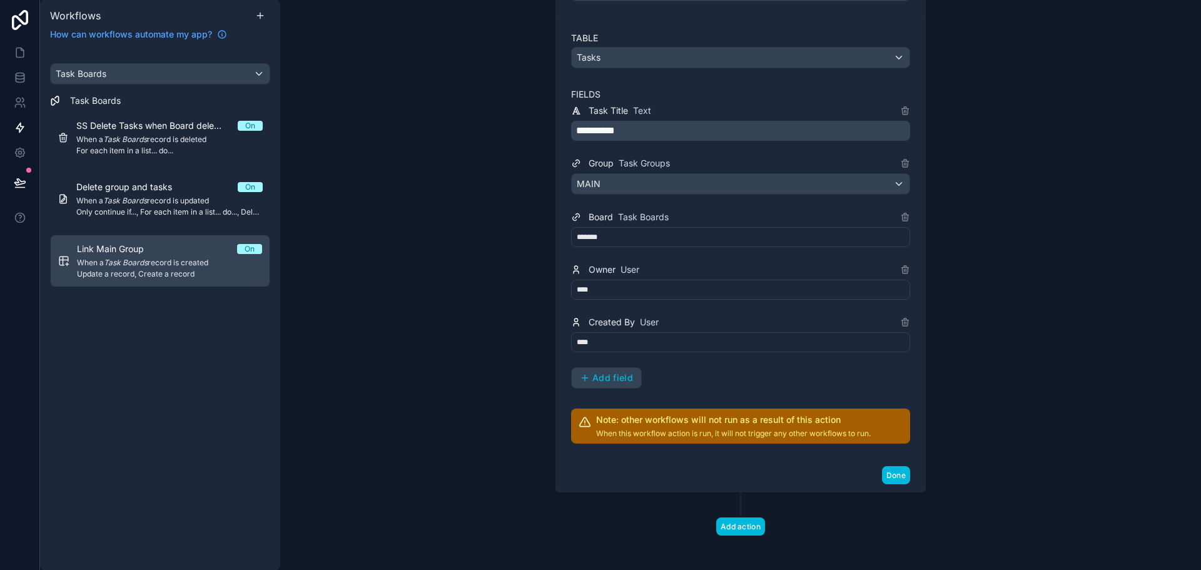
click at [900, 468] on button "Done" at bounding box center [896, 475] width 28 height 18
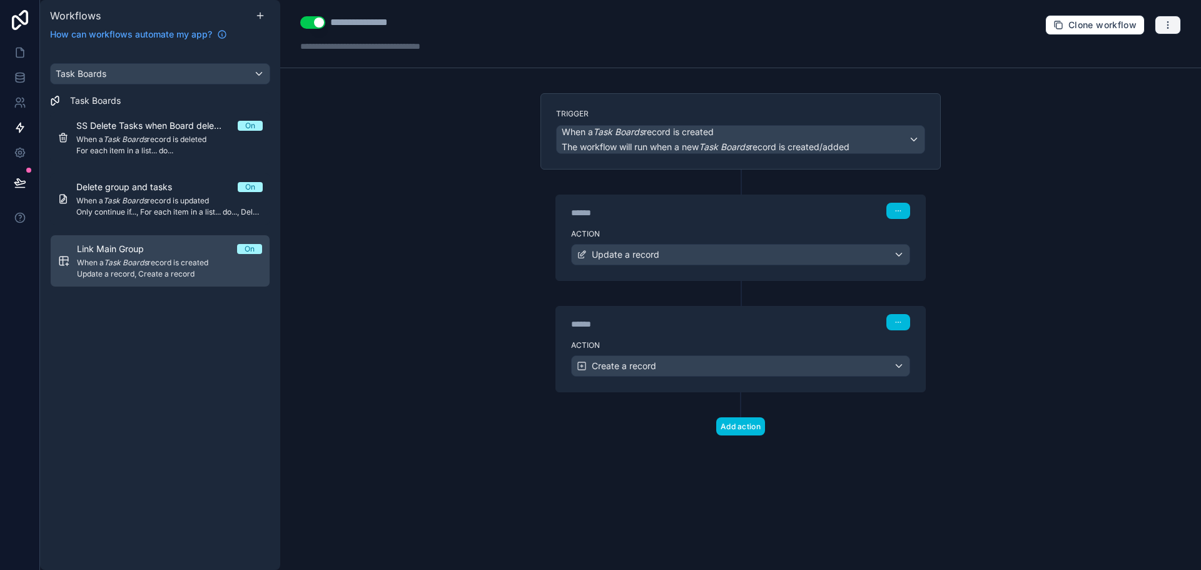
click at [1163, 28] on icon "button" at bounding box center [1168, 25] width 10 height 10
click at [1137, 81] on button "Run history" at bounding box center [1124, 74] width 90 height 20
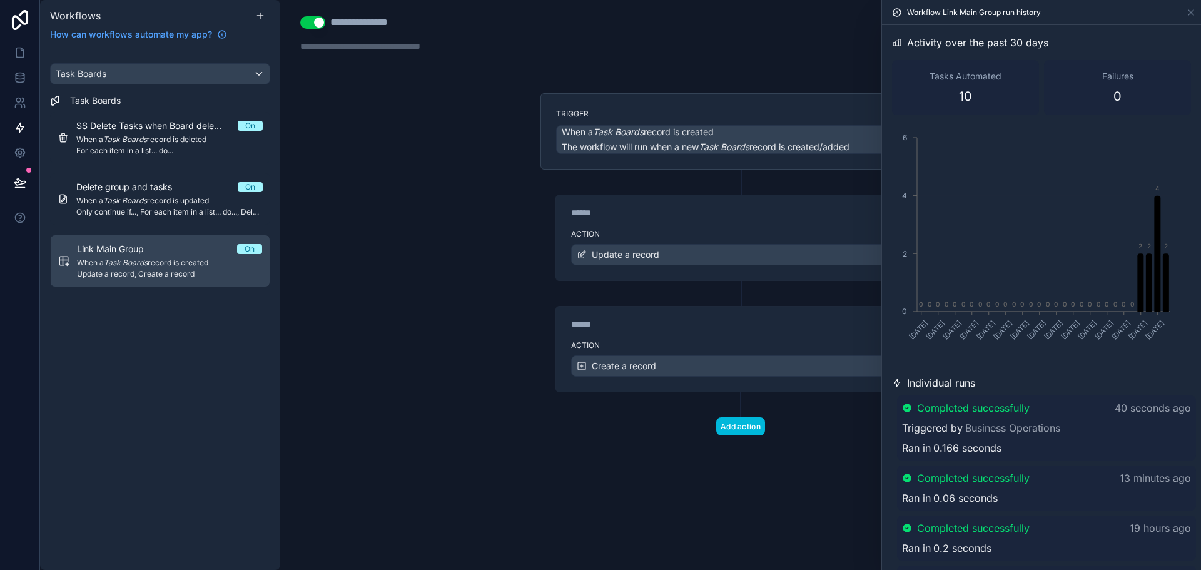
click at [945, 405] on span "Completed successfully" at bounding box center [973, 407] width 113 height 15
click at [945, 405] on span "Completed successfully" at bounding box center [974, 409] width 113 height 15
click at [945, 405] on span "Completed successfully" at bounding box center [973, 407] width 113 height 15
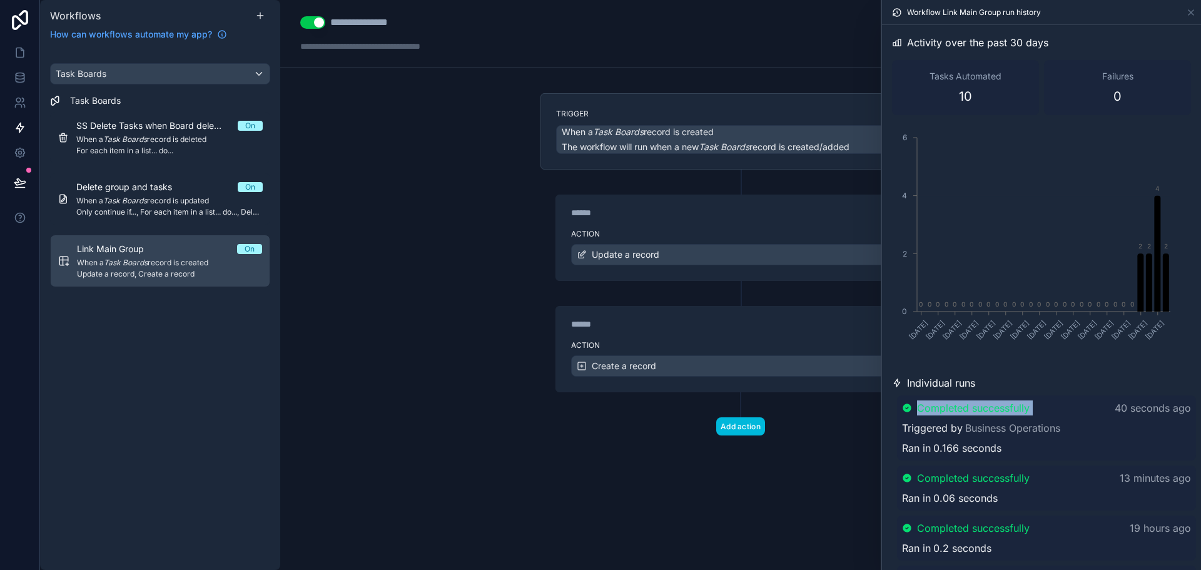
click at [945, 405] on span "Completed successfully" at bounding box center [973, 407] width 113 height 15
click at [945, 405] on span "Completed successfully" at bounding box center [974, 409] width 113 height 15
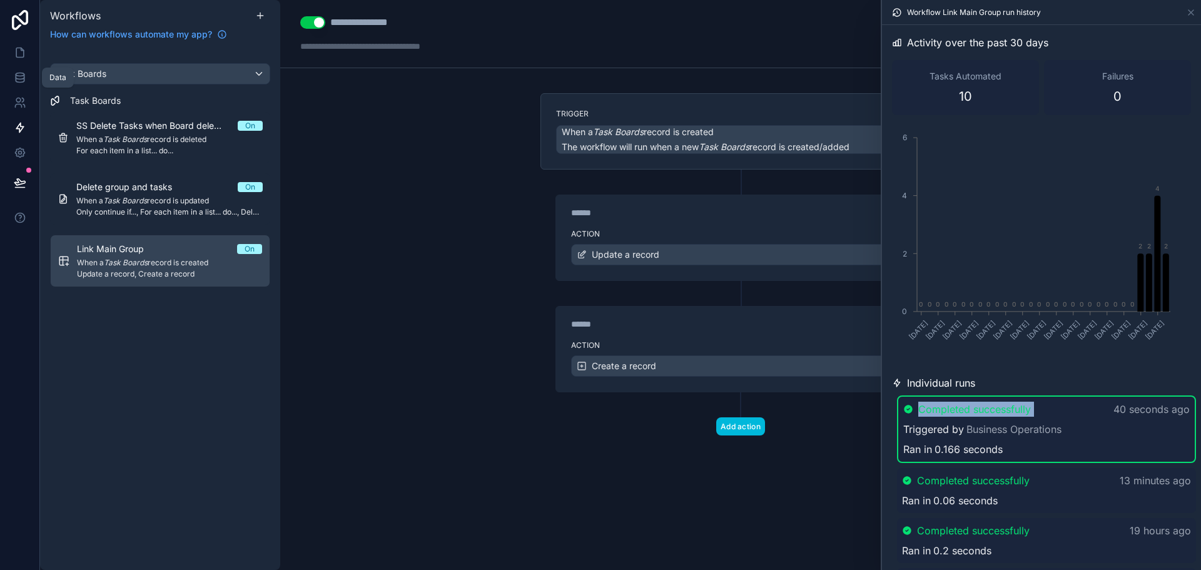
click at [21, 75] on icon at bounding box center [20, 77] width 13 height 13
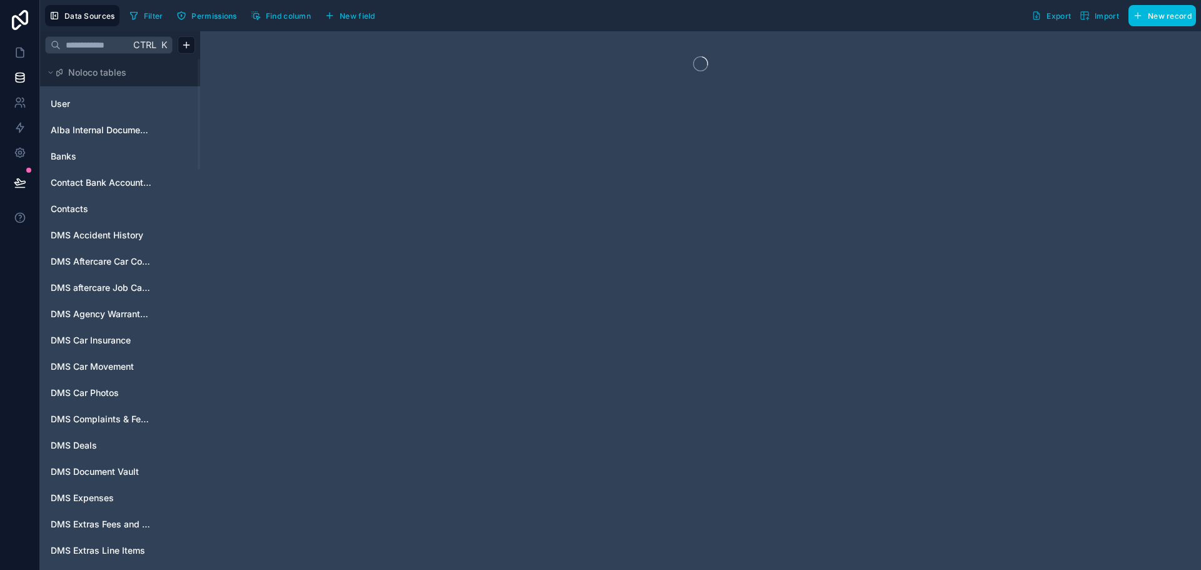
click at [71, 33] on div "Ctrl K" at bounding box center [120, 45] width 160 height 28
click at [74, 45] on input "text" at bounding box center [95, 45] width 69 height 23
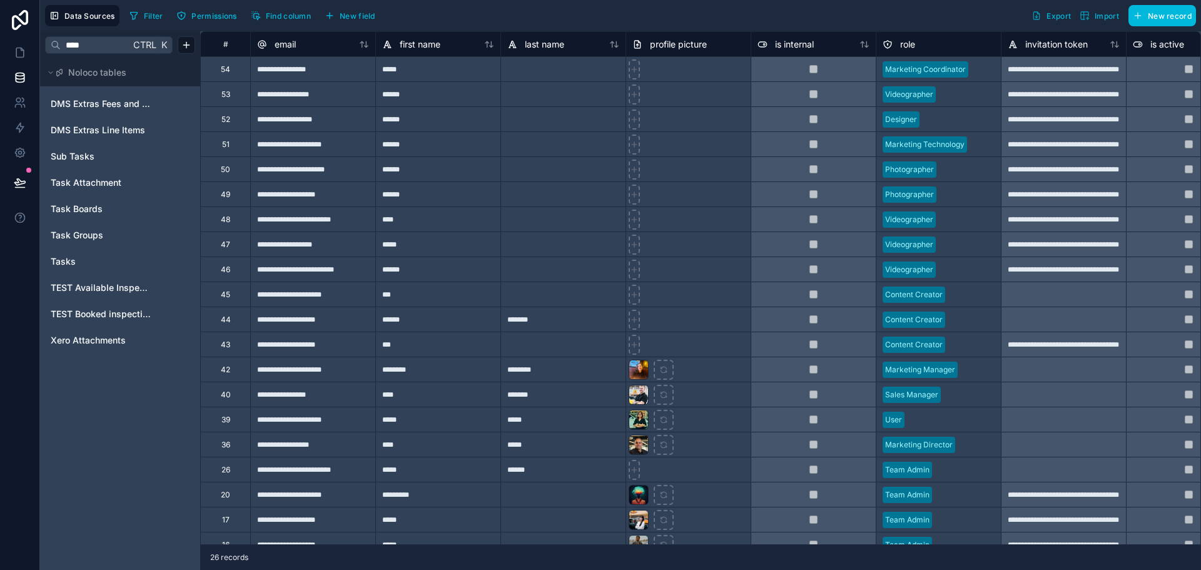
type input "****"
click at [73, 257] on span "Tasks" at bounding box center [63, 261] width 25 height 13
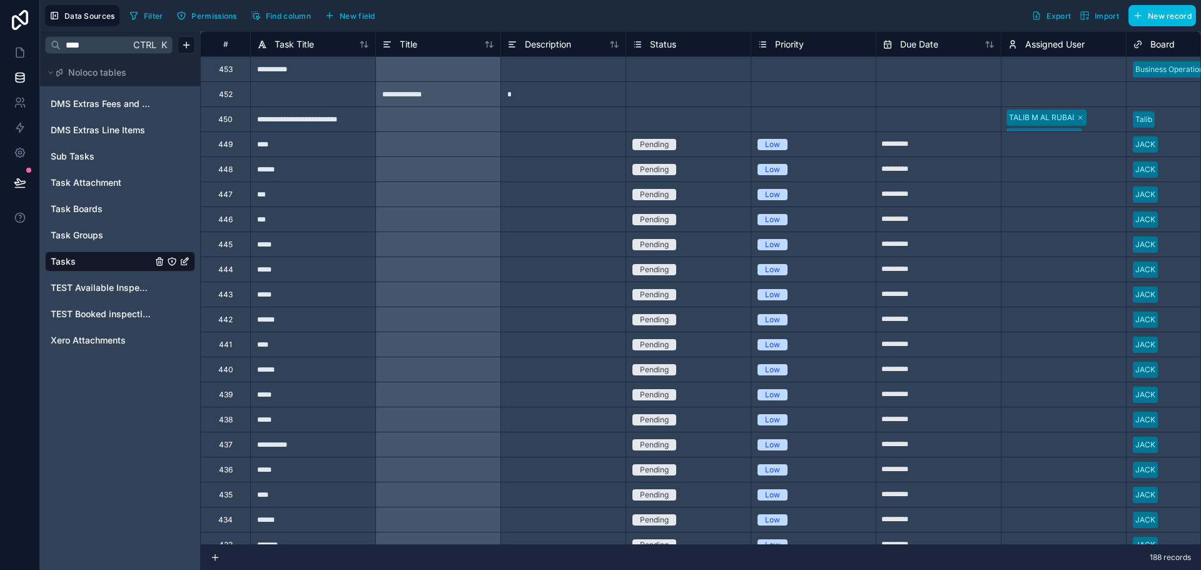
click at [226, 68] on div "453" at bounding box center [226, 69] width 14 height 10
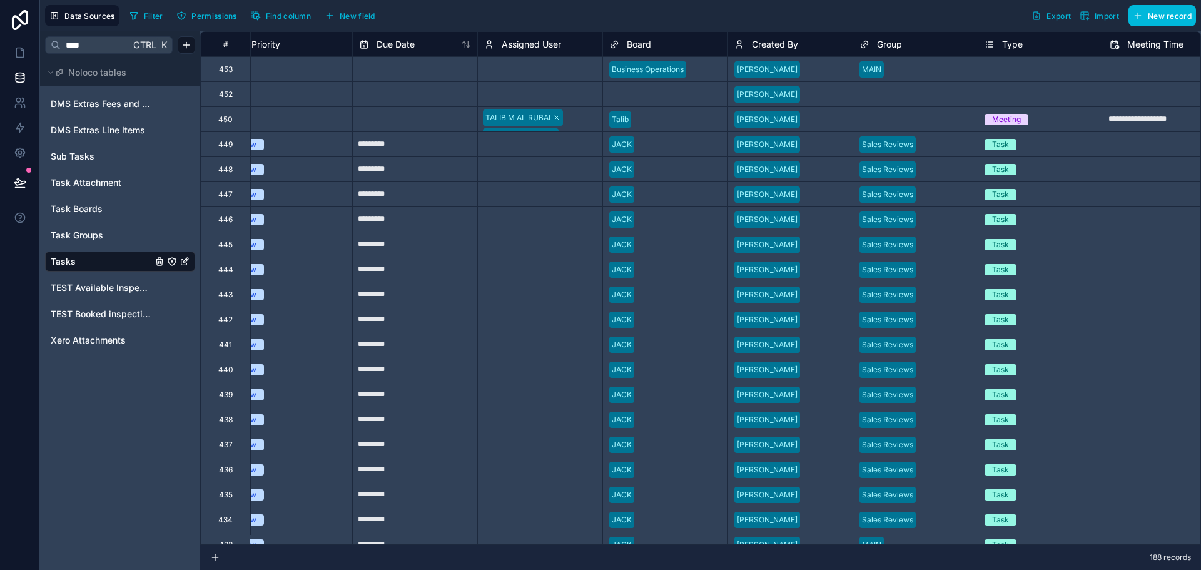
scroll to position [273, 523]
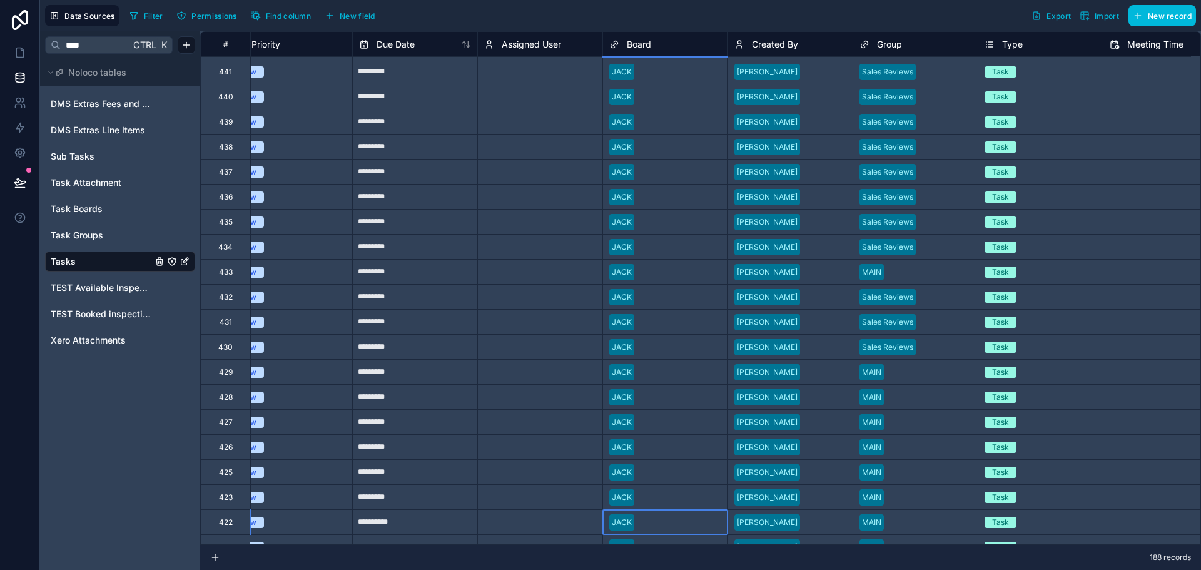
drag, startPoint x: 687, startPoint y: 534, endPoint x: 713, endPoint y: 532, distance: 25.7
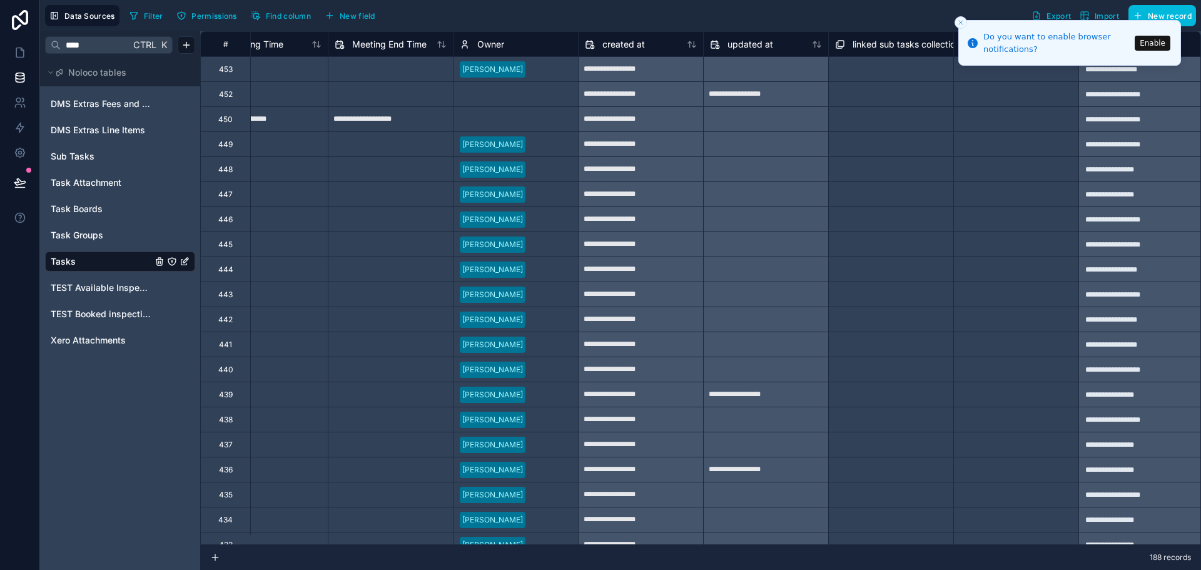
scroll to position [0, 1436]
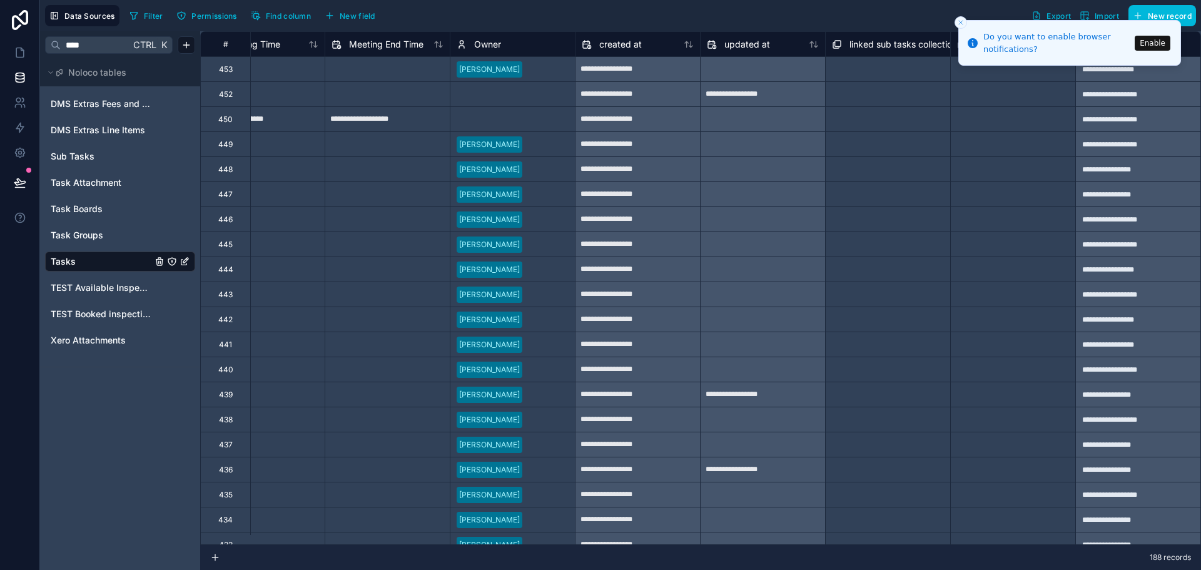
click at [19, 49] on icon at bounding box center [20, 52] width 13 height 13
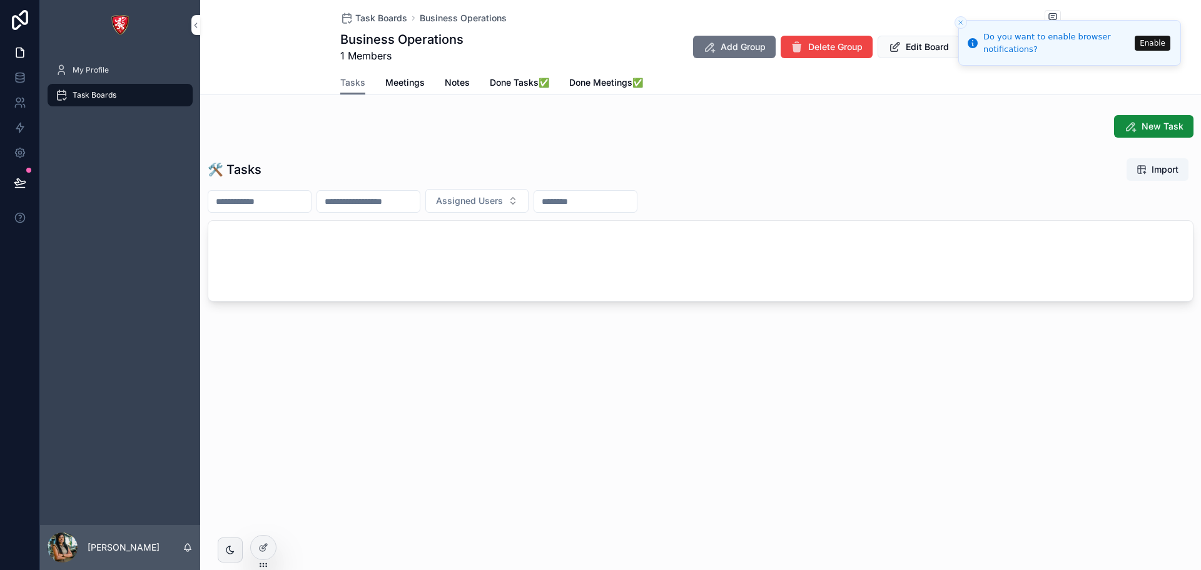
click at [409, 87] on span "Meetings" at bounding box center [404, 82] width 39 height 13
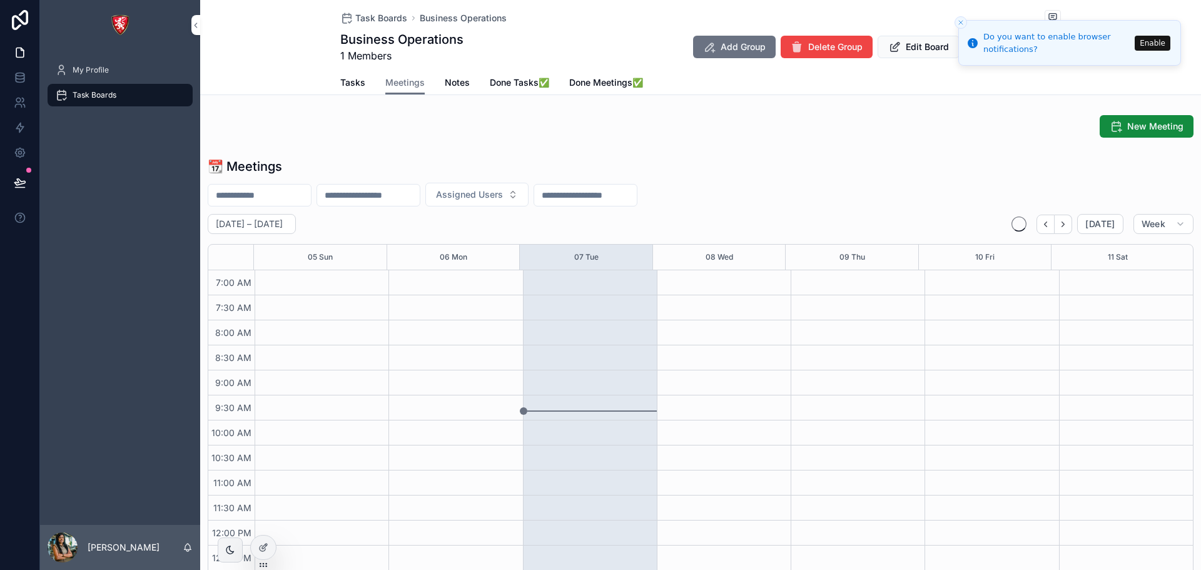
scroll to position [350, 0]
click at [349, 84] on span "Tasks" at bounding box center [352, 82] width 25 height 13
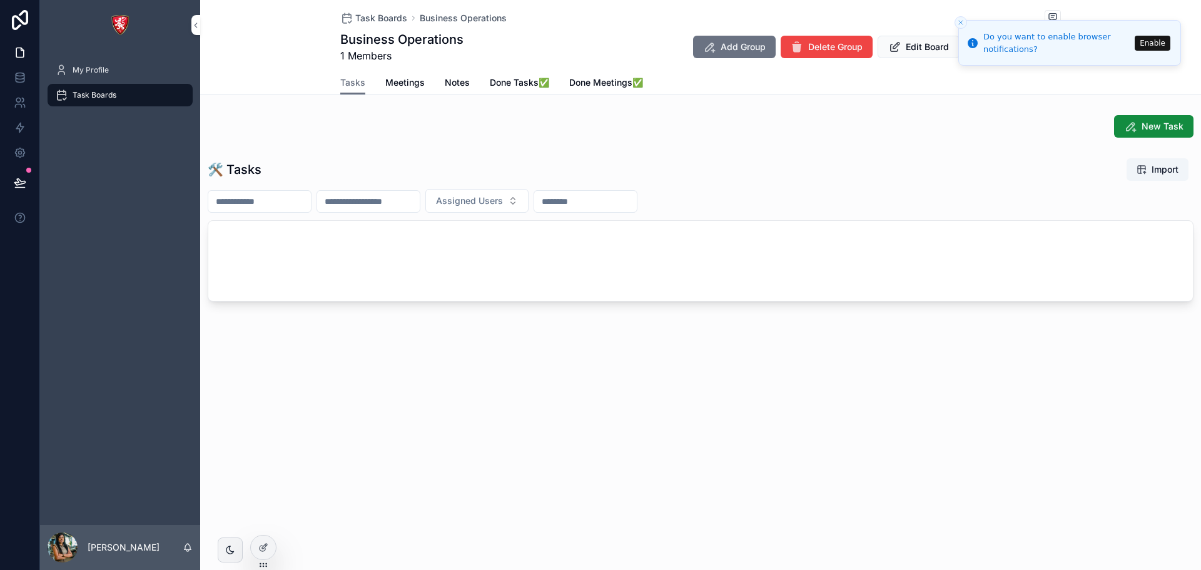
click at [261, 554] on div at bounding box center [263, 547] width 25 height 24
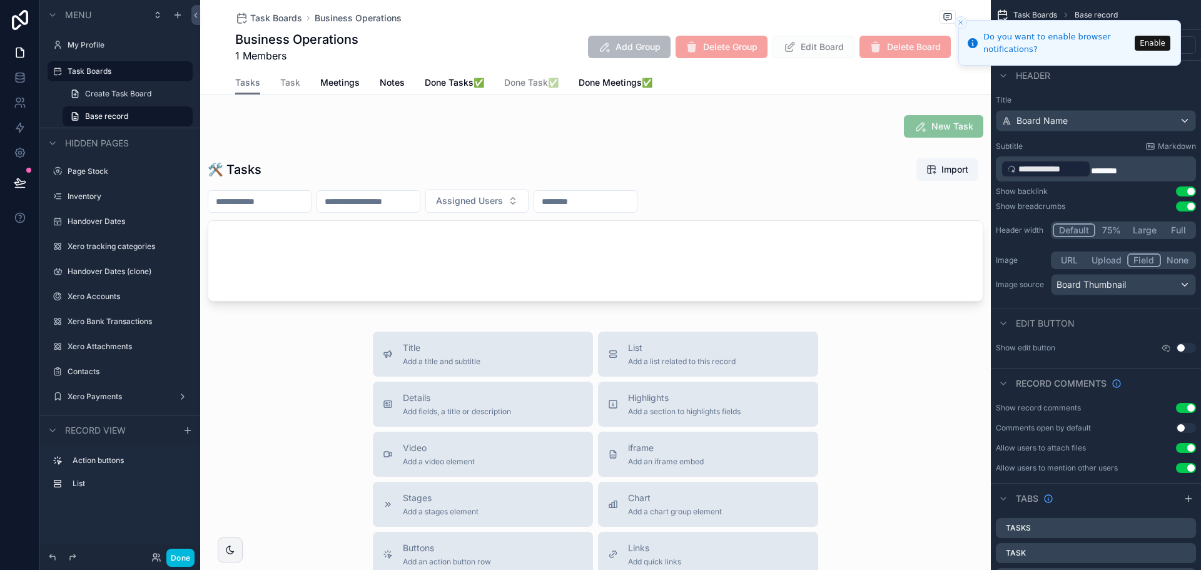
click at [480, 266] on div "scrollable content" at bounding box center [595, 232] width 791 height 159
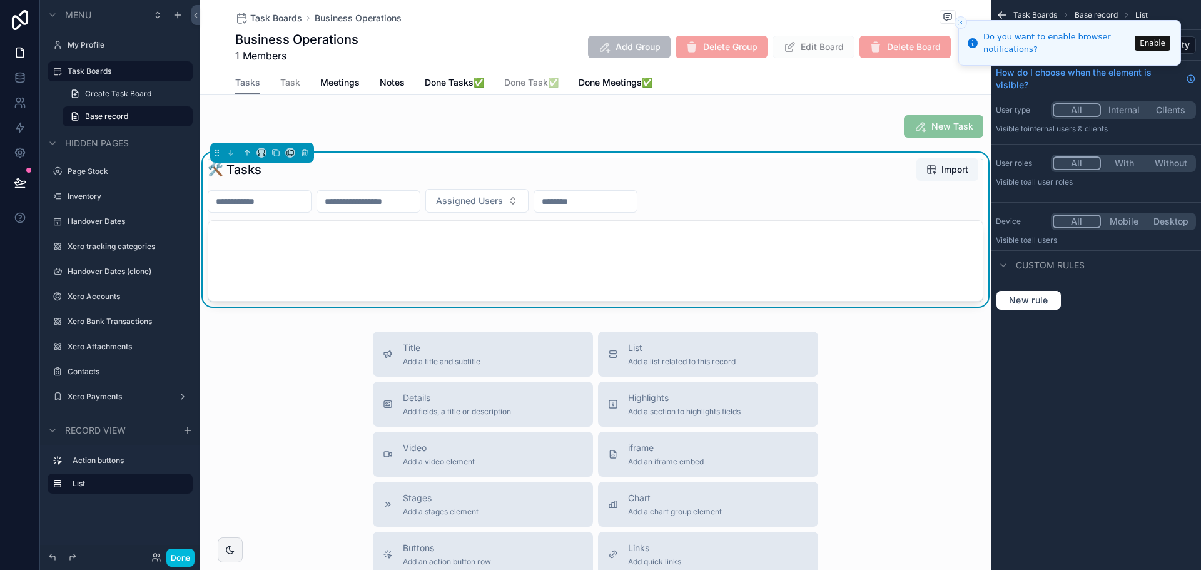
click at [1144, 39] on button "Enable" at bounding box center [1153, 43] width 36 height 15
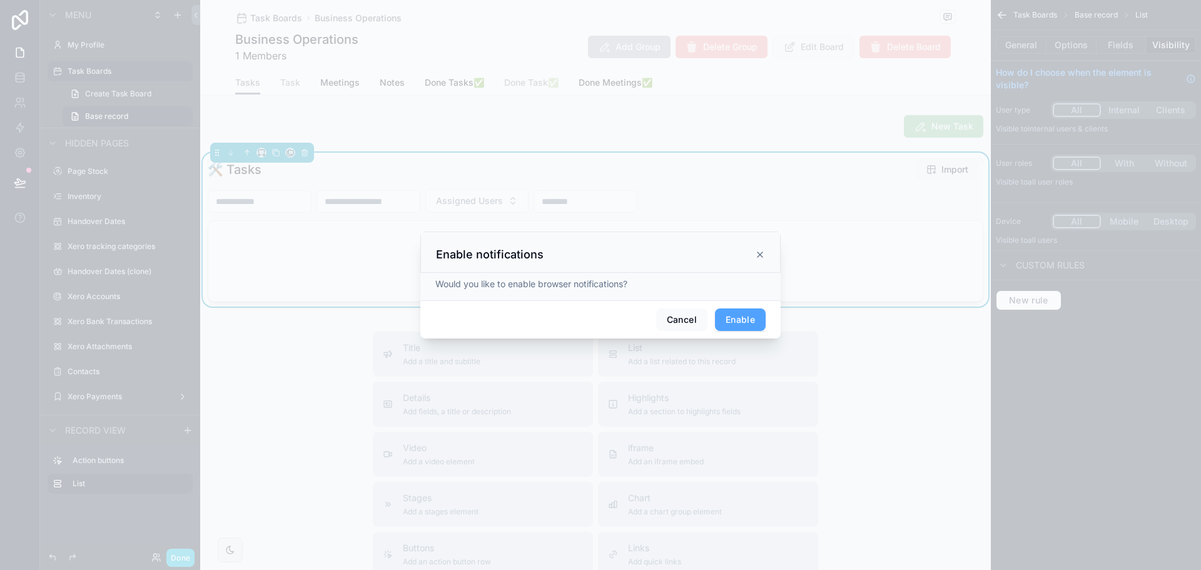
click at [749, 321] on button "Enable" at bounding box center [740, 319] width 51 height 23
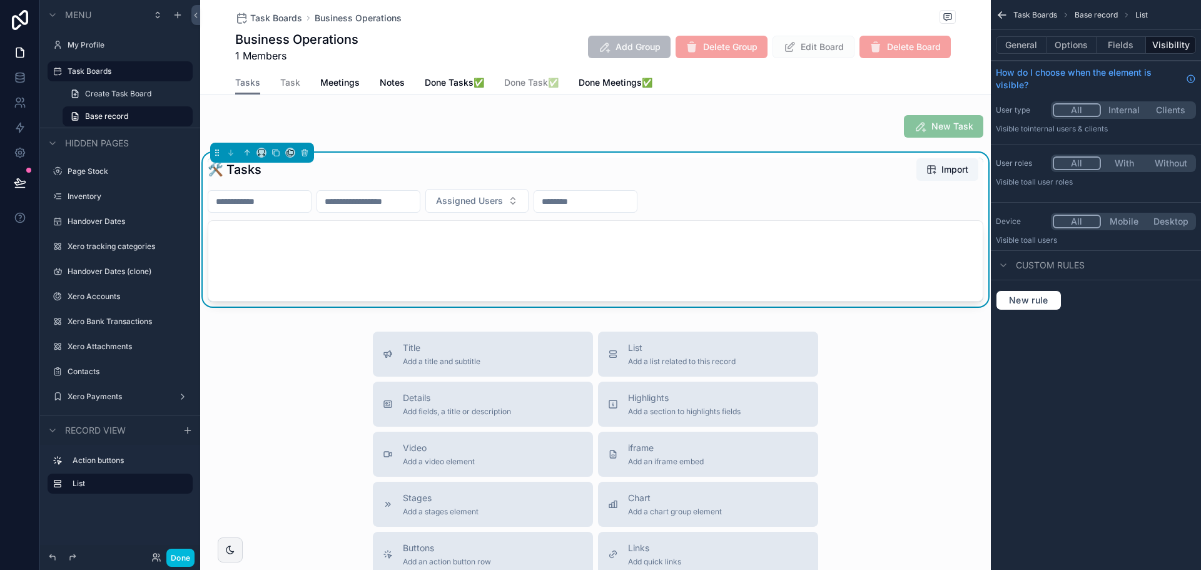
click at [1074, 44] on button "Options" at bounding box center [1071, 45] width 50 height 18
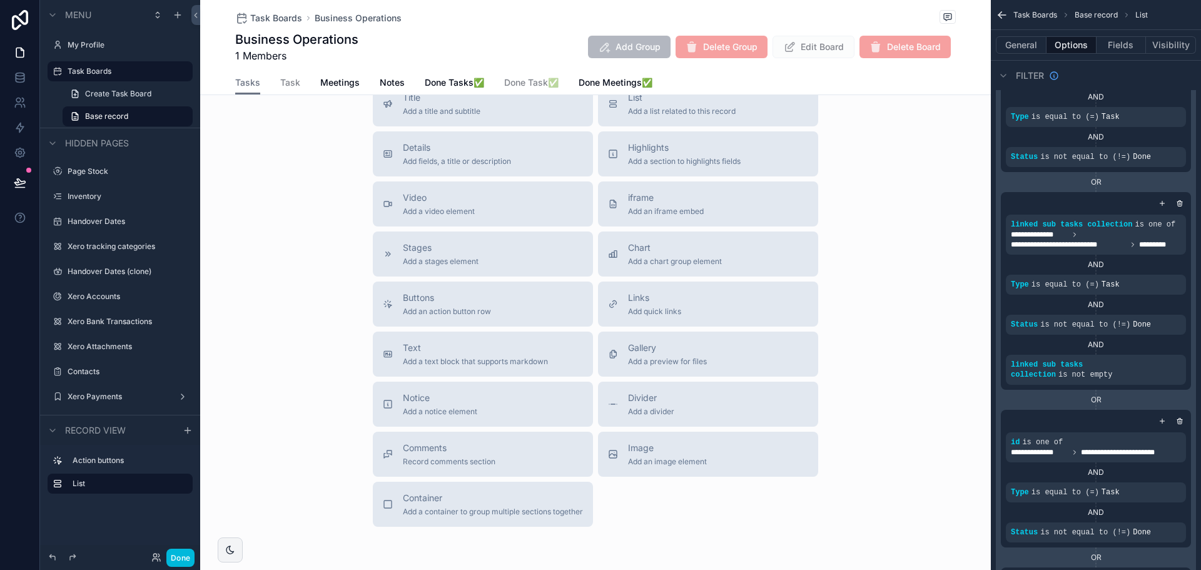
scroll to position [63, 0]
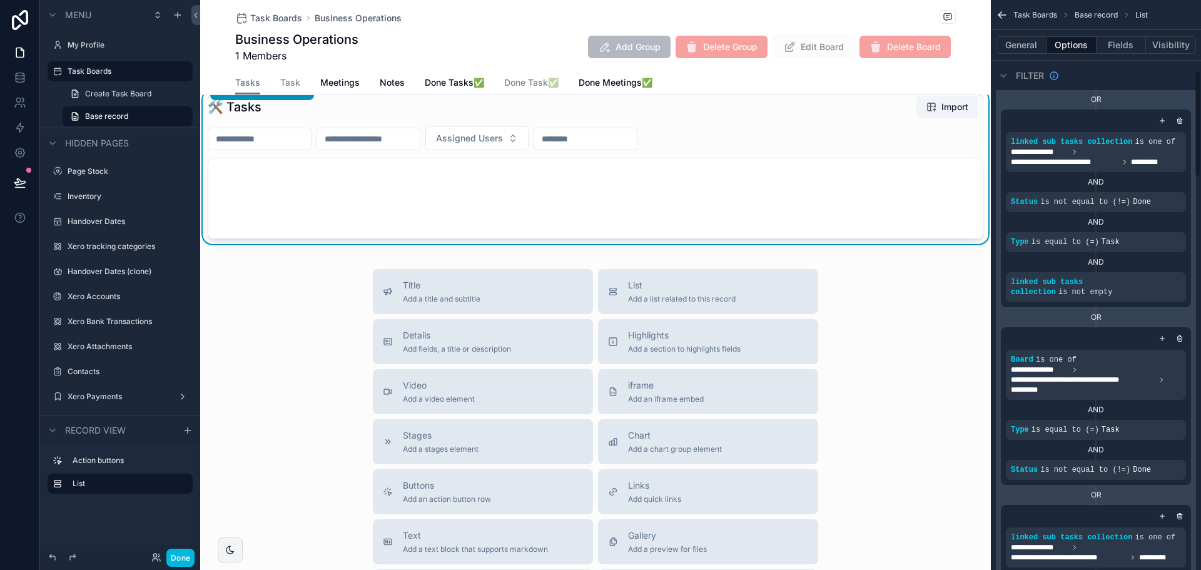
click at [273, 91] on div "Tasks Task Meetings Notes Done Tasks✅ Done Task✅ Done Meetings✅" at bounding box center [595, 83] width 720 height 24
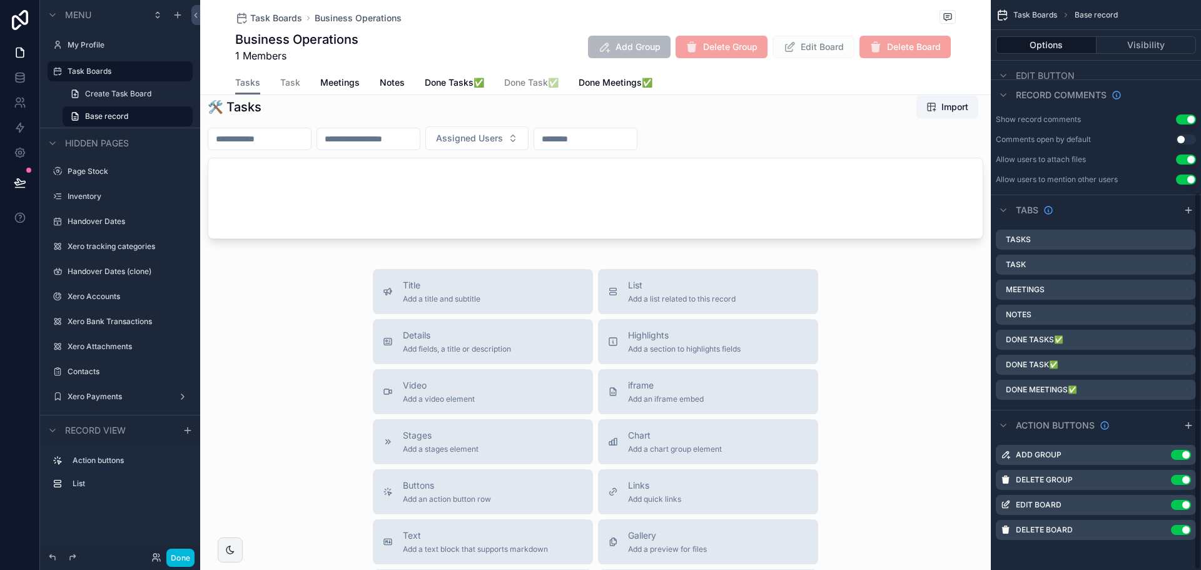
scroll to position [288, 0]
click at [280, 86] on span "Task" at bounding box center [290, 82] width 20 height 13
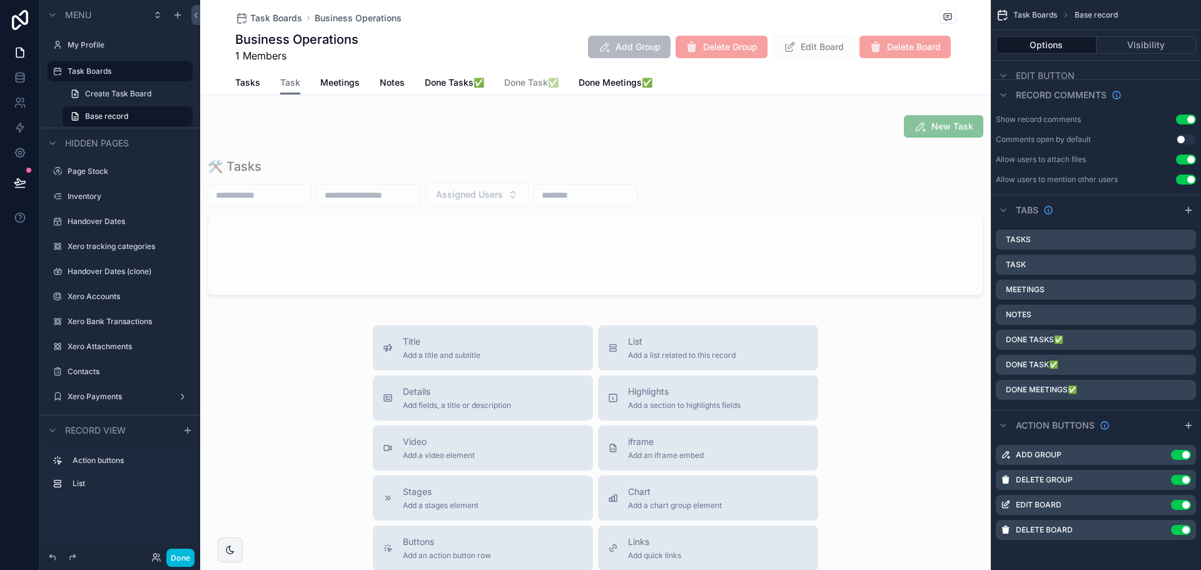
click at [251, 86] on span "Tasks" at bounding box center [247, 82] width 25 height 13
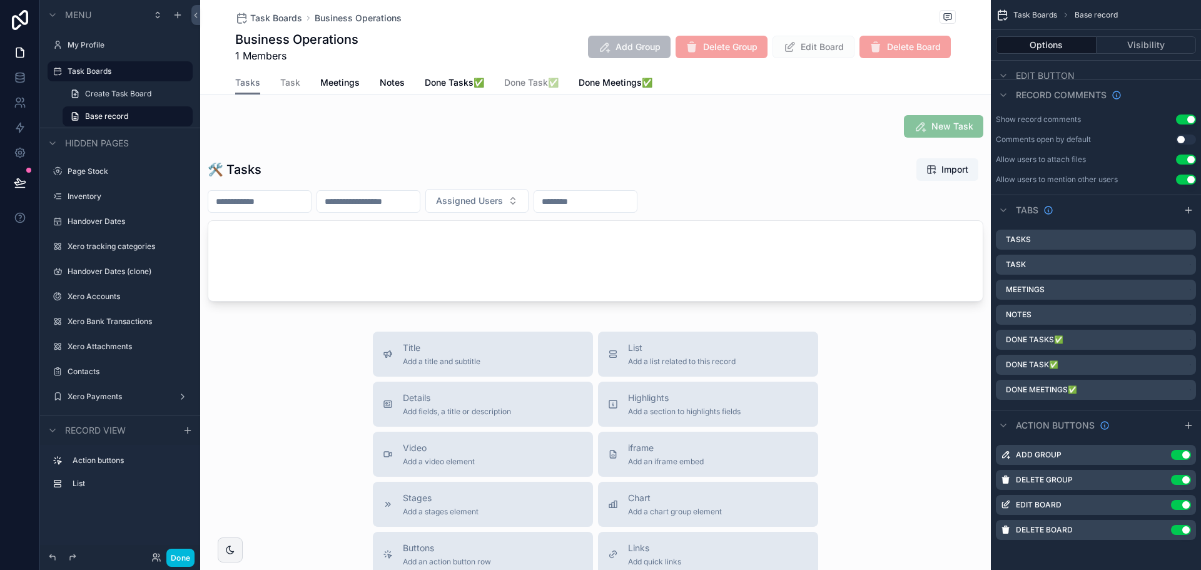
click at [343, 83] on span "Meetings" at bounding box center [339, 82] width 39 height 13
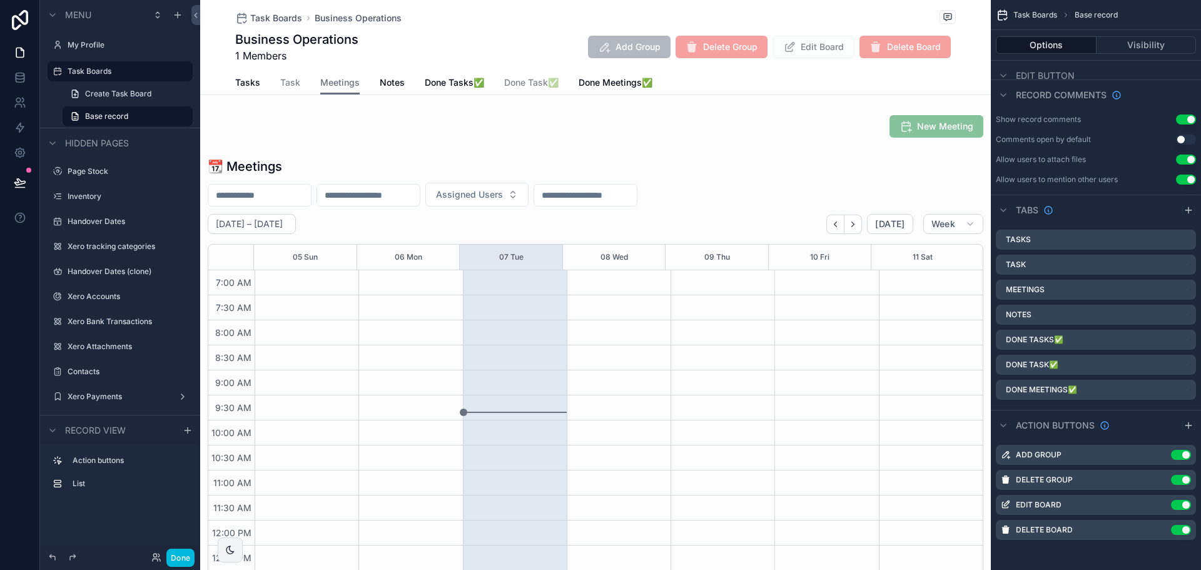
scroll to position [350, 0]
click at [261, 78] on div "Tasks Task Meetings Notes Done Tasks✅ Done Task✅ Done Meetings✅" at bounding box center [595, 83] width 720 height 24
click at [237, 87] on span "Tasks" at bounding box center [247, 82] width 25 height 13
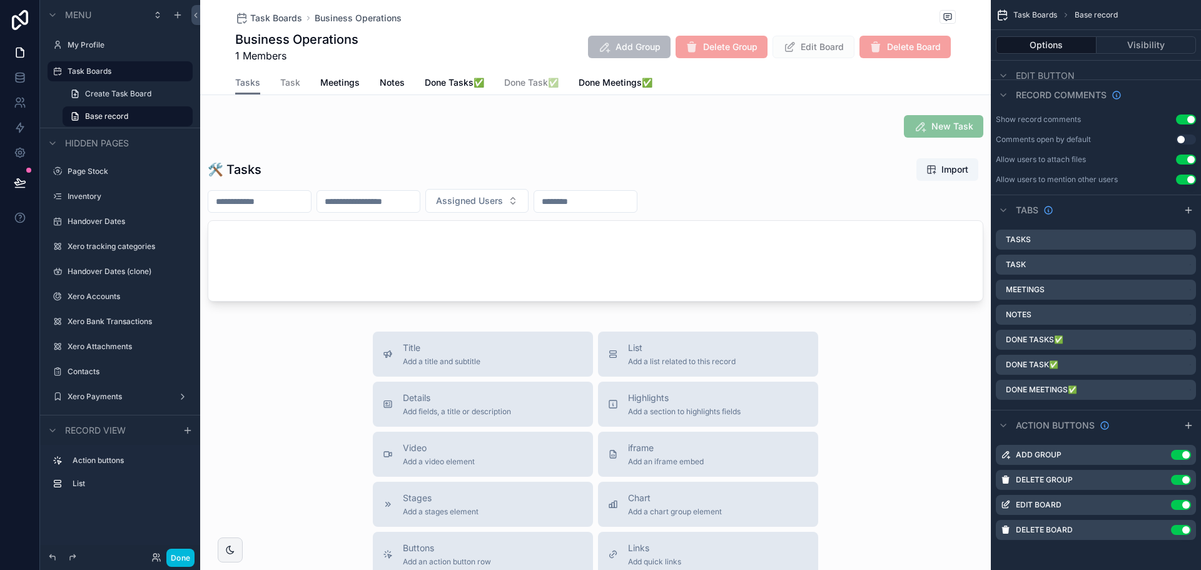
click at [410, 345] on span "Title" at bounding box center [442, 347] width 78 height 13
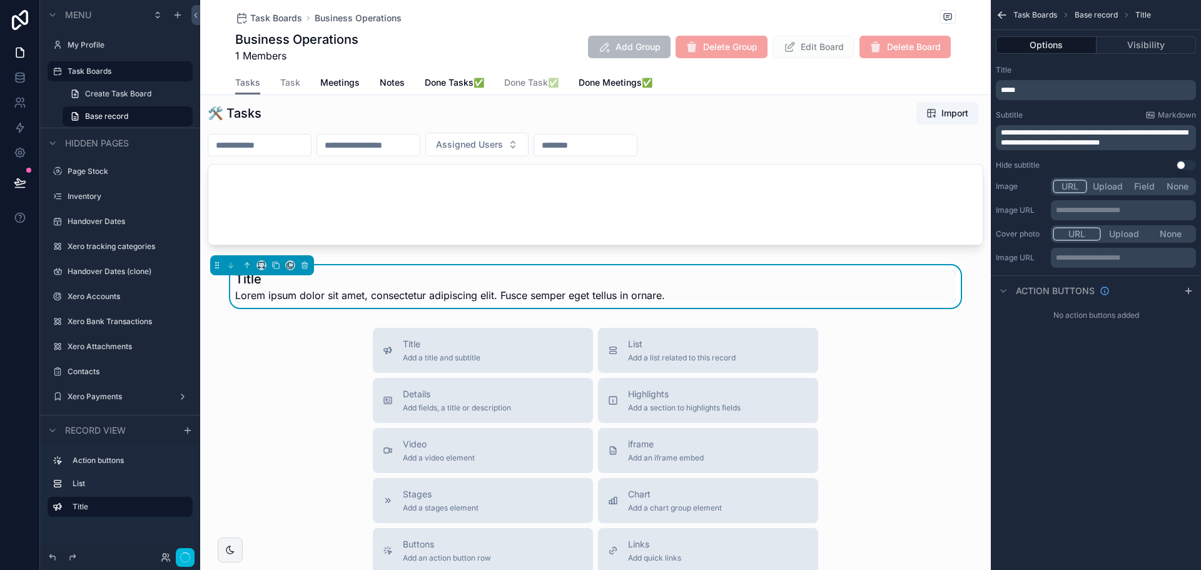
click at [413, 281] on div "New Task 🛠 Tasks Import Assigned Users Title Lorem ipsum dolor sit amet, consec…" at bounding box center [595, 181] width 791 height 254
click at [458, 220] on div "scrollable content" at bounding box center [595, 173] width 791 height 159
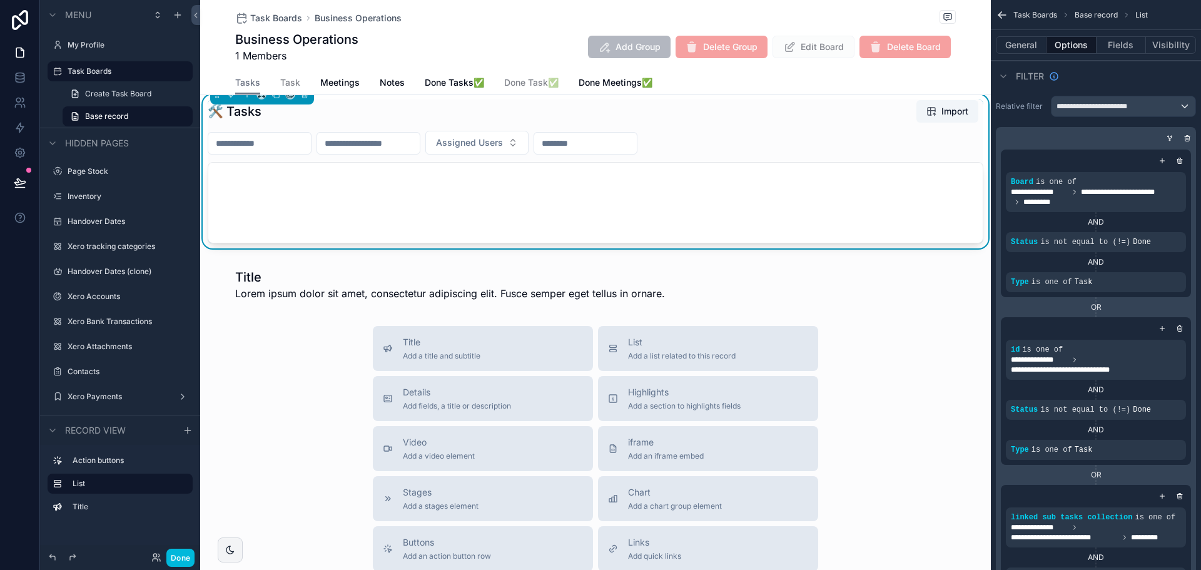
click at [400, 283] on div "scrollable content" at bounding box center [595, 284] width 791 height 43
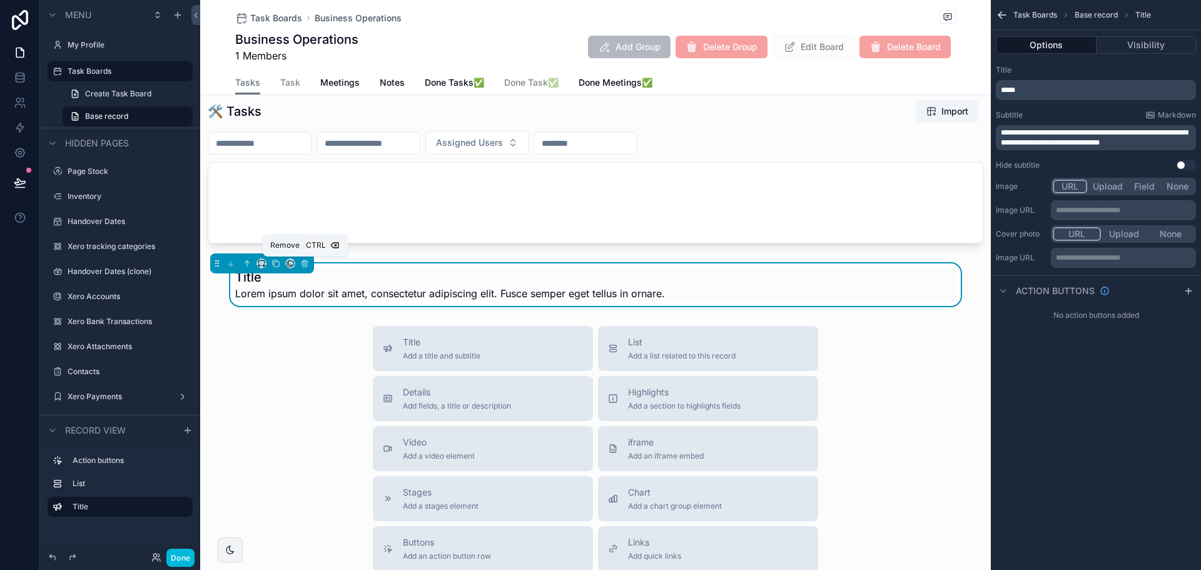
click at [306, 263] on icon "scrollable content" at bounding box center [304, 263] width 9 height 9
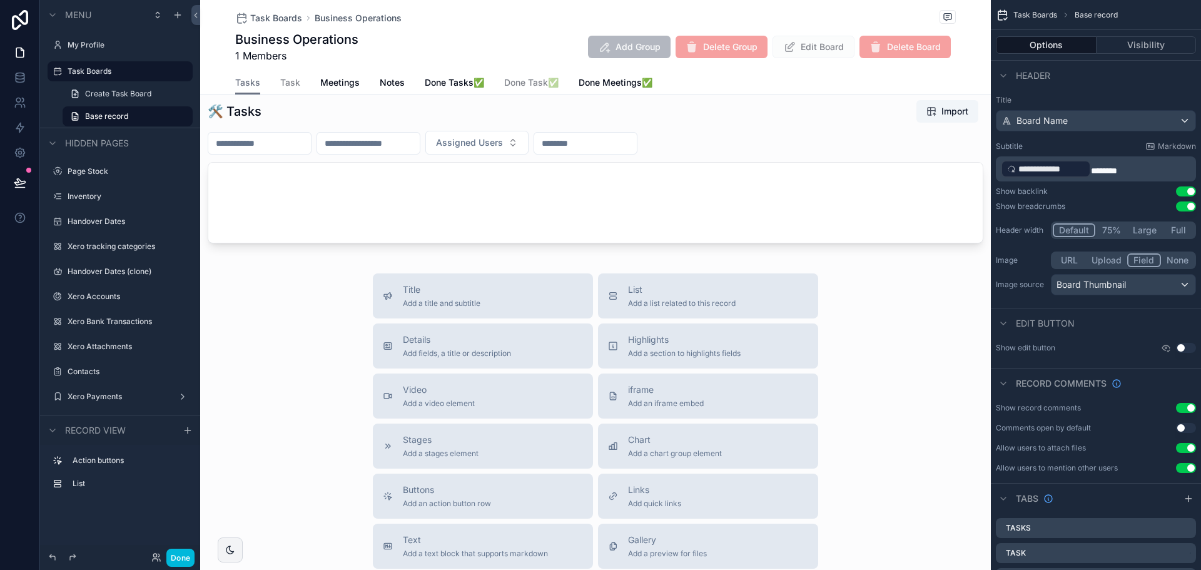
click at [195, 555] on button "Done" at bounding box center [180, 558] width 28 height 18
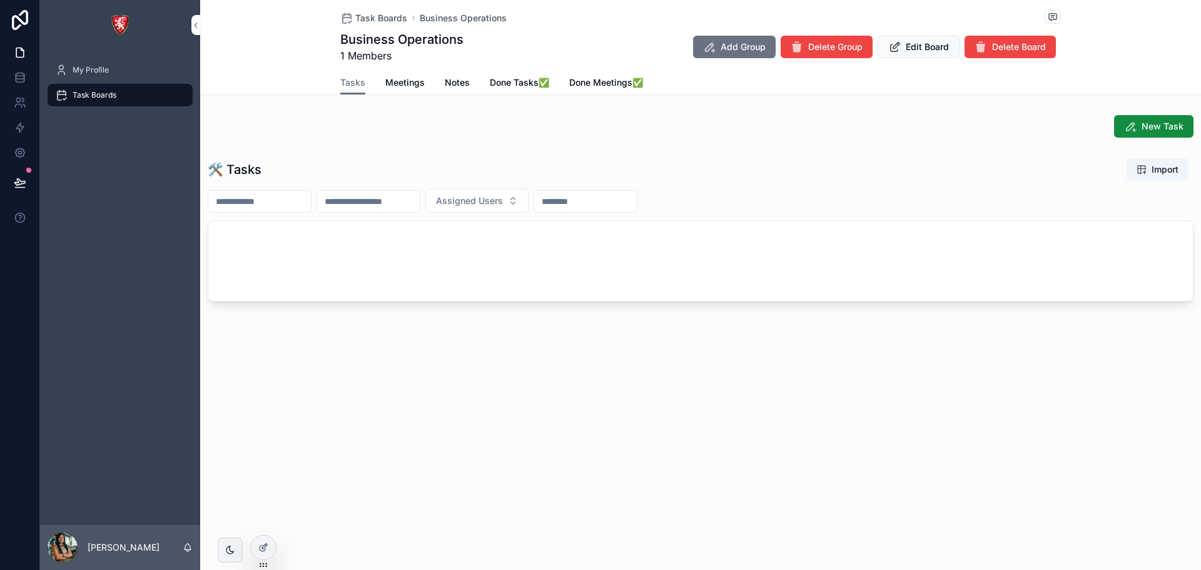
click at [1170, 128] on span "New Task" at bounding box center [1162, 126] width 42 height 13
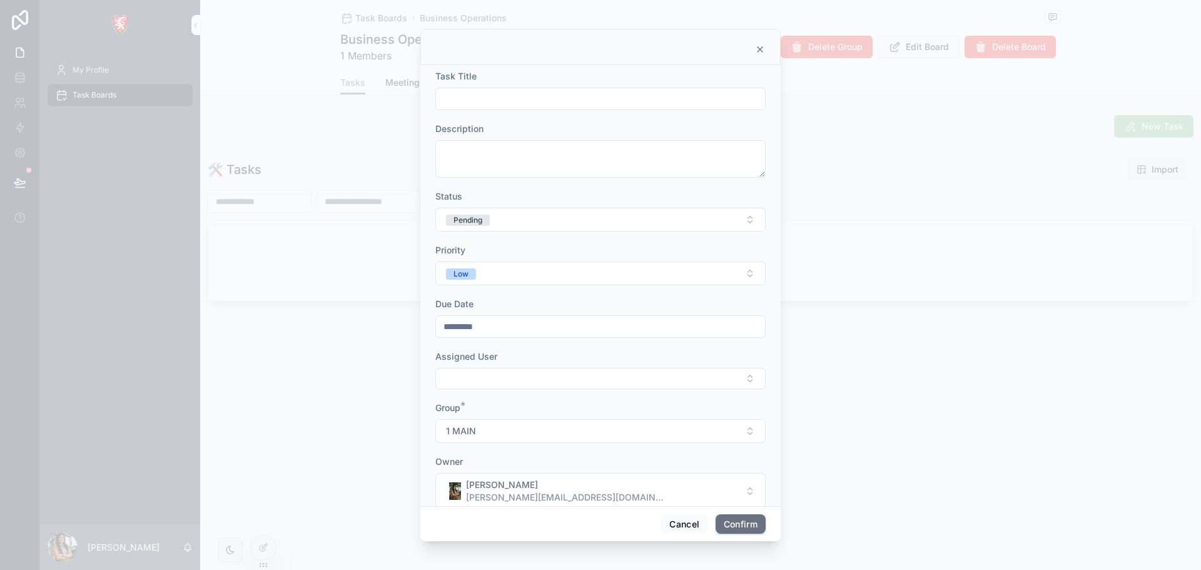
click at [519, 432] on button "1 MAIN" at bounding box center [600, 431] width 330 height 24
click at [535, 500] on span "MAIN" at bounding box center [526, 501] width 24 height 13
click at [565, 149] on textarea at bounding box center [600, 159] width 330 height 38
type textarea "****"
click at [577, 111] on form "Task Title Description **** Status Pending Priority Low Due Date ********* Assi…" at bounding box center [600, 296] width 330 height 452
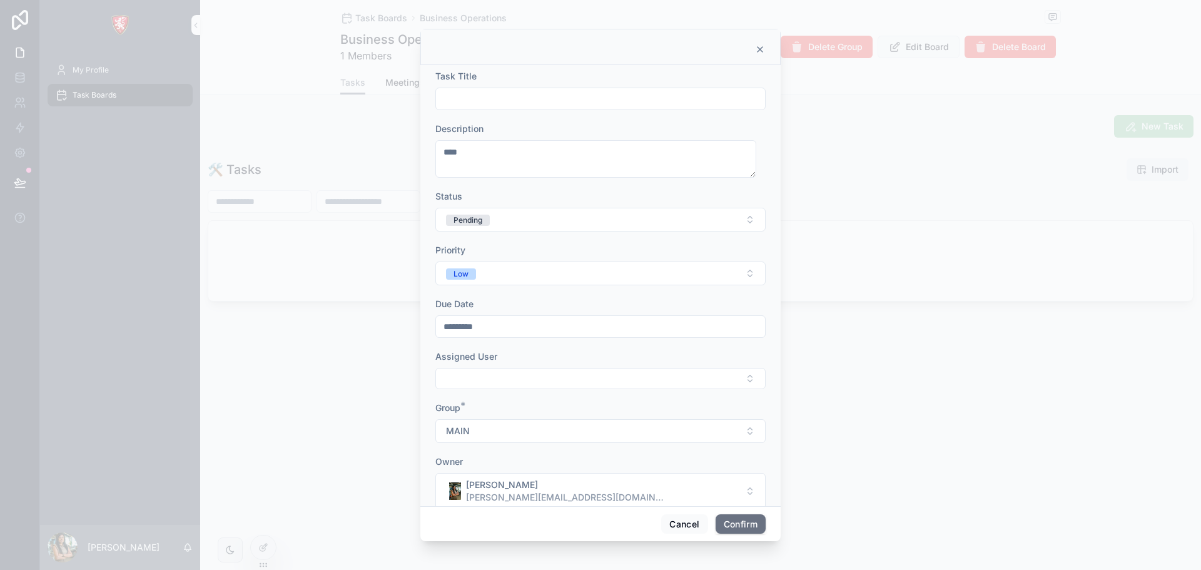
click at [586, 101] on input "text" at bounding box center [600, 99] width 329 height 18
type input "****"
click at [731, 524] on button "Confirm" at bounding box center [740, 524] width 50 height 20
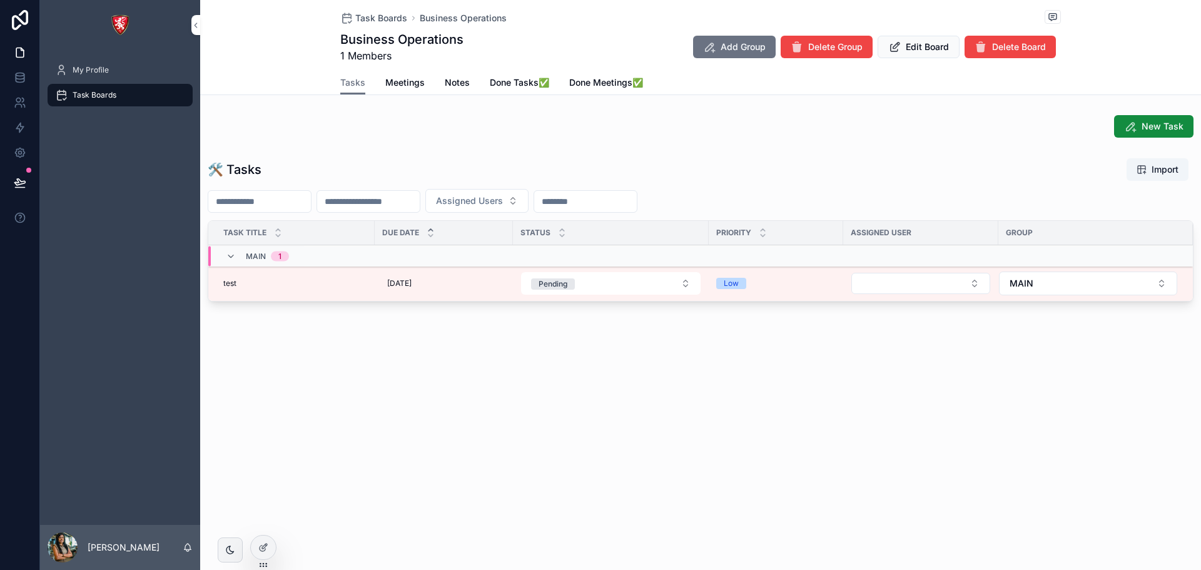
click at [275, 544] on div at bounding box center [263, 547] width 25 height 24
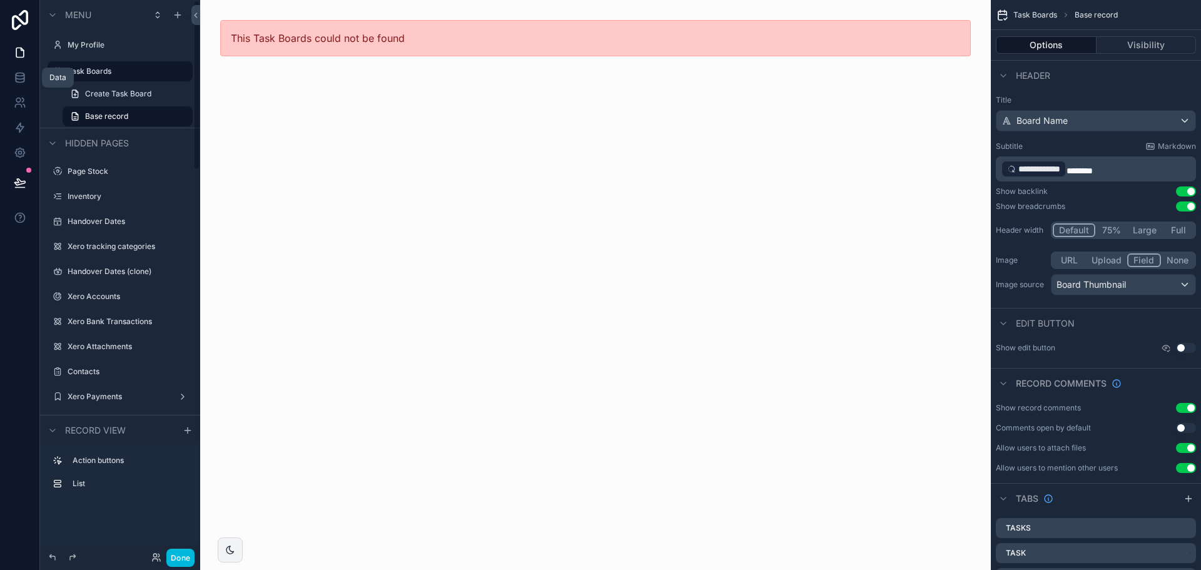
click at [38, 73] on link at bounding box center [19, 77] width 39 height 25
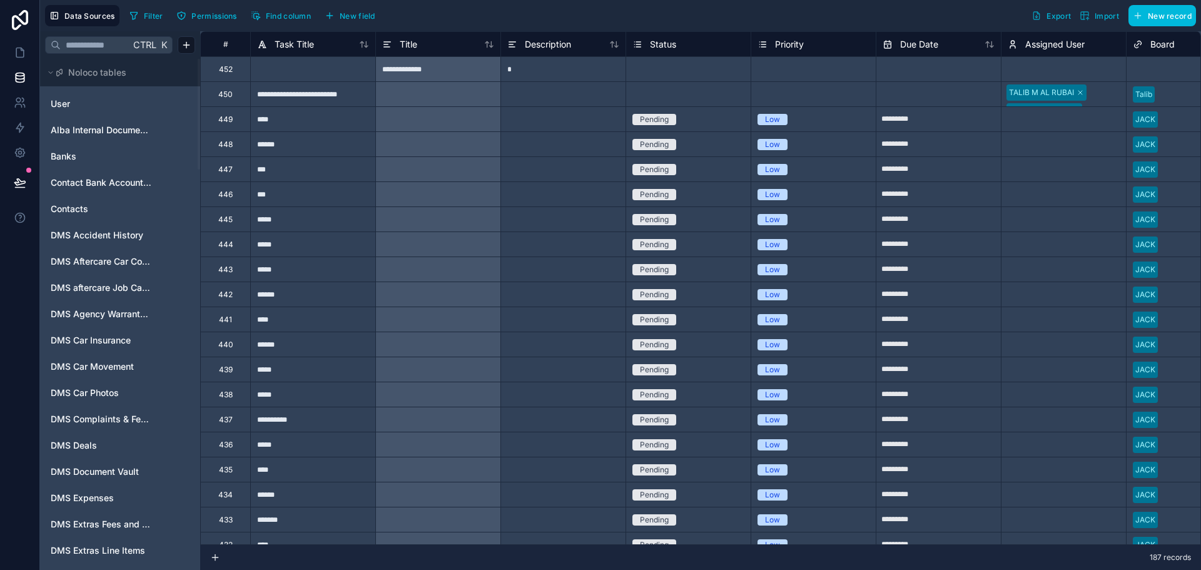
click at [77, 48] on input "text" at bounding box center [95, 45] width 69 height 23
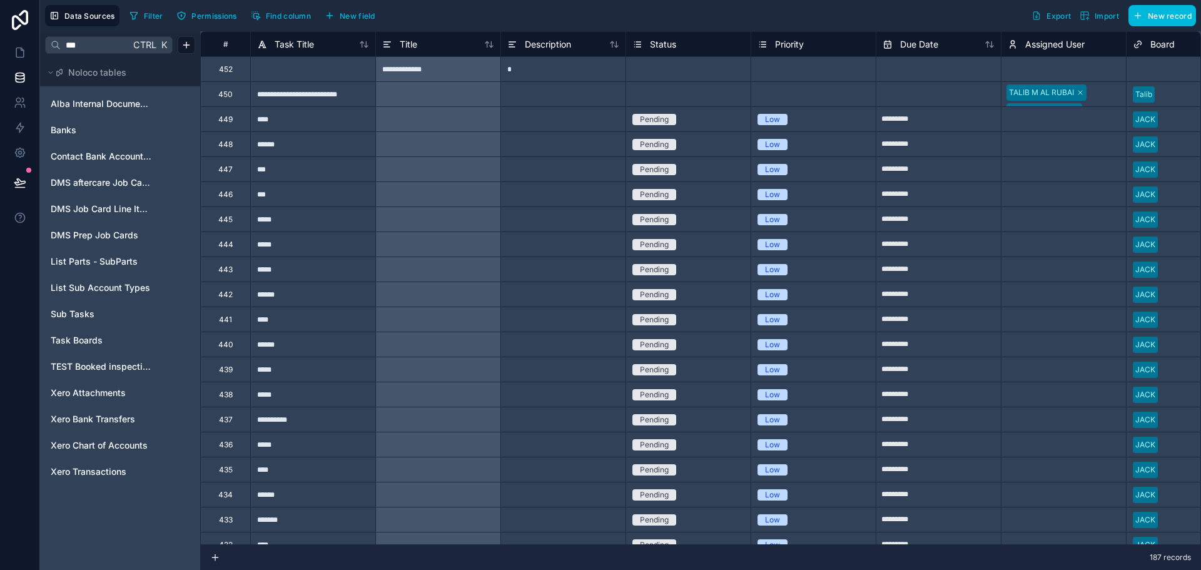
type input "***"
click at [84, 340] on span "Task Boards" at bounding box center [77, 340] width 52 height 13
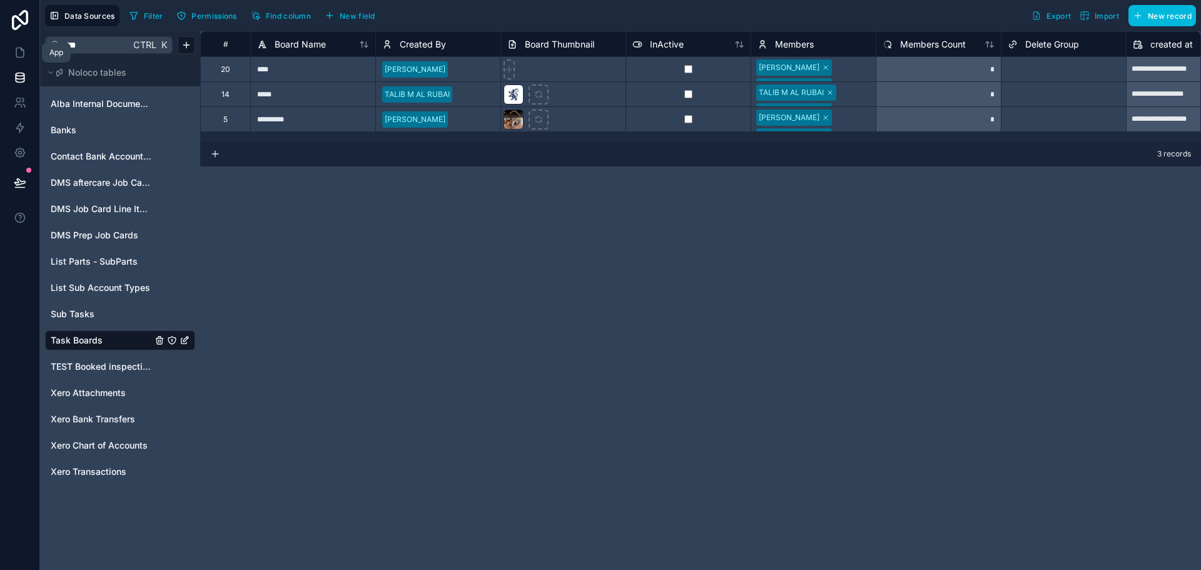
click at [9, 49] on link at bounding box center [19, 52] width 39 height 25
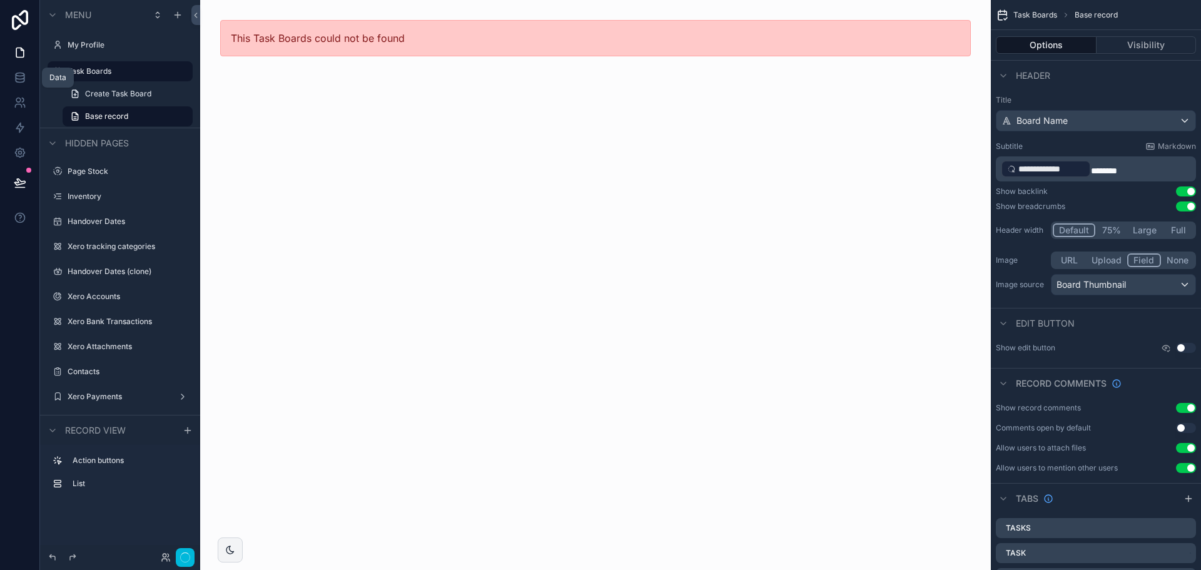
click at [29, 80] on link at bounding box center [19, 77] width 39 height 25
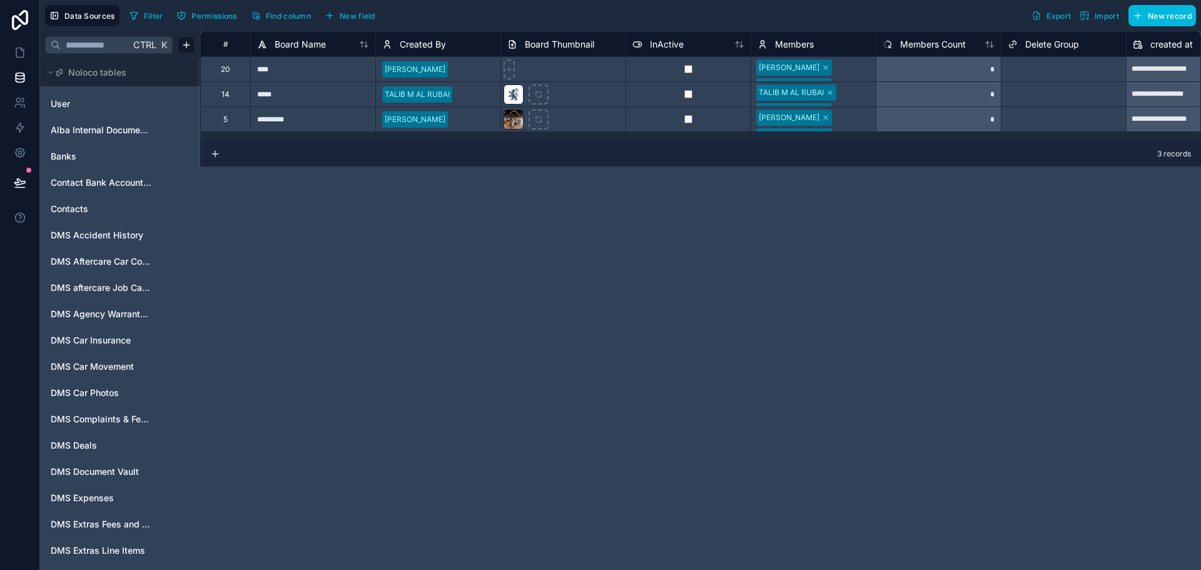
click at [89, 126] on span "Alba Internal Documents" at bounding box center [101, 130] width 101 height 13
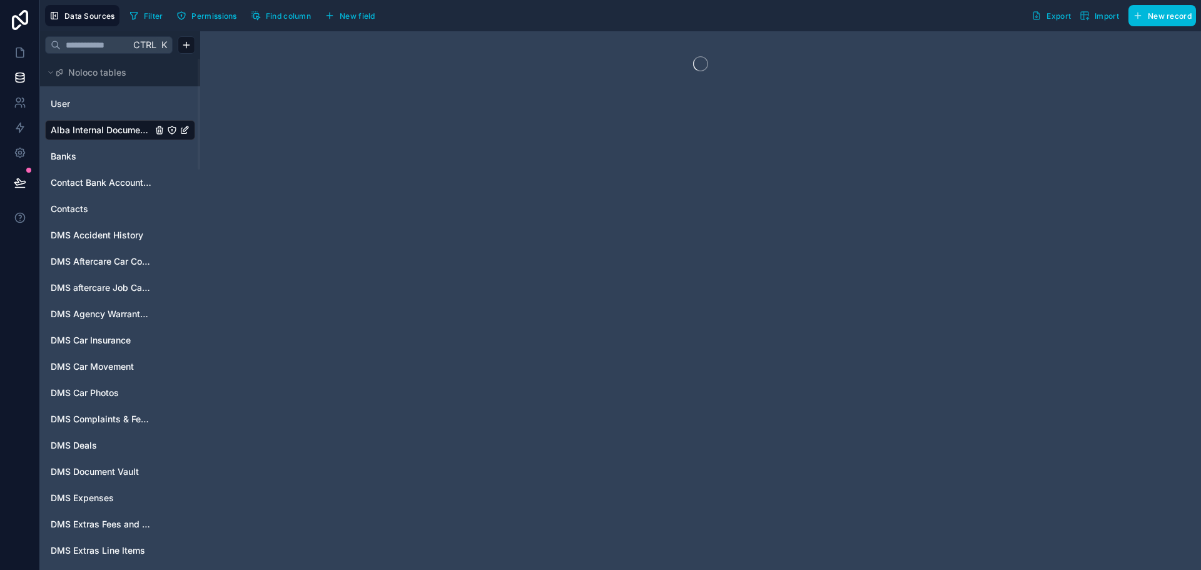
click at [82, 106] on link "User" at bounding box center [101, 104] width 101 height 13
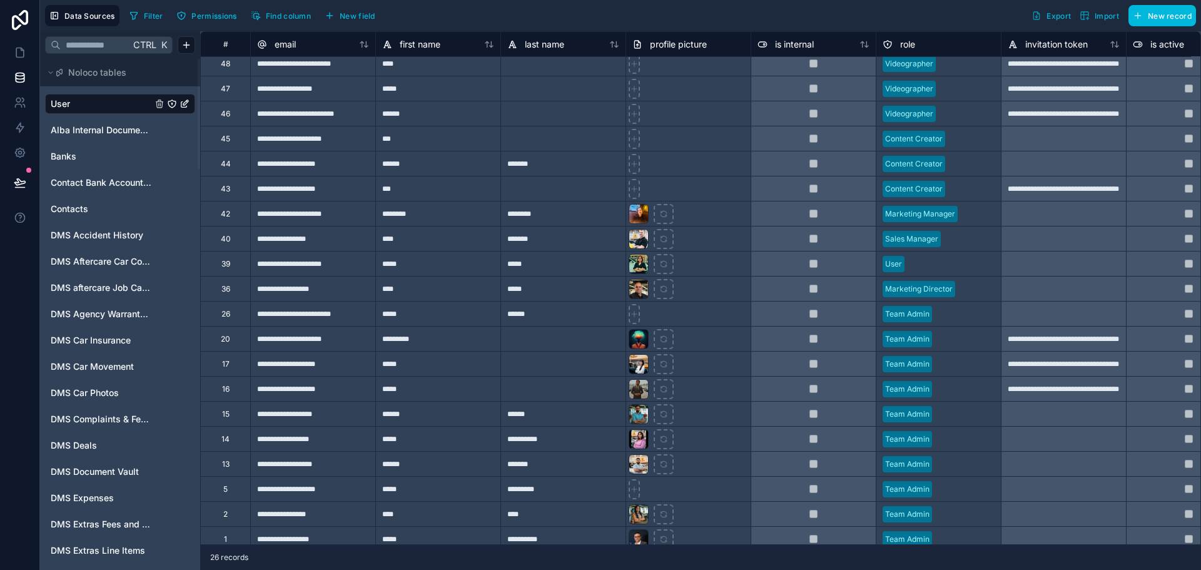
scroll to position [172, 0]
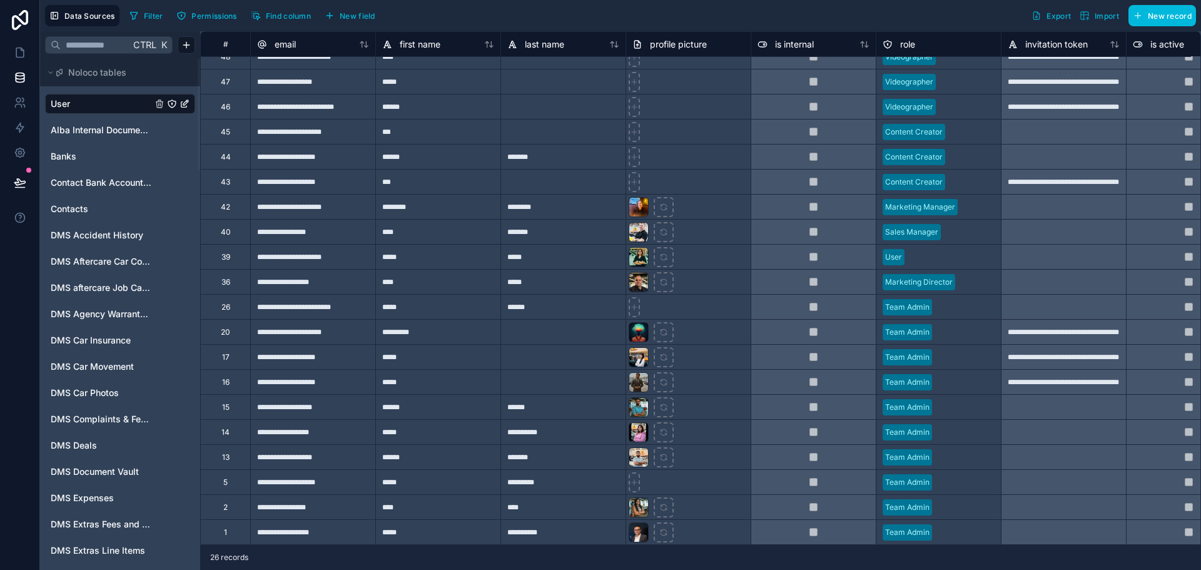
click at [297, 506] on div "**********" at bounding box center [312, 506] width 125 height 25
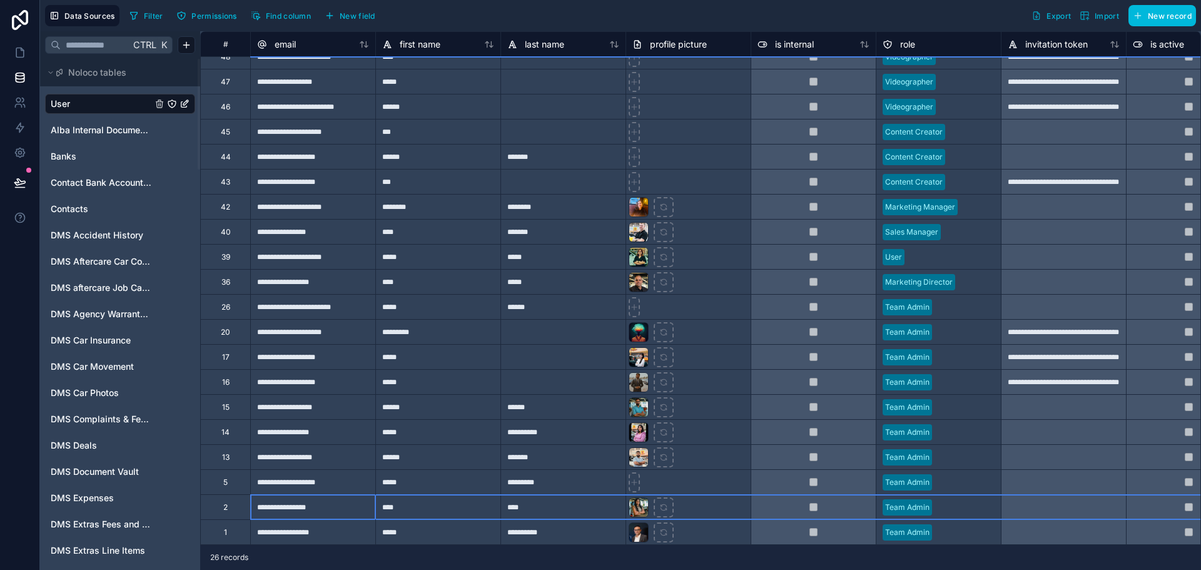
click at [212, 503] on div "2" at bounding box center [225, 506] width 50 height 25
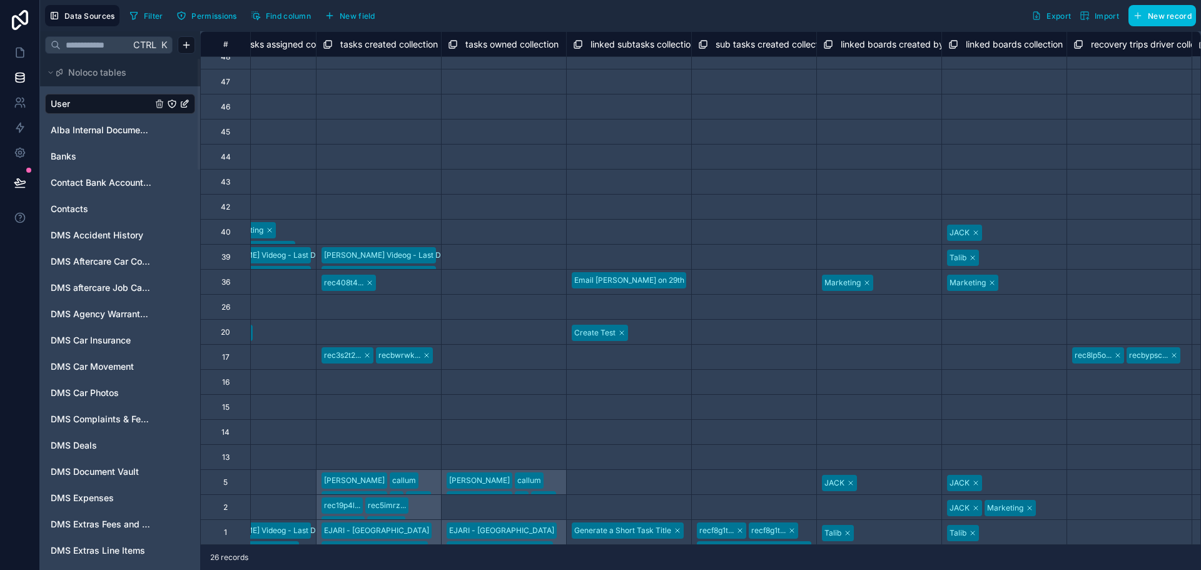
scroll to position [172, 4034]
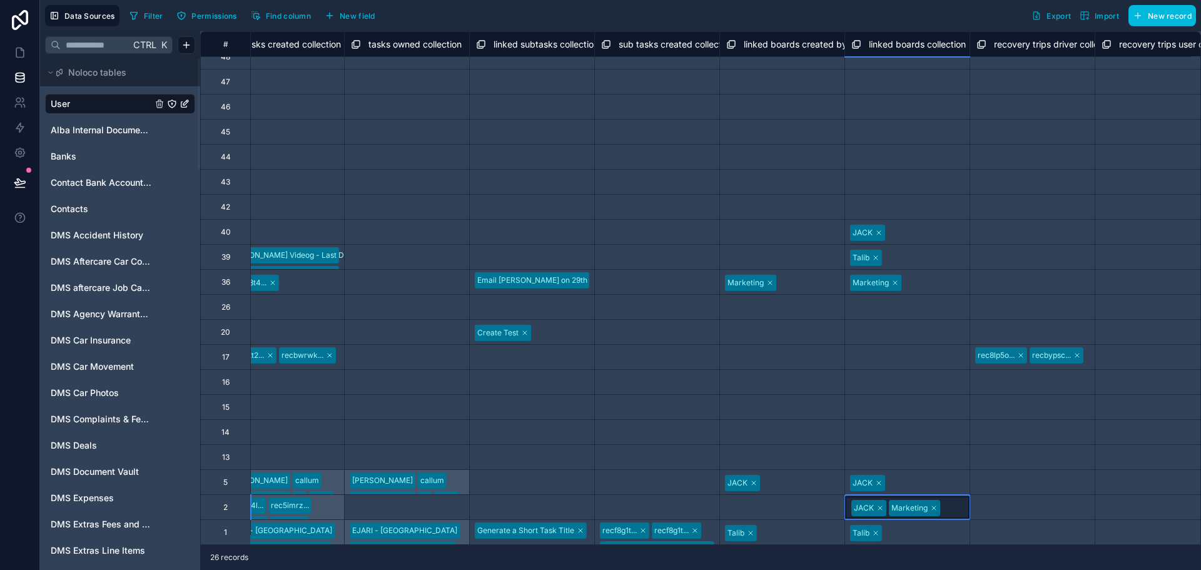
click at [947, 502] on div at bounding box center [953, 508] width 18 height 13
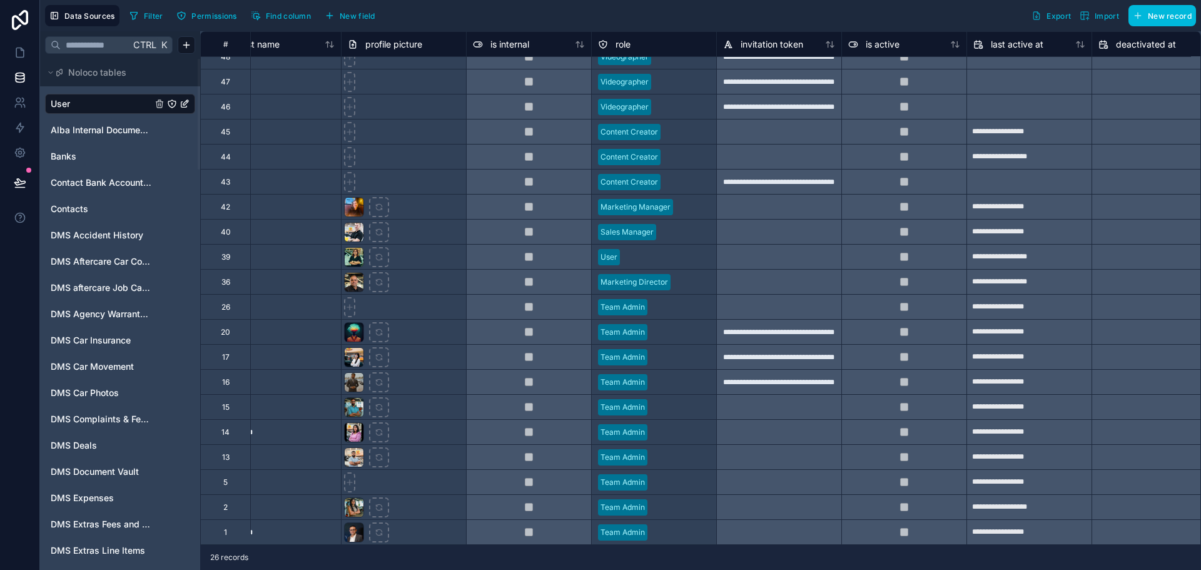
scroll to position [172, 0]
